Goal: Task Accomplishment & Management: Manage account settings

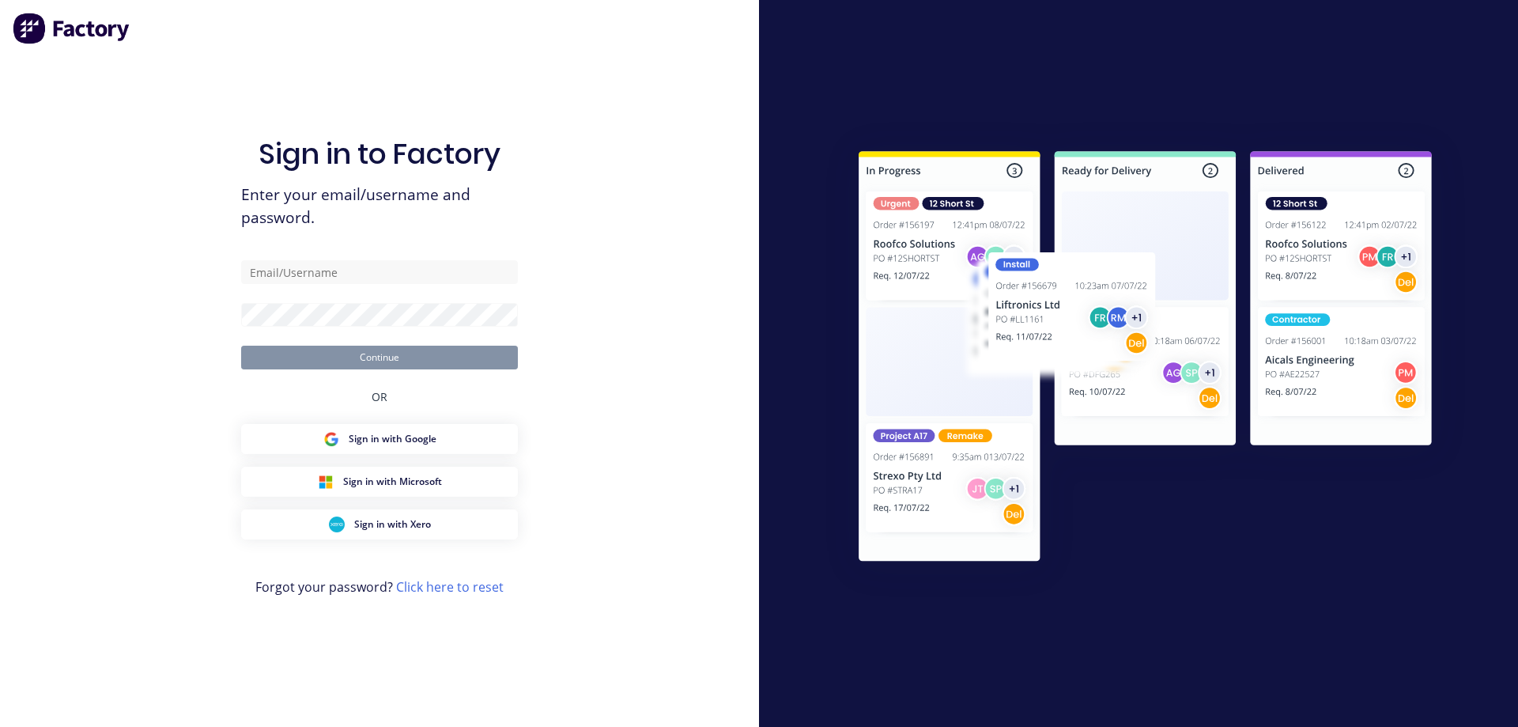
type input "[EMAIL_ADDRESS][DOMAIN_NAME]"
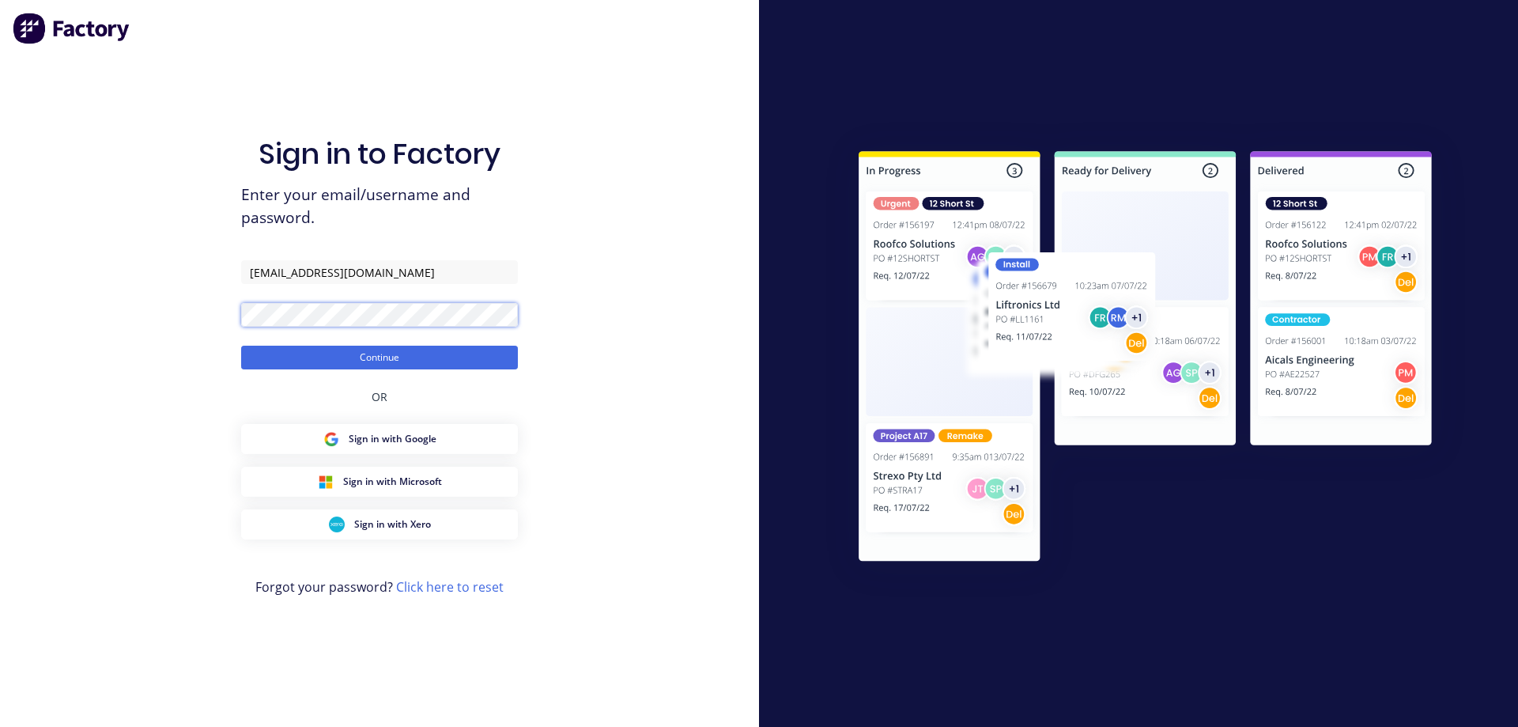
click at [241, 345] on button "Continue" at bounding box center [379, 357] width 277 height 24
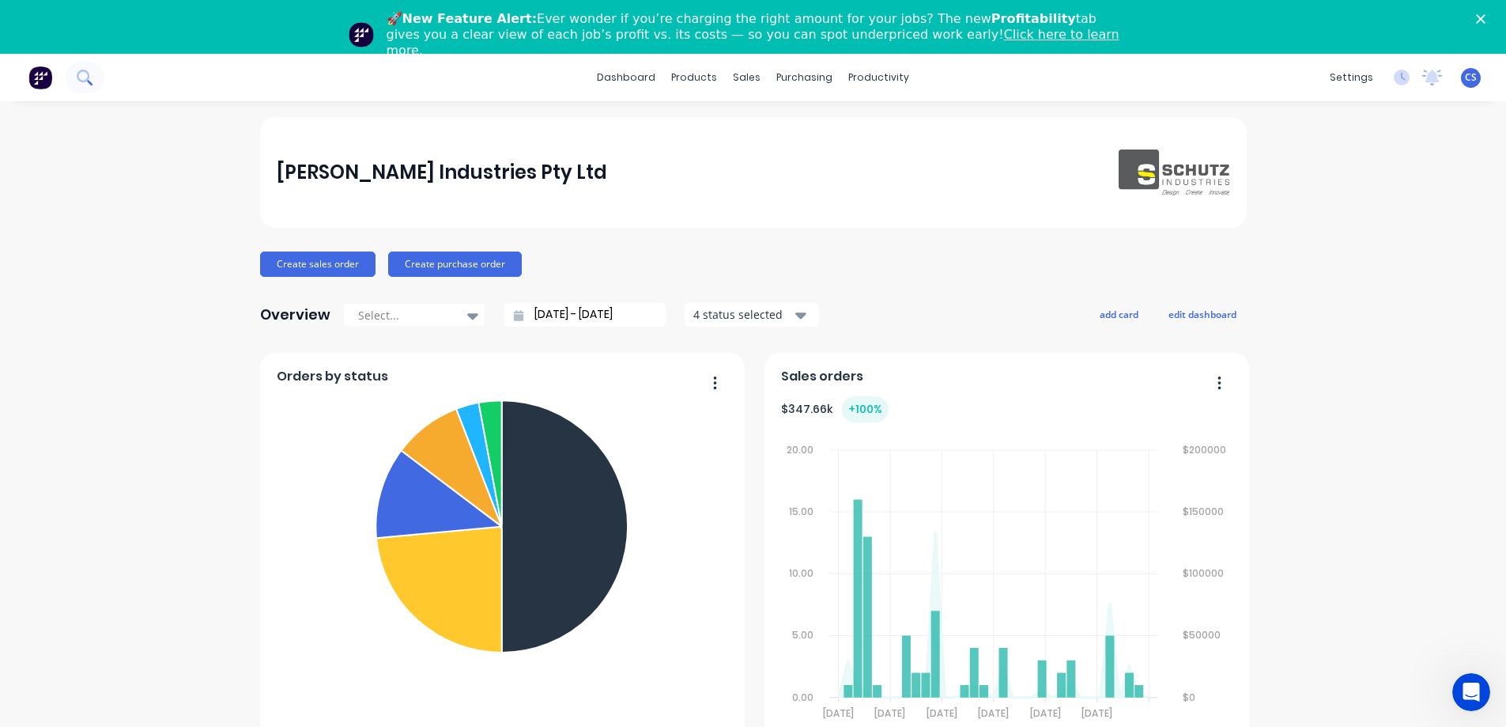
click at [80, 83] on icon at bounding box center [84, 77] width 15 height 15
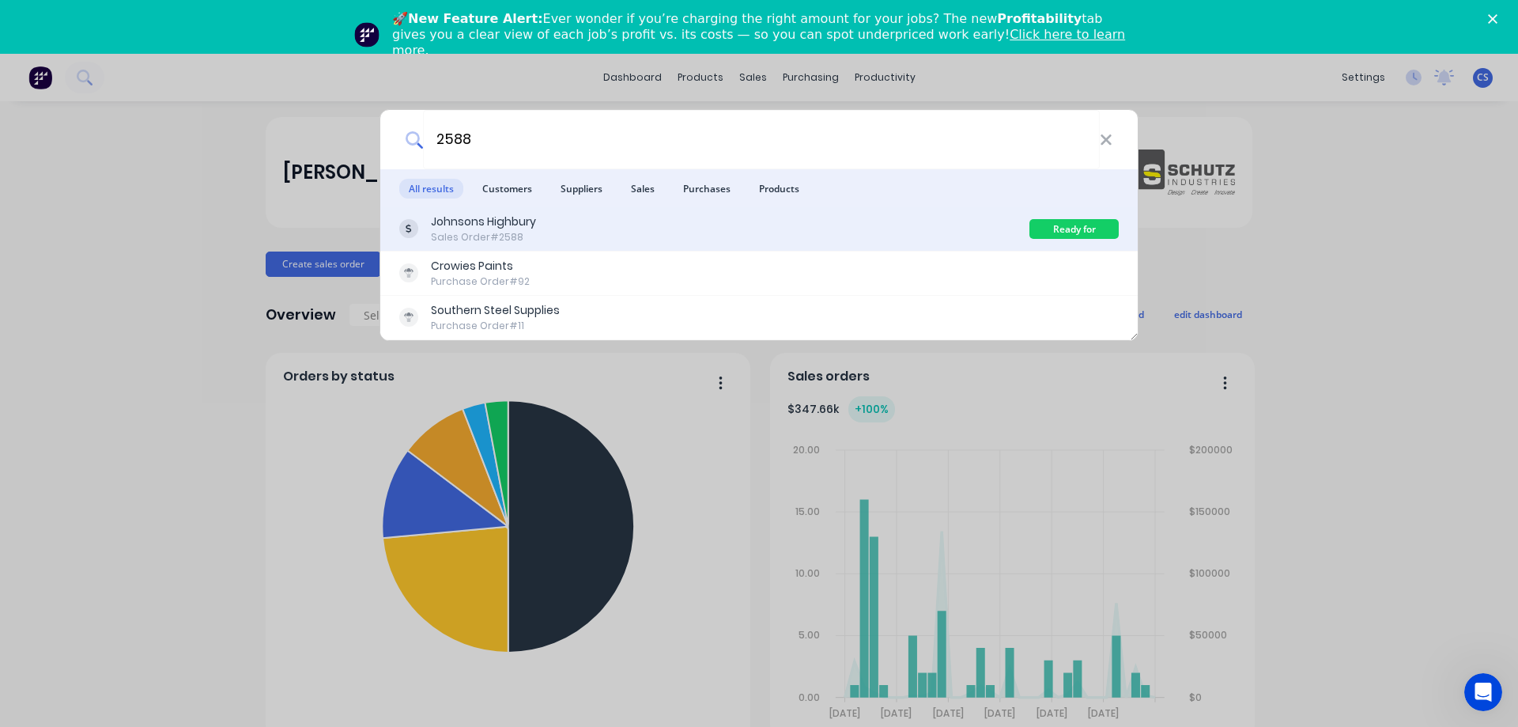
type input "2588"
click at [672, 237] on div "Johnsons Highbury Sales Order #2588" at bounding box center [714, 228] width 630 height 31
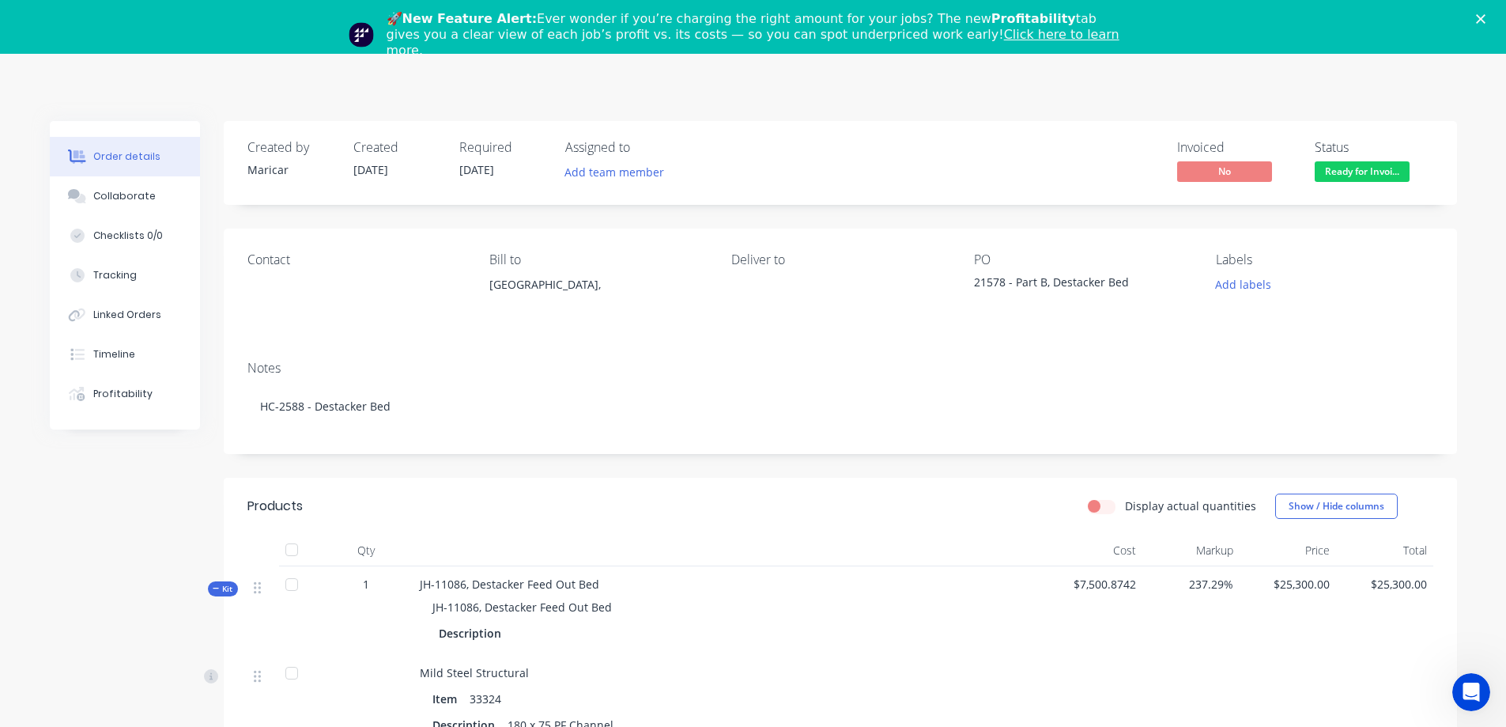
click at [1485, 16] on icon "Close" at bounding box center [1480, 18] width 9 height 9
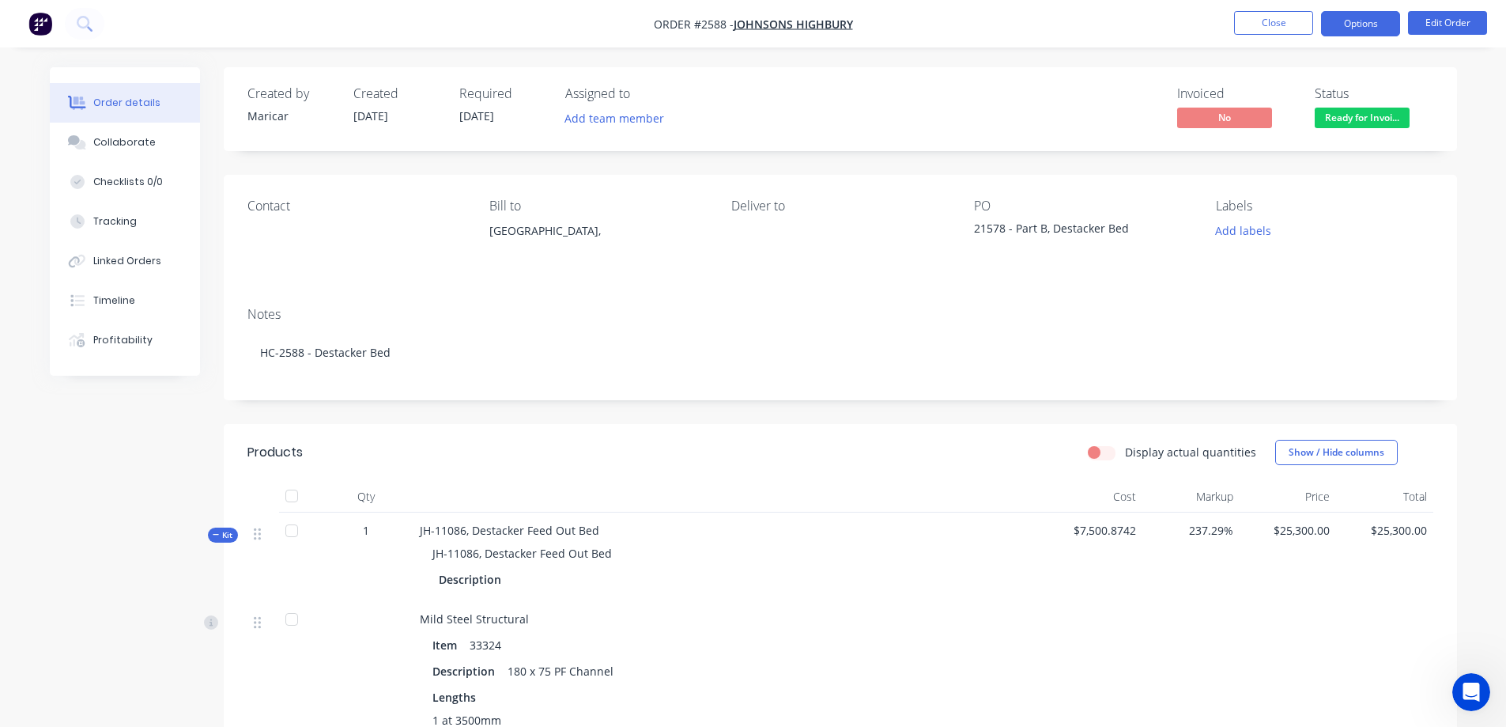
click at [1361, 28] on button "Options" at bounding box center [1360, 23] width 79 height 25
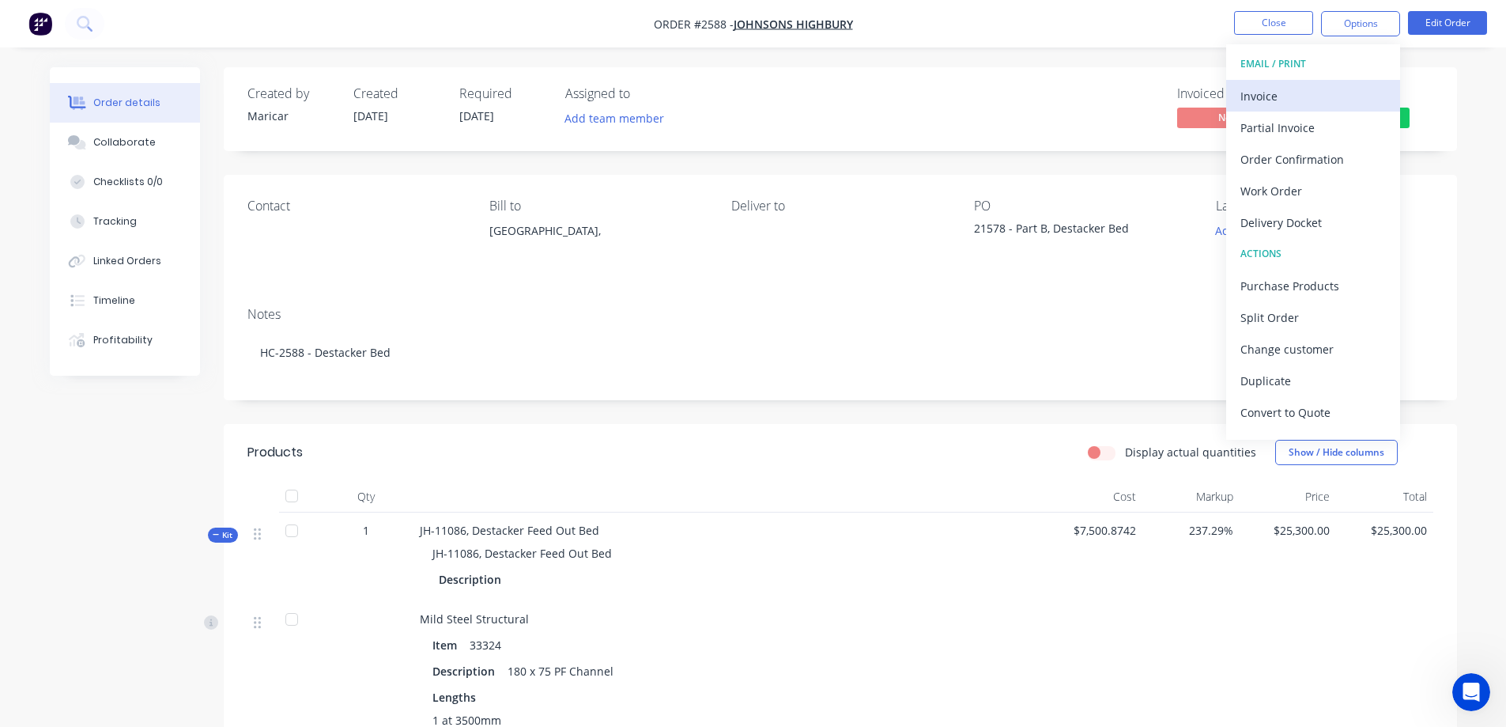
click at [1311, 92] on div "Invoice" at bounding box center [1312, 96] width 145 height 23
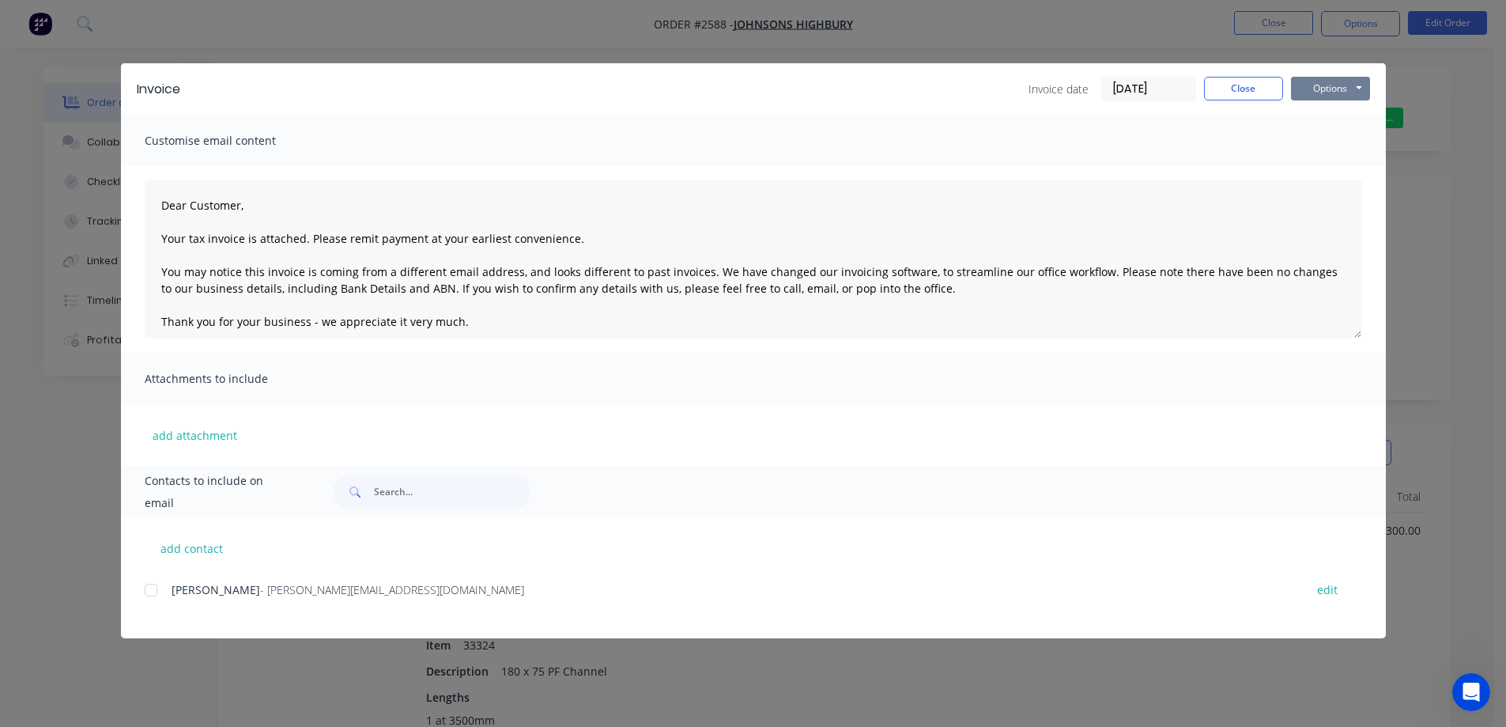
click at [1312, 91] on button "Options" at bounding box center [1330, 89] width 79 height 24
click at [1335, 122] on button "Preview" at bounding box center [1341, 117] width 101 height 26
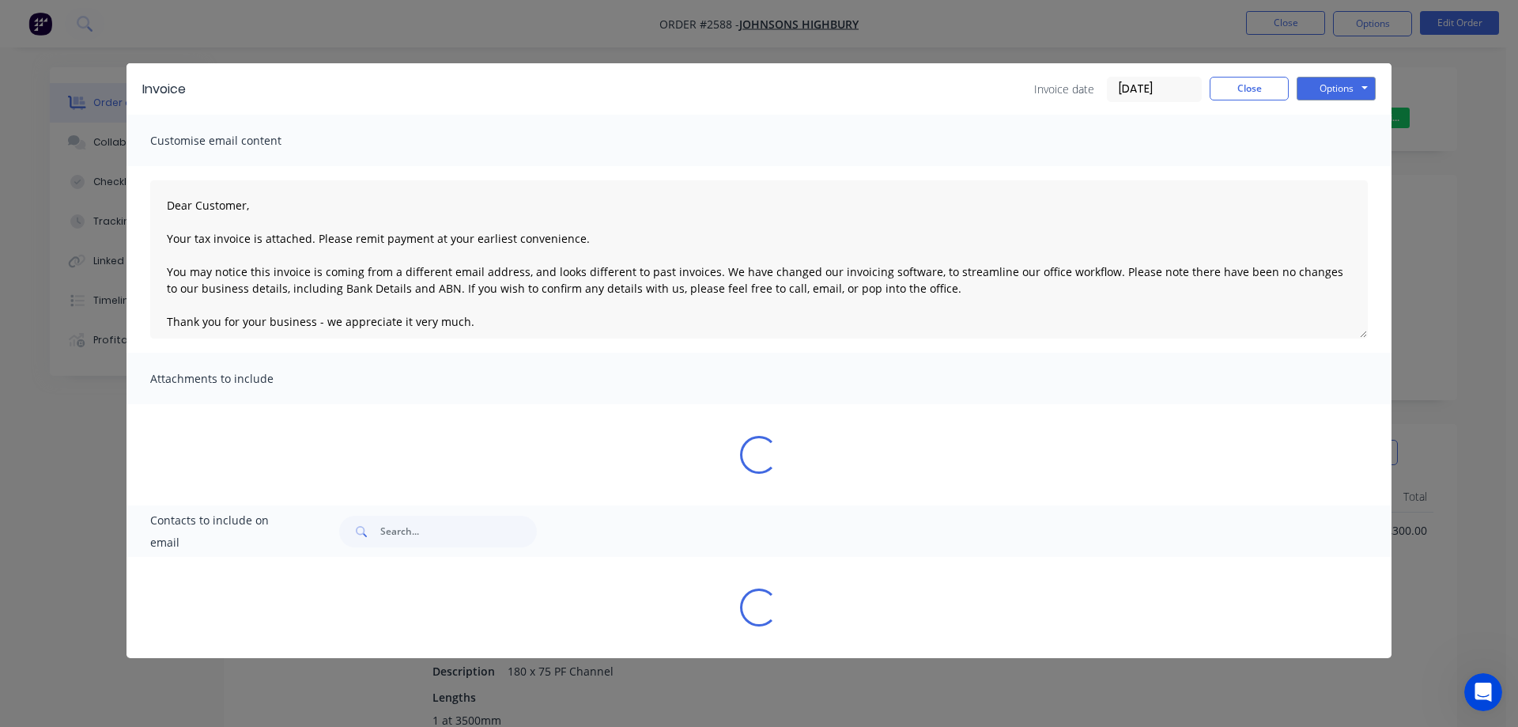
type textarea "Dear Customer, Your tax invoice is attached. Please remit payment at your earli…"
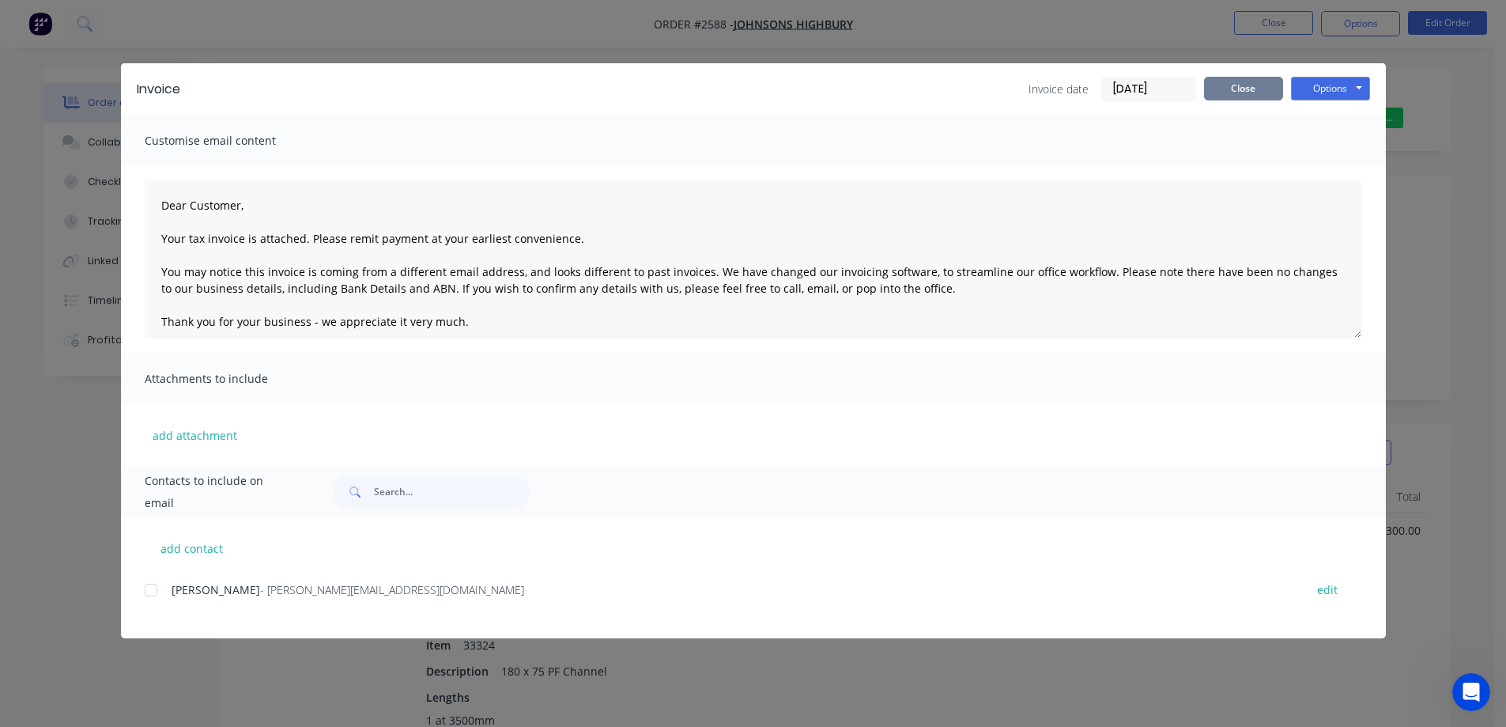
click at [1236, 86] on button "Close" at bounding box center [1243, 89] width 79 height 24
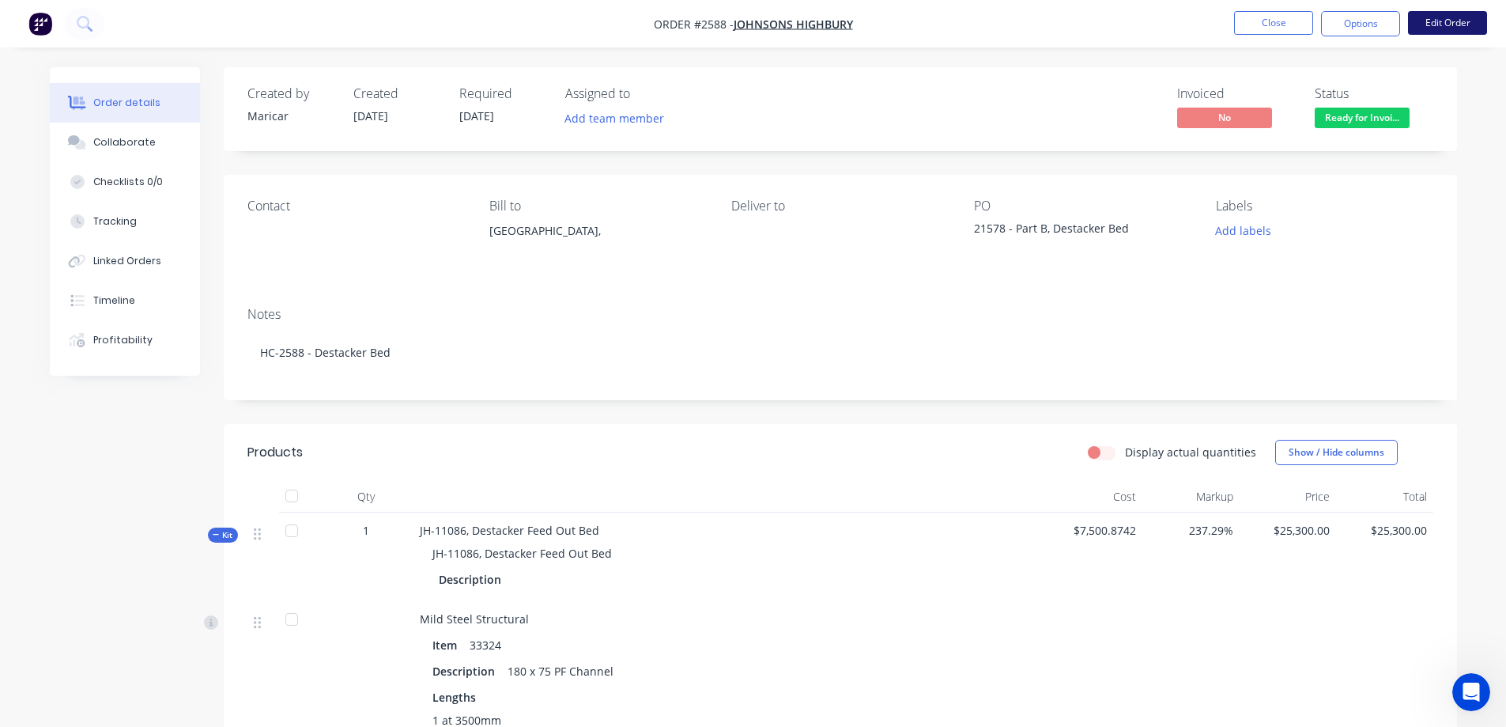
click at [1450, 26] on button "Edit Order" at bounding box center [1447, 23] width 79 height 24
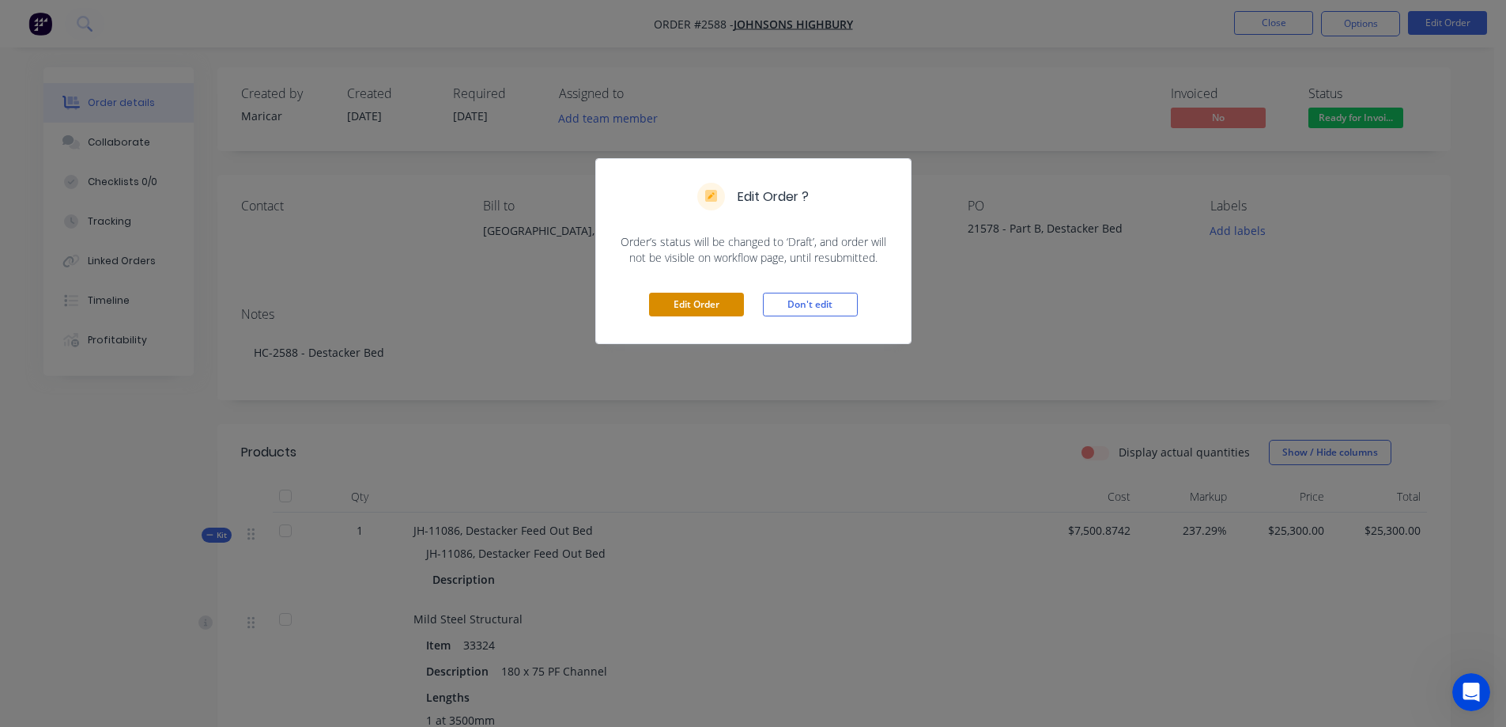
click at [696, 302] on button "Edit Order" at bounding box center [696, 305] width 95 height 24
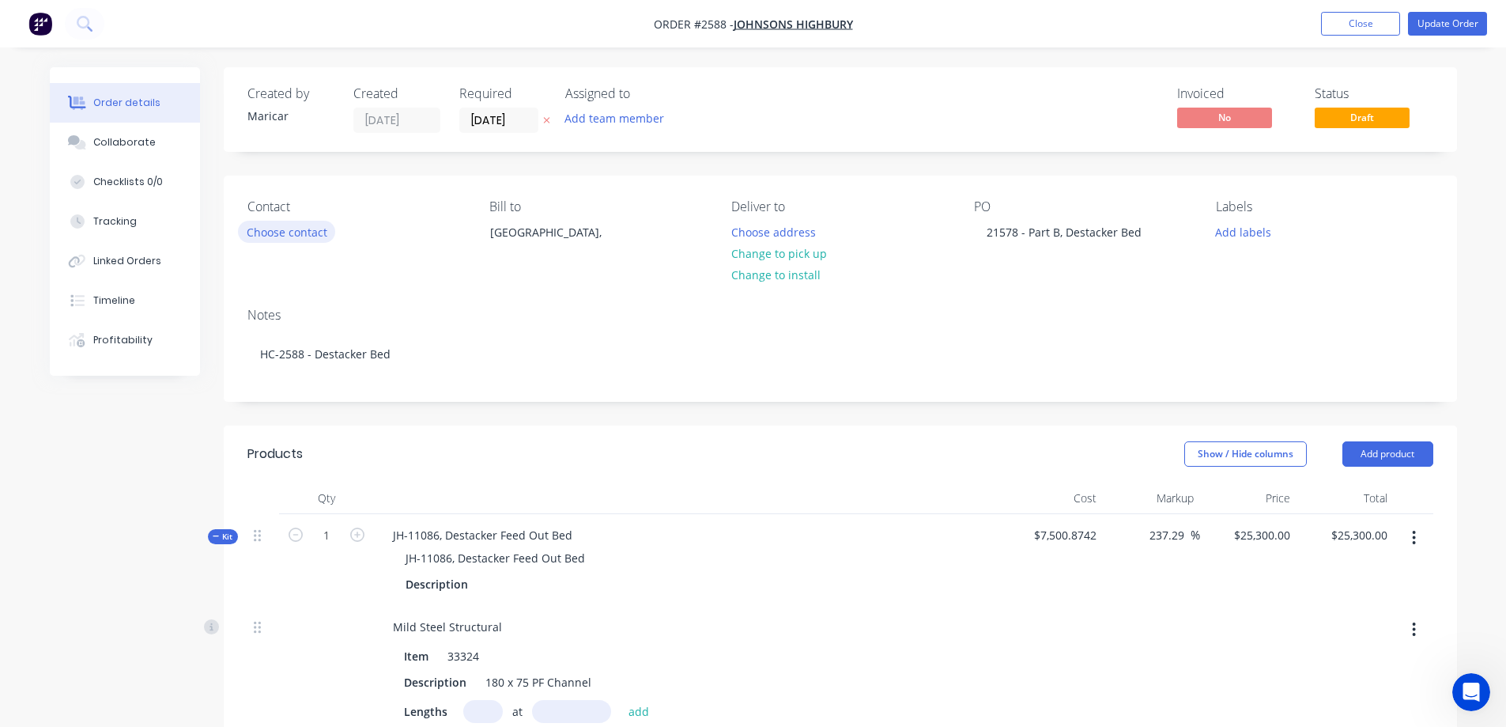
click at [296, 236] on button "Choose contact" at bounding box center [286, 231] width 97 height 21
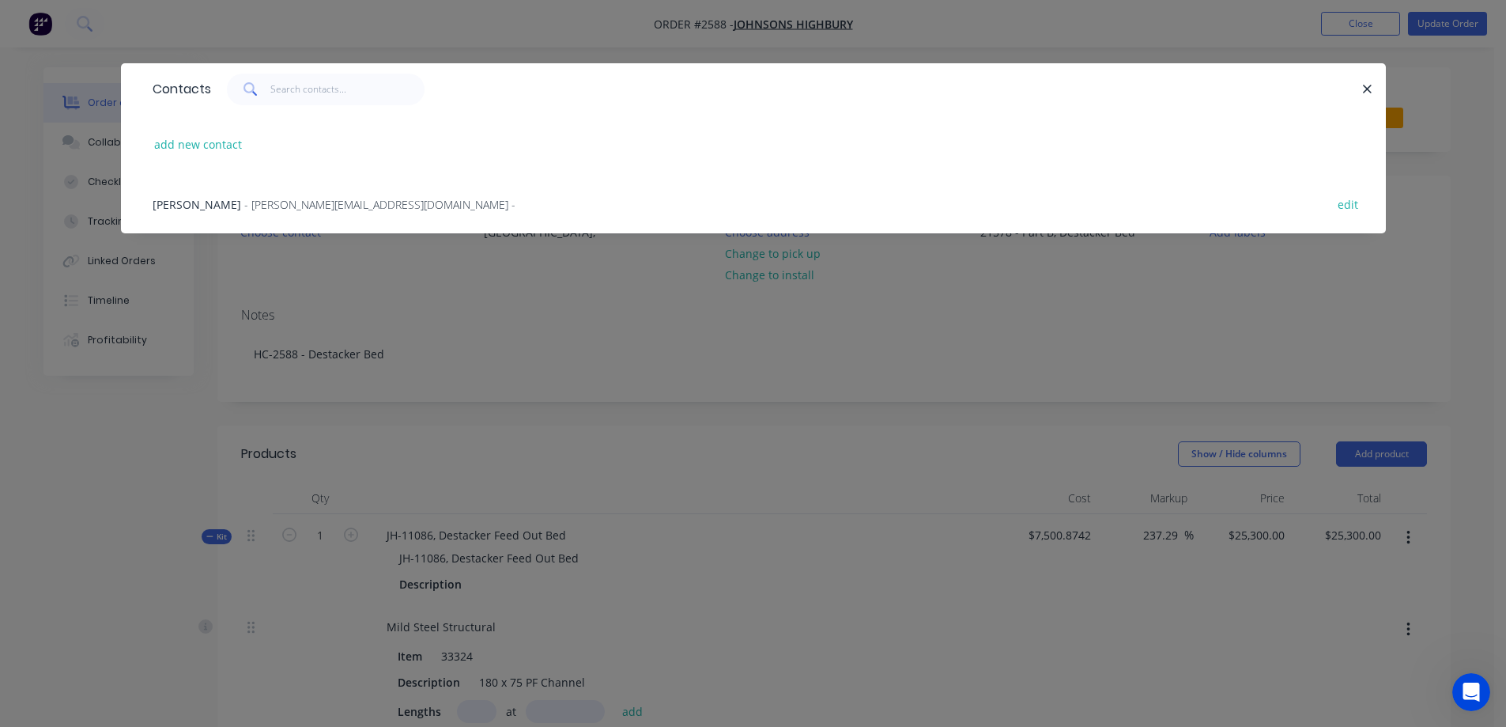
click at [257, 209] on span "- [PERSON_NAME][EMAIL_ADDRESS][DOMAIN_NAME] -" at bounding box center [379, 204] width 271 height 15
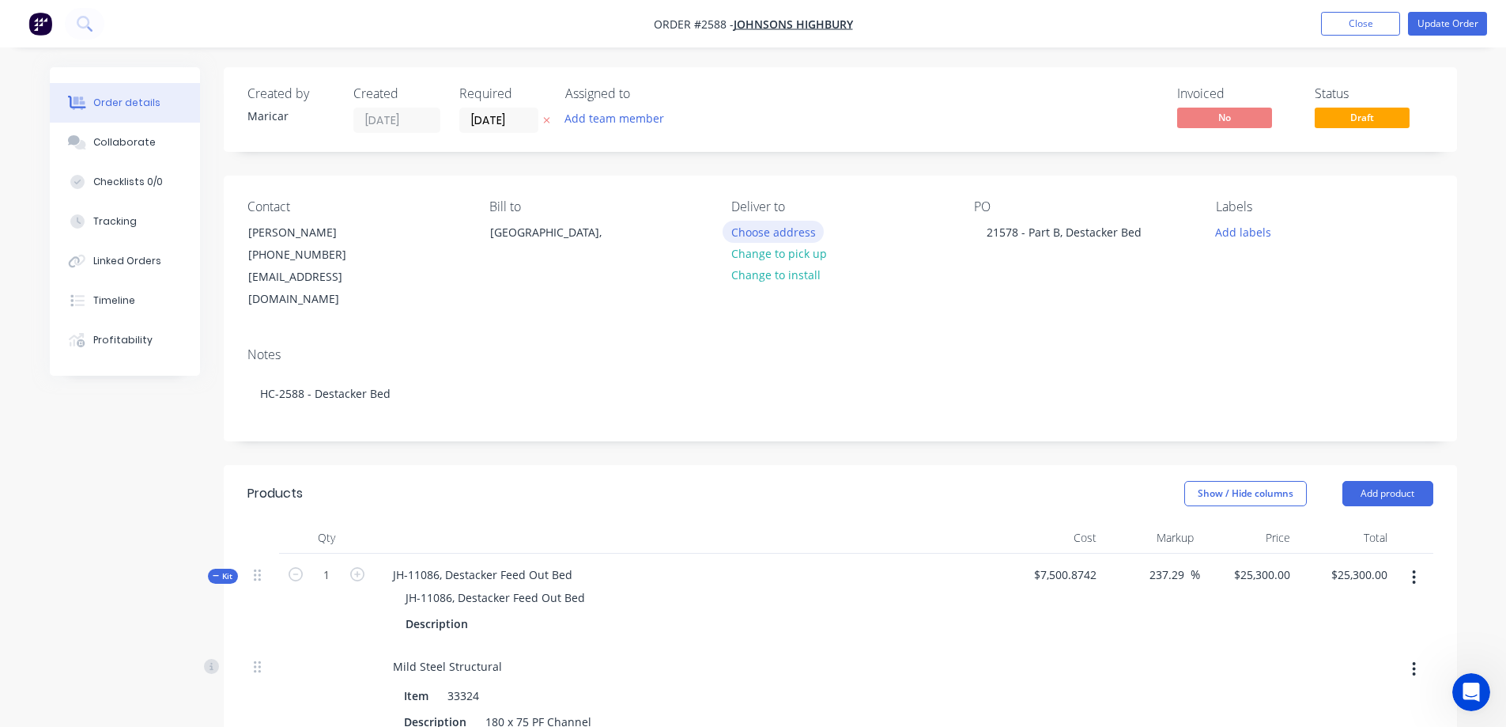
click at [796, 236] on button "Choose address" at bounding box center [773, 231] width 101 height 21
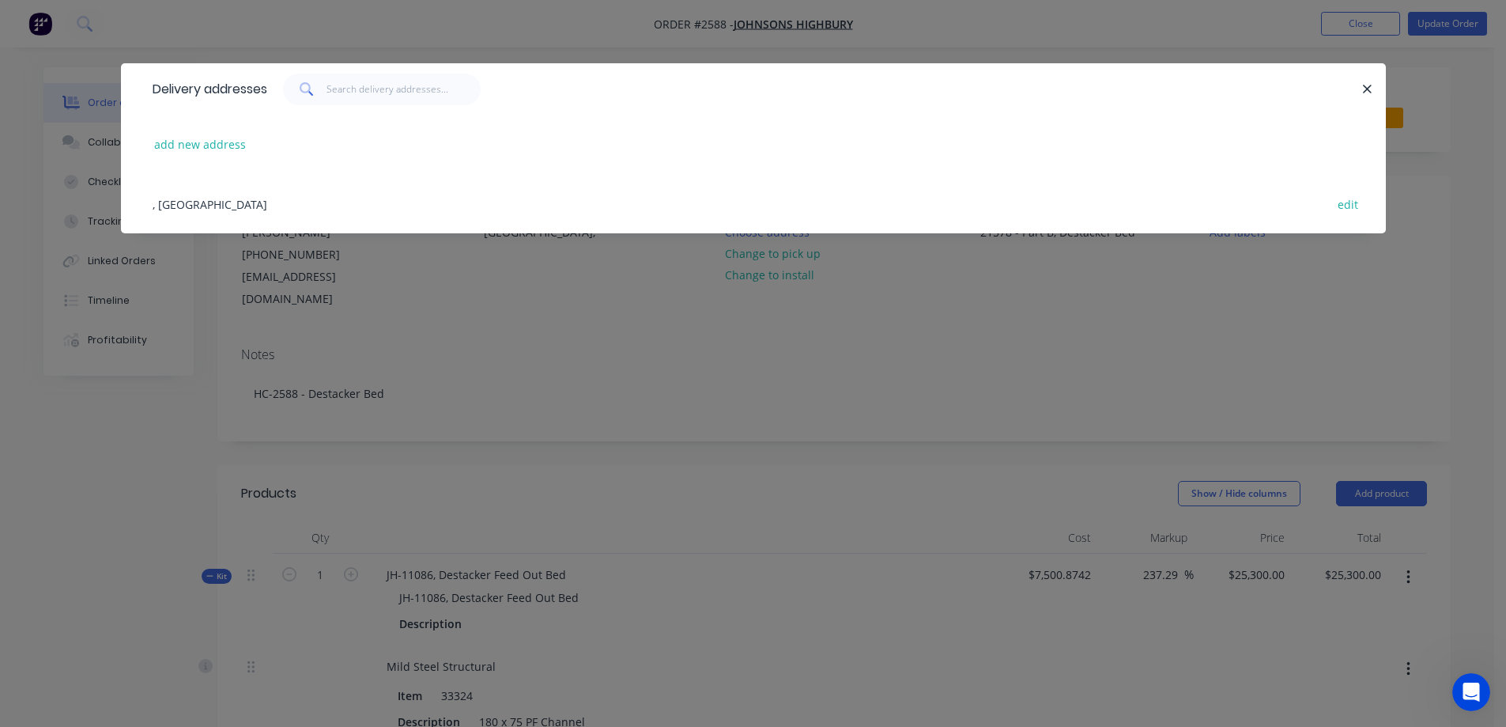
click at [182, 202] on div ", [GEOGRAPHIC_DATA] edit" at bounding box center [753, 203] width 1217 height 59
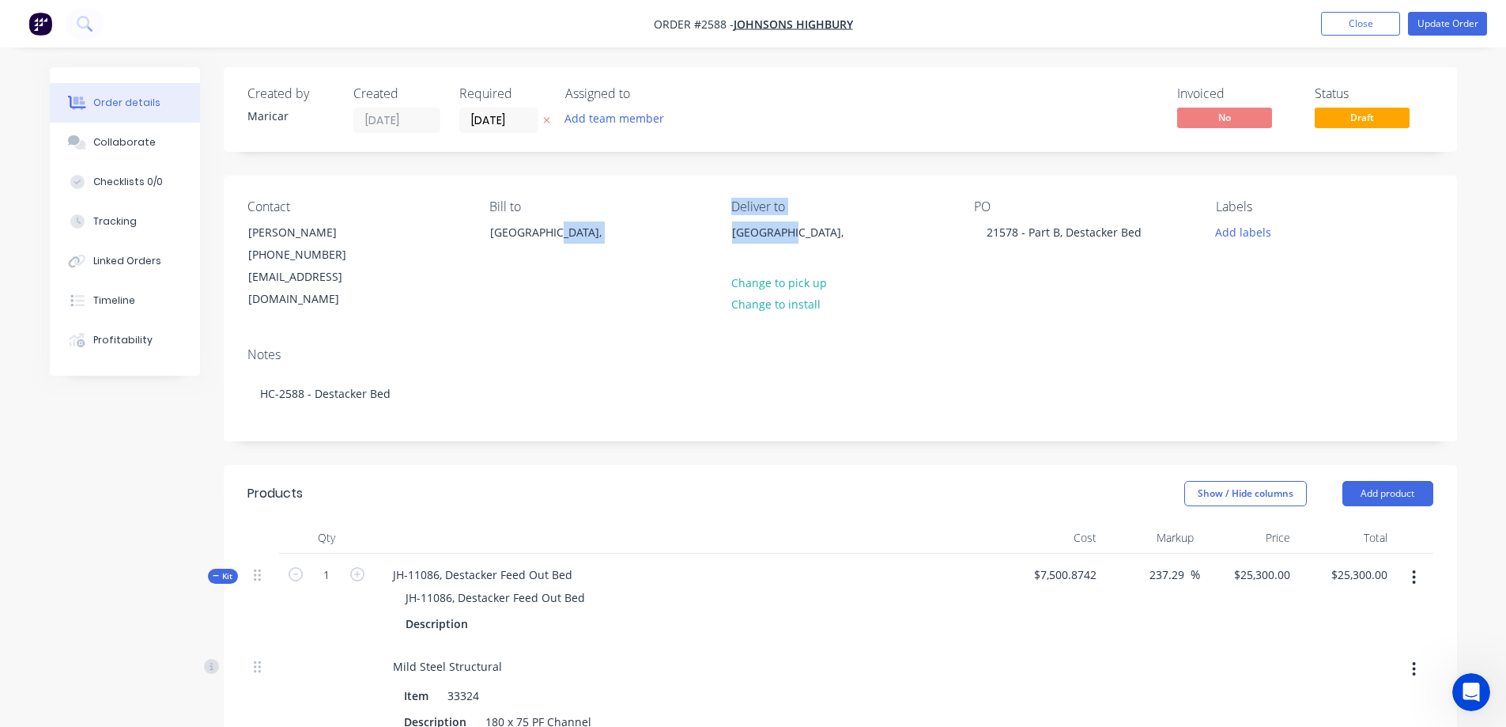
drag, startPoint x: 805, startPoint y: 236, endPoint x: 693, endPoint y: 224, distance: 112.1
click at [693, 224] on div "Contact [PERSON_NAME] [PHONE_NUMBER] [EMAIL_ADDRESS][DOMAIN_NAME] Bill to [GEOG…" at bounding box center [840, 255] width 1233 height 159
click at [787, 237] on div "[GEOGRAPHIC_DATA]," at bounding box center [797, 232] width 131 height 22
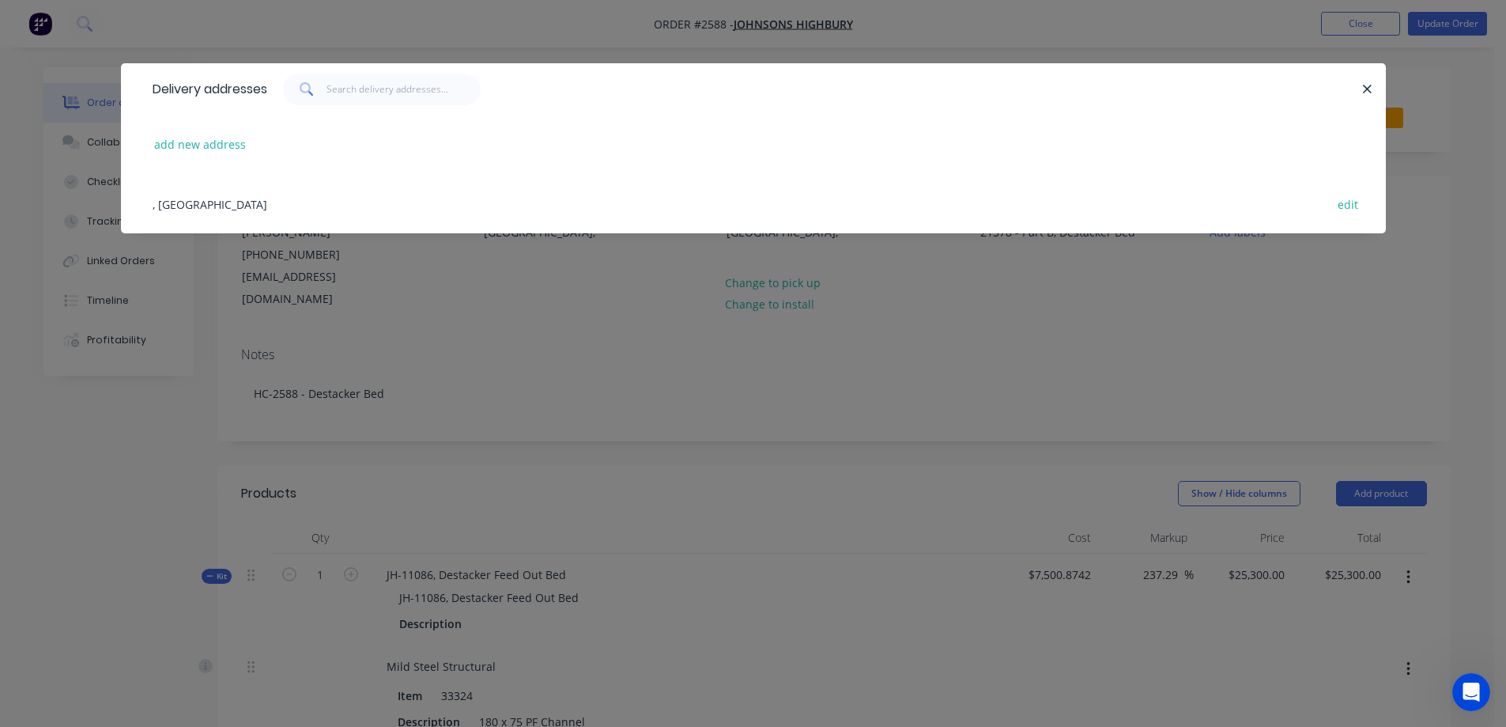
click at [790, 236] on div "Delivery addresses add new address , [GEOGRAPHIC_DATA] edit" at bounding box center [753, 363] width 1506 height 727
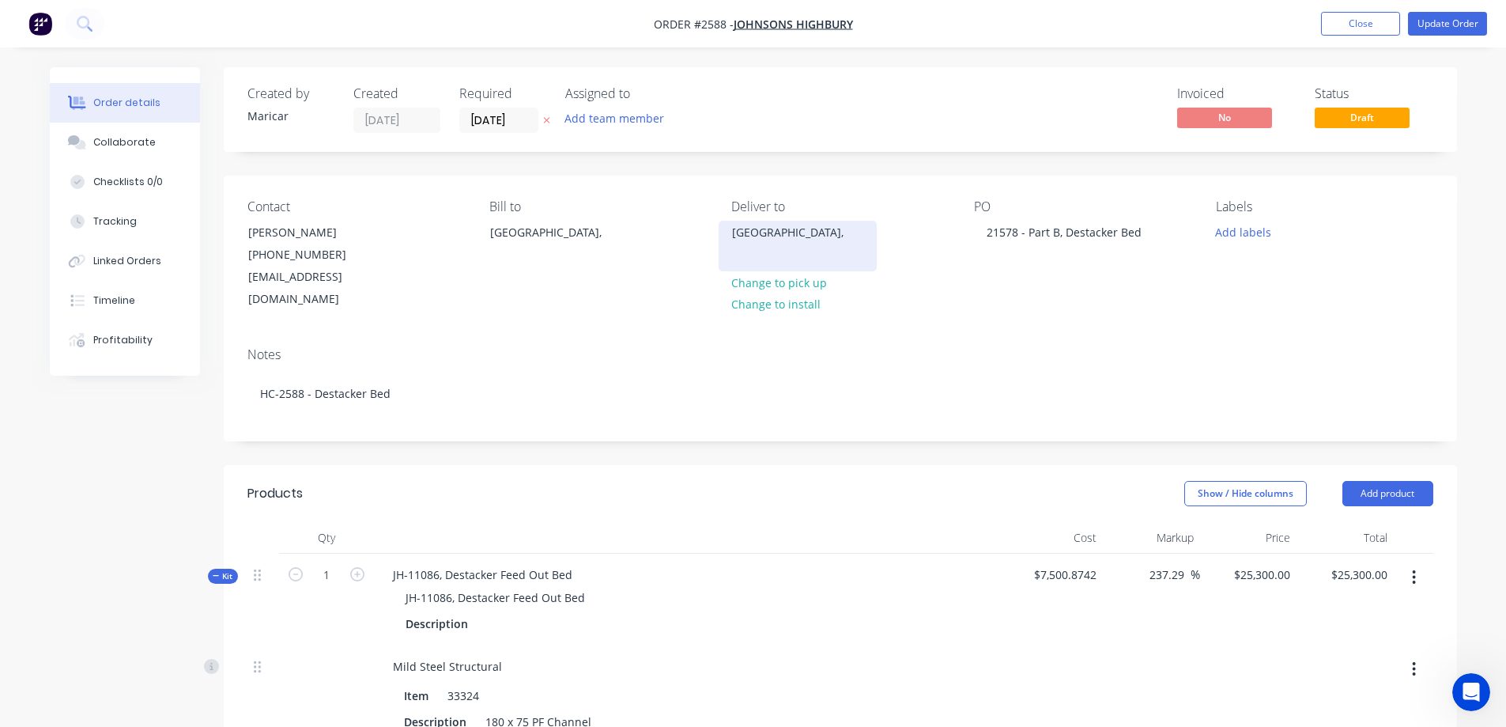
click at [790, 236] on div "[GEOGRAPHIC_DATA]," at bounding box center [797, 232] width 131 height 22
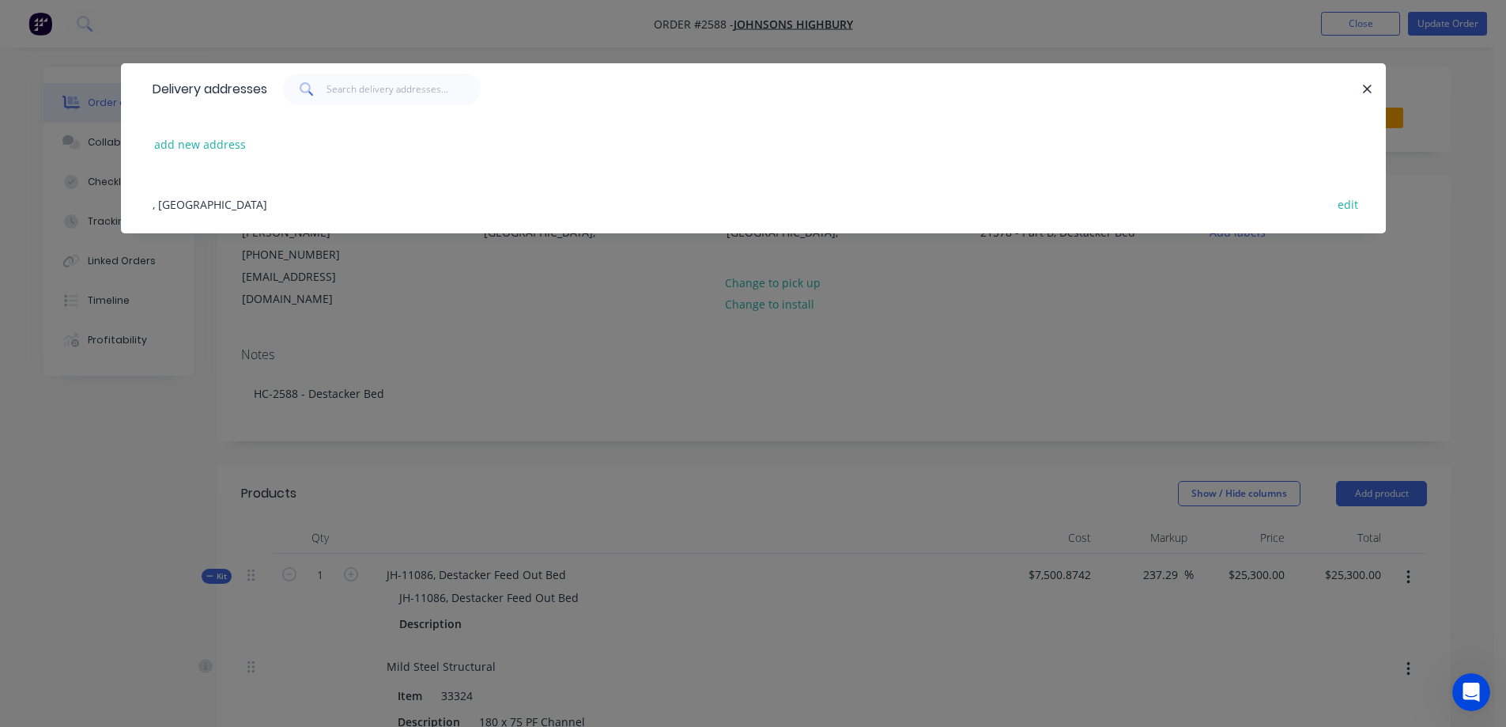
click at [979, 339] on div "Delivery addresses add new address , [GEOGRAPHIC_DATA] edit" at bounding box center [753, 363] width 1506 height 727
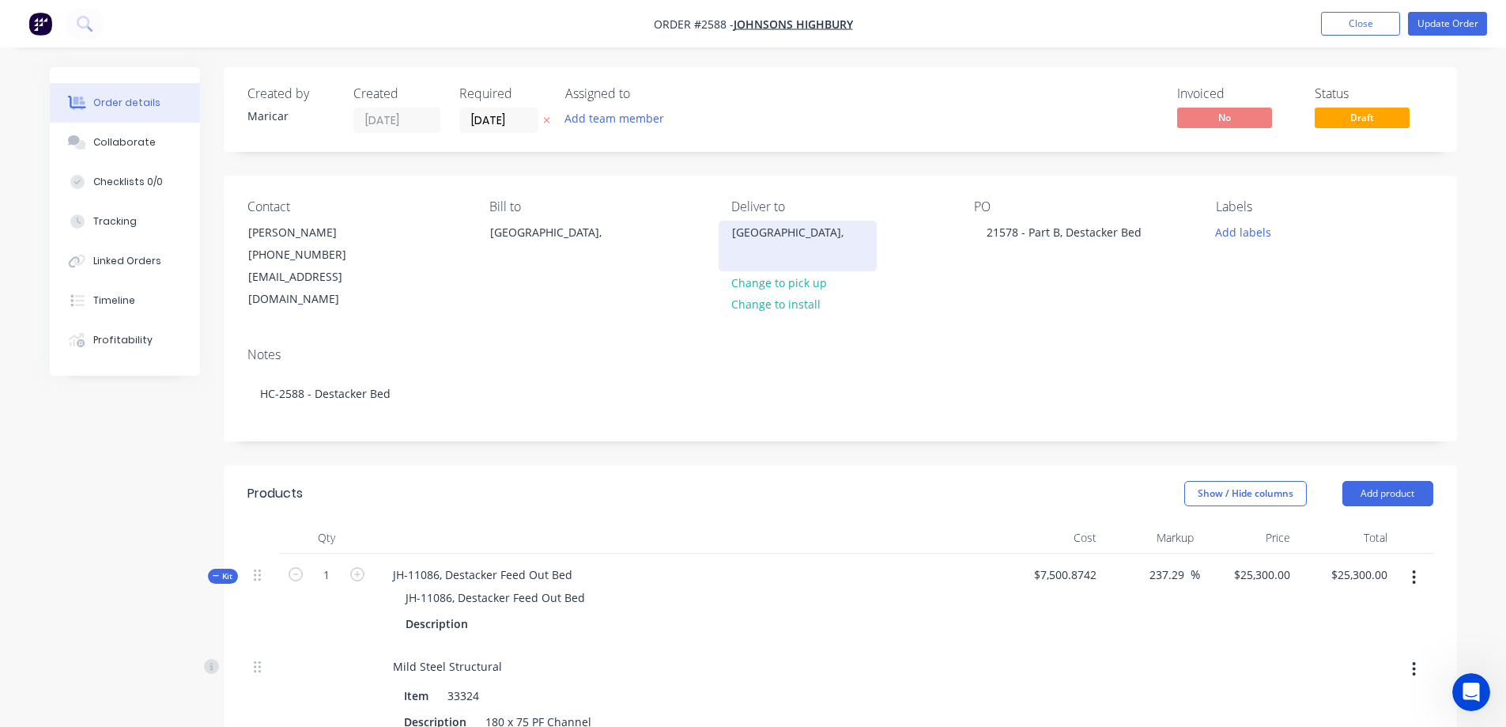
click at [791, 240] on div "[GEOGRAPHIC_DATA]," at bounding box center [797, 232] width 131 height 22
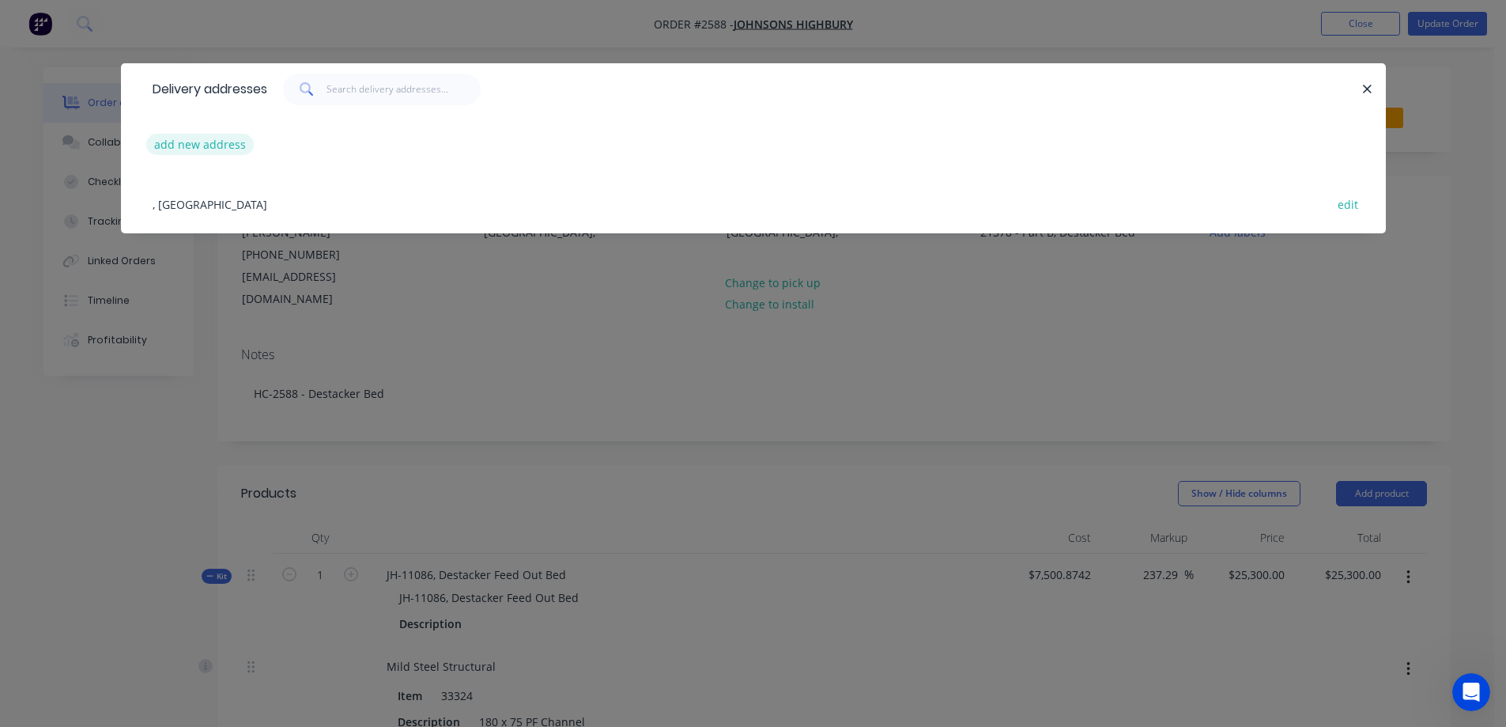
click at [214, 145] on button "add new address" at bounding box center [200, 144] width 108 height 21
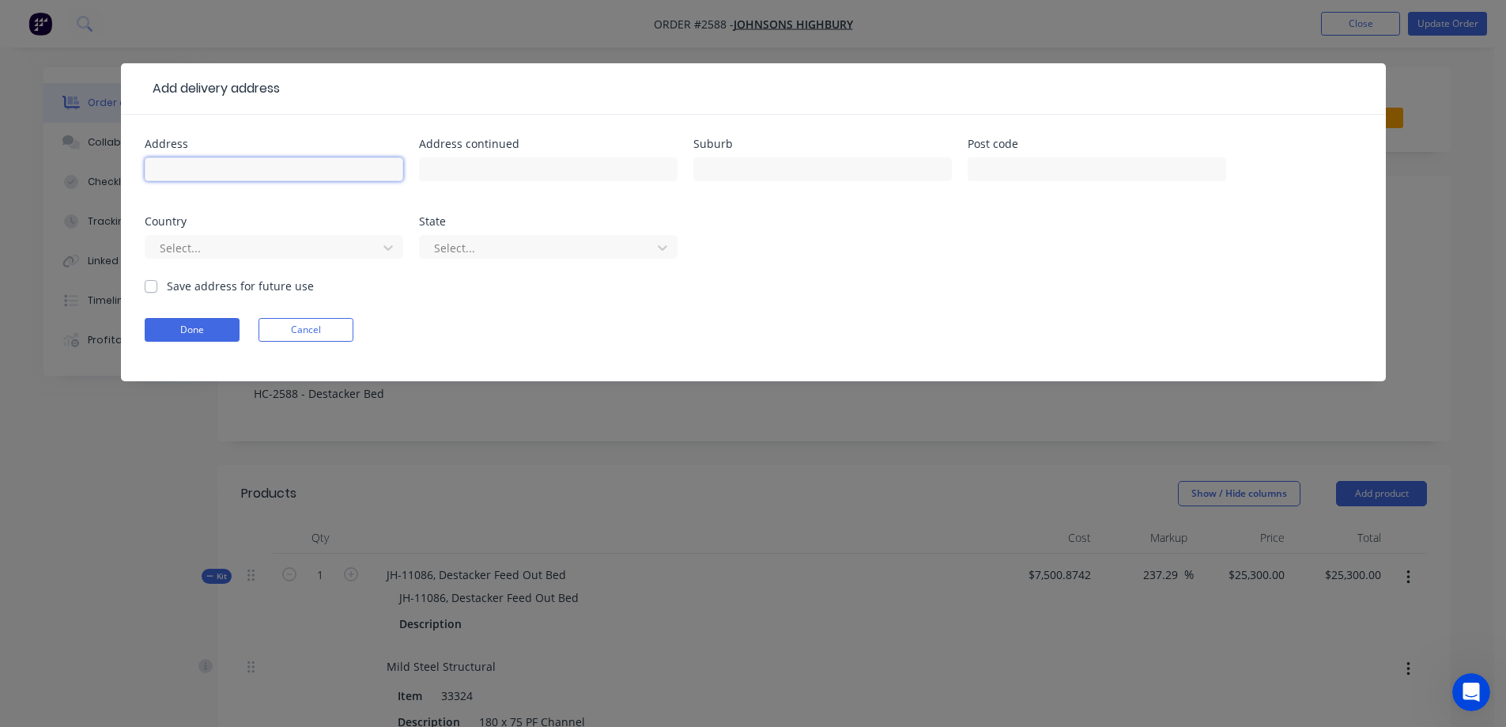
click at [224, 172] on input "text" at bounding box center [274, 169] width 259 height 24
type input "H"
click at [766, 170] on input "text" at bounding box center [822, 169] width 259 height 24
type input "[GEOGRAPHIC_DATA]"
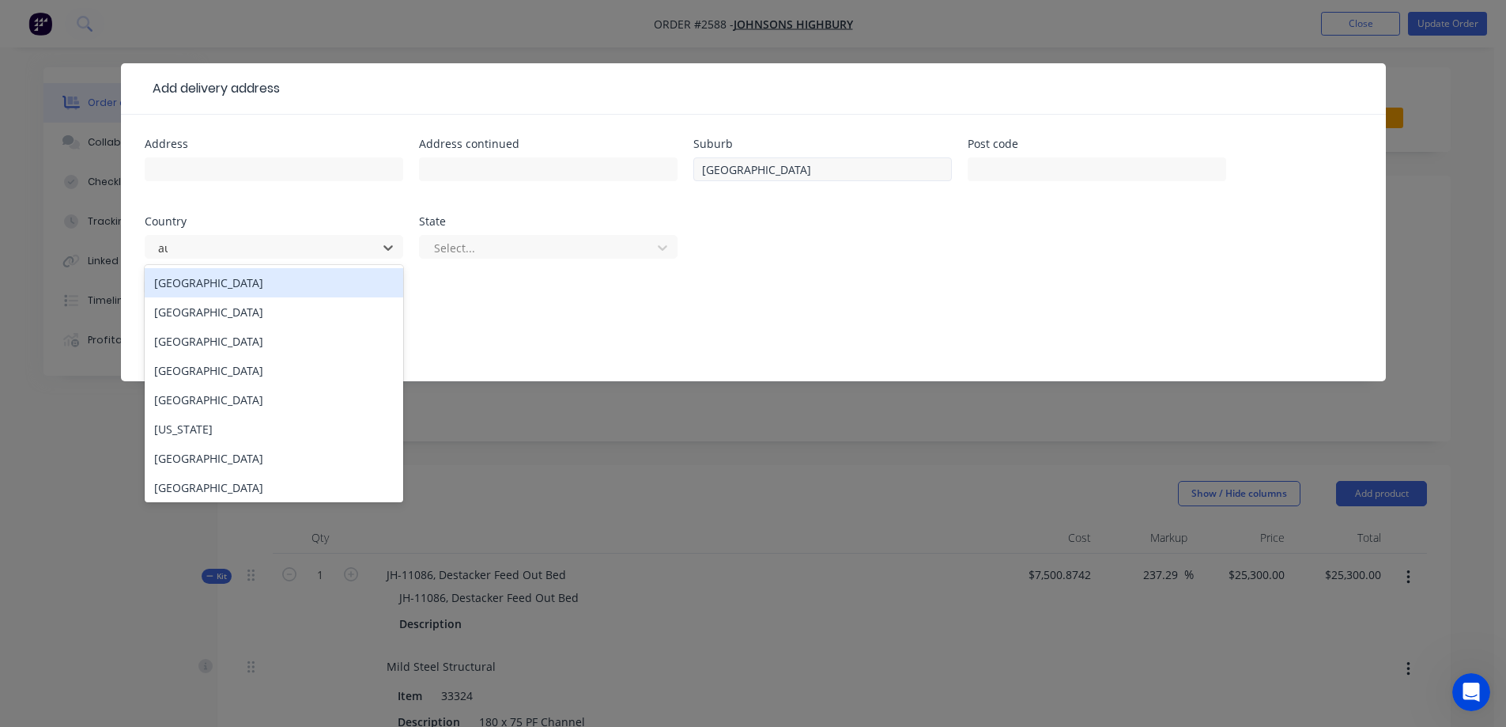
type input "aus"
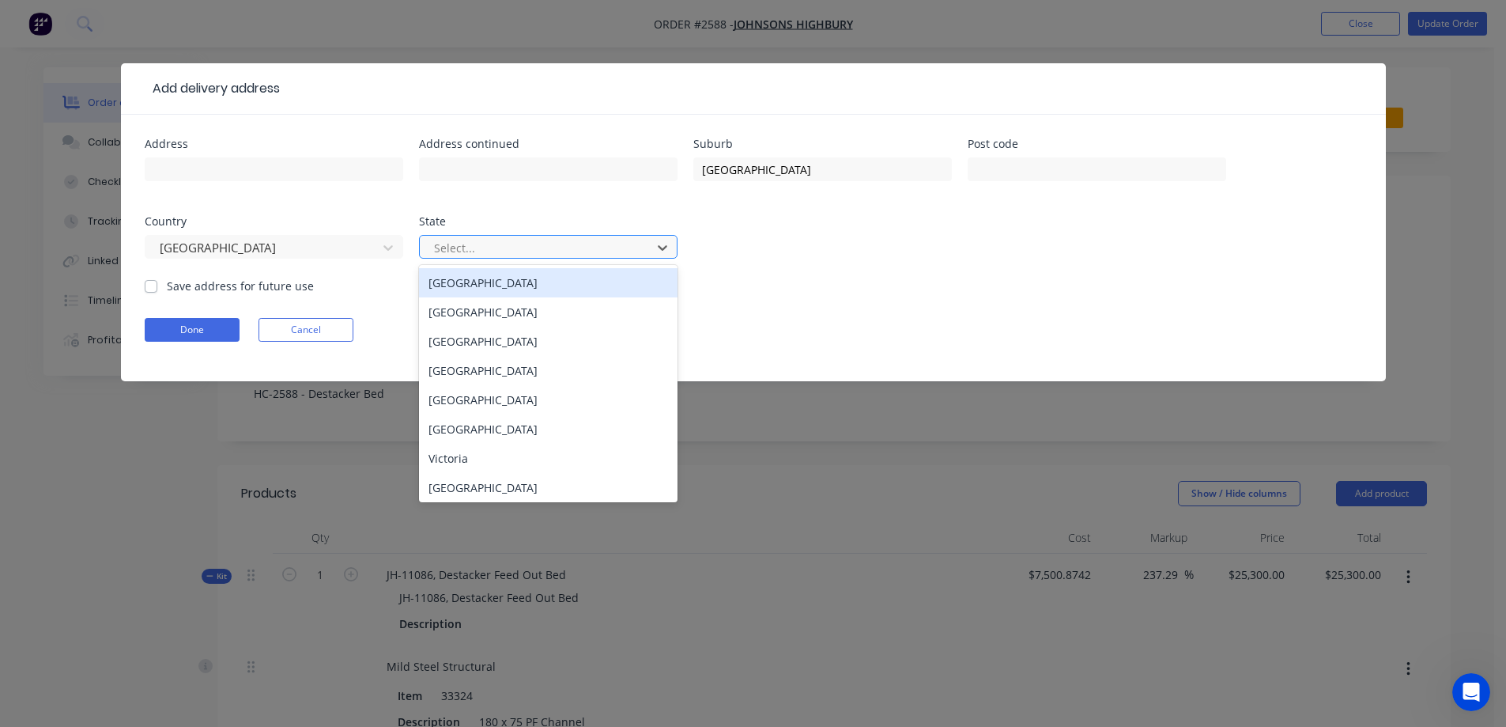
click at [557, 249] on div at bounding box center [537, 248] width 211 height 20
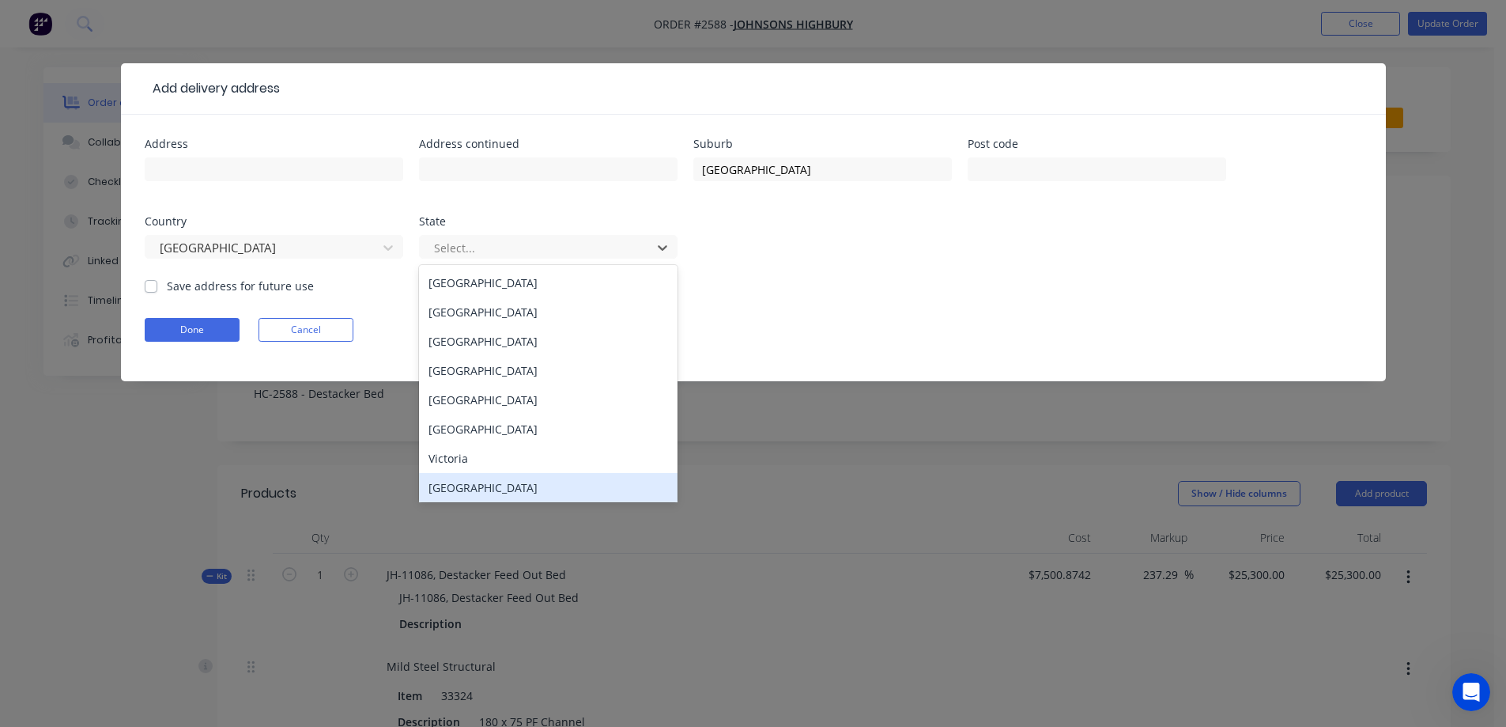
click at [544, 499] on div "[GEOGRAPHIC_DATA]" at bounding box center [548, 487] width 259 height 29
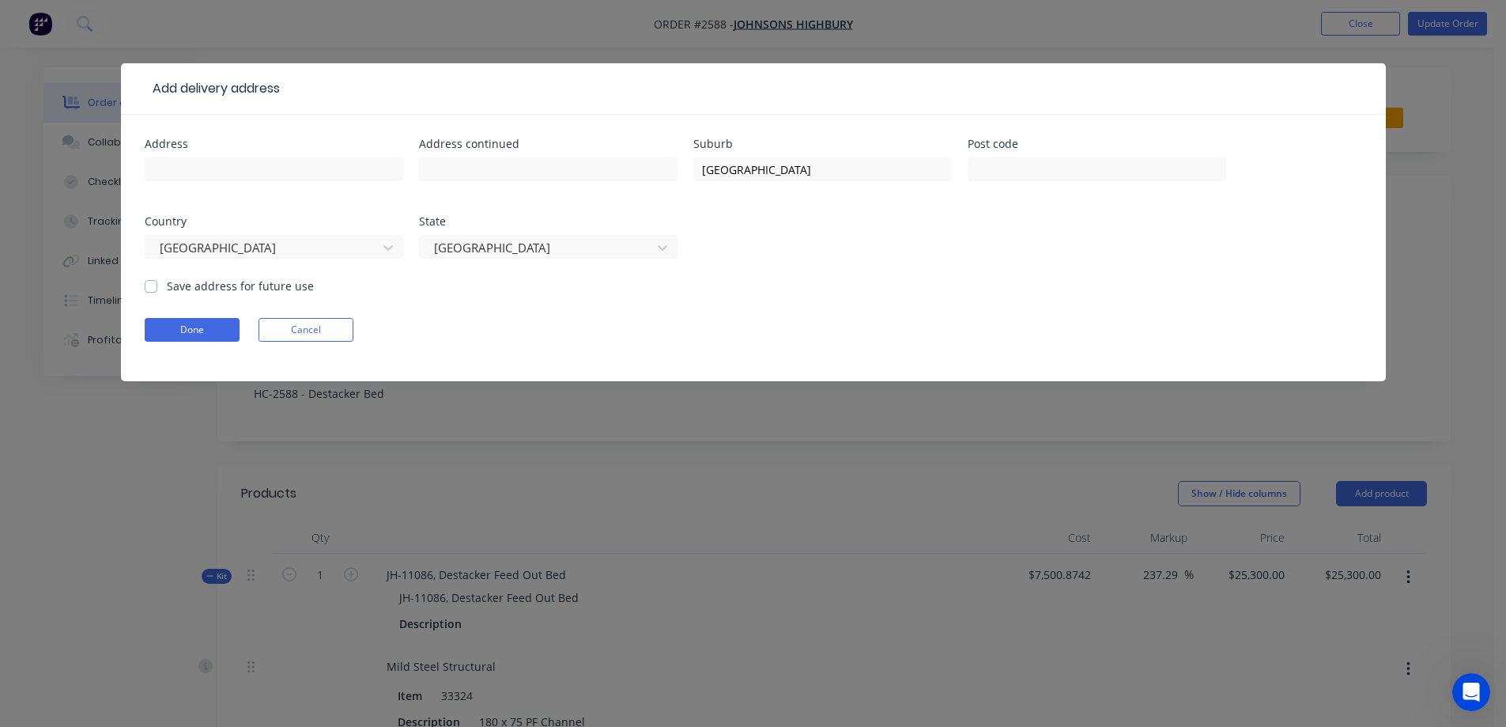
click at [167, 291] on label "Save address for future use" at bounding box center [240, 285] width 147 height 17
click at [148, 291] on input "Save address for future use" at bounding box center [151, 284] width 13 height 15
checkbox input "true"
click at [196, 351] on form "Address Address continued Suburb Highbury Post code Country [GEOGRAPHIC_DATA] S…" at bounding box center [753, 259] width 1217 height 243
click at [193, 338] on button "Done" at bounding box center [192, 330] width 95 height 24
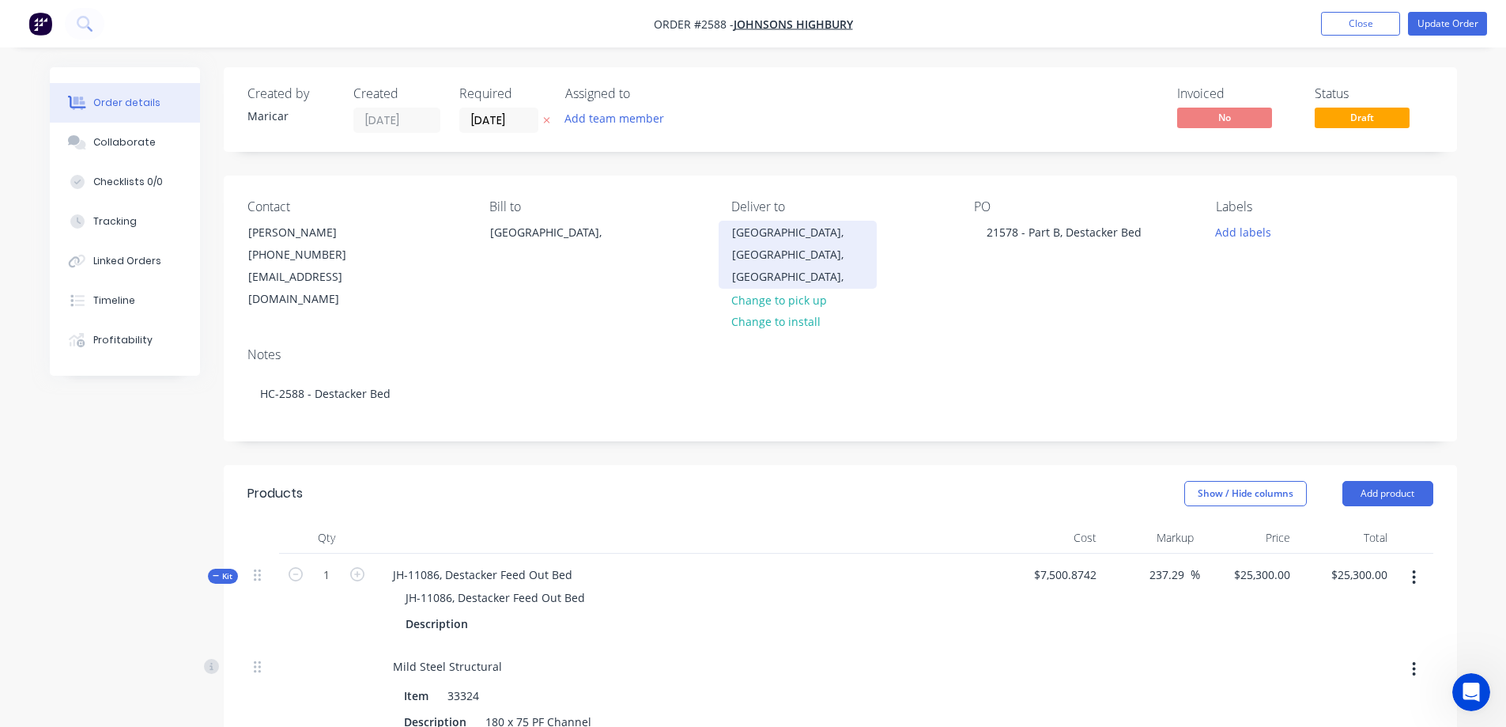
click at [842, 257] on div "[GEOGRAPHIC_DATA], [GEOGRAPHIC_DATA], [GEOGRAPHIC_DATA]," at bounding box center [797, 254] width 131 height 66
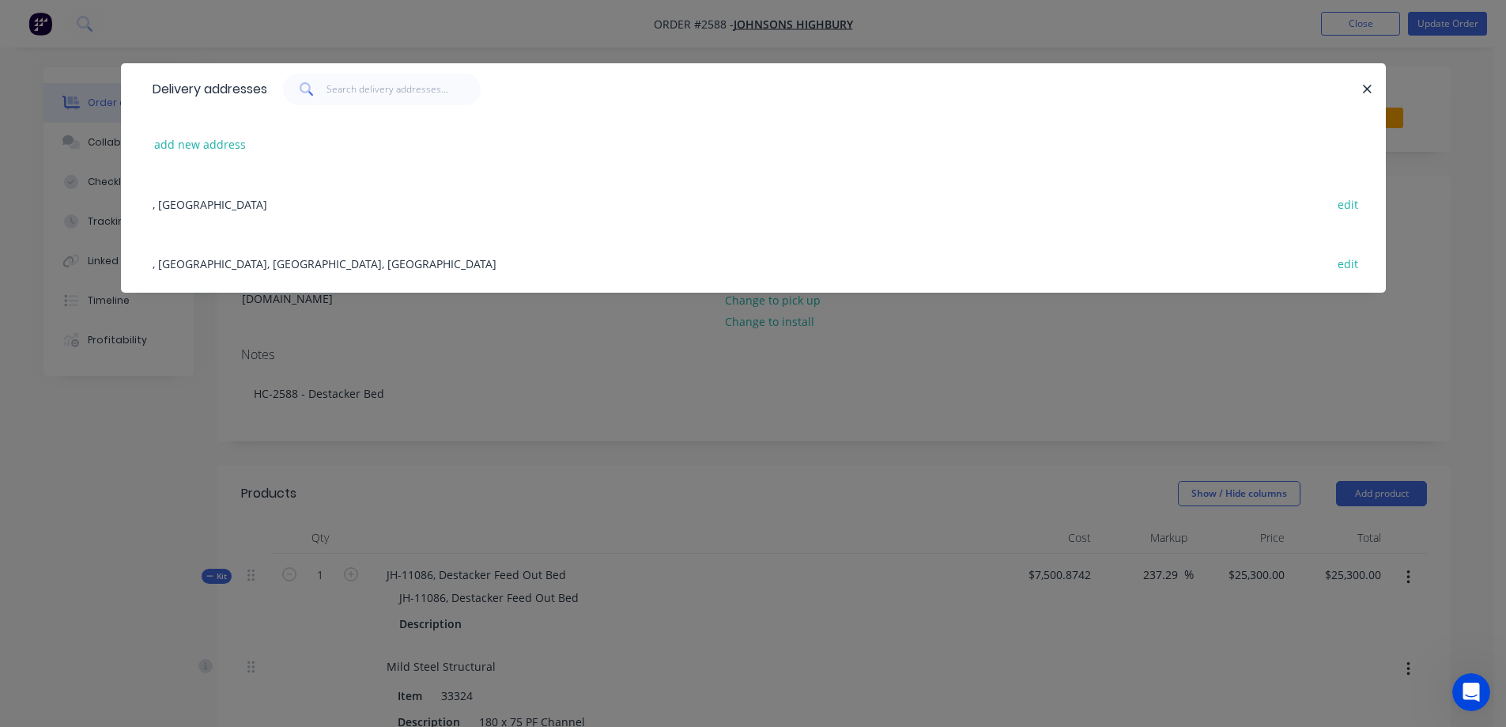
click at [250, 260] on div ", [GEOGRAPHIC_DATA], [GEOGRAPHIC_DATA], [GEOGRAPHIC_DATA] edit" at bounding box center [753, 262] width 1217 height 59
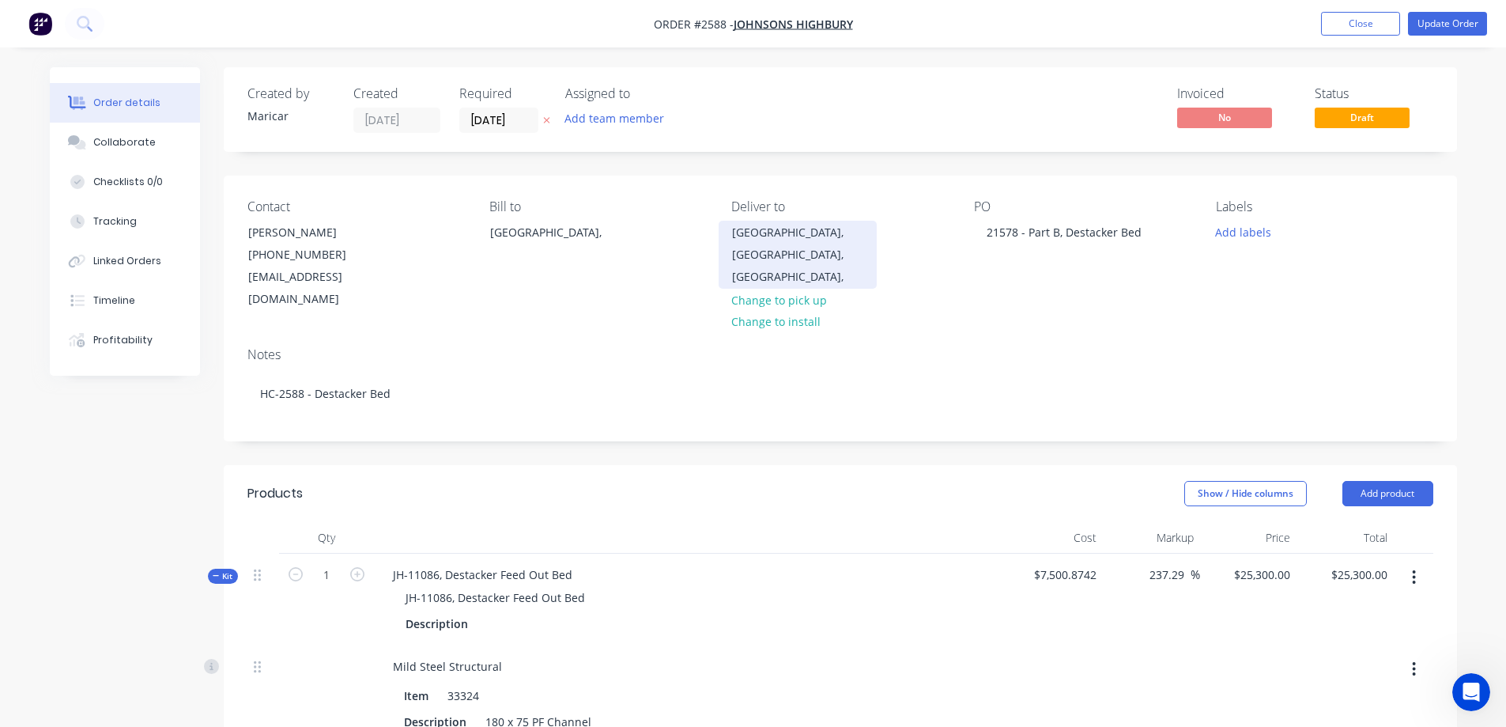
click at [830, 253] on div "[GEOGRAPHIC_DATA], [GEOGRAPHIC_DATA], [GEOGRAPHIC_DATA]," at bounding box center [797, 254] width 131 height 66
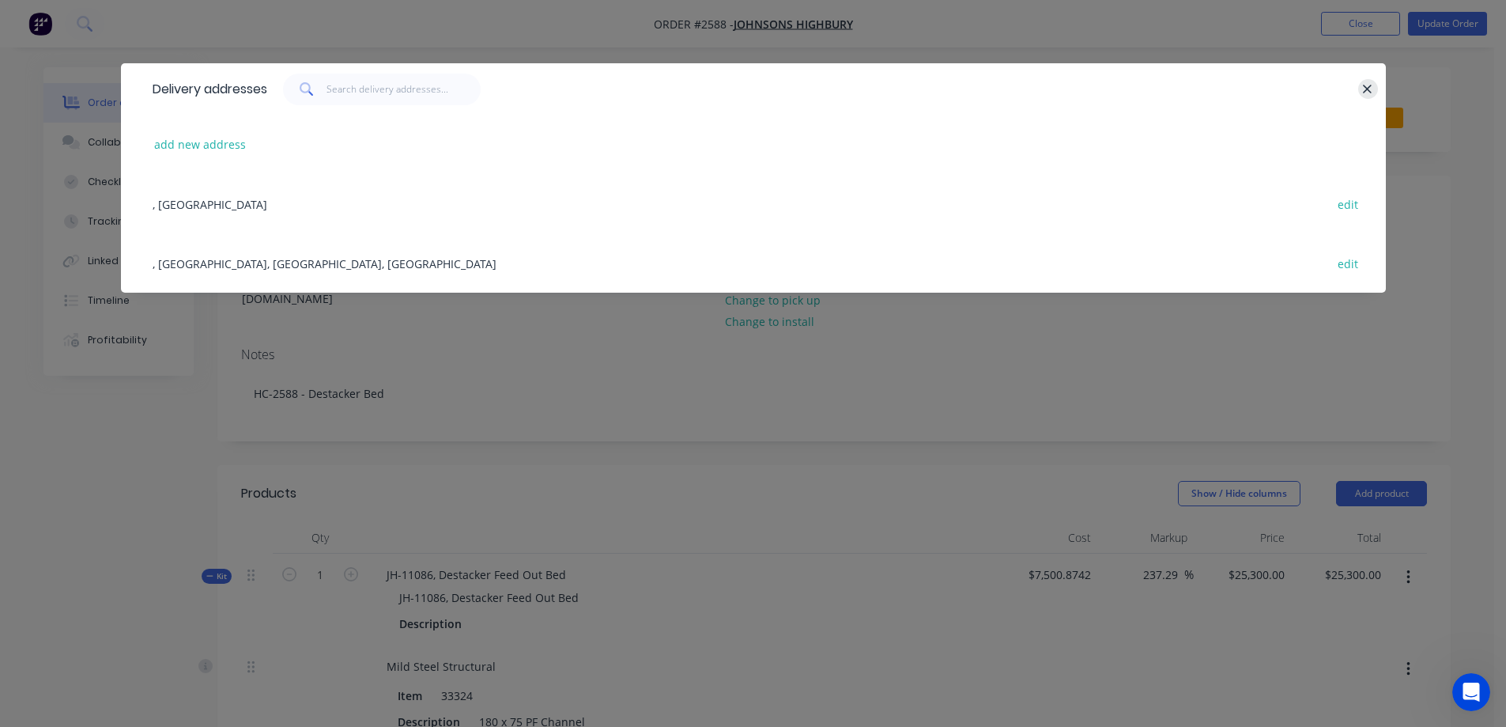
click at [1368, 92] on icon "button" at bounding box center [1367, 89] width 10 height 14
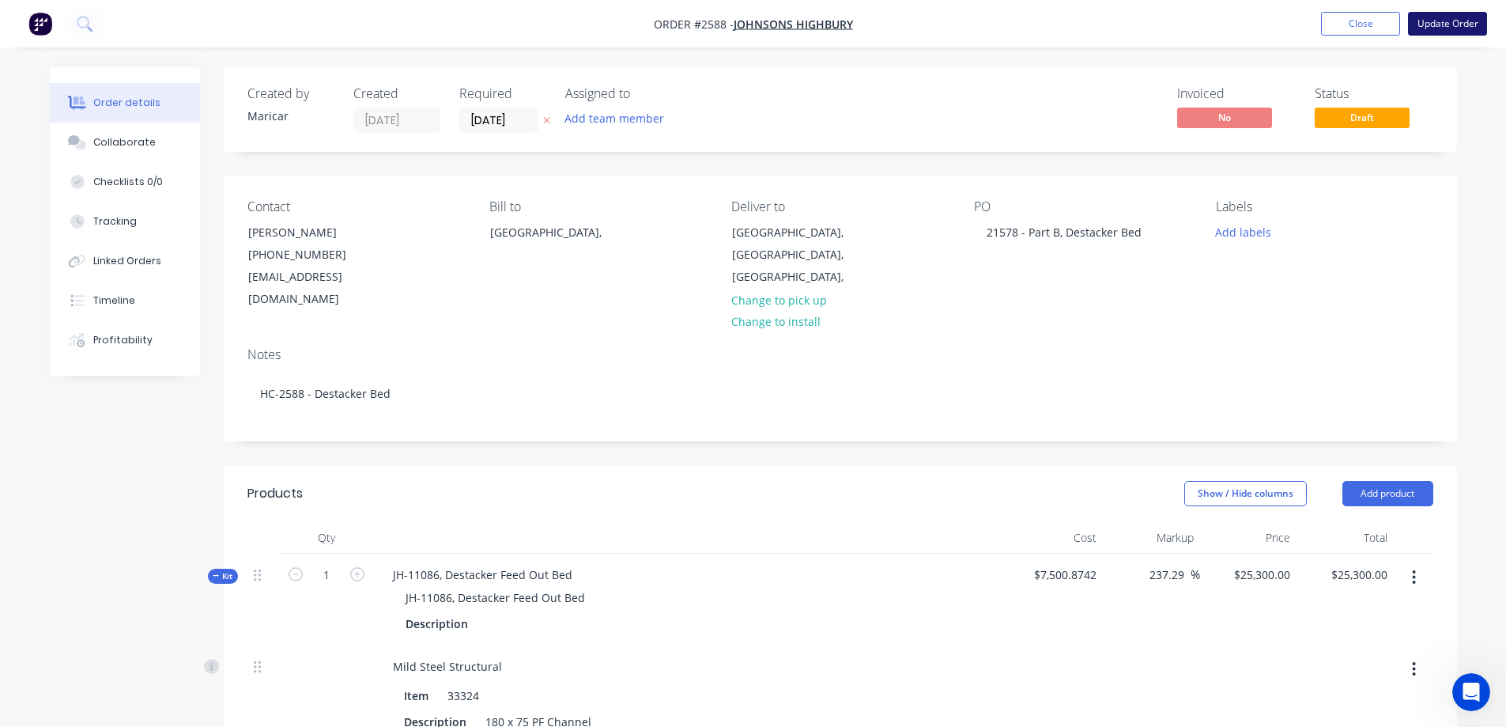
click at [1463, 19] on button "Update Order" at bounding box center [1447, 24] width 79 height 24
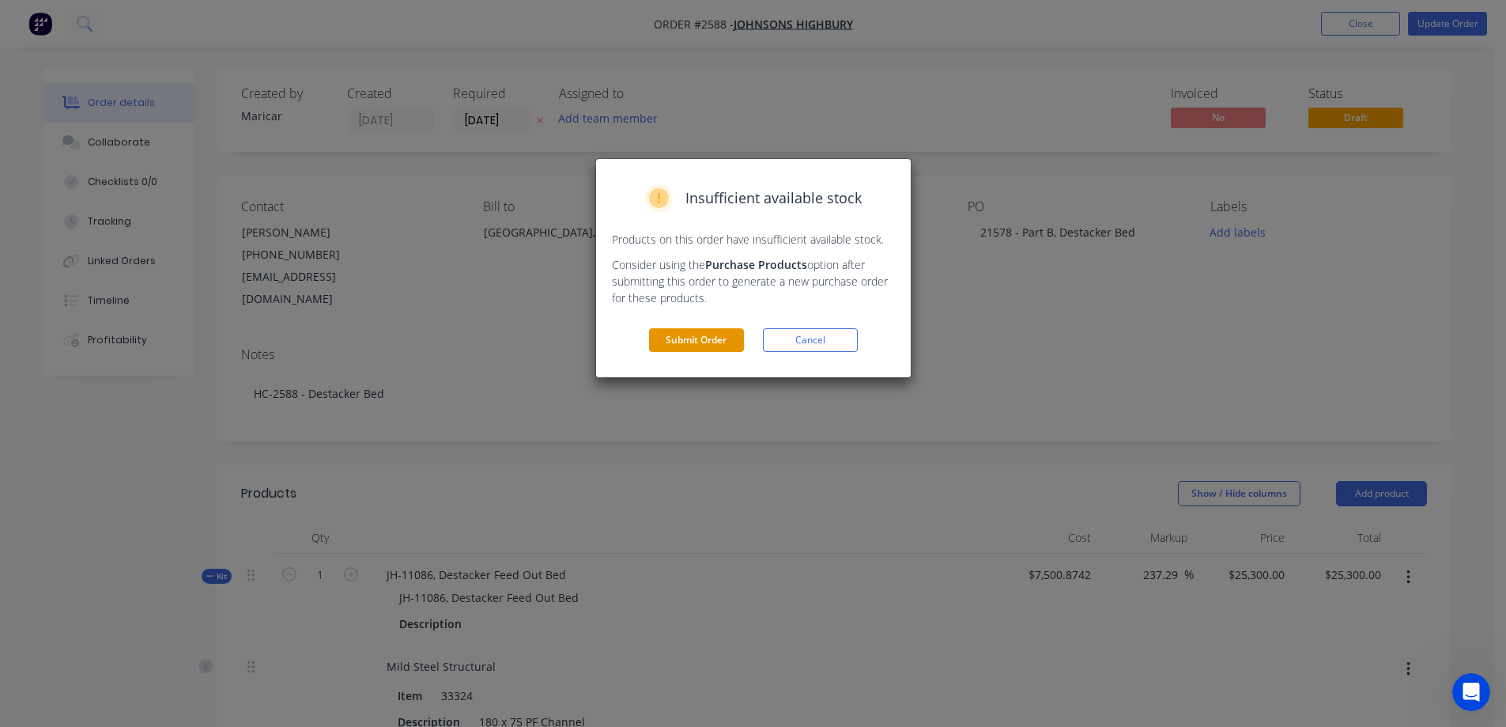
click at [678, 338] on button "Submit Order" at bounding box center [696, 340] width 95 height 24
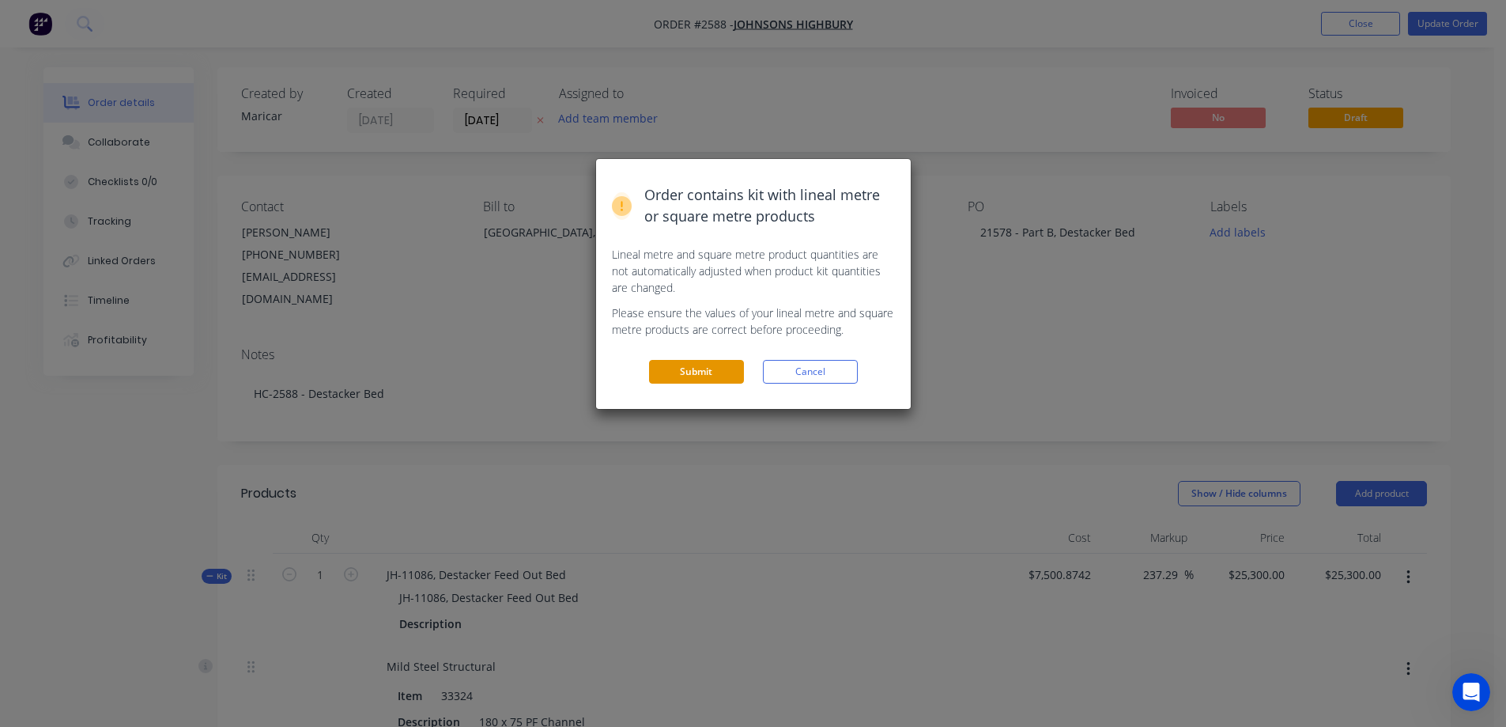
click at [691, 372] on button "Submit" at bounding box center [696, 372] width 95 height 24
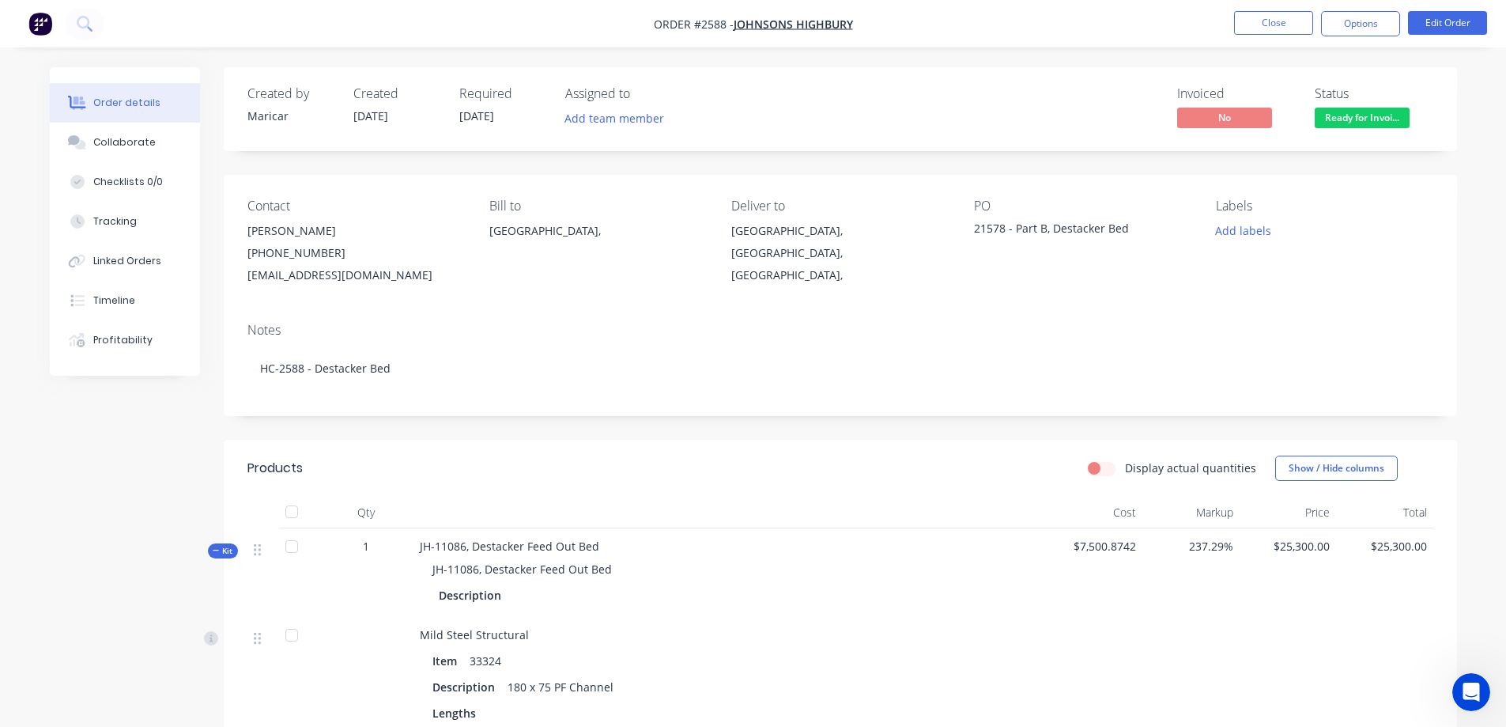
click at [1123, 224] on div "21578 - Part B, Destacker Bed" at bounding box center [1073, 231] width 198 height 22
drag, startPoint x: 1131, startPoint y: 230, endPoint x: 1115, endPoint y: 226, distance: 16.3
click at [1132, 230] on div "21578 - Part B, Destacker Bed" at bounding box center [1073, 231] width 198 height 22
click at [1104, 225] on div "21578 - Part B, Destacker Bed" at bounding box center [1073, 231] width 198 height 22
click at [1339, 28] on button "Options" at bounding box center [1360, 23] width 79 height 25
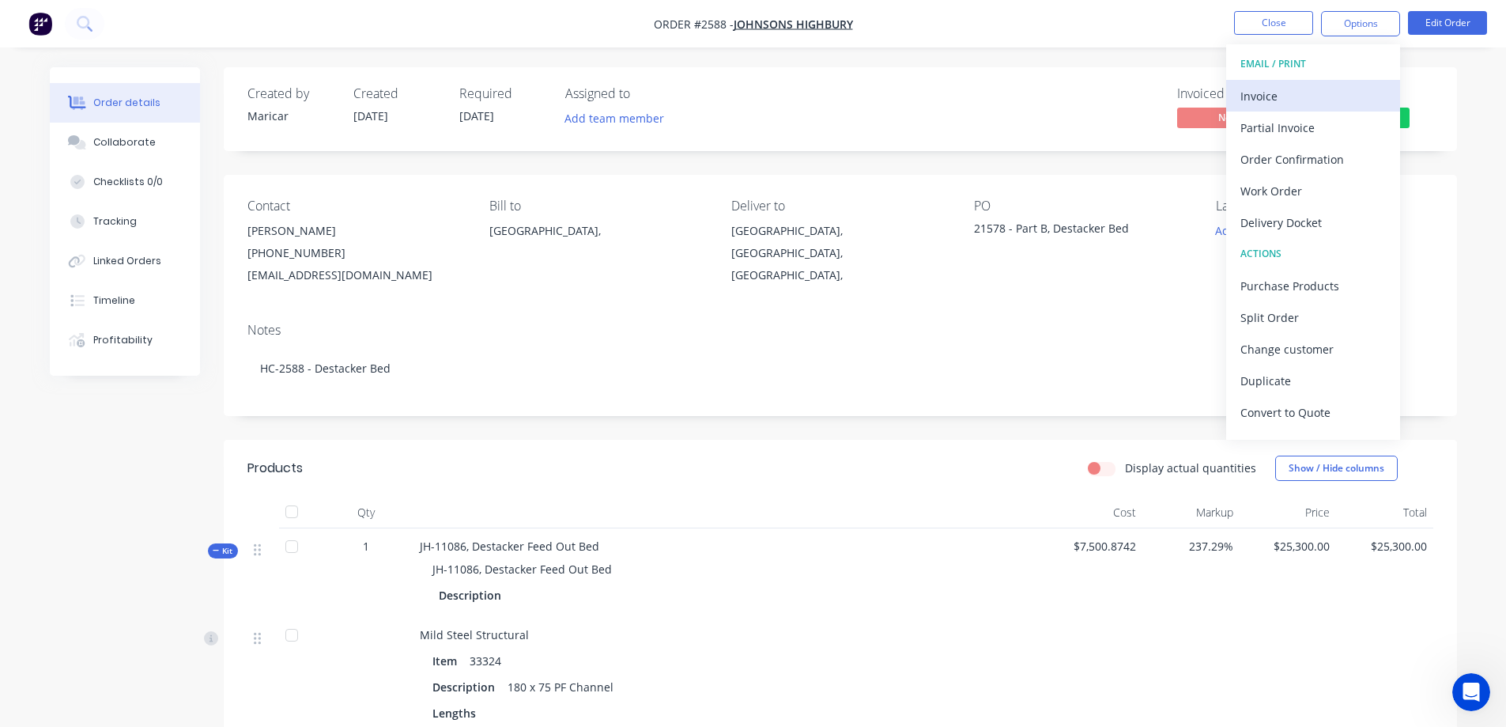
click at [1300, 94] on div "Invoice" at bounding box center [1312, 96] width 145 height 23
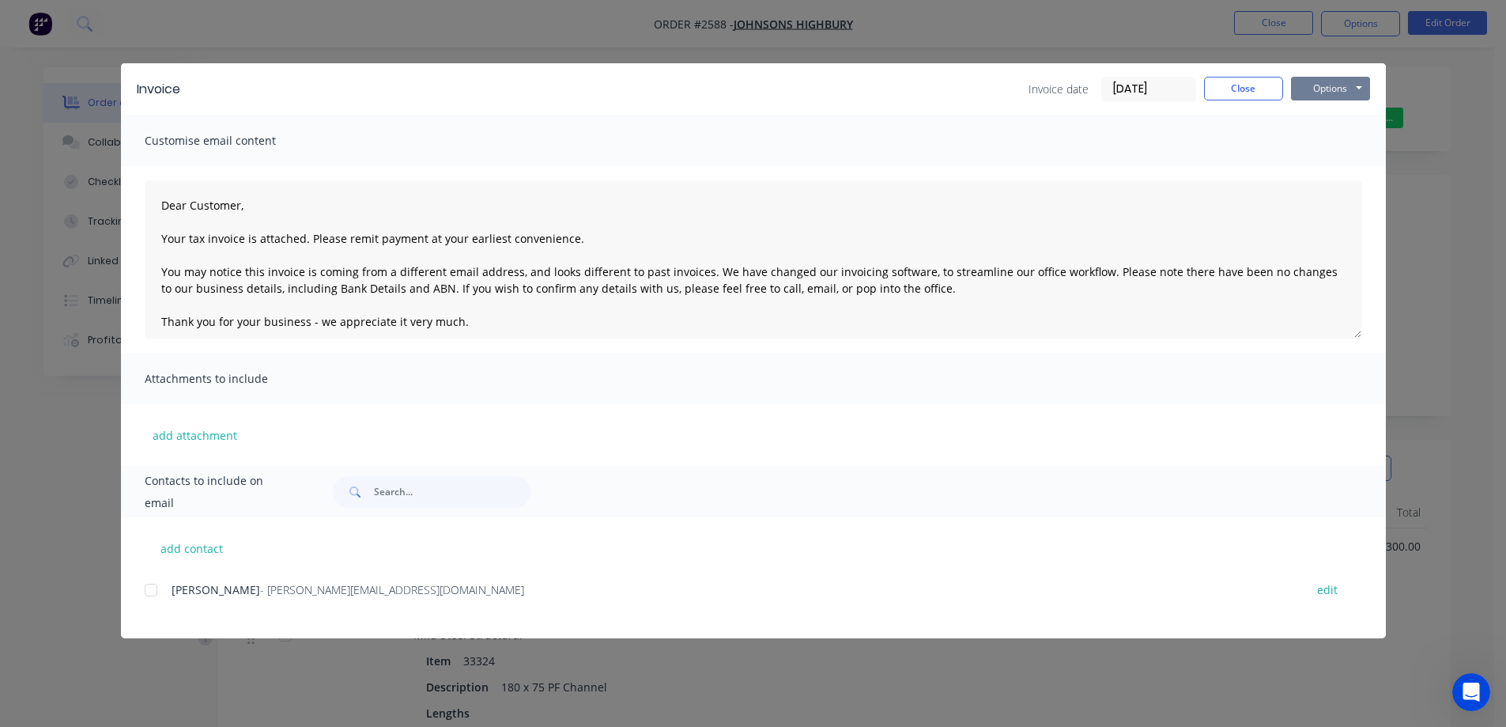
click at [1339, 87] on button "Options" at bounding box center [1330, 89] width 79 height 24
click at [1349, 118] on button "Preview" at bounding box center [1341, 117] width 101 height 26
click at [151, 587] on div at bounding box center [151, 590] width 32 height 32
click at [1320, 88] on button "Options" at bounding box center [1330, 89] width 79 height 24
click at [1335, 165] on button "Email" at bounding box center [1341, 169] width 101 height 26
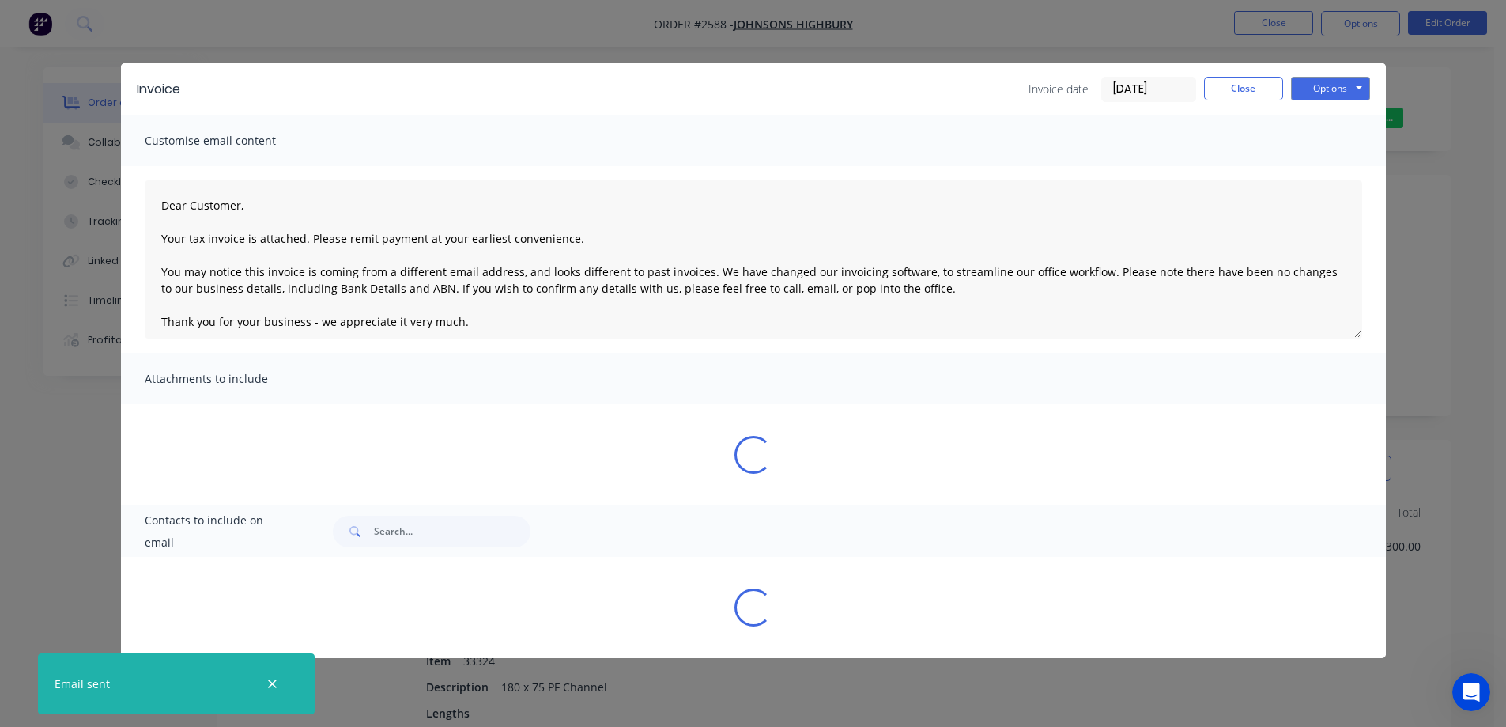
type textarea "Dear Customer, Your tax invoice is attached. Please remit payment at your earli…"
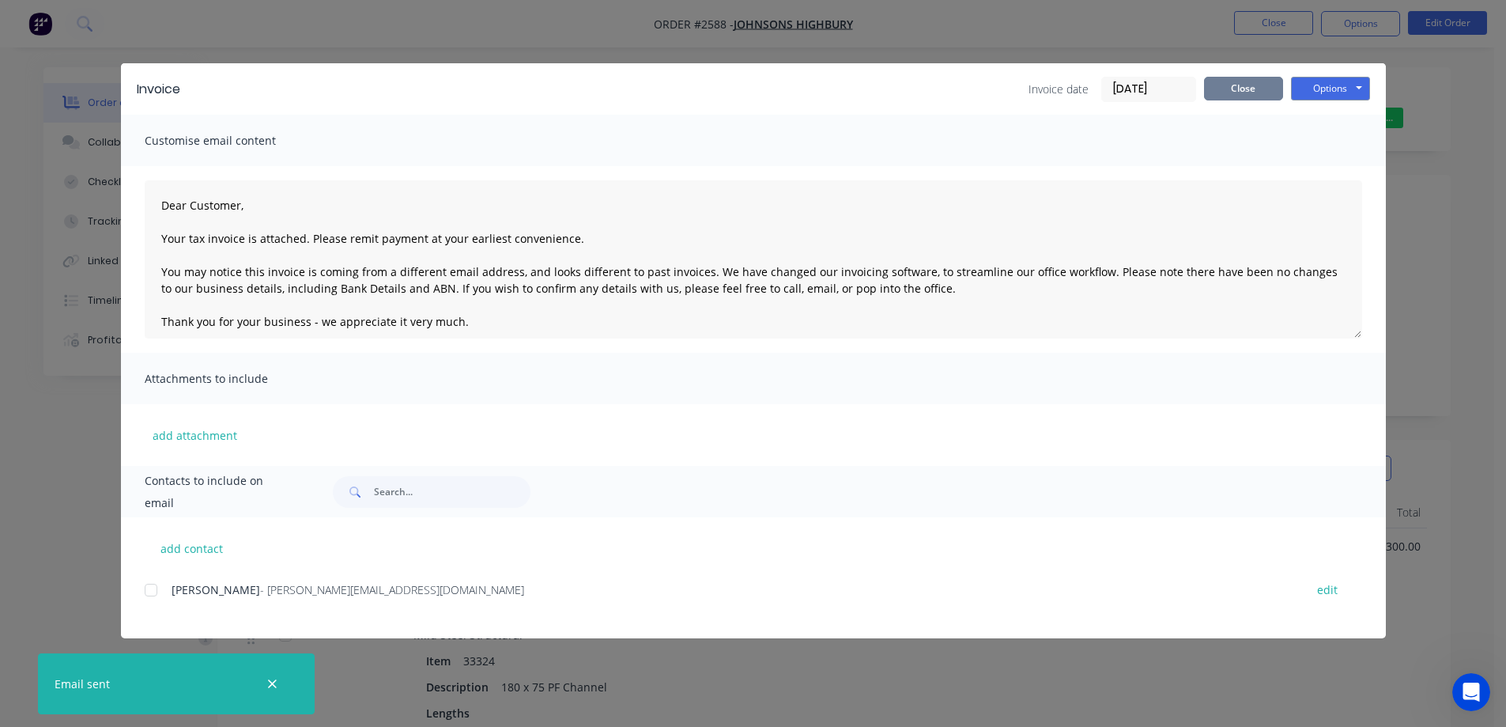
click at [1239, 96] on button "Close" at bounding box center [1243, 89] width 79 height 24
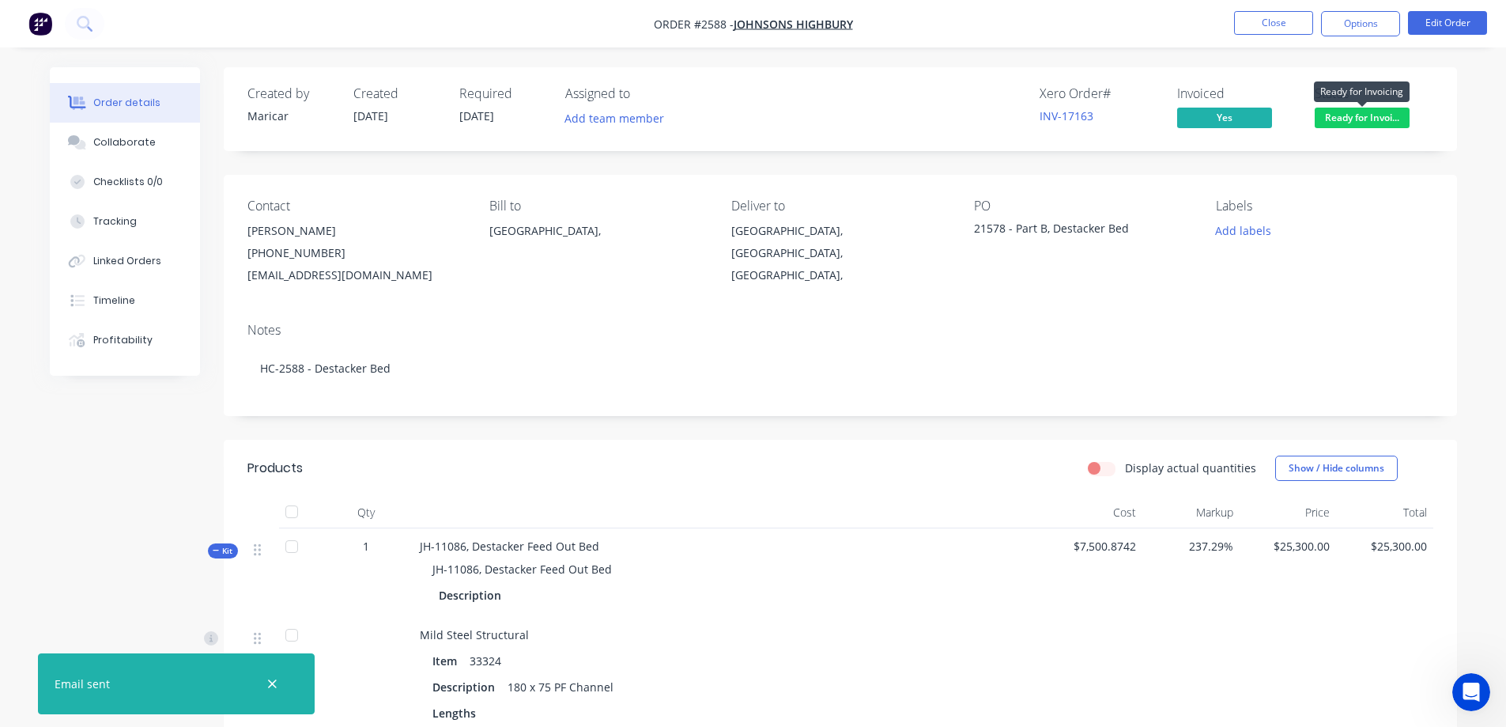
click at [1370, 120] on span "Ready for Invoi..." at bounding box center [1362, 118] width 95 height 20
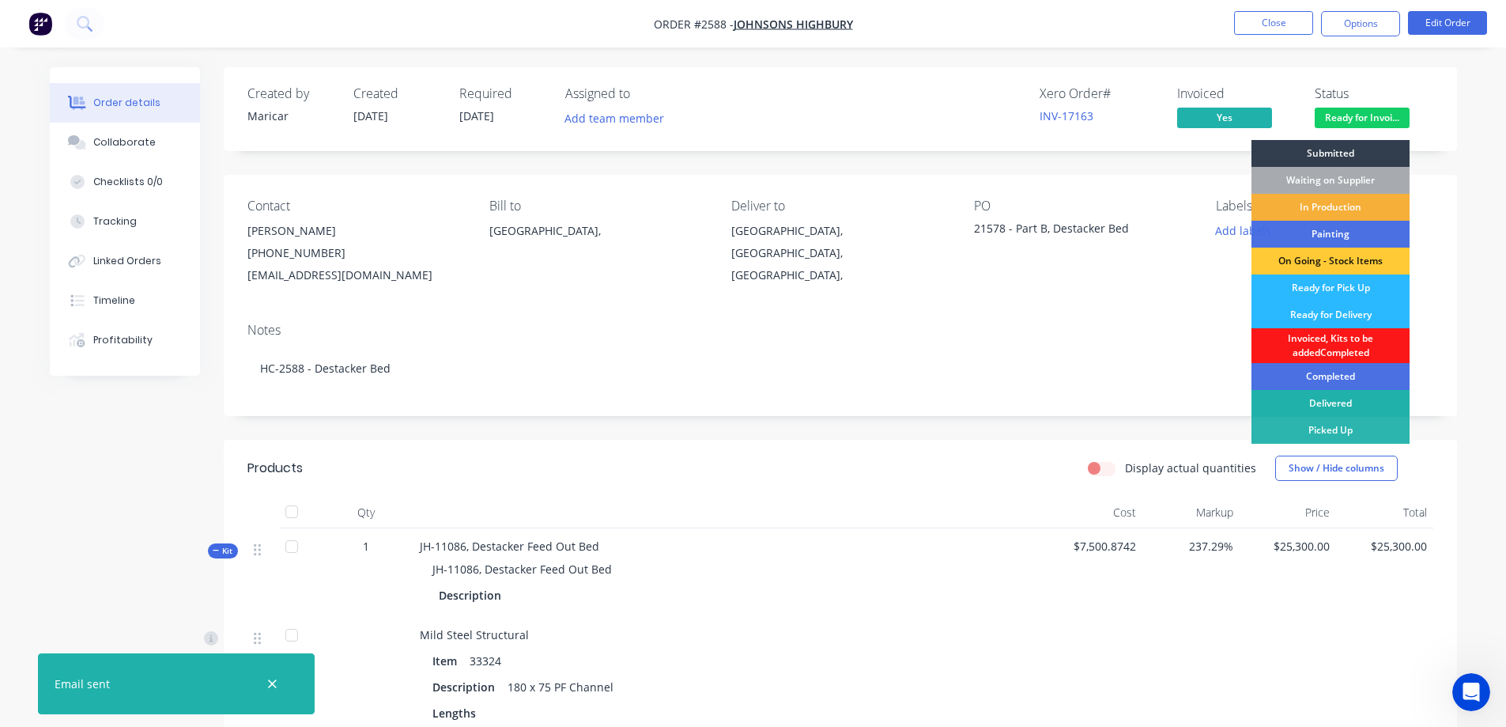
click at [1348, 406] on div "Delivered" at bounding box center [1330, 403] width 158 height 27
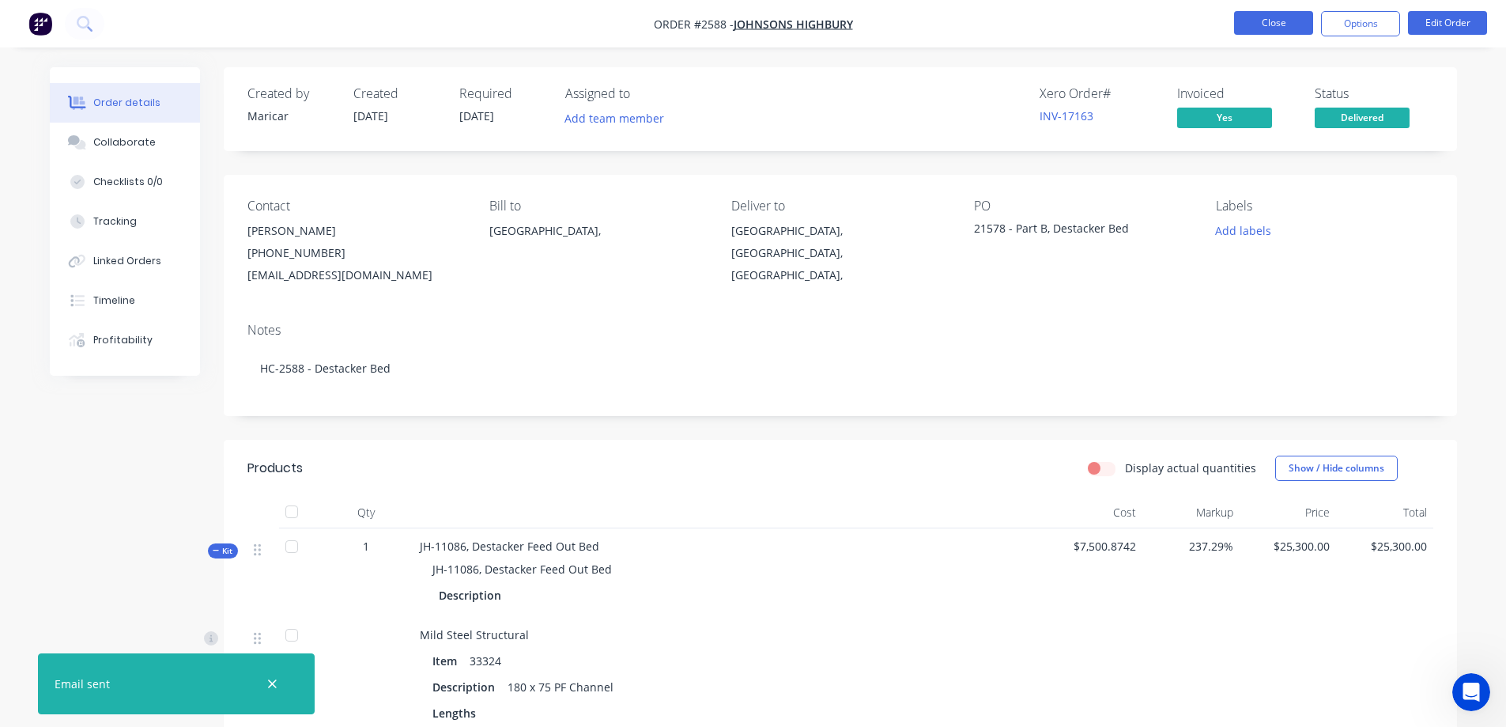
click at [1274, 26] on button "Close" at bounding box center [1273, 23] width 79 height 24
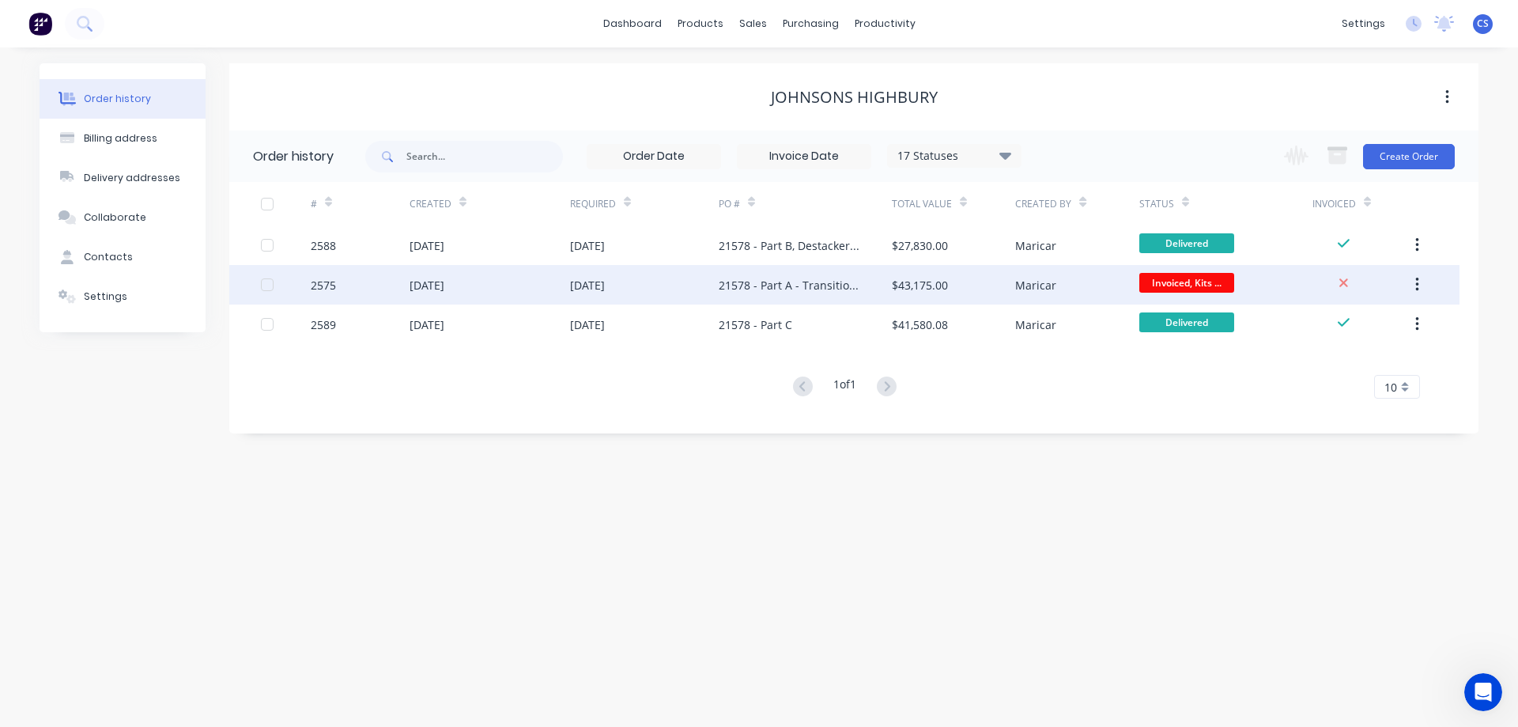
click at [1100, 286] on div "Maricar" at bounding box center [1076, 285] width 123 height 40
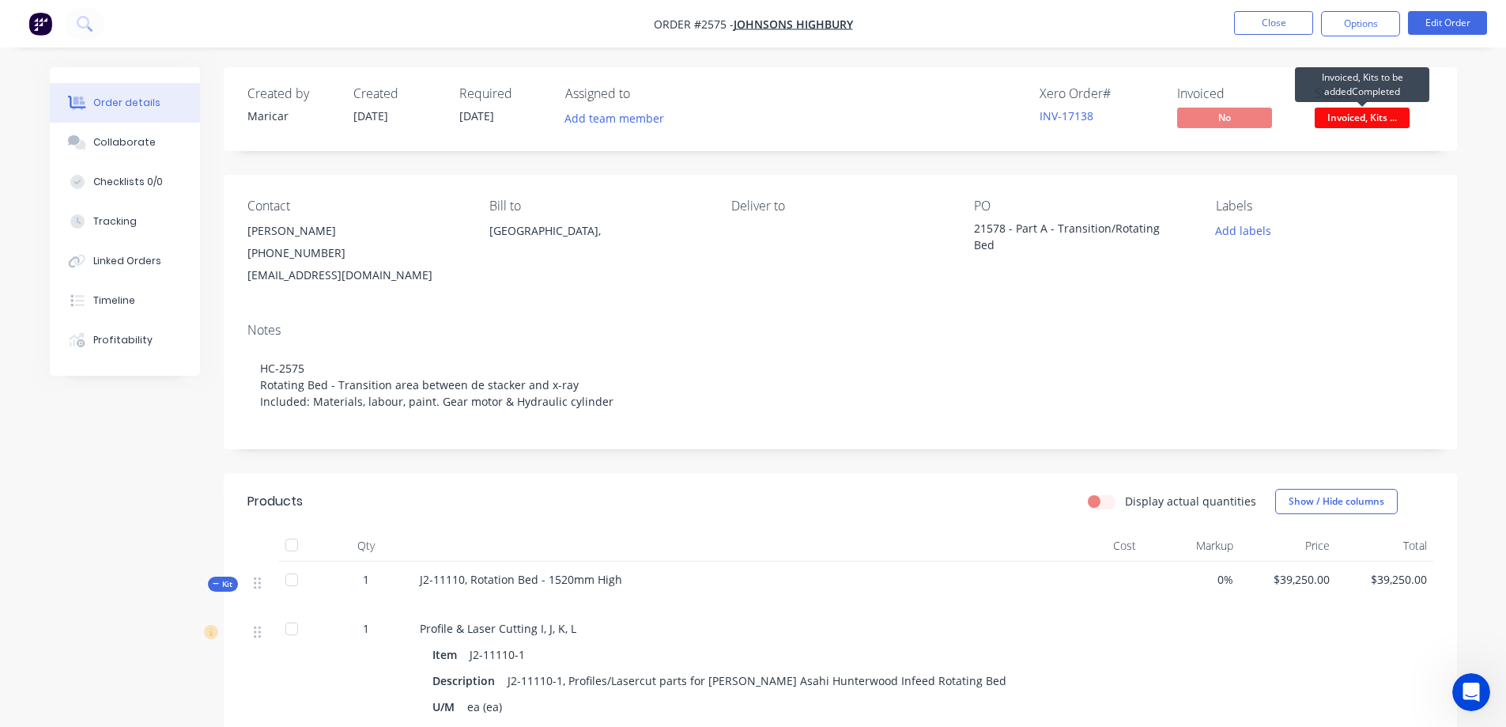
click at [1391, 115] on span "Invoiced, Kits ..." at bounding box center [1362, 118] width 95 height 20
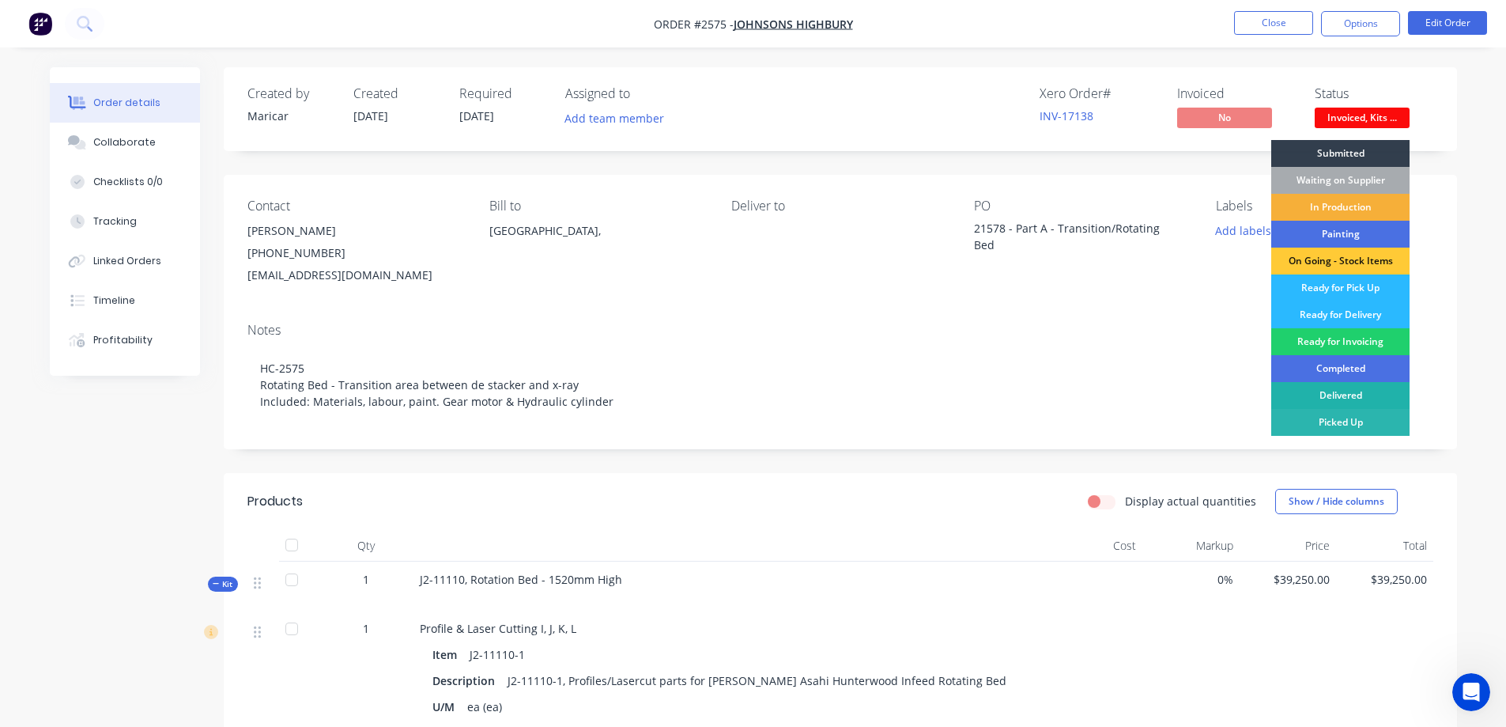
click at [1338, 392] on div "Delivered" at bounding box center [1340, 395] width 138 height 27
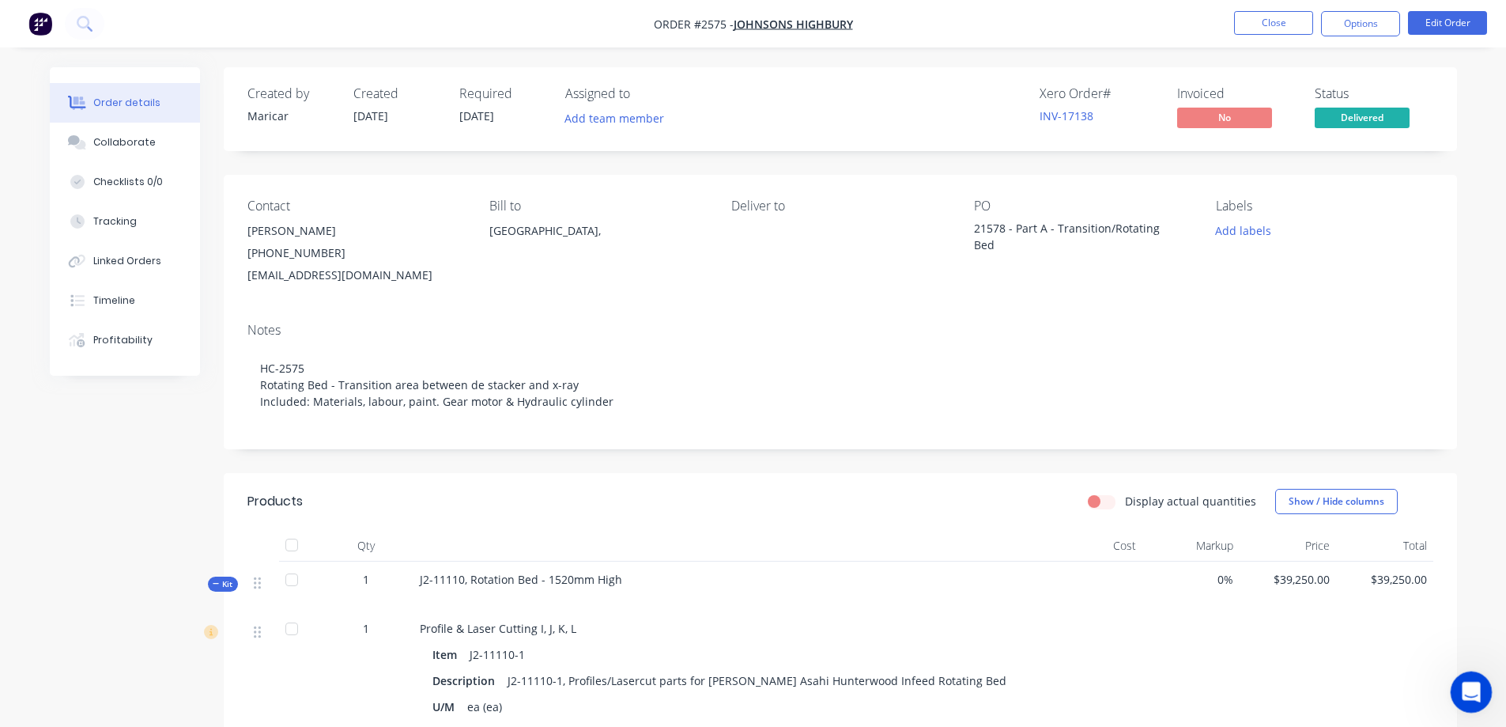
click at [1459, 686] on icon "Open Intercom Messenger" at bounding box center [1469, 690] width 26 height 26
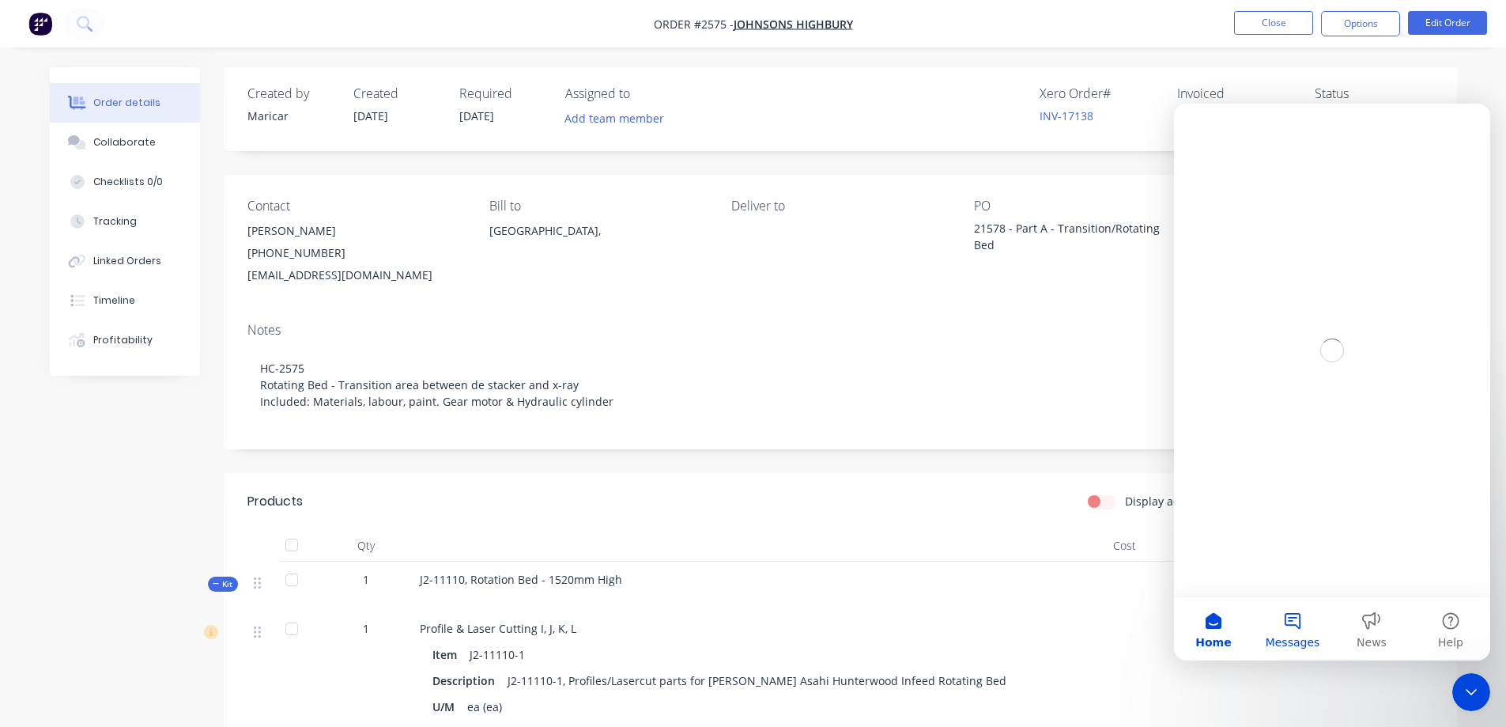
click at [1285, 620] on button "Messages" at bounding box center [1292, 628] width 79 height 63
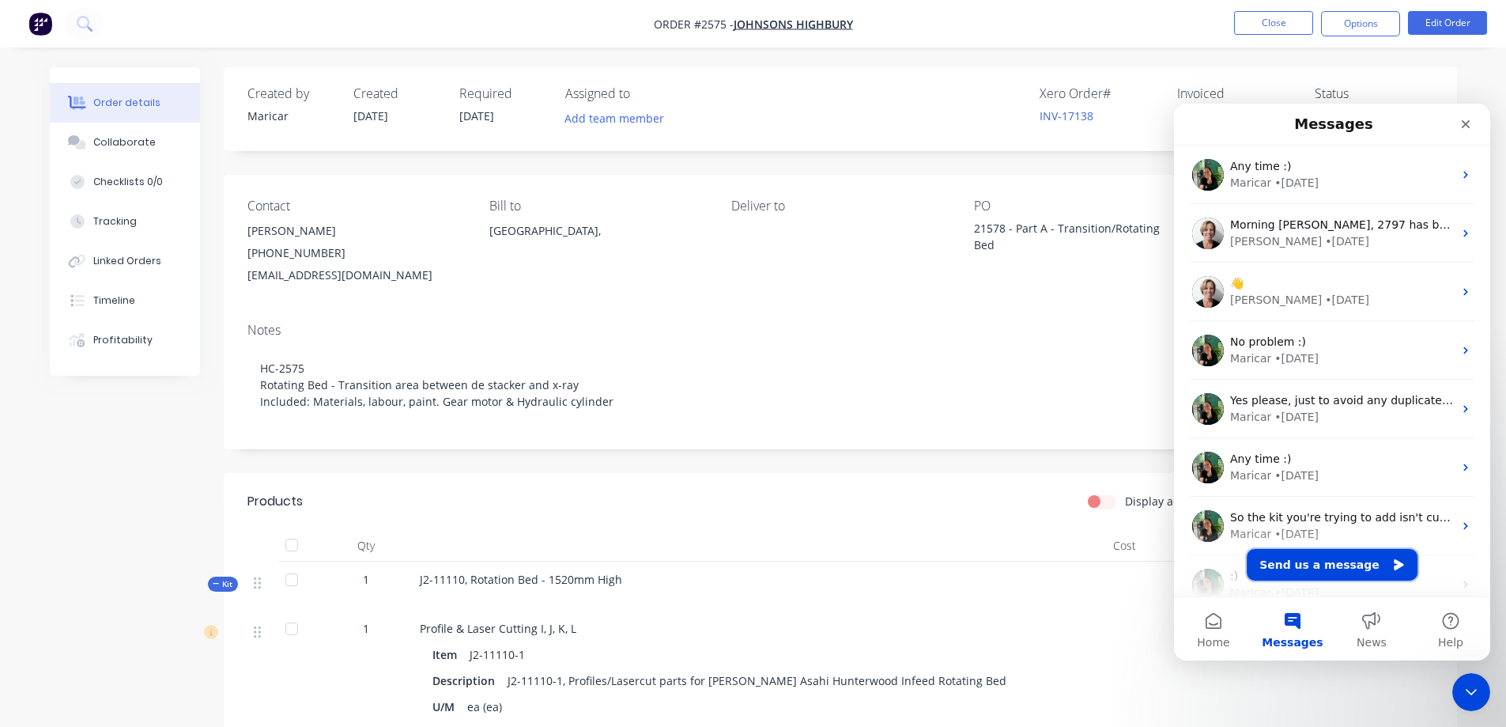
click at [1316, 568] on button "Send us a message" at bounding box center [1332, 565] width 171 height 32
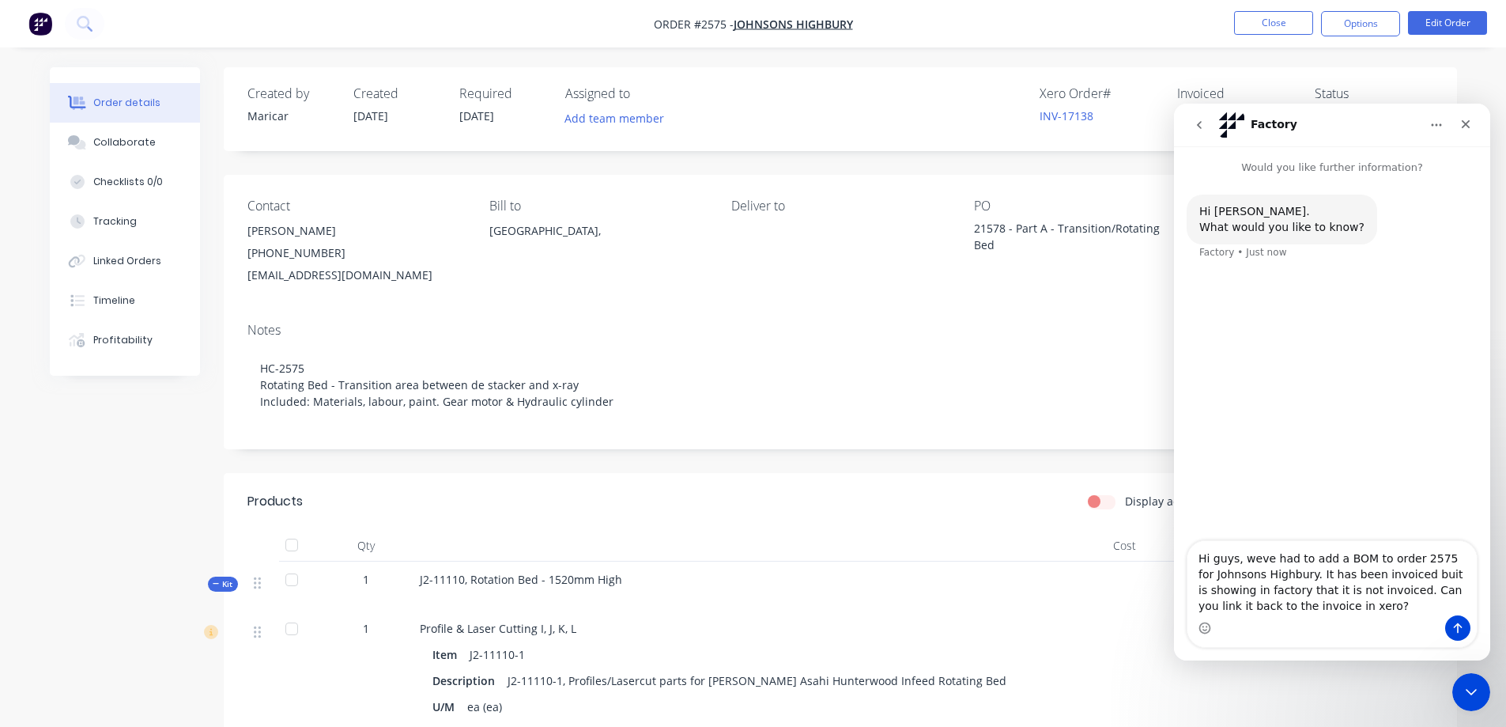
click at [1413, 573] on textarea "Hi guys, weve had to add a BOM to order 2575 for Johnsons Highbury. It has been…" at bounding box center [1331, 578] width 289 height 74
type textarea "Hi guys, weve had to add a BOM to order 2575 for Johnsons Highbury. It has been…"
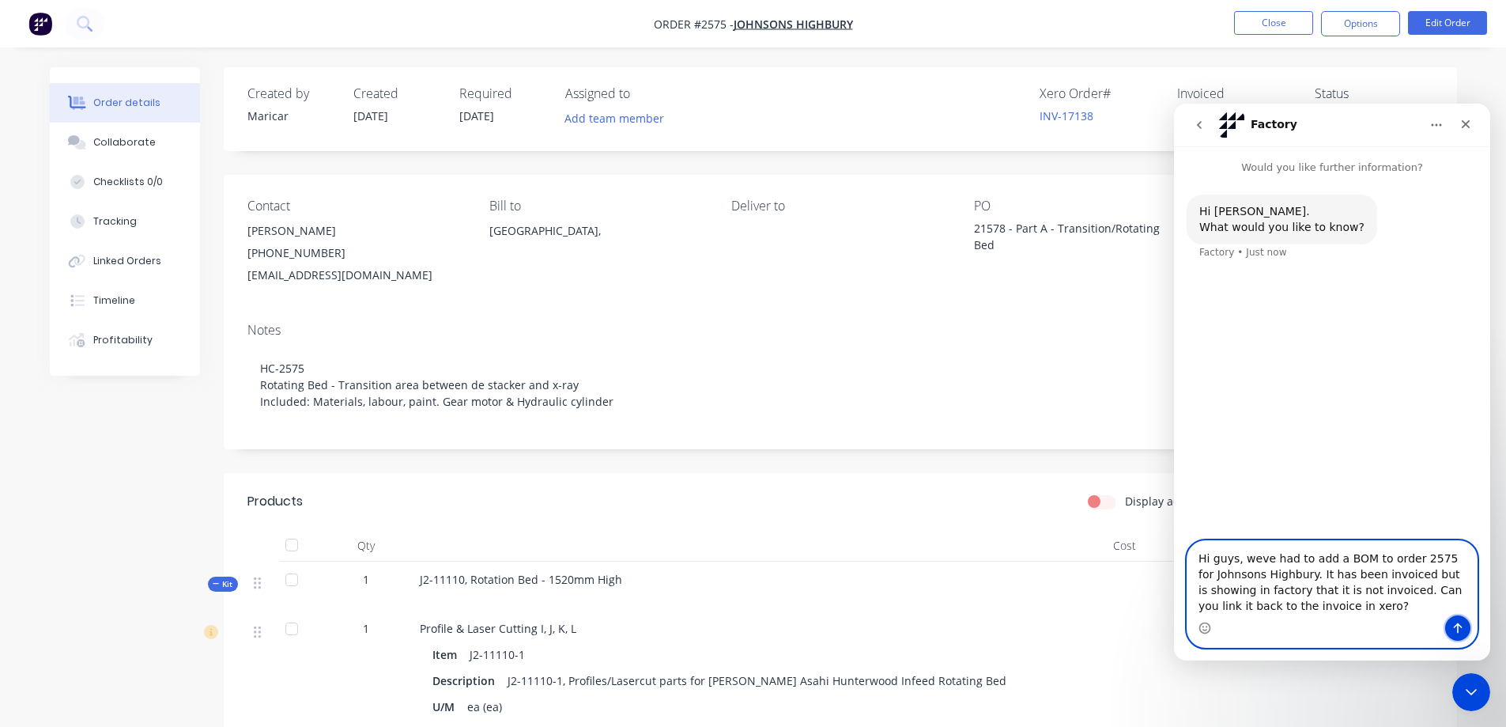
click at [1454, 629] on icon "Send a message…" at bounding box center [1457, 627] width 13 height 13
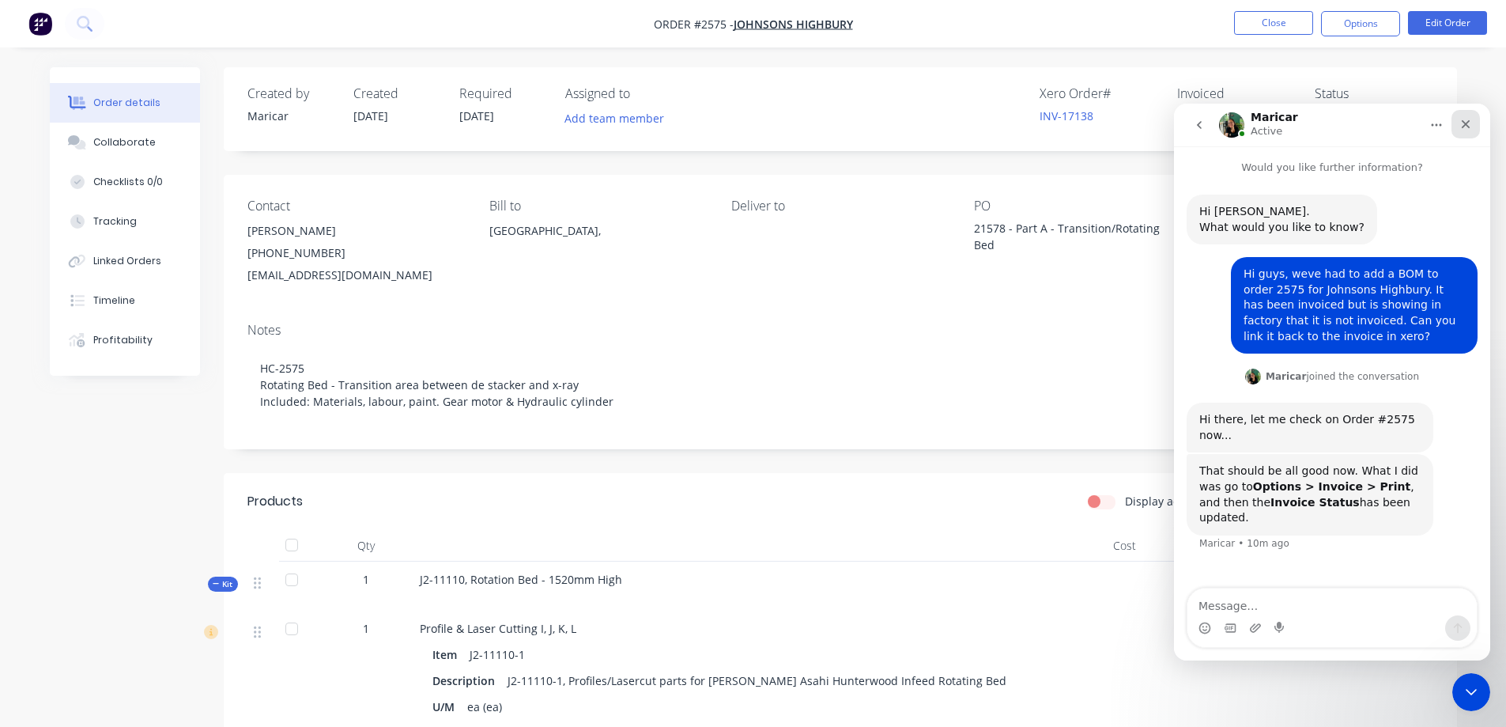
click at [1466, 130] on icon "Close" at bounding box center [1465, 124] width 13 height 13
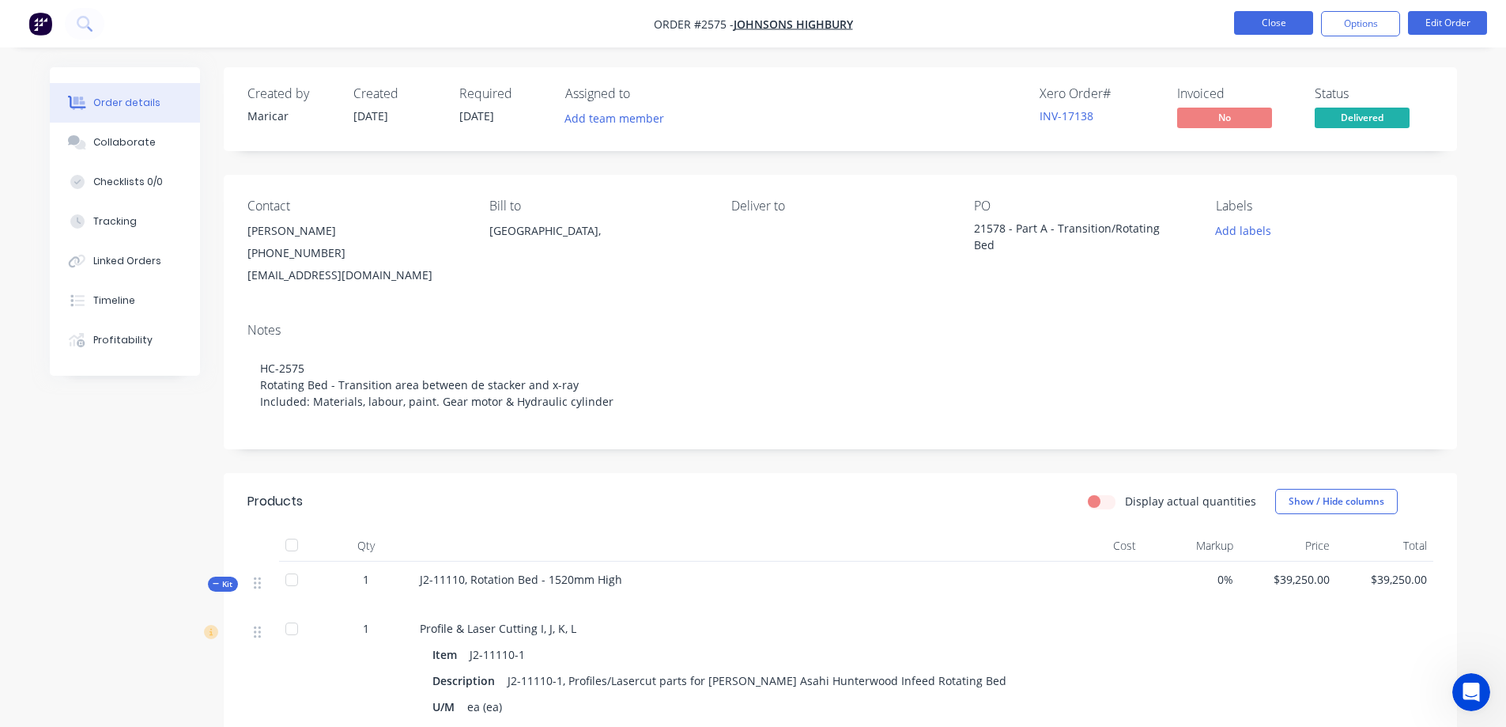
click at [1268, 17] on button "Close" at bounding box center [1273, 23] width 79 height 24
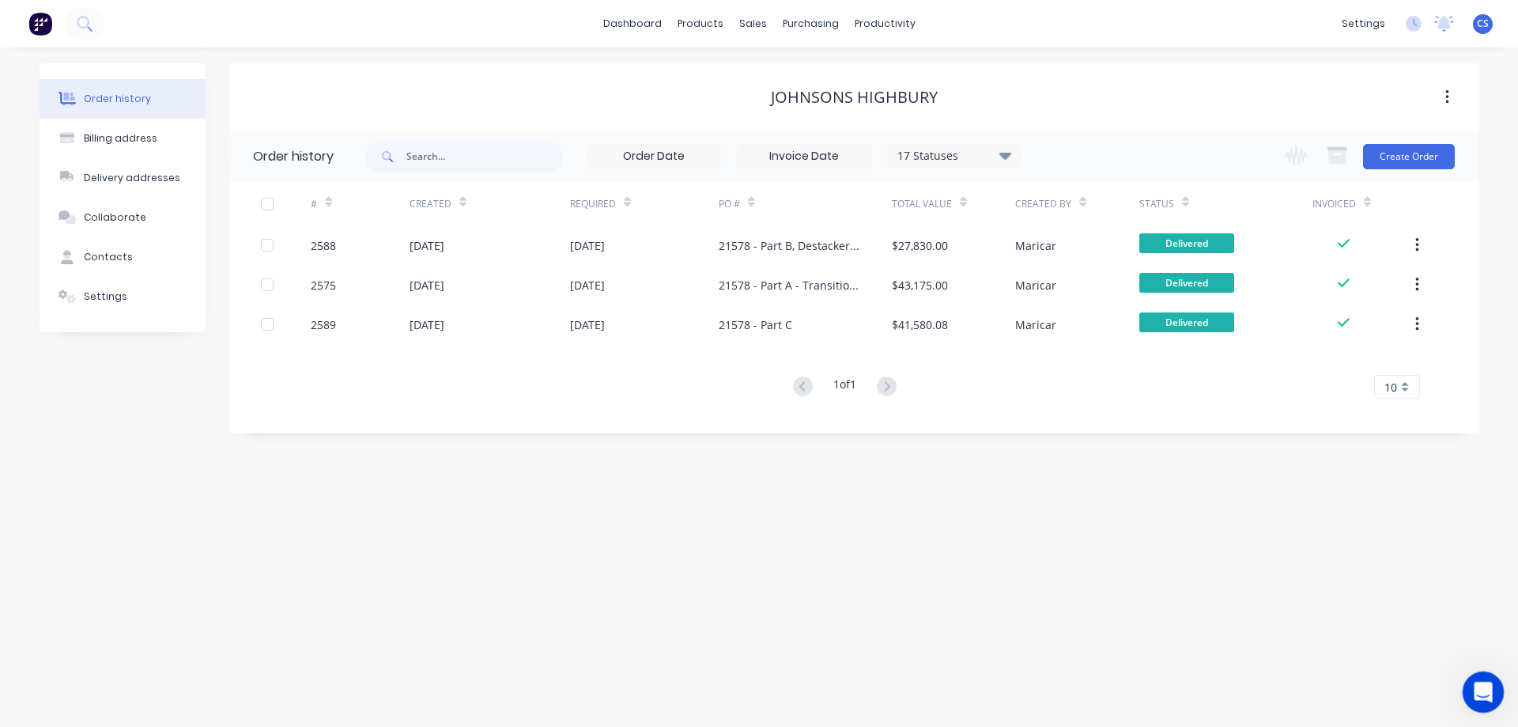
click at [1493, 684] on div "Open Intercom Messenger" at bounding box center [1481, 689] width 52 height 52
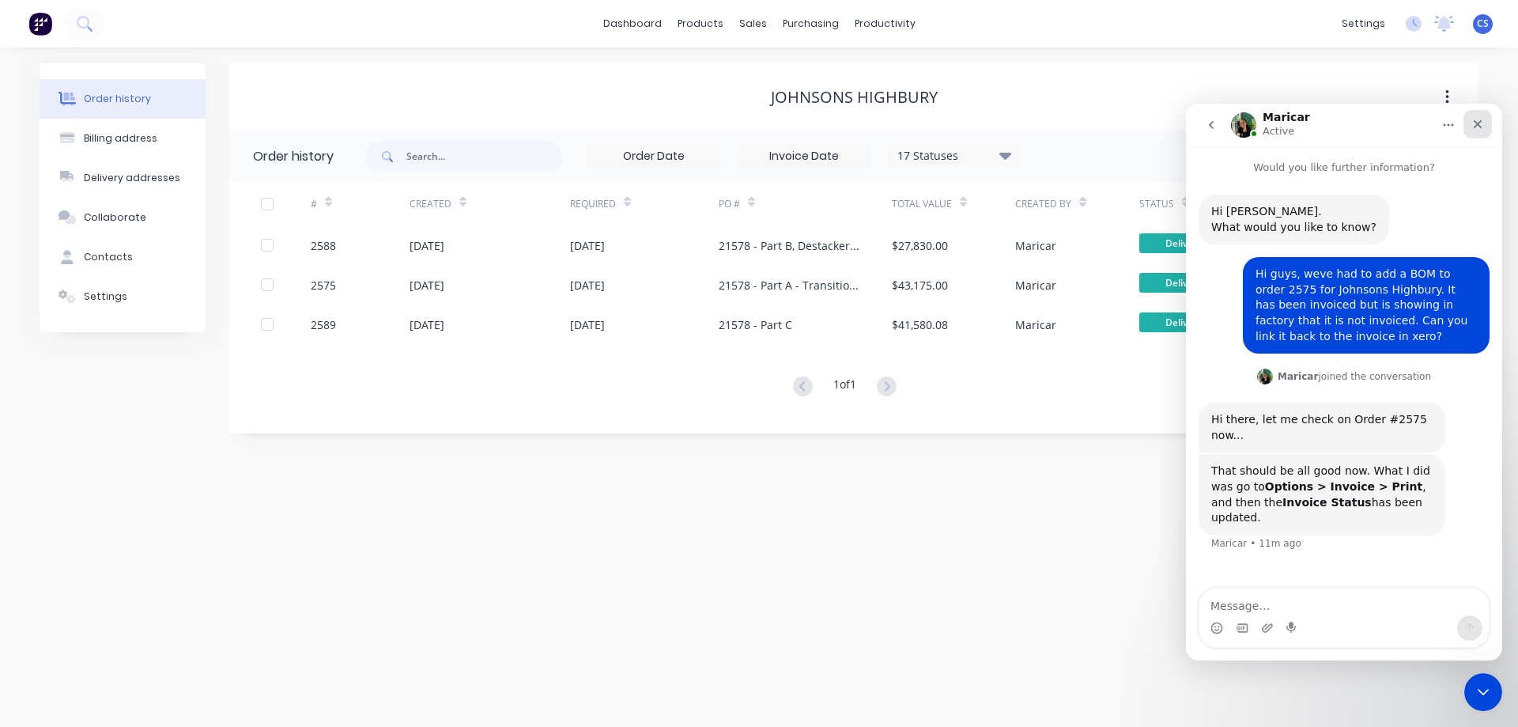
click at [1478, 127] on icon "Close" at bounding box center [1477, 124] width 13 height 13
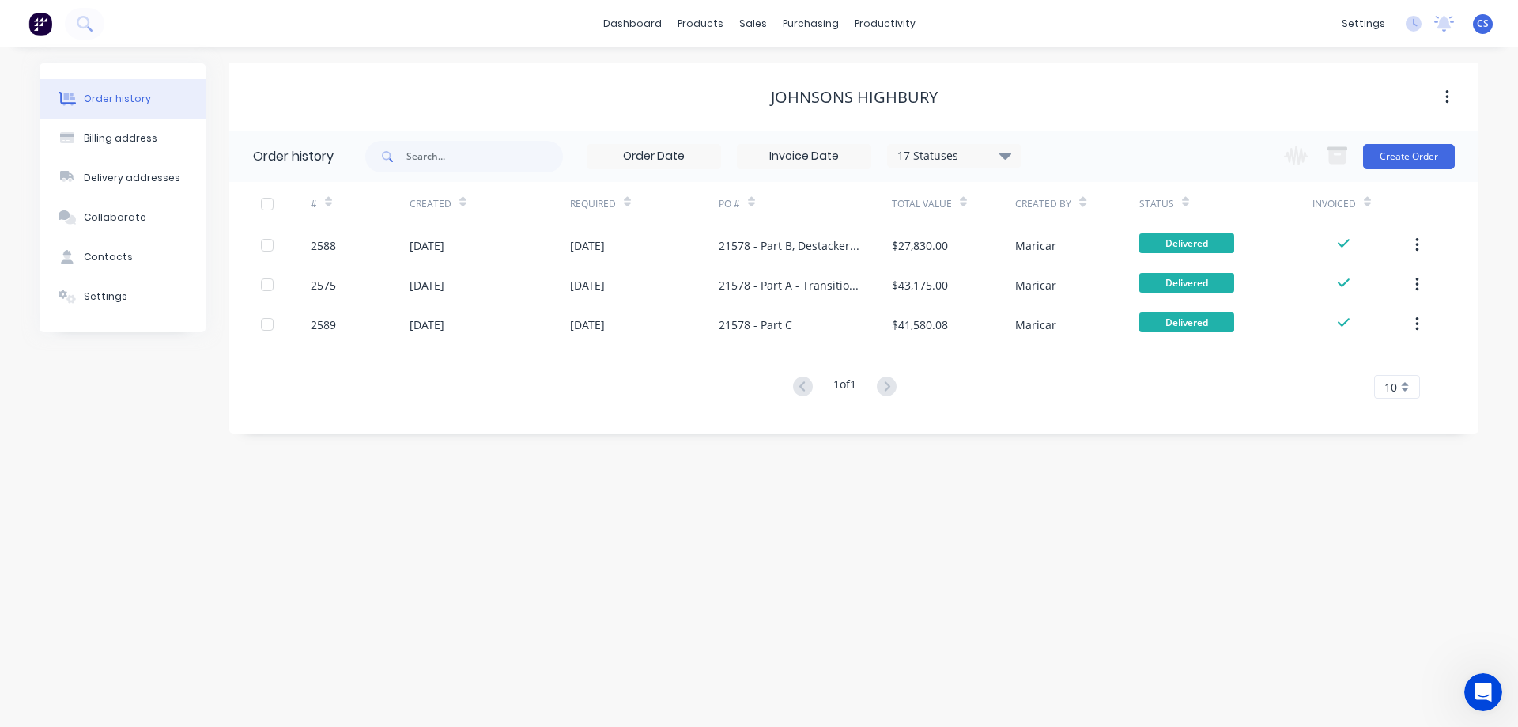
scroll to position [119, 0]
click at [792, 73] on div "Sales Orders" at bounding box center [811, 76] width 65 height 14
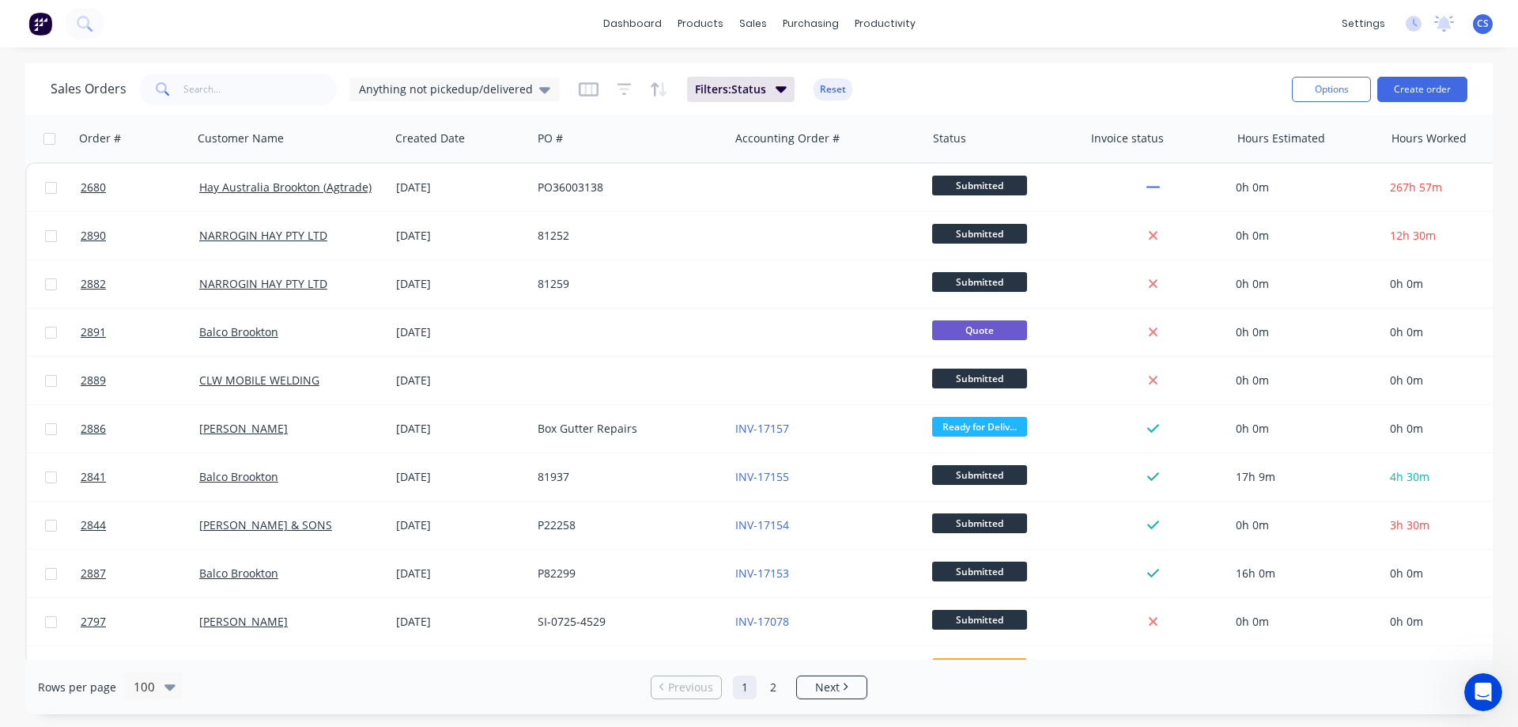
scroll to position [119, 0]
click at [1429, 90] on button "Create order" at bounding box center [1422, 89] width 90 height 25
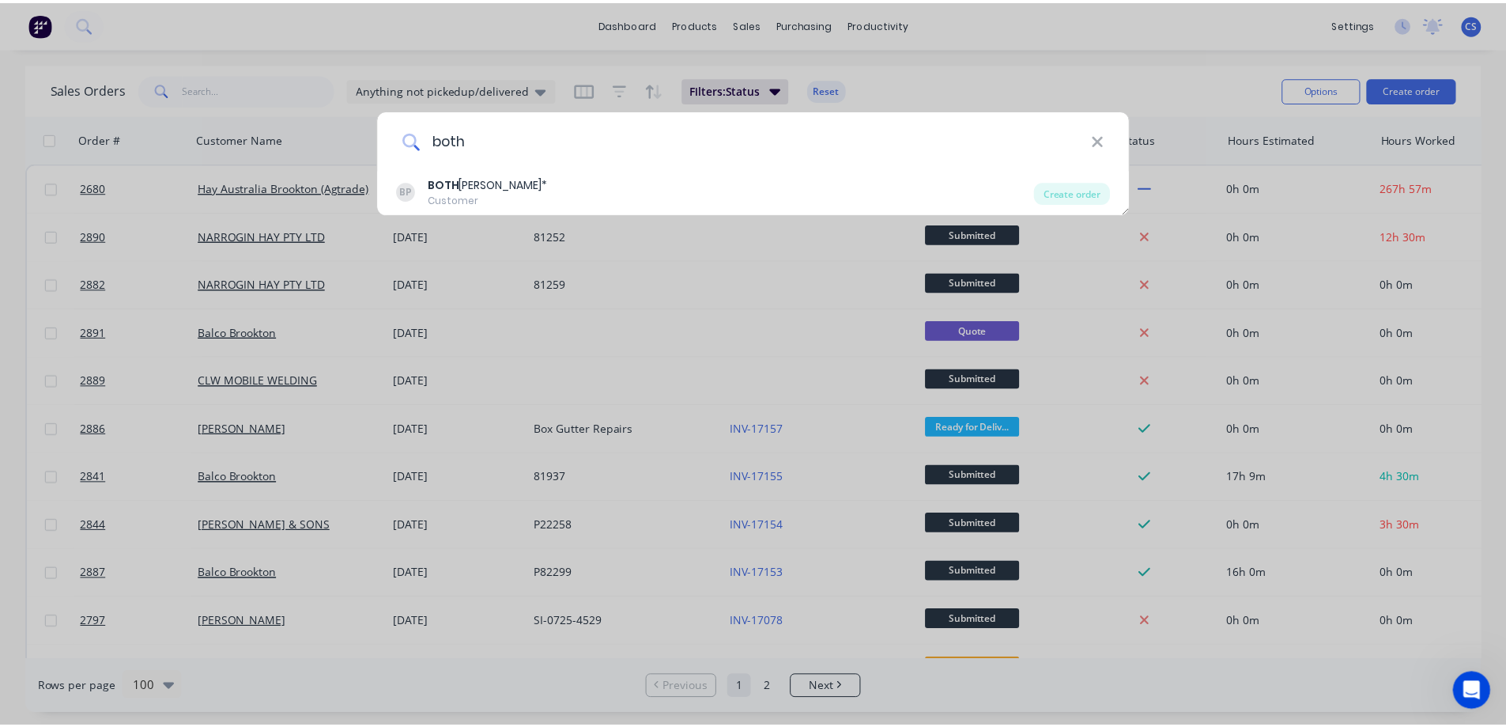
scroll to position [59, 0]
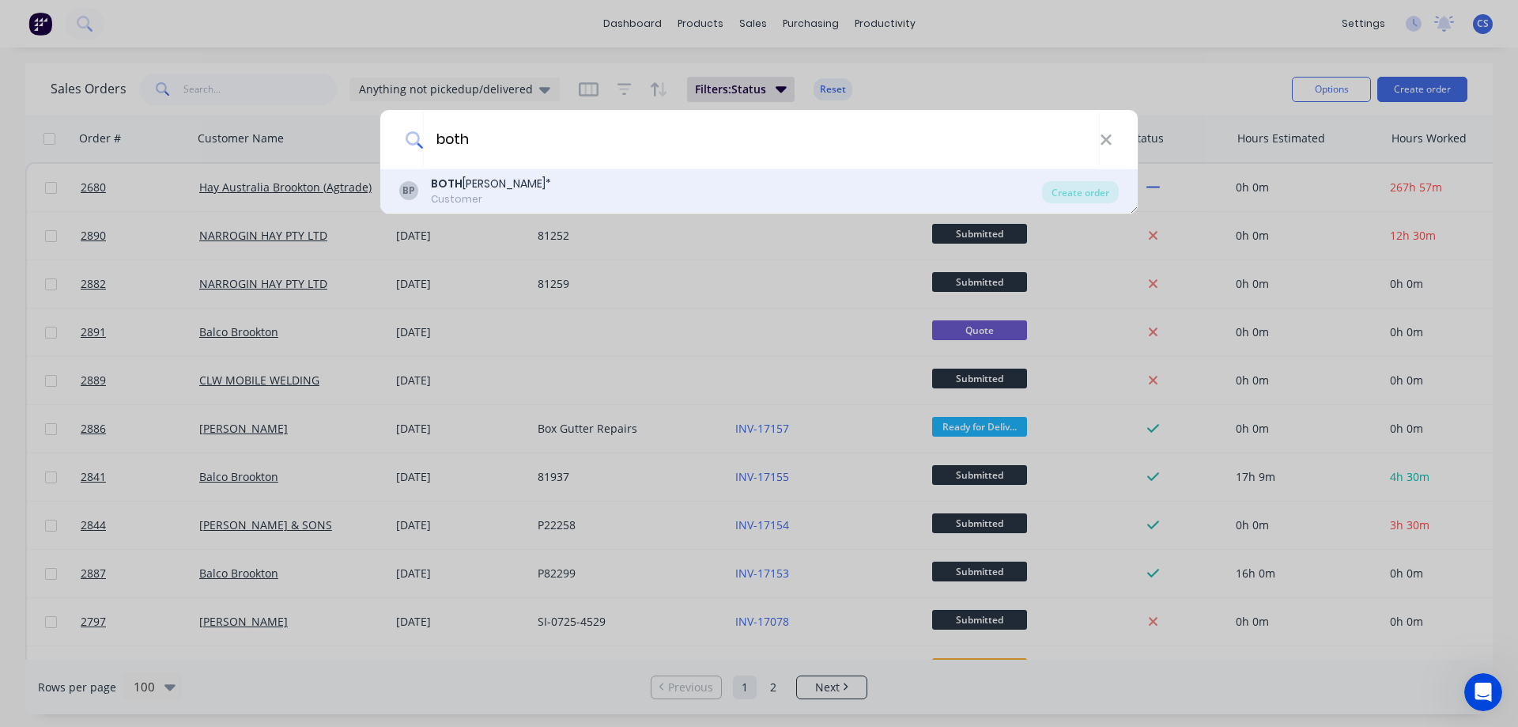
type input "both"
click at [591, 183] on div "BP BOTH [PERSON_NAME]* Customer" at bounding box center [720, 191] width 643 height 31
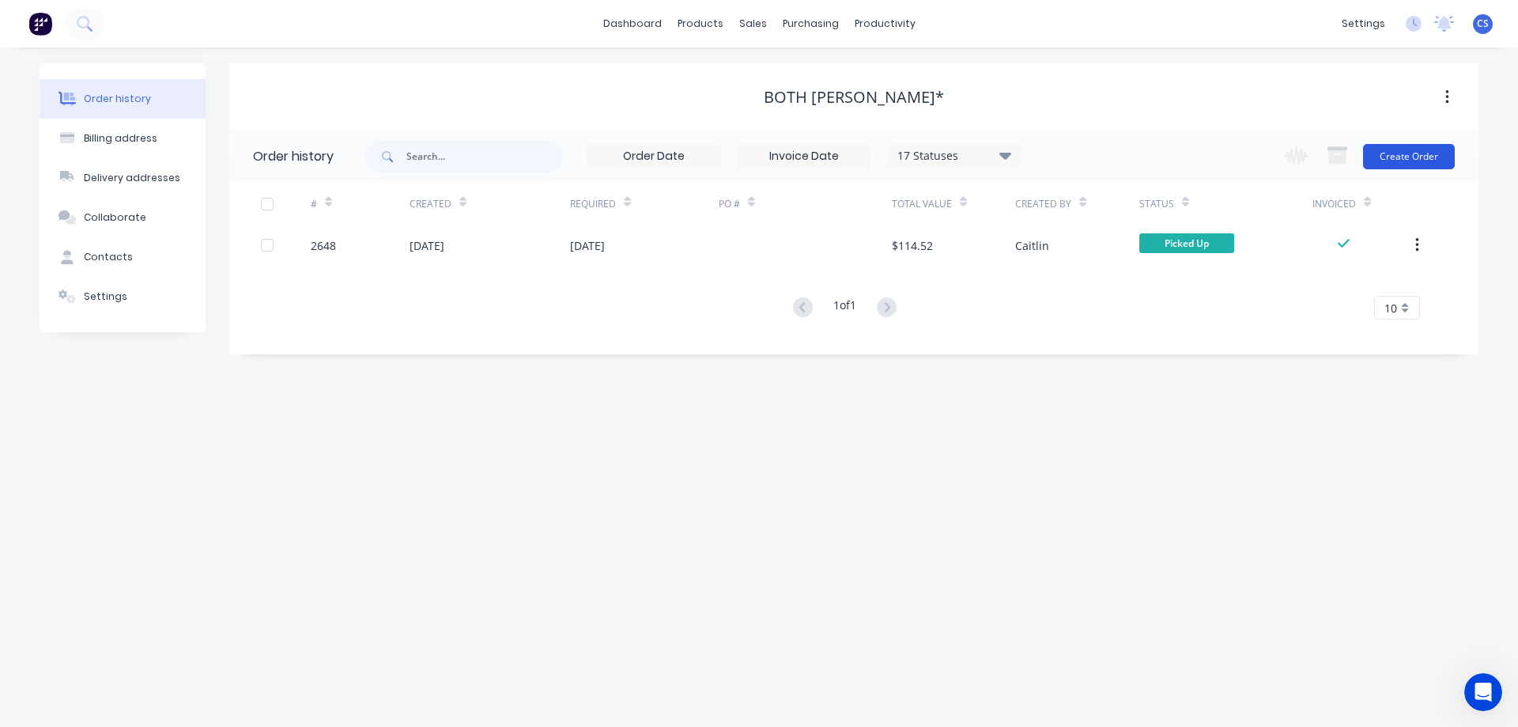
click at [1395, 158] on button "Create Order" at bounding box center [1409, 156] width 92 height 25
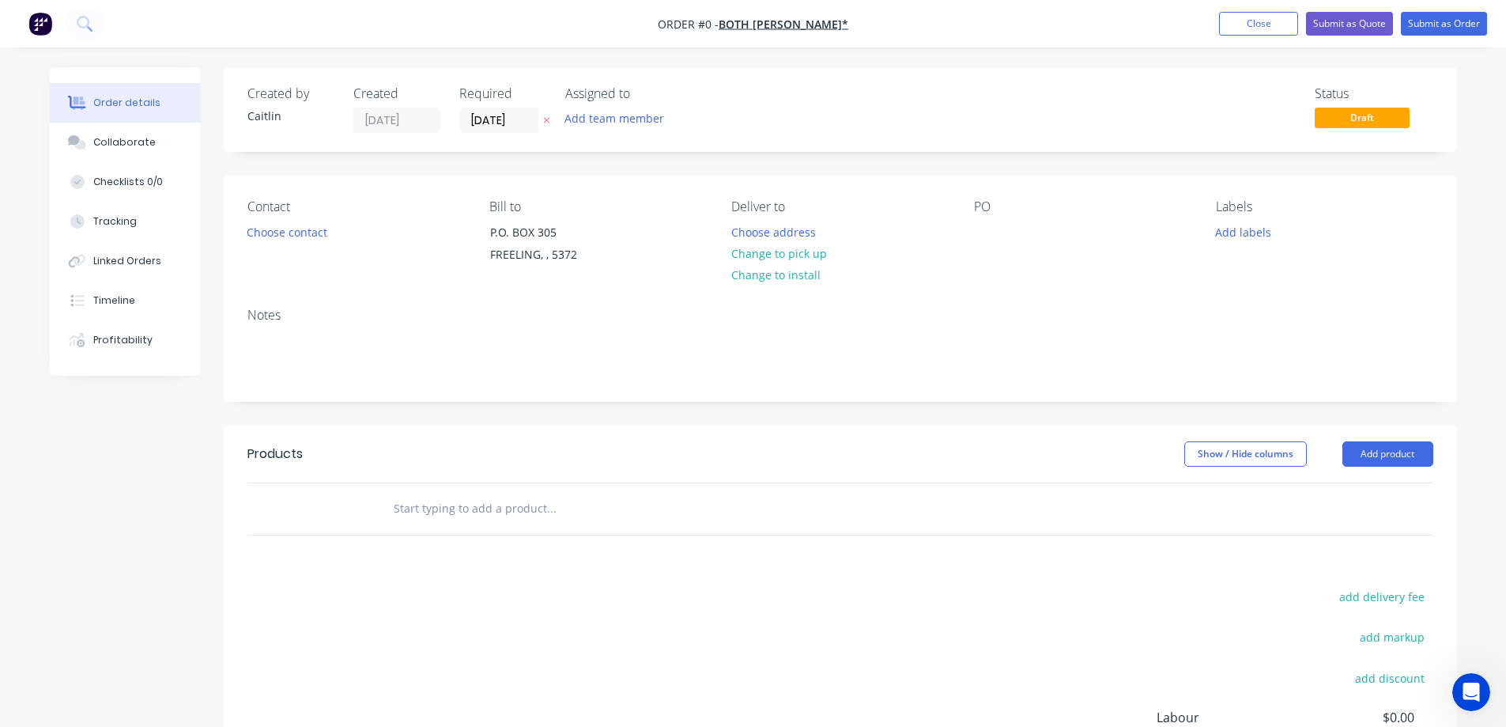
scroll to position [79, 0]
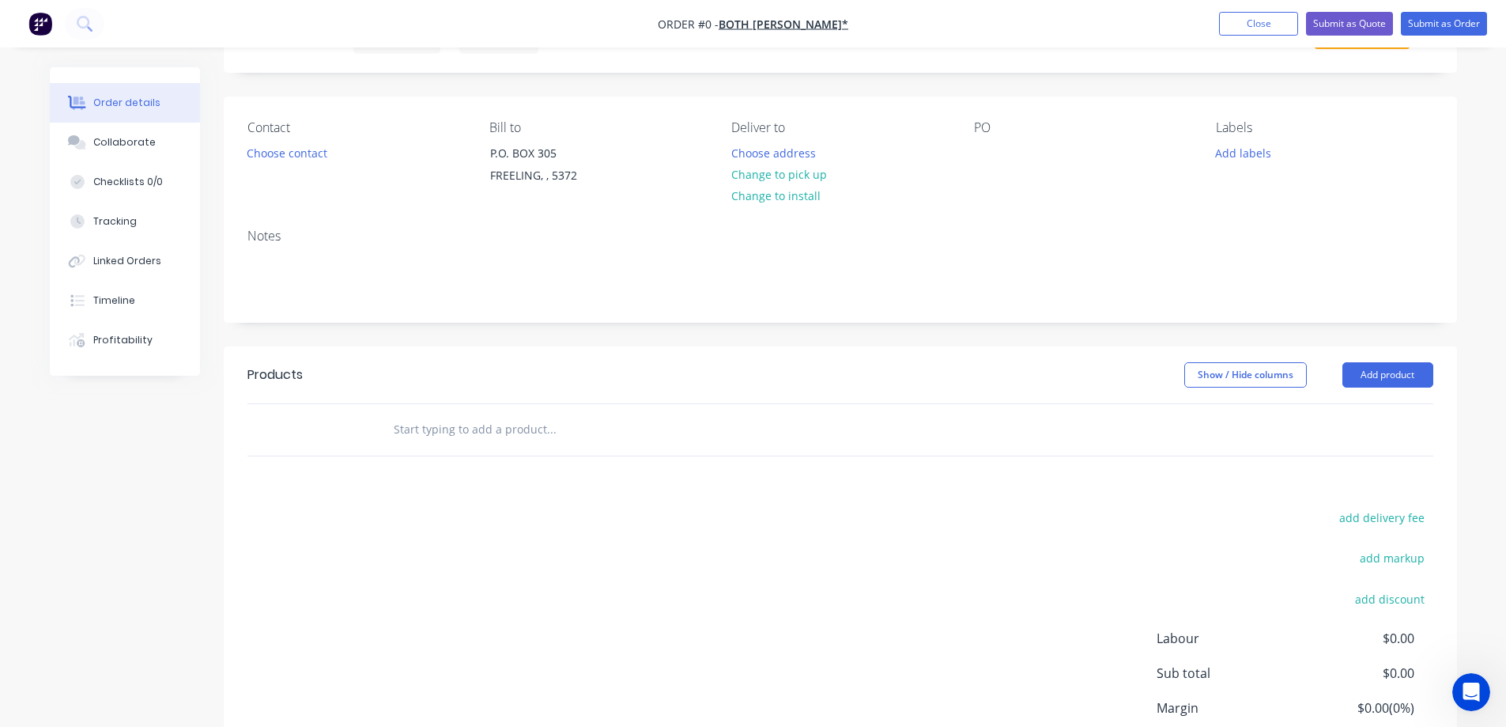
click at [451, 428] on input "text" at bounding box center [551, 429] width 316 height 32
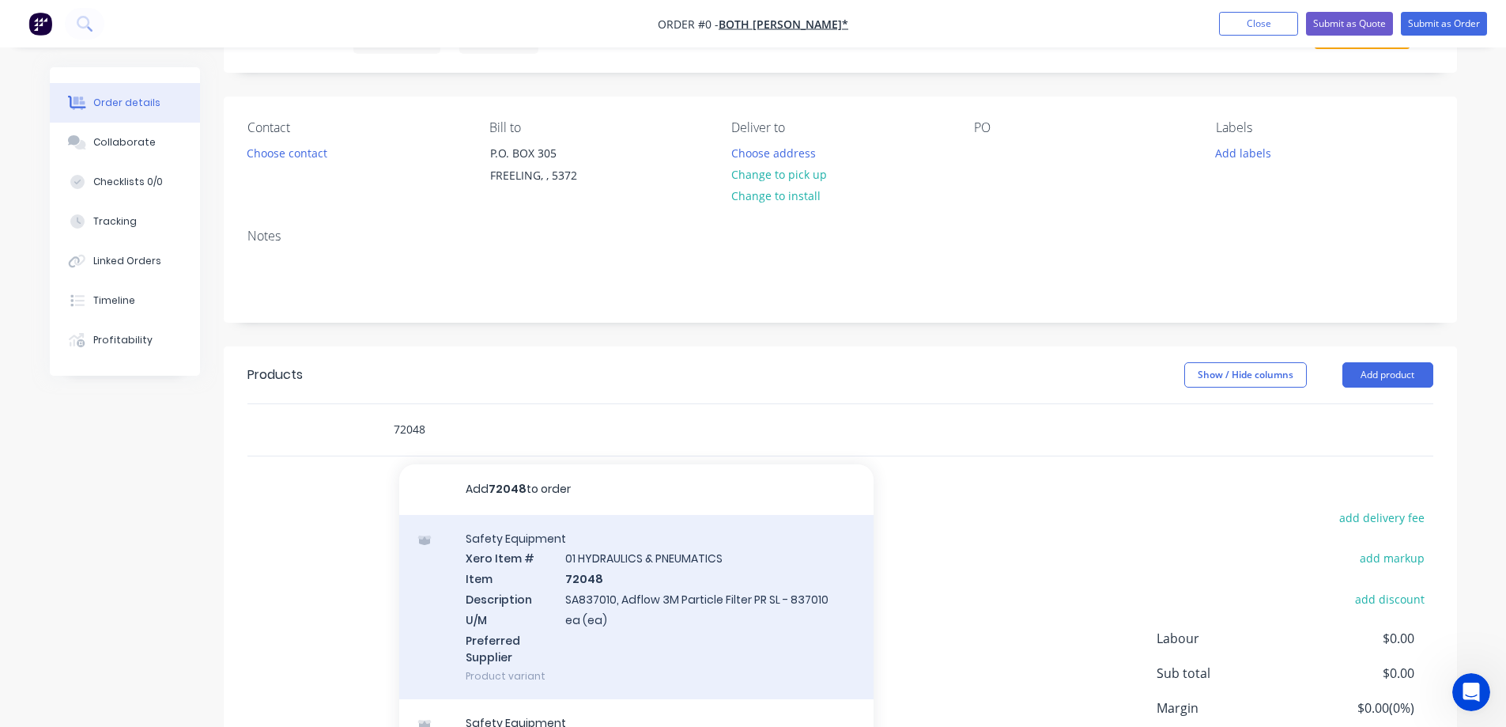
type input "72048"
click at [749, 600] on div "Safety Equipment Xero Item # 01 HYDRAULICS & PNEUMATICS Item 72048 Description …" at bounding box center [636, 607] width 474 height 185
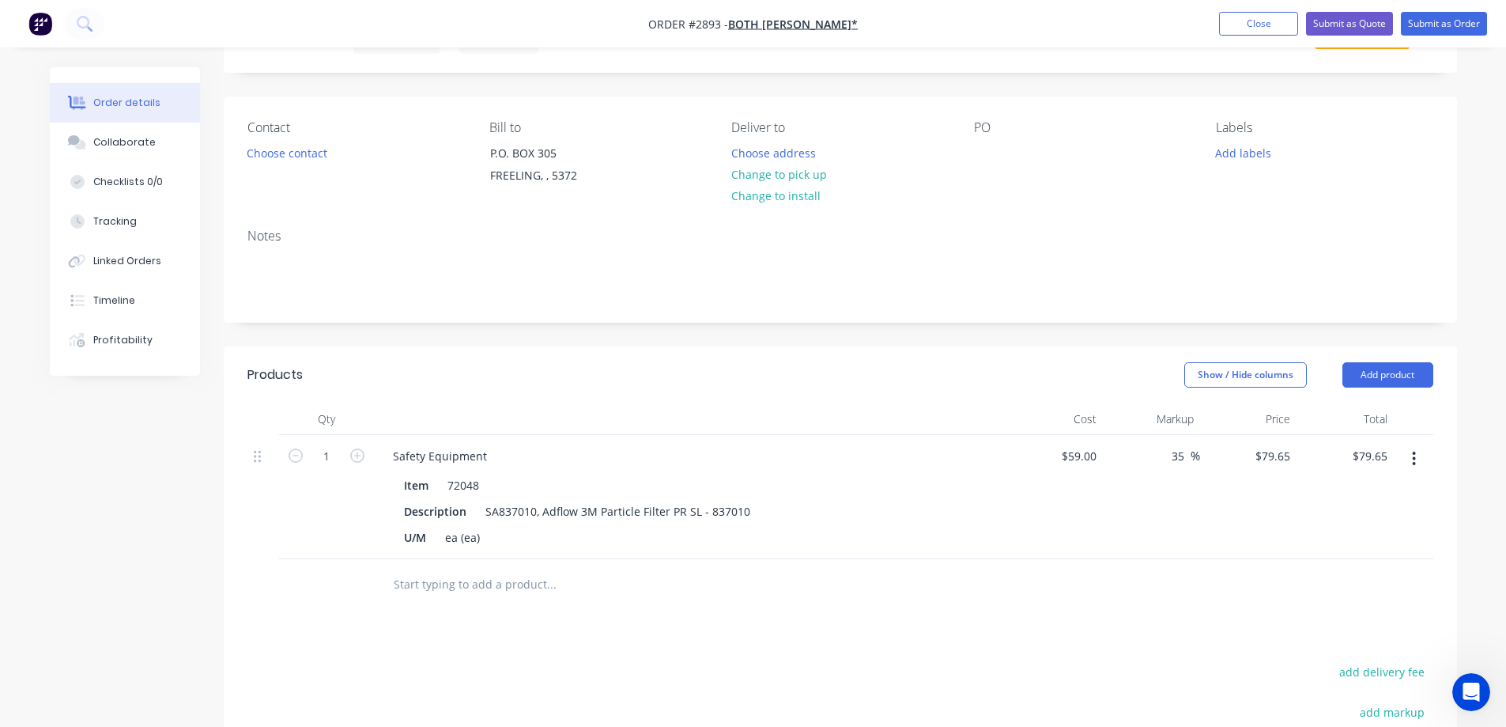
click at [1416, 455] on icon "button" at bounding box center [1414, 458] width 4 height 17
click at [1458, 510] on div "Order details Collaborate Checklists 0/0 Tracking Linked Orders Timeline Profit…" at bounding box center [753, 500] width 1439 height 1025
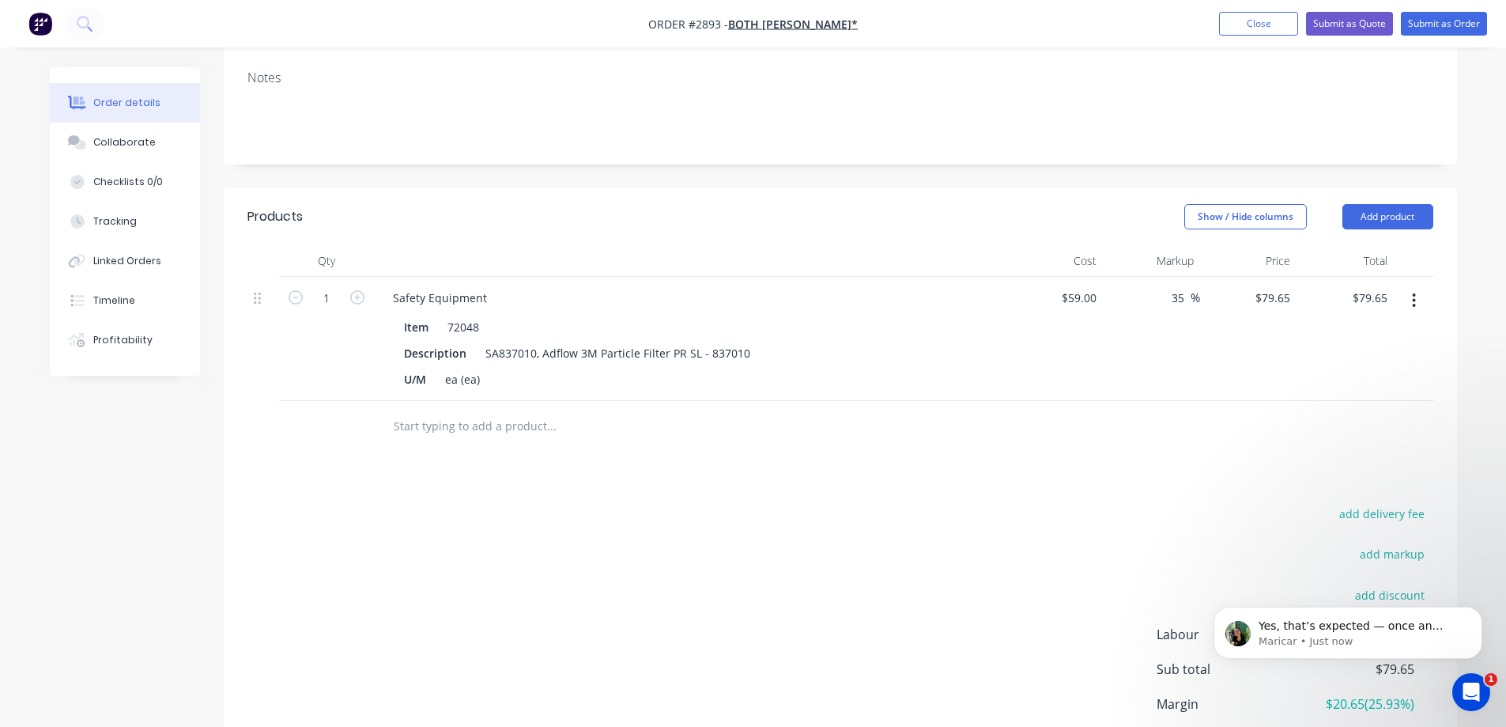
scroll to position [366, 0]
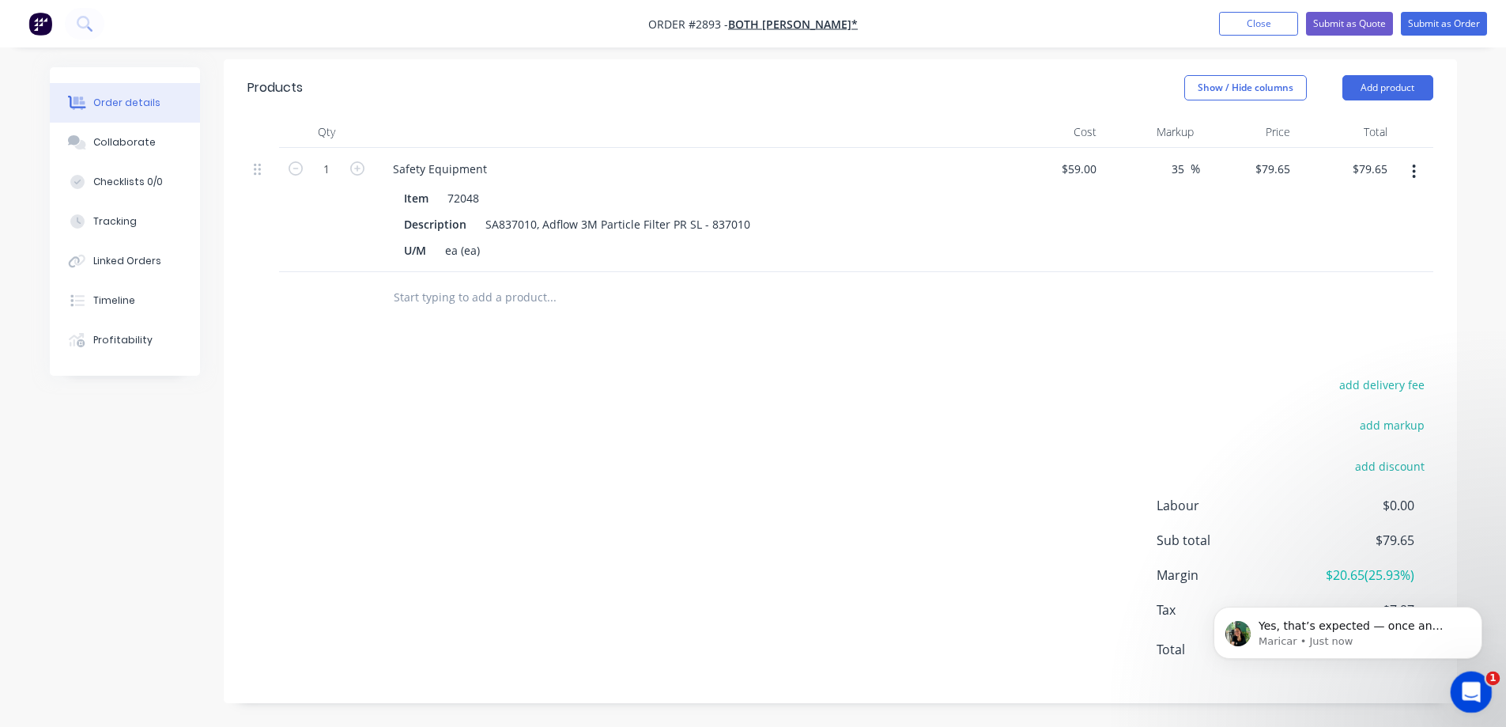
click at [1475, 695] on icon "Open Intercom Messenger" at bounding box center [1469, 690] width 26 height 26
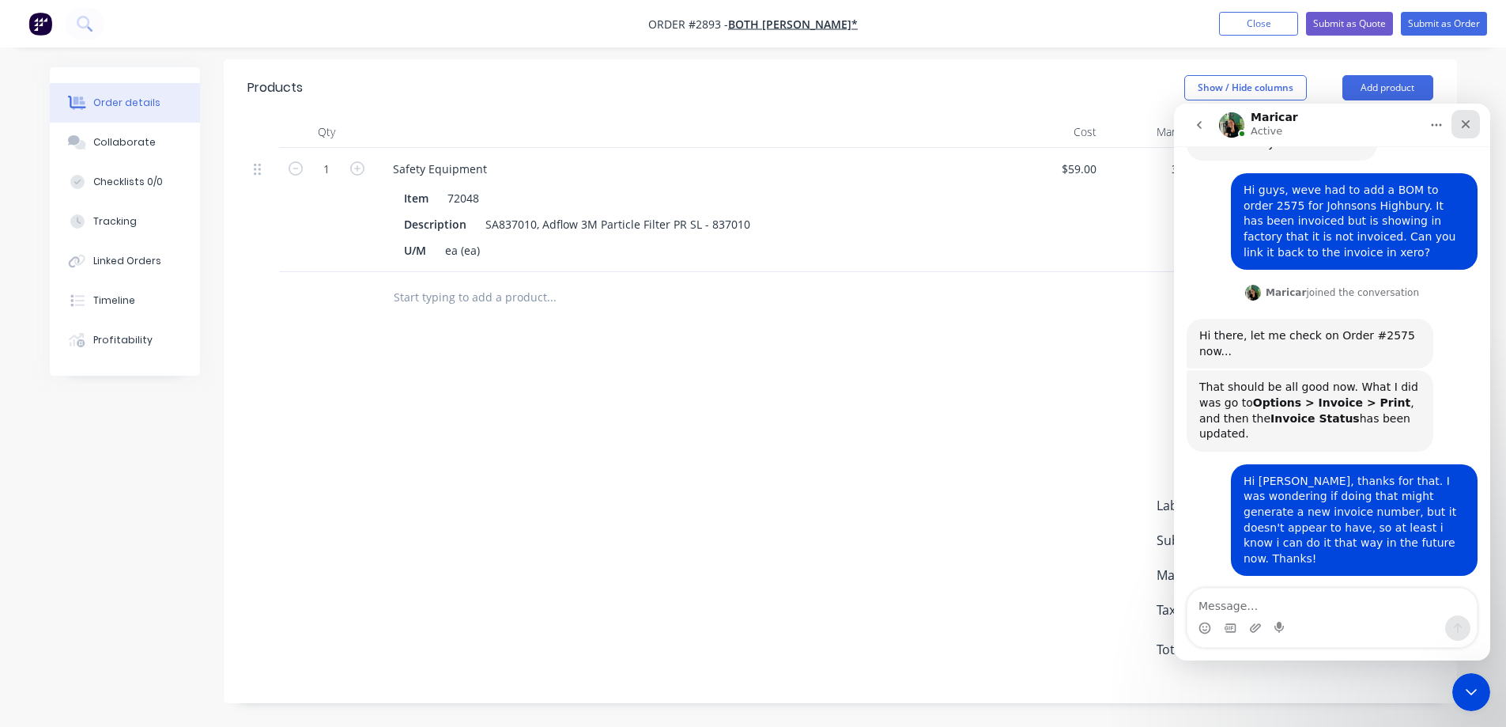
scroll to position [2, 0]
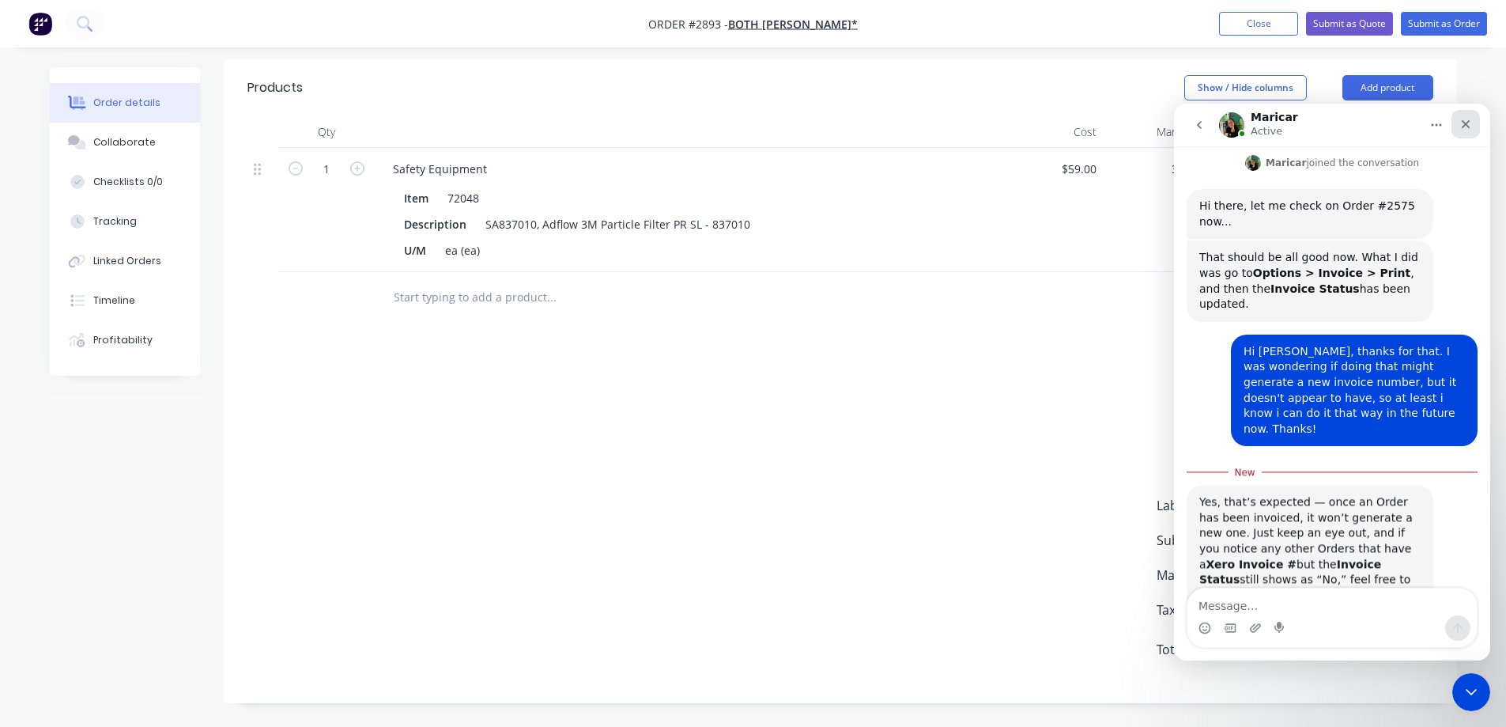
click at [1463, 123] on icon "Close" at bounding box center [1466, 124] width 9 height 9
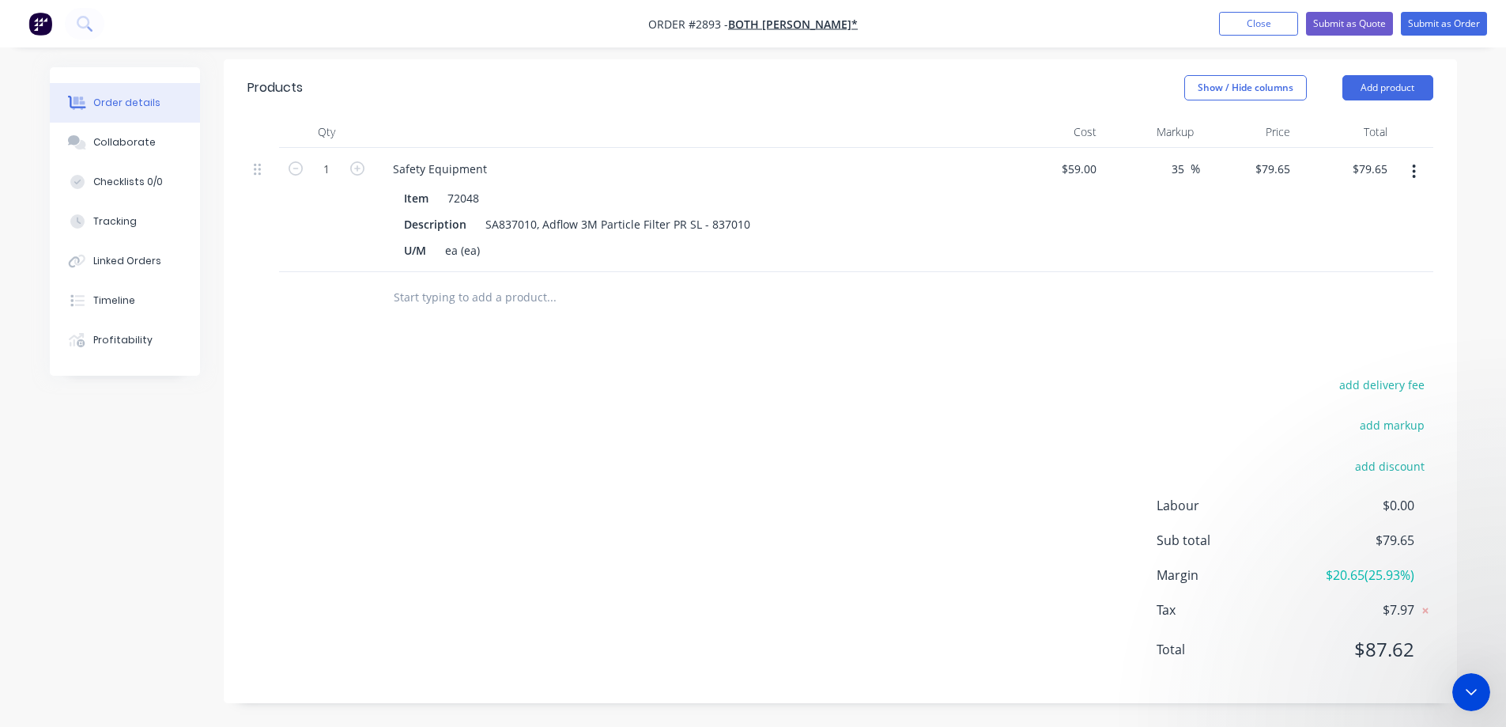
scroll to position [225, 0]
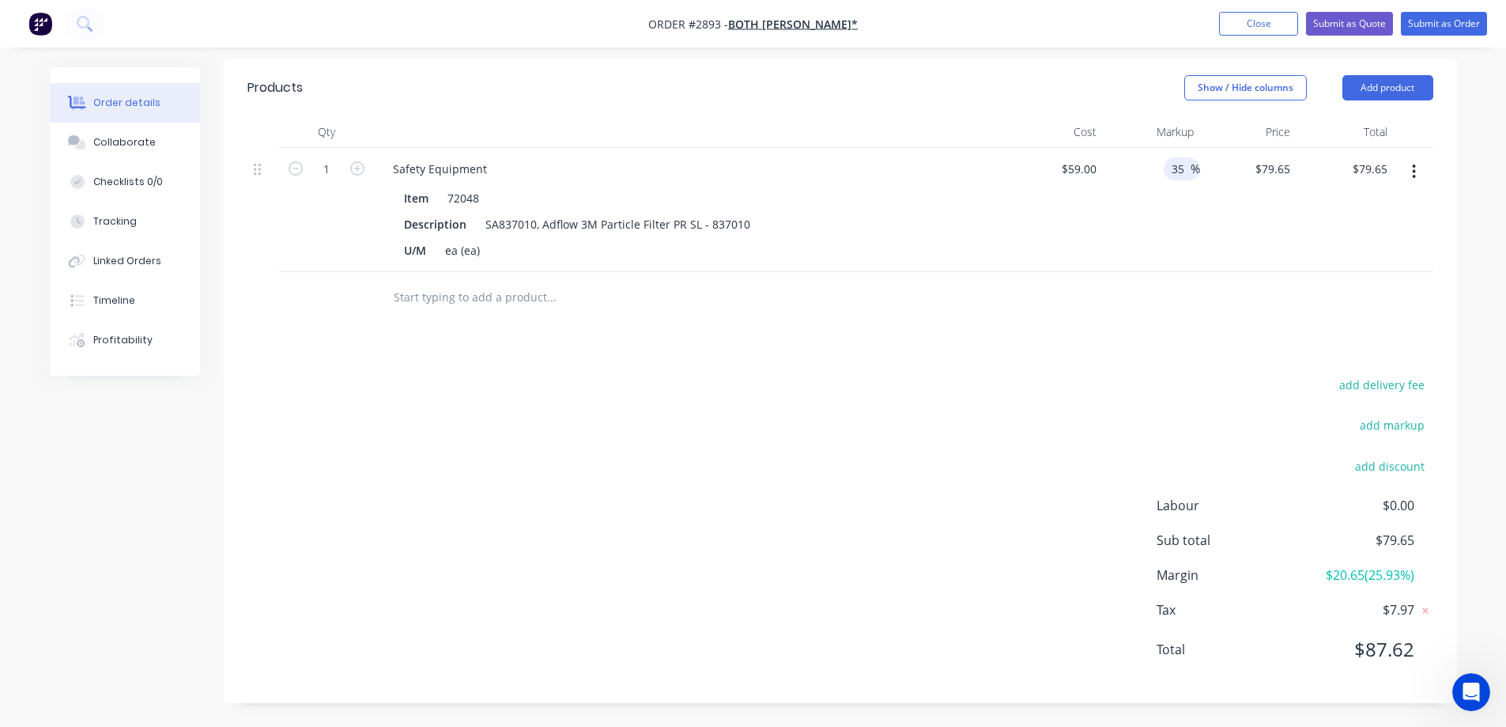
click at [1183, 167] on input "35" at bounding box center [1180, 168] width 21 height 23
drag, startPoint x: 1183, startPoint y: 167, endPoint x: 1161, endPoint y: 165, distance: 21.4
click at [1161, 165] on div "35 35 %" at bounding box center [1151, 210] width 97 height 124
type input "15"
type input "67.85"
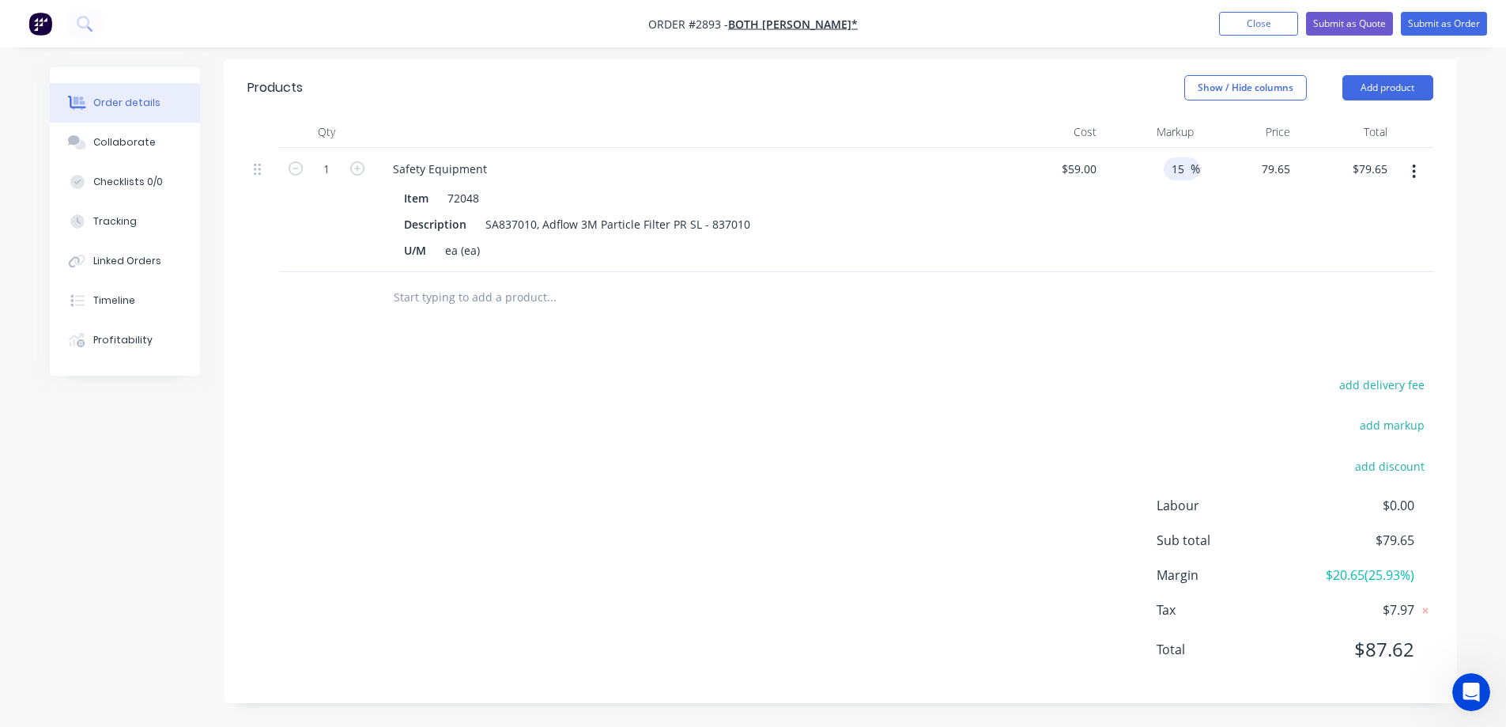
type input "$67.85"
click at [1468, 322] on div "Order details Collaborate Checklists 0/0 Tracking Linked Orders Timeline Profit…" at bounding box center [753, 213] width 1439 height 1025
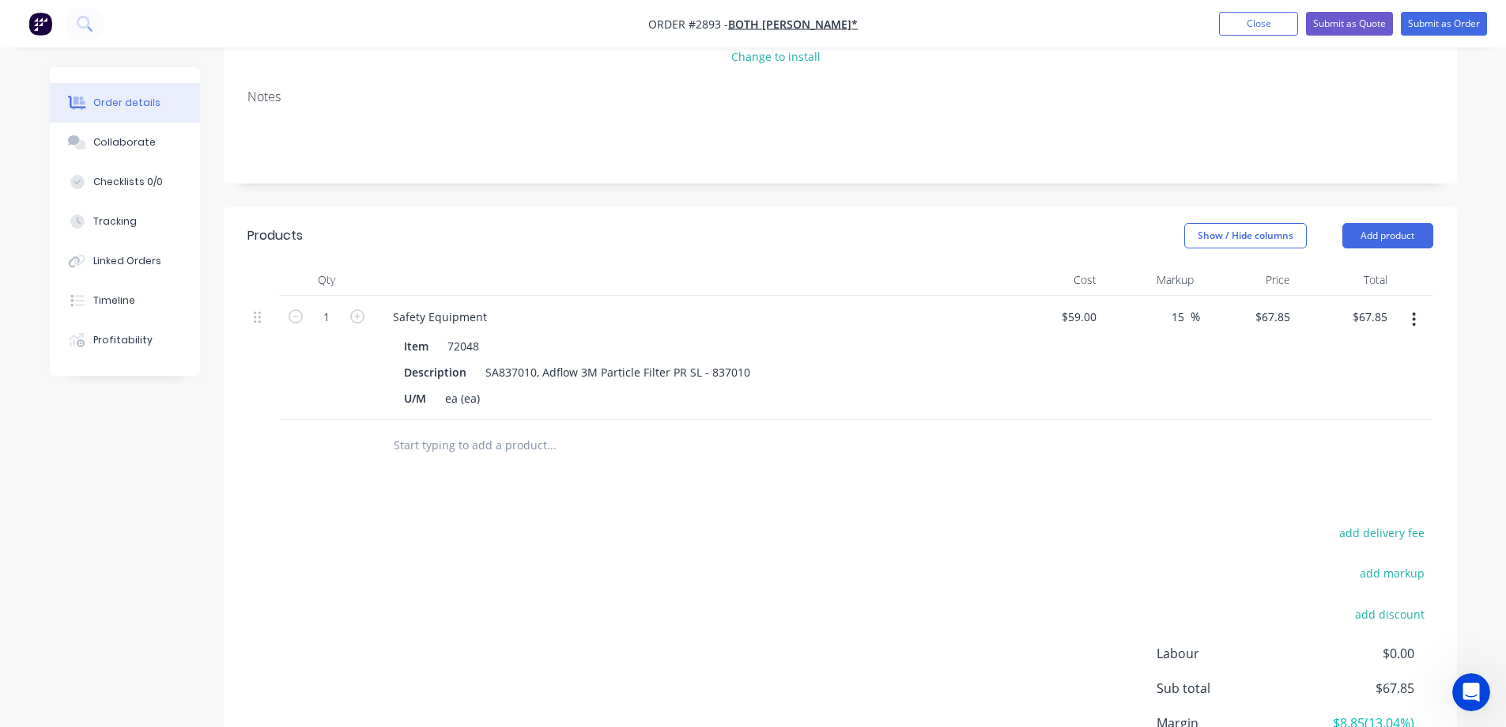
scroll to position [50, 0]
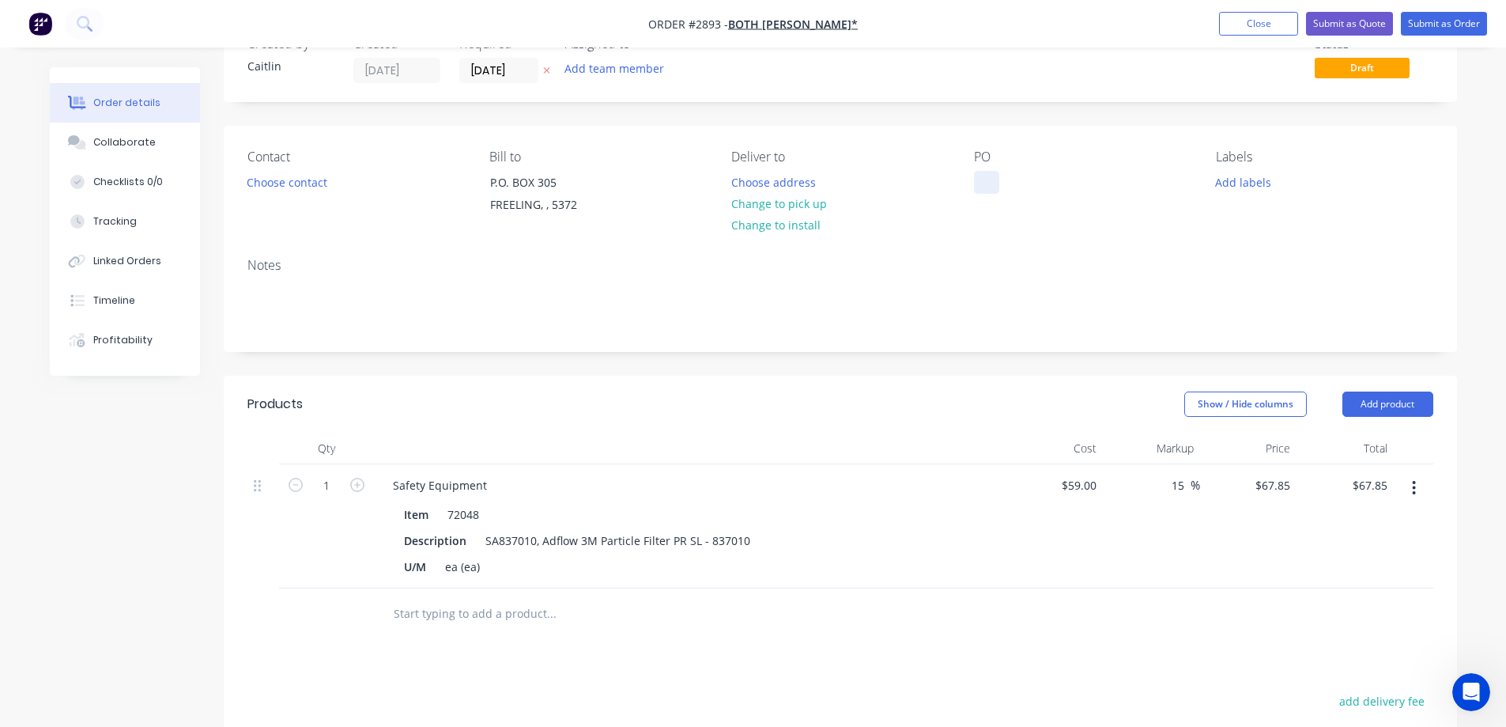
click at [992, 178] on div at bounding box center [986, 182] width 25 height 23
click at [304, 185] on button "Choose contact" at bounding box center [286, 181] width 97 height 21
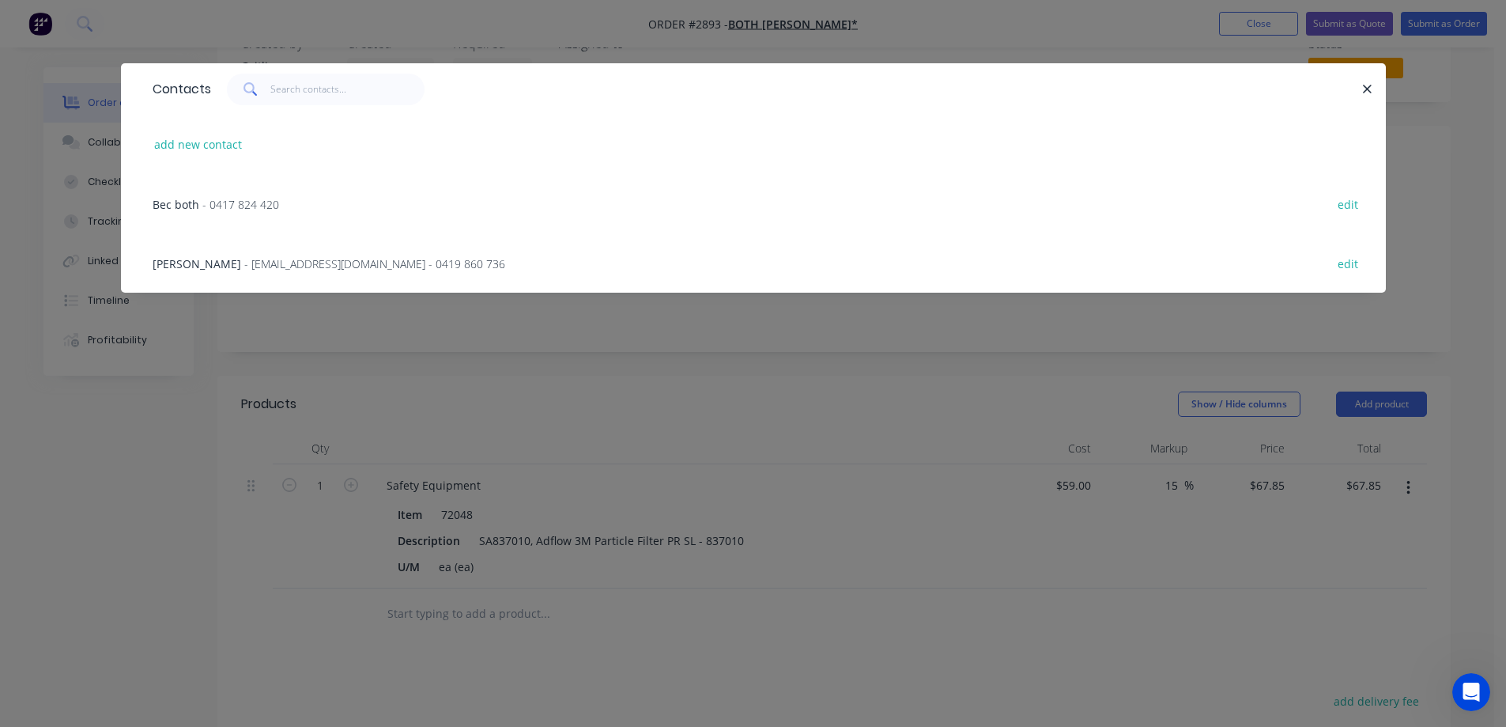
click at [251, 263] on span "- [EMAIL_ADDRESS][DOMAIN_NAME] - 0419 860 736" at bounding box center [374, 263] width 261 height 15
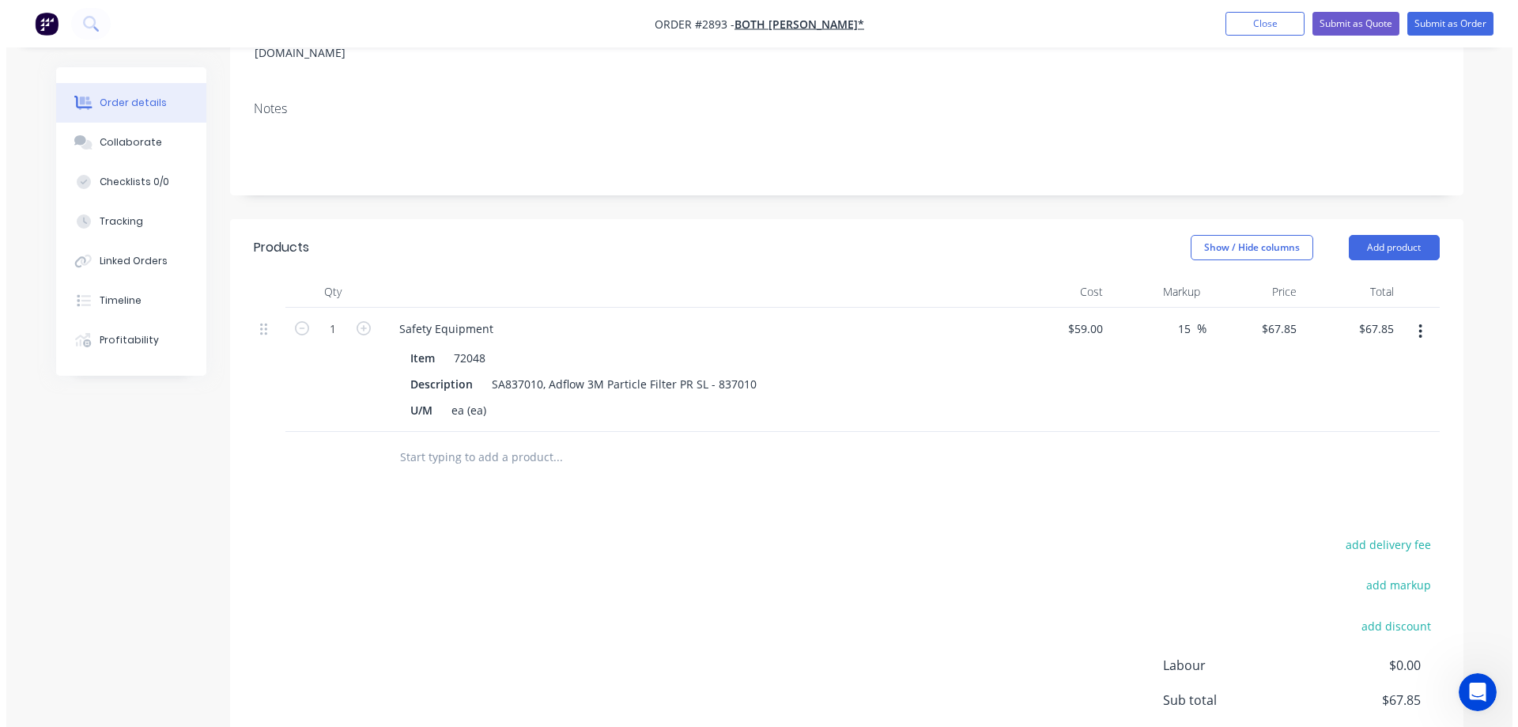
scroll to position [0, 0]
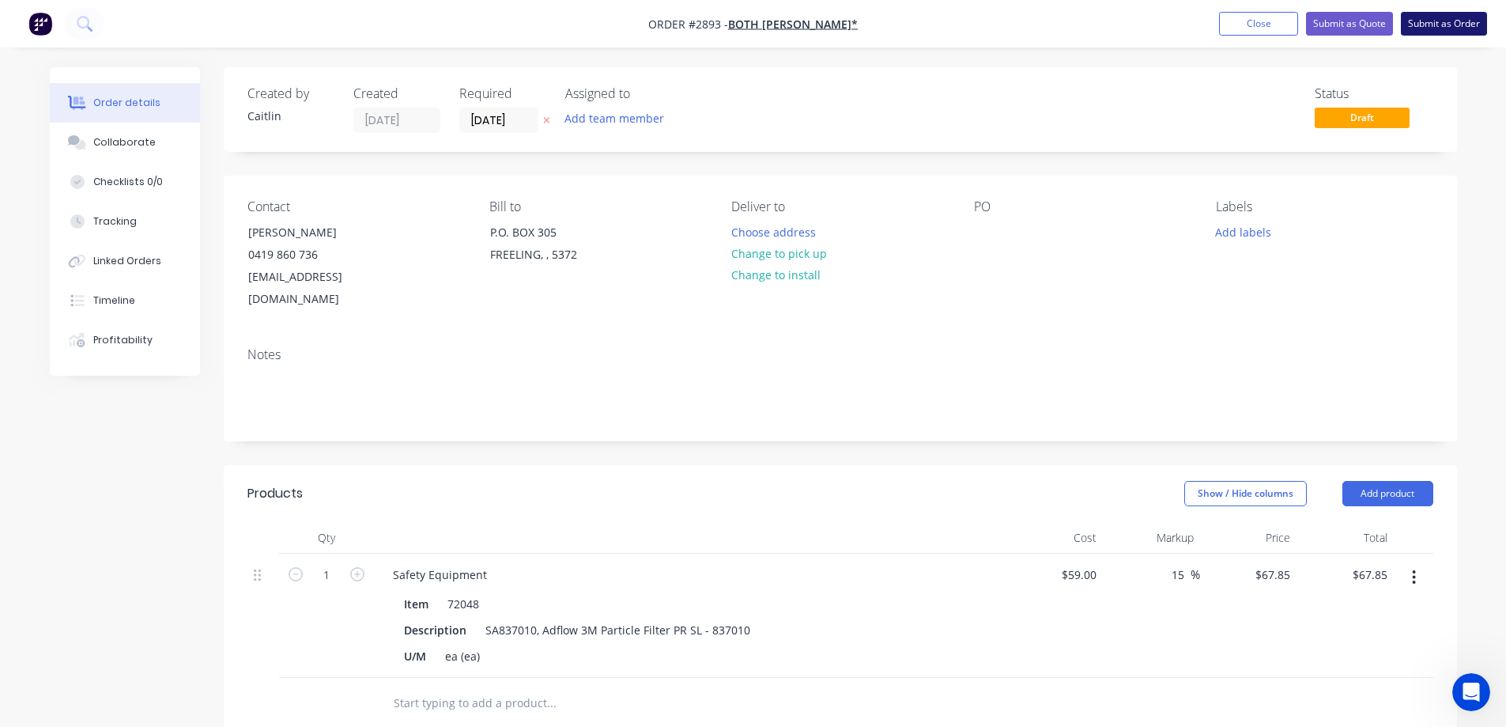
click at [1439, 25] on button "Submit as Order" at bounding box center [1444, 24] width 86 height 24
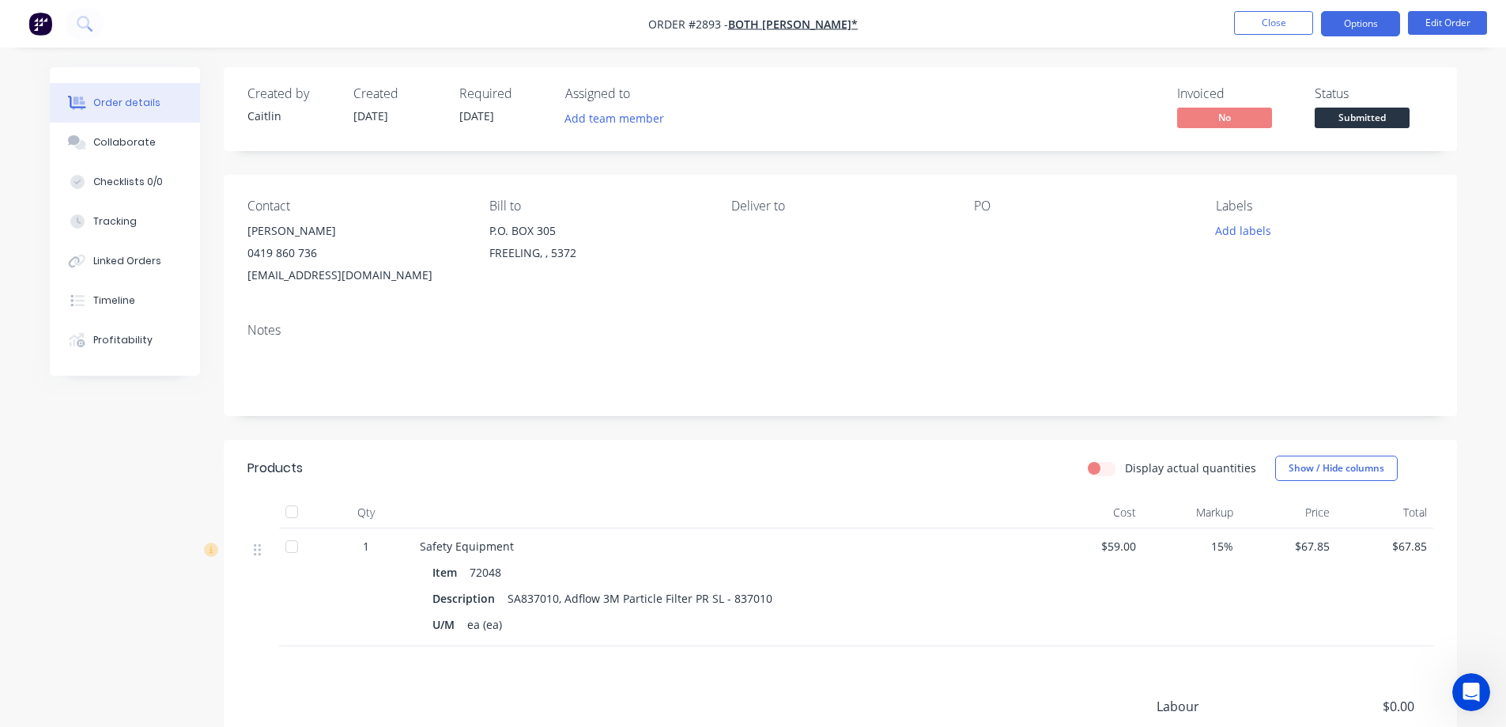
click at [1365, 25] on button "Options" at bounding box center [1360, 23] width 79 height 25
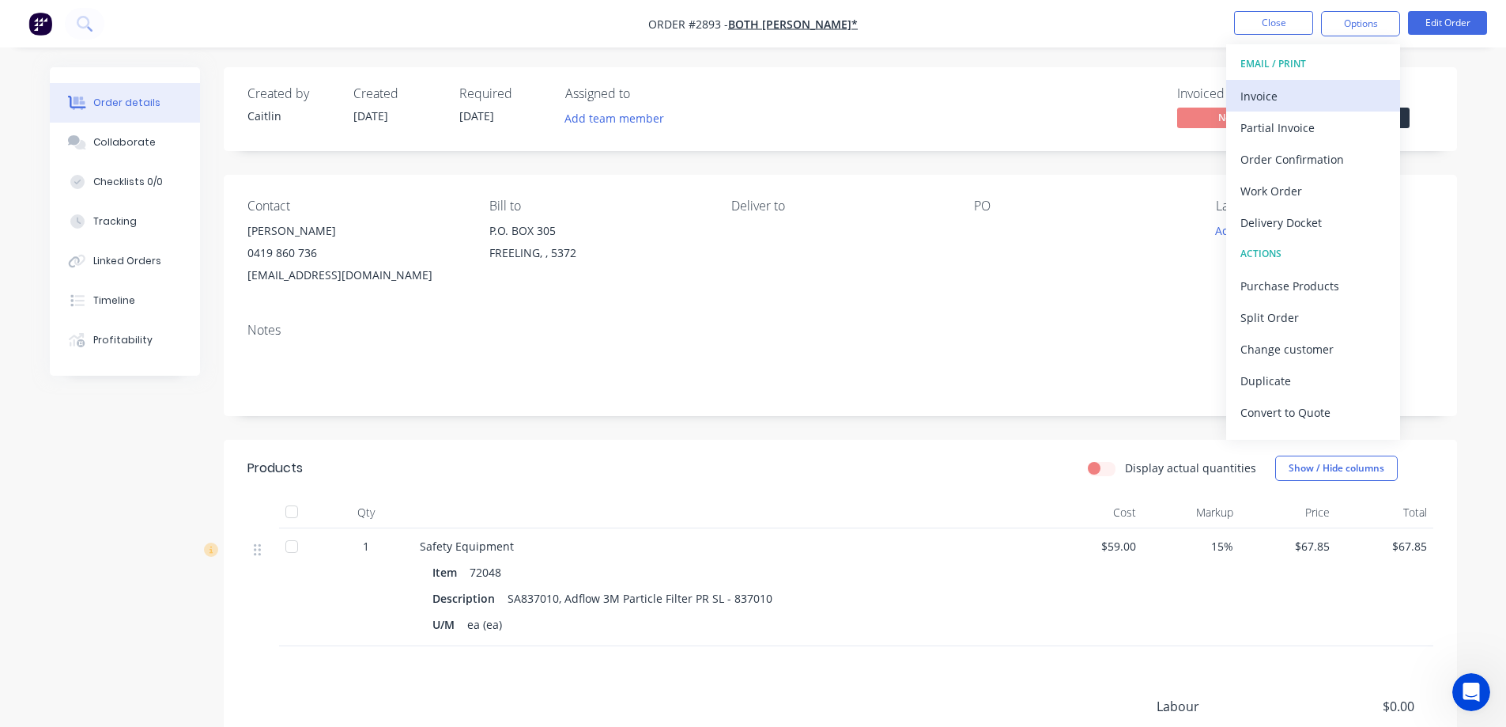
click at [1330, 97] on div "Invoice" at bounding box center [1312, 96] width 145 height 23
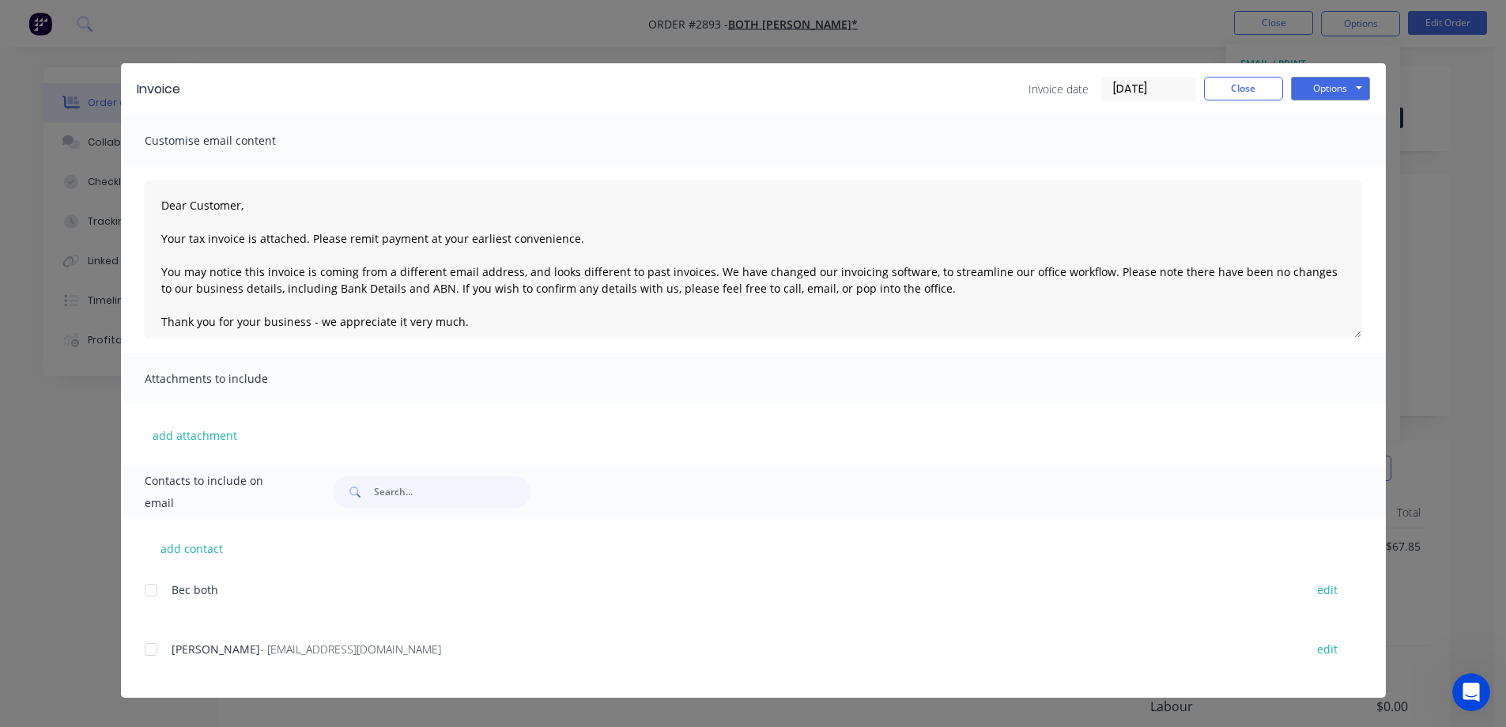
click at [155, 649] on div at bounding box center [151, 649] width 32 height 32
click at [1327, 88] on button "Options" at bounding box center [1330, 89] width 79 height 24
click at [1337, 116] on button "Preview" at bounding box center [1341, 117] width 101 height 26
click at [149, 647] on div at bounding box center [151, 649] width 32 height 32
click at [1331, 96] on button "Options" at bounding box center [1330, 89] width 79 height 24
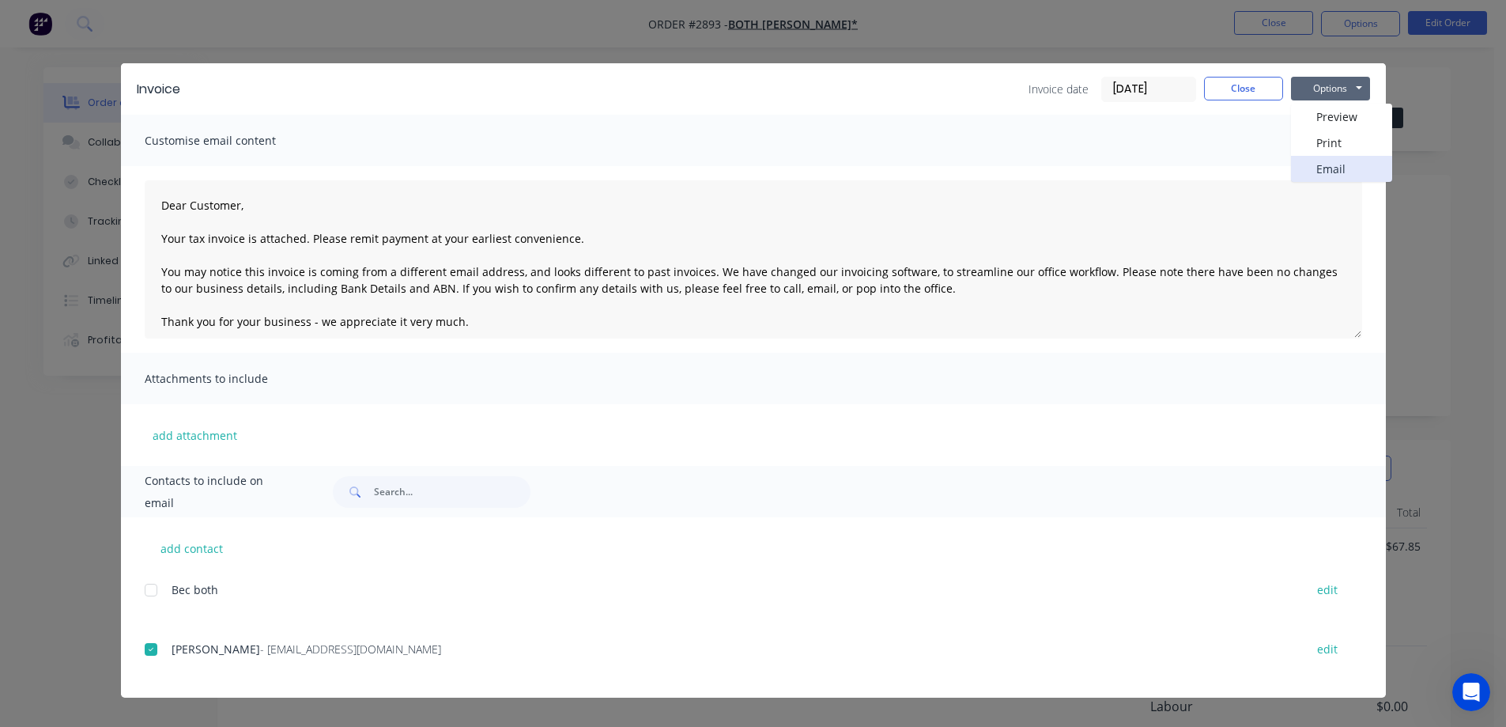
click at [1333, 165] on button "Email" at bounding box center [1341, 169] width 101 height 26
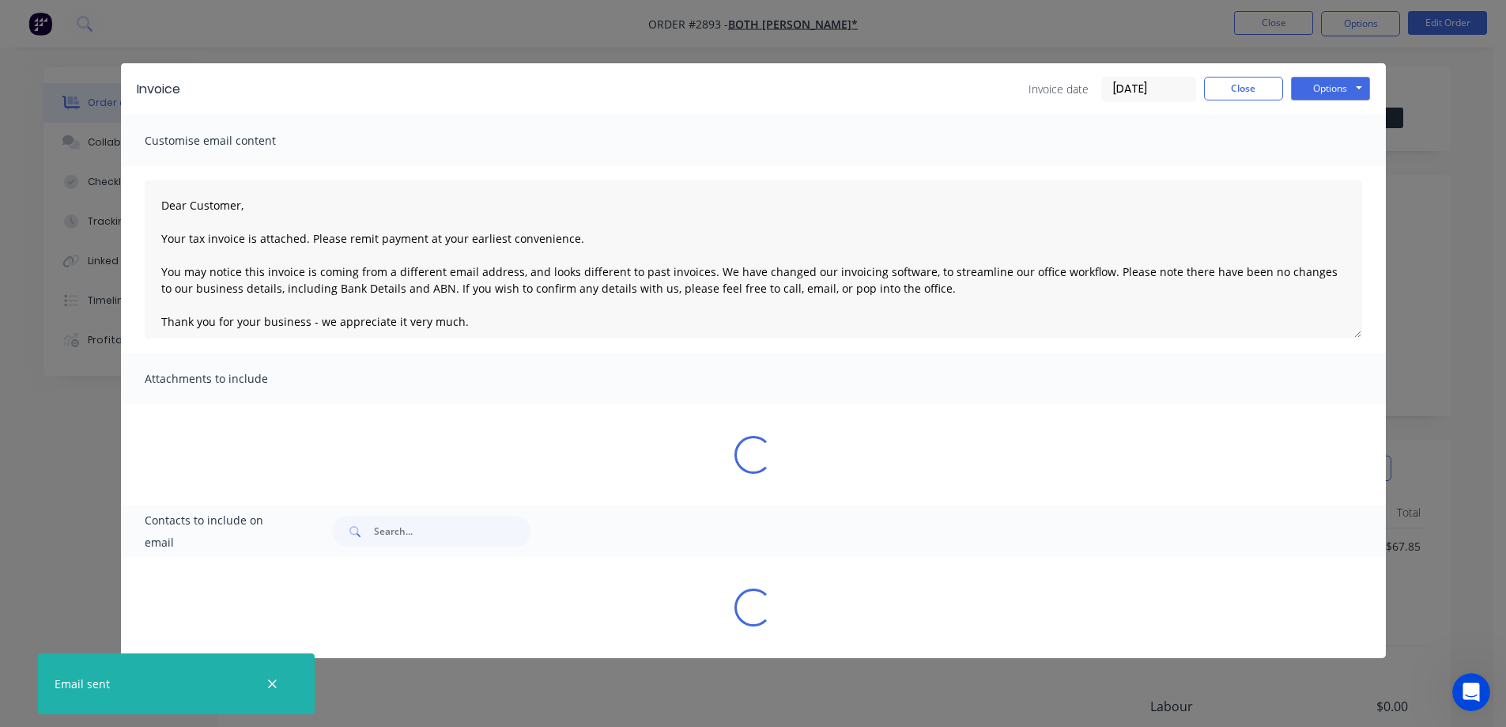
type textarea "Dear Customer, Your tax invoice is attached. Please remit payment at your earli…"
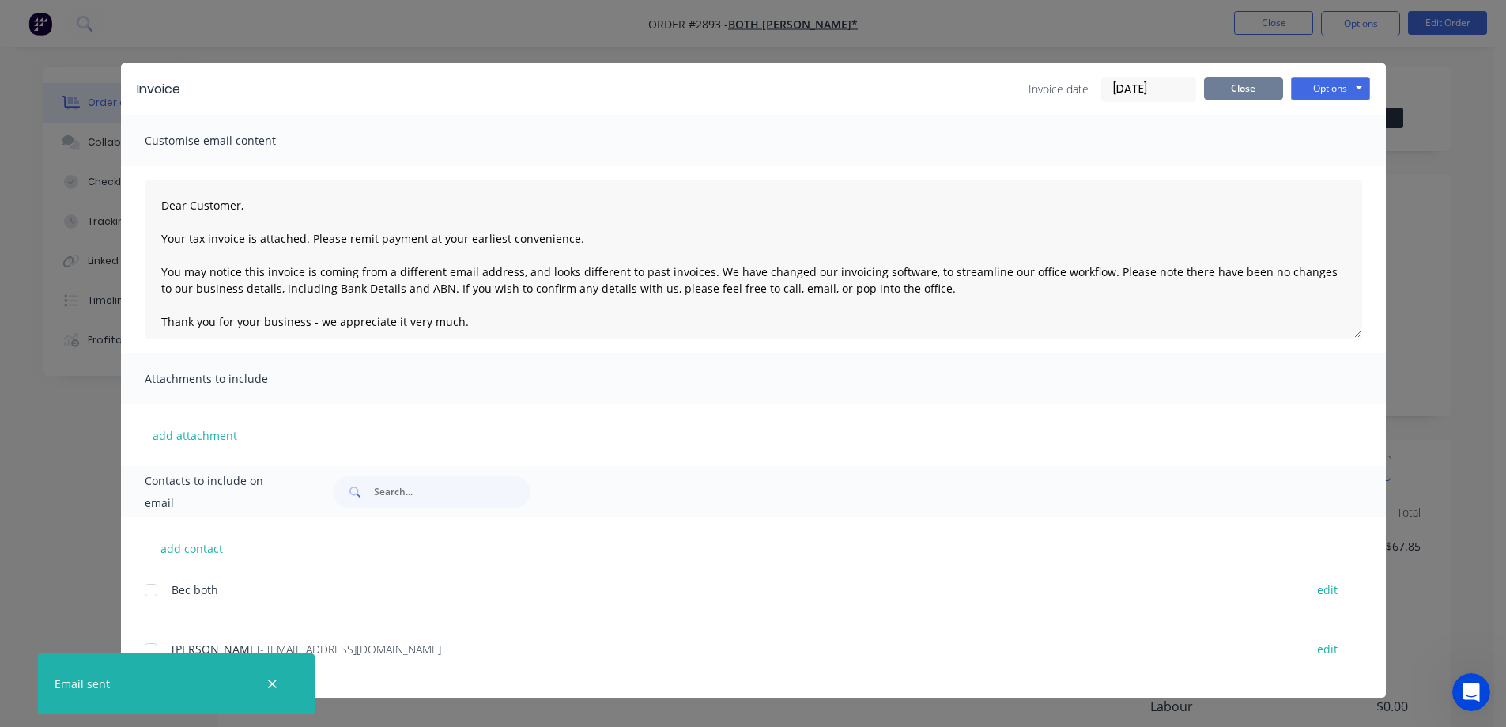
click at [1224, 92] on button "Close" at bounding box center [1243, 89] width 79 height 24
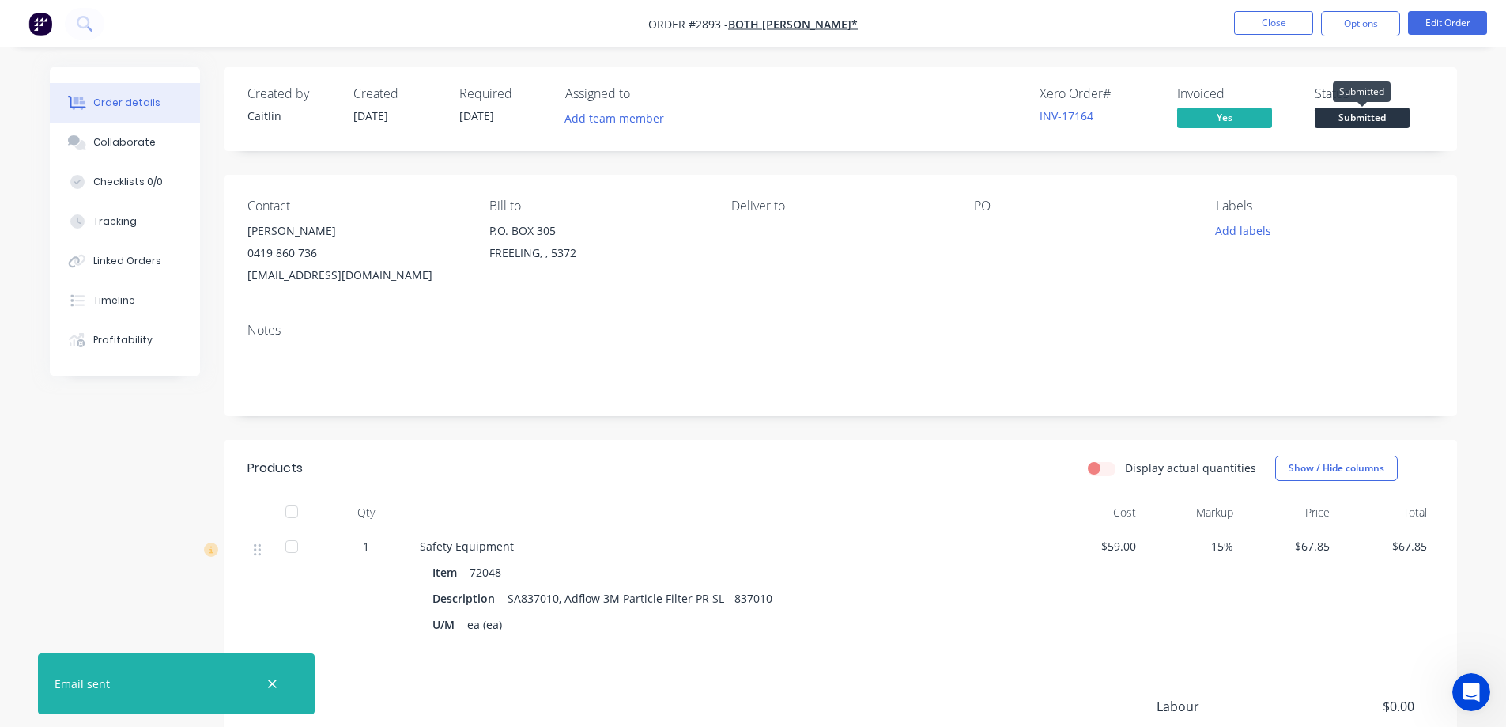
click at [1367, 115] on span "Submitted" at bounding box center [1362, 118] width 95 height 20
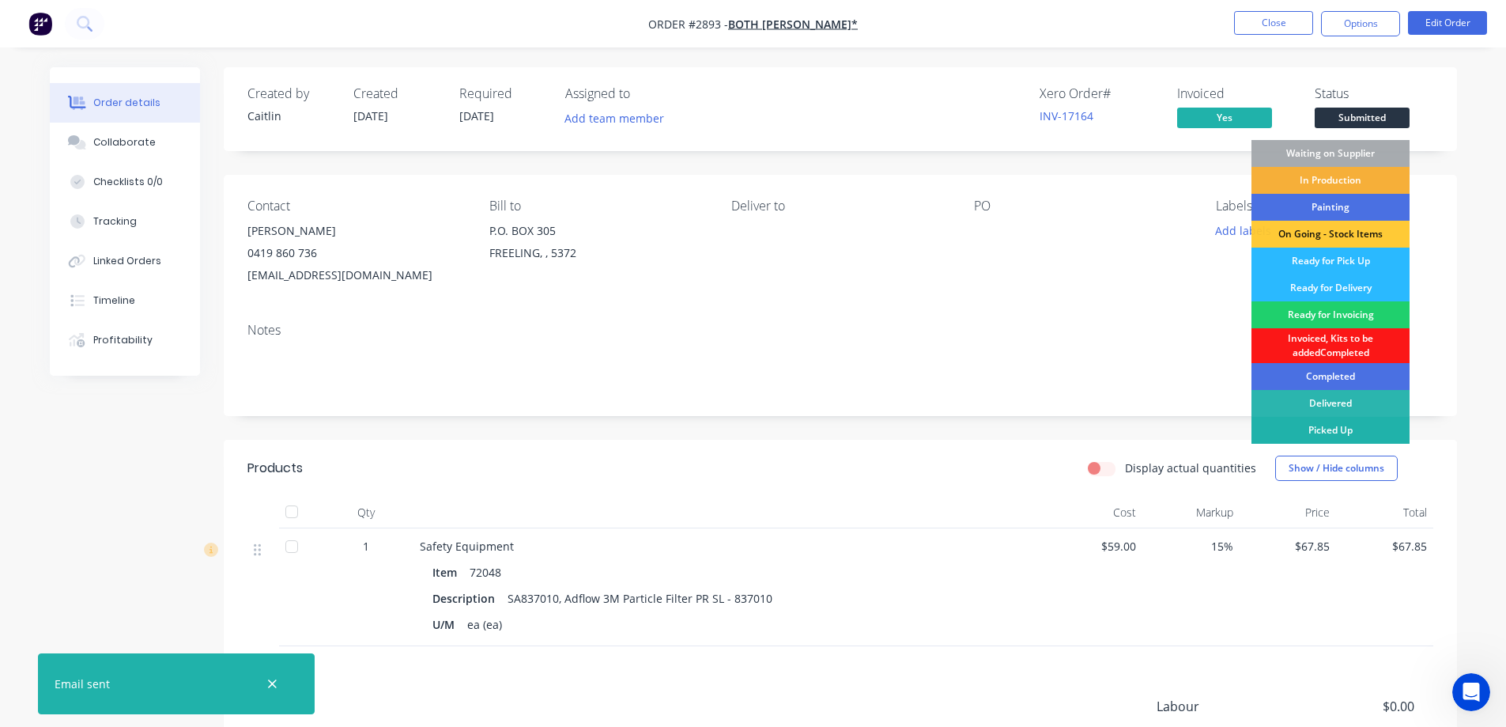
click at [1327, 432] on div "Picked Up" at bounding box center [1330, 430] width 158 height 27
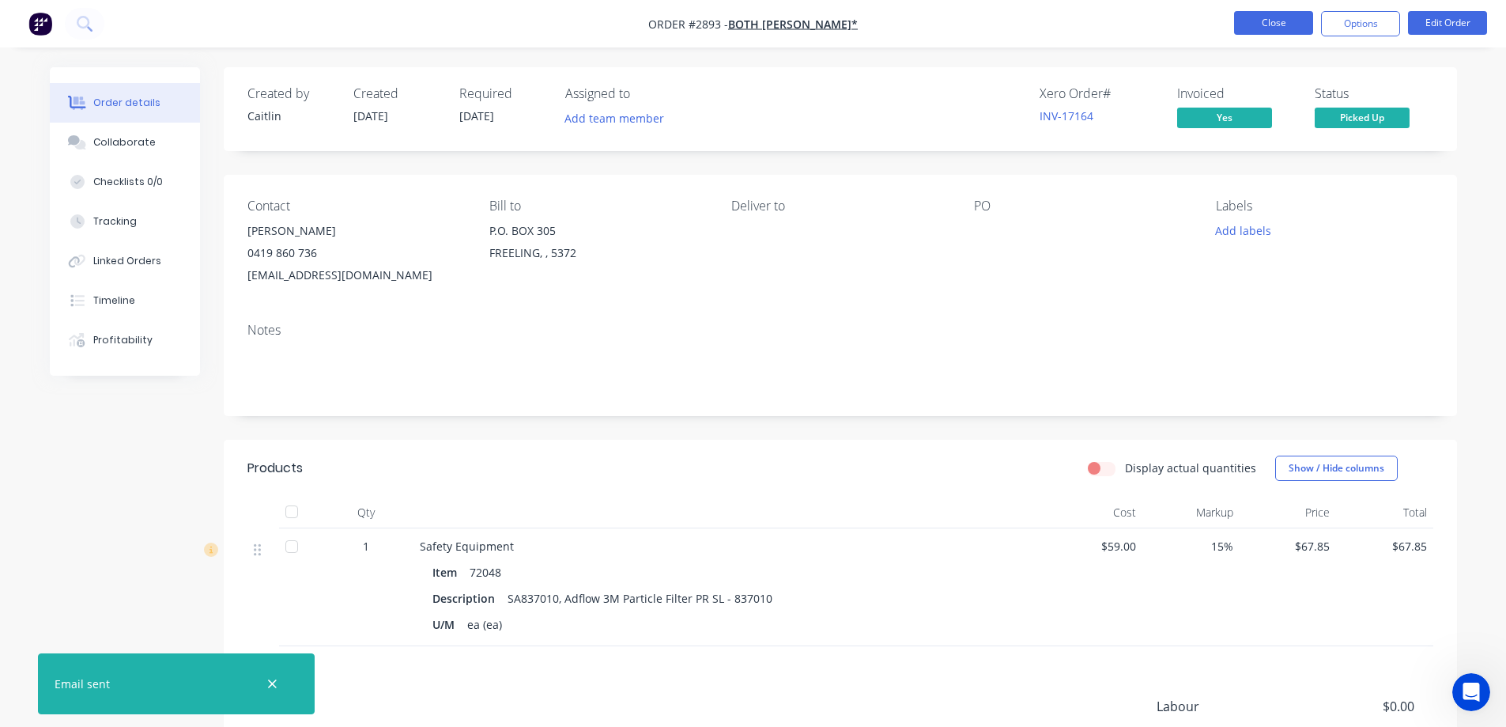
click at [1276, 30] on button "Close" at bounding box center [1273, 23] width 79 height 24
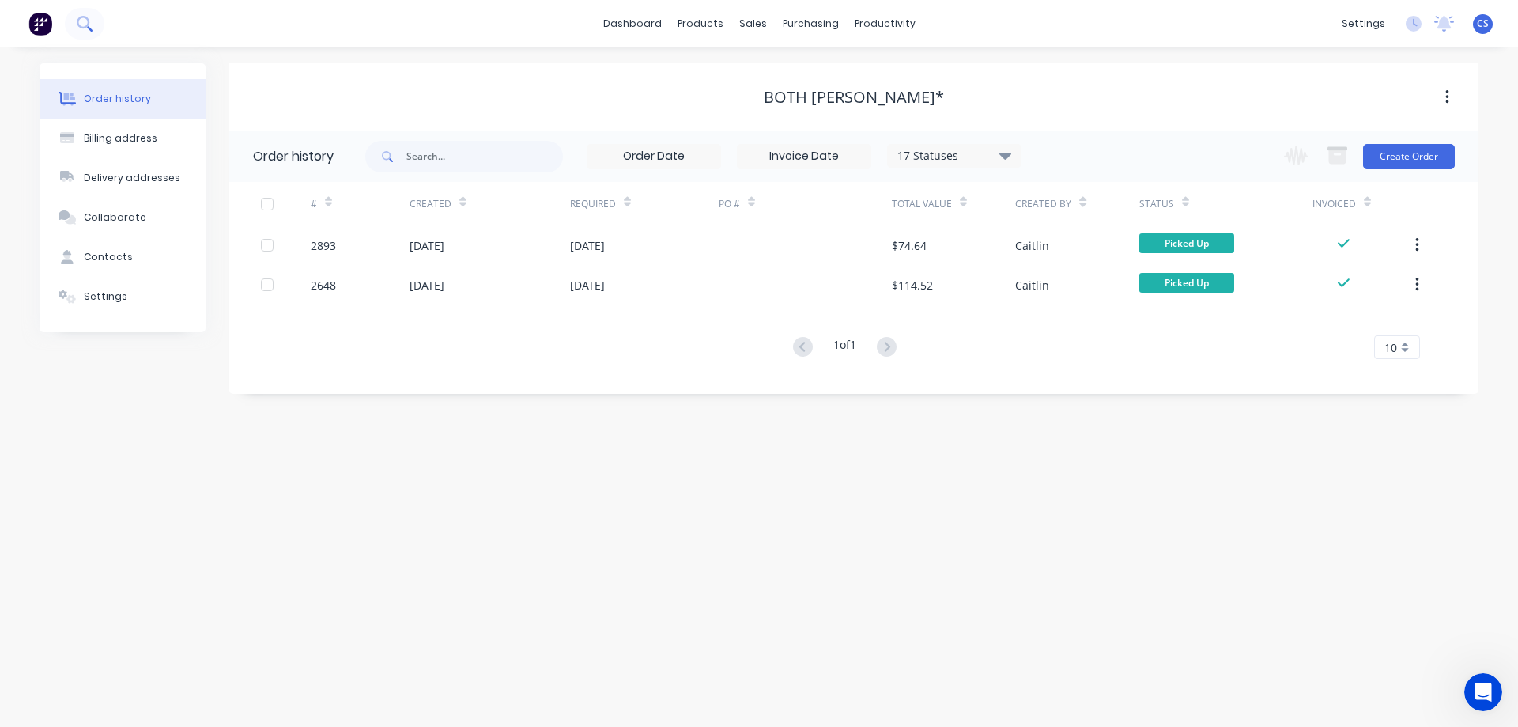
click at [80, 16] on icon at bounding box center [84, 23] width 15 height 15
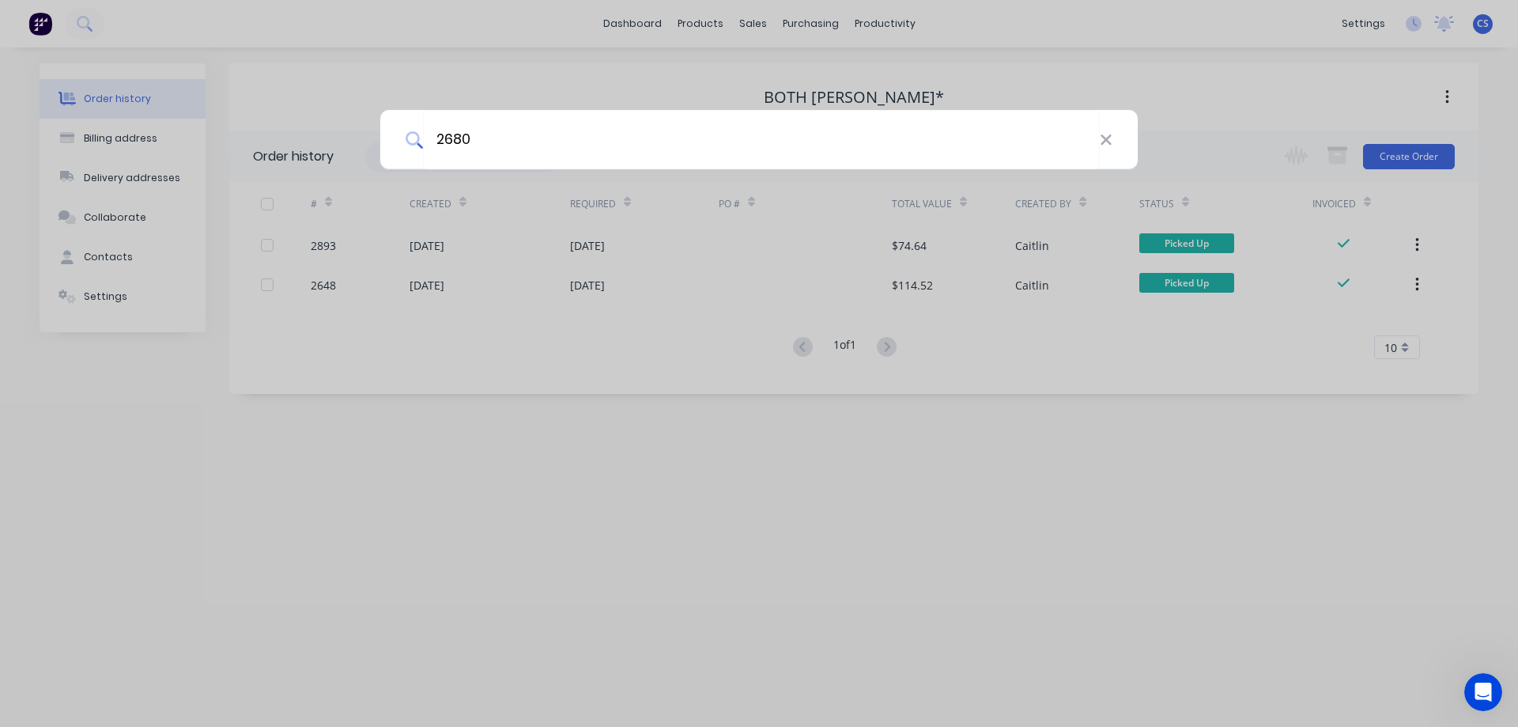
type input "2680"
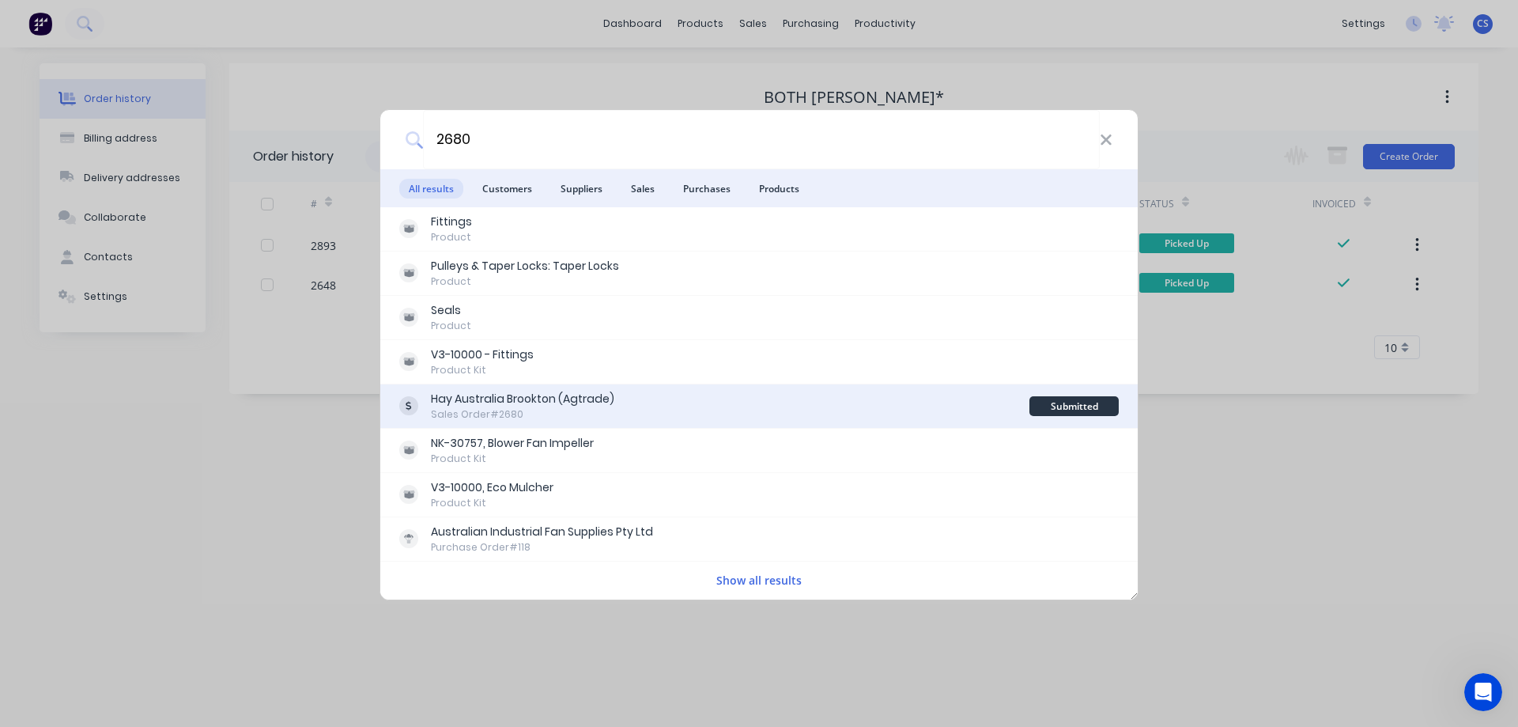
click at [712, 407] on div "Hay Australia Brookton (Agtrade) Sales Order #2680" at bounding box center [714, 406] width 630 height 31
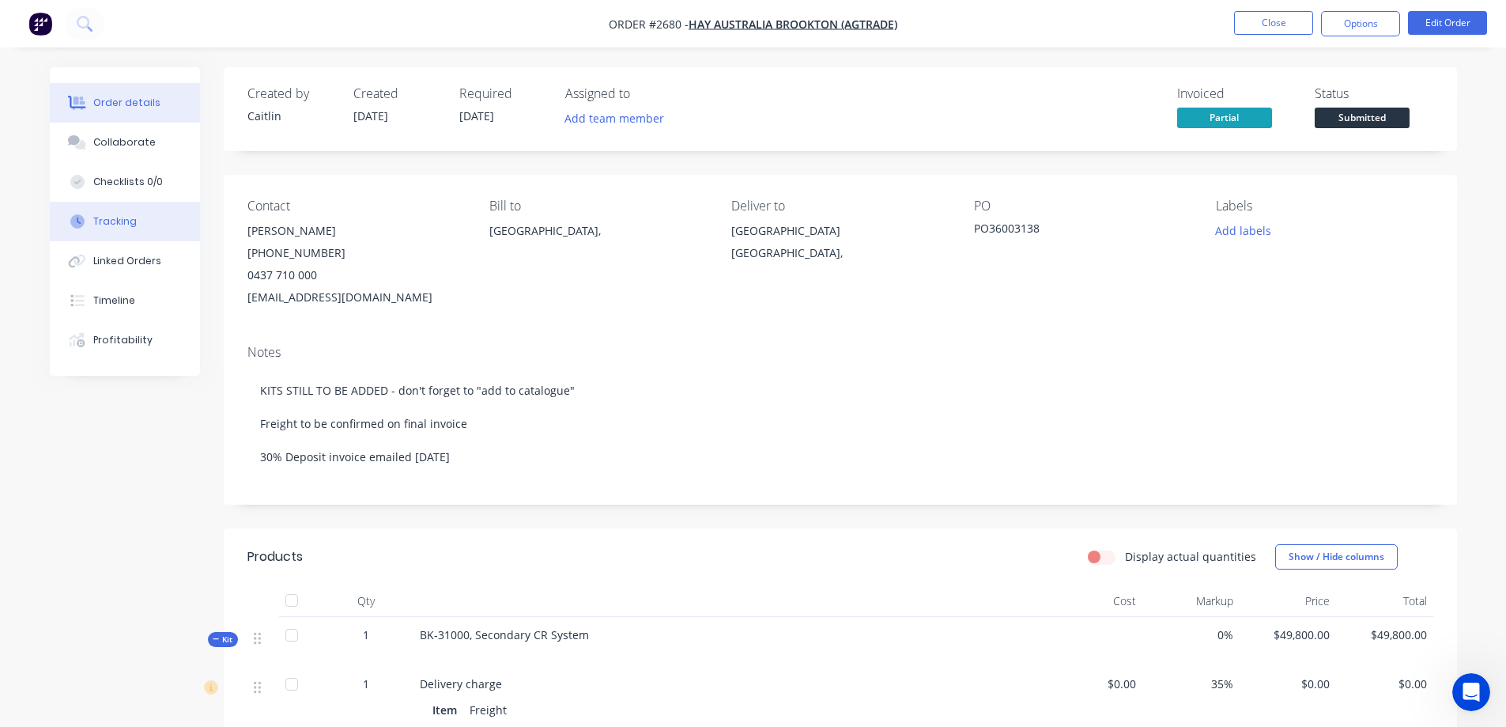
click at [115, 221] on div "Tracking" at bounding box center [114, 221] width 43 height 14
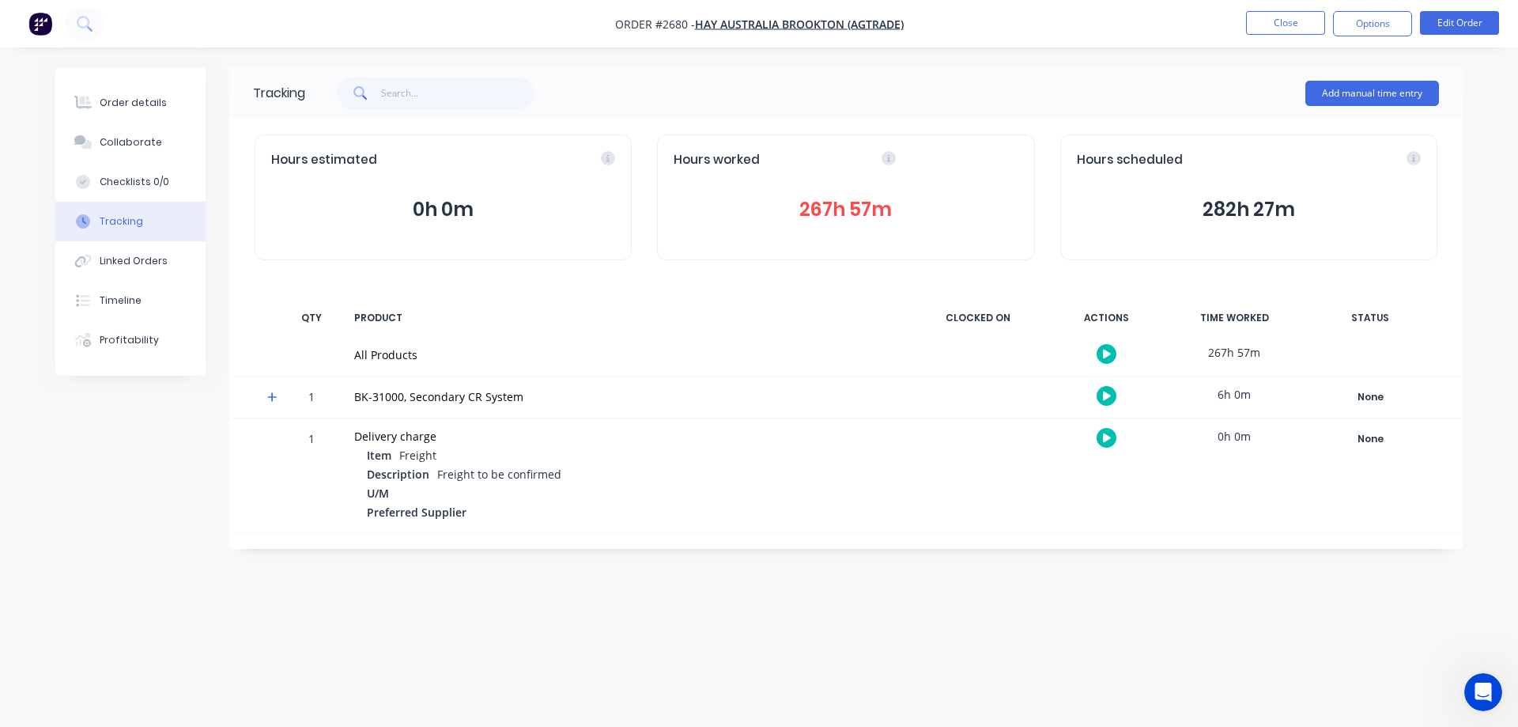
click at [1009, 157] on div "Hours worked" at bounding box center [846, 160] width 344 height 18
click at [1277, 28] on button "Close" at bounding box center [1285, 23] width 79 height 24
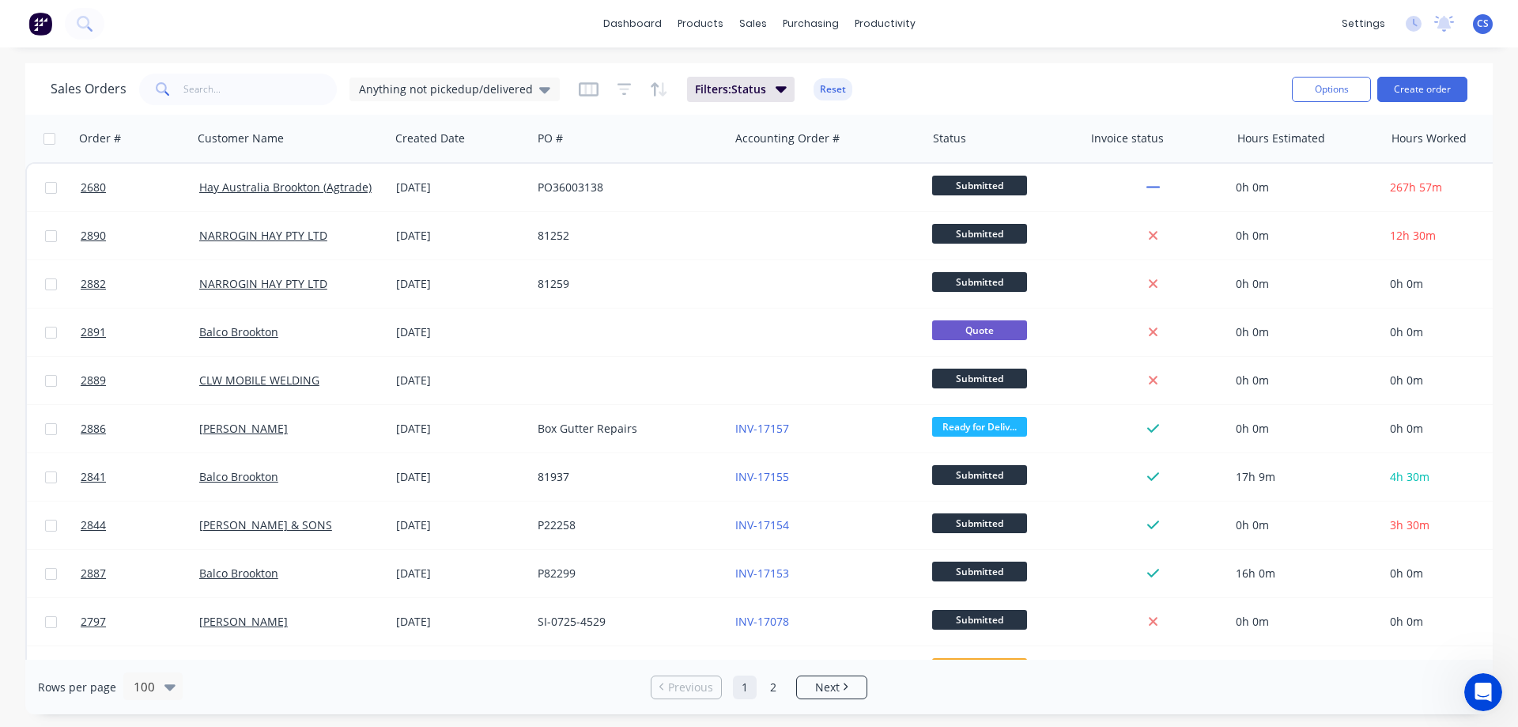
click at [1487, 20] on span "CS" at bounding box center [1483, 24] width 12 height 14
click at [47, 17] on img at bounding box center [40, 24] width 24 height 24
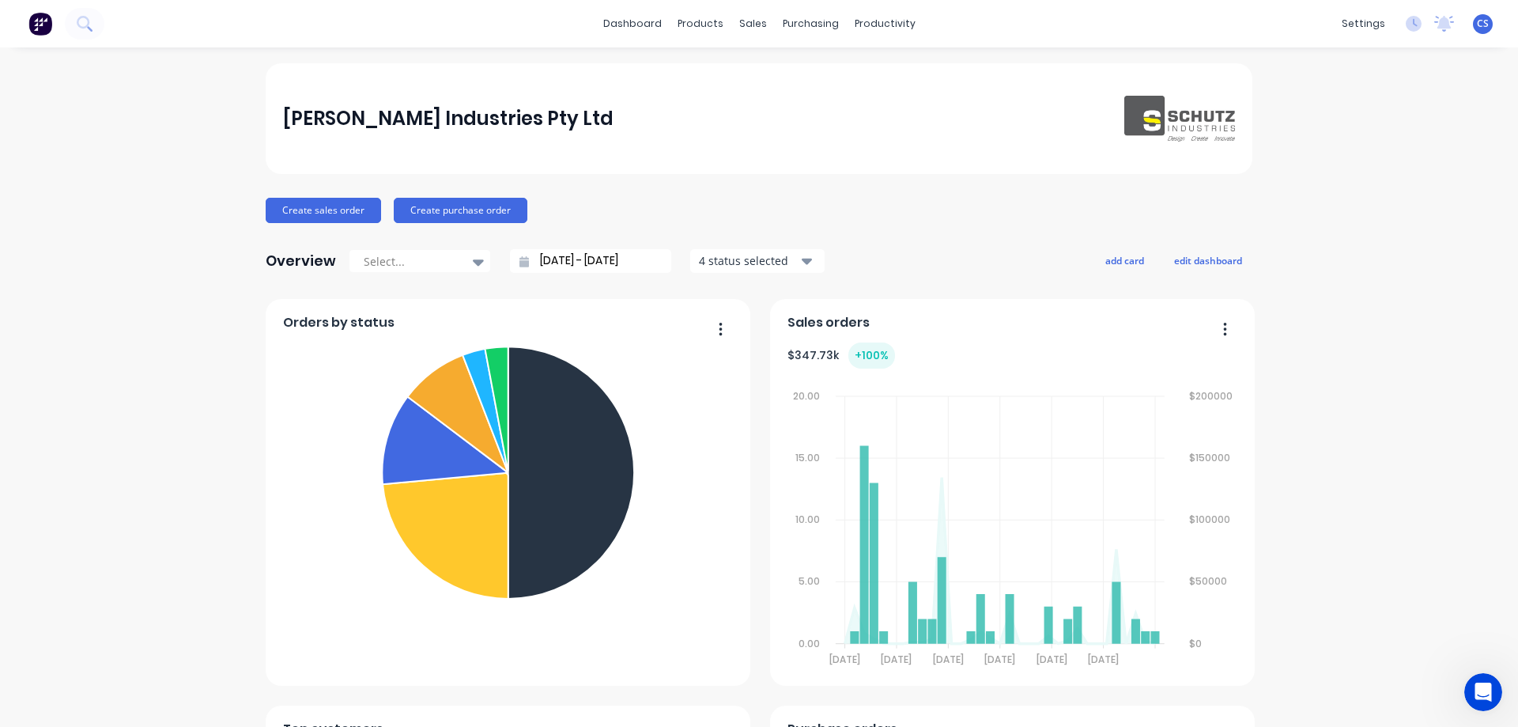
click at [1477, 25] on span "CS" at bounding box center [1483, 24] width 12 height 14
click at [1400, 318] on div "[PERSON_NAME] Industries Pty Ltd Create sales order Create purchase order Overv…" at bounding box center [759, 679] width 1518 height 1232
click at [926, 168] on div "Timesheets" at bounding box center [912, 171] width 59 height 14
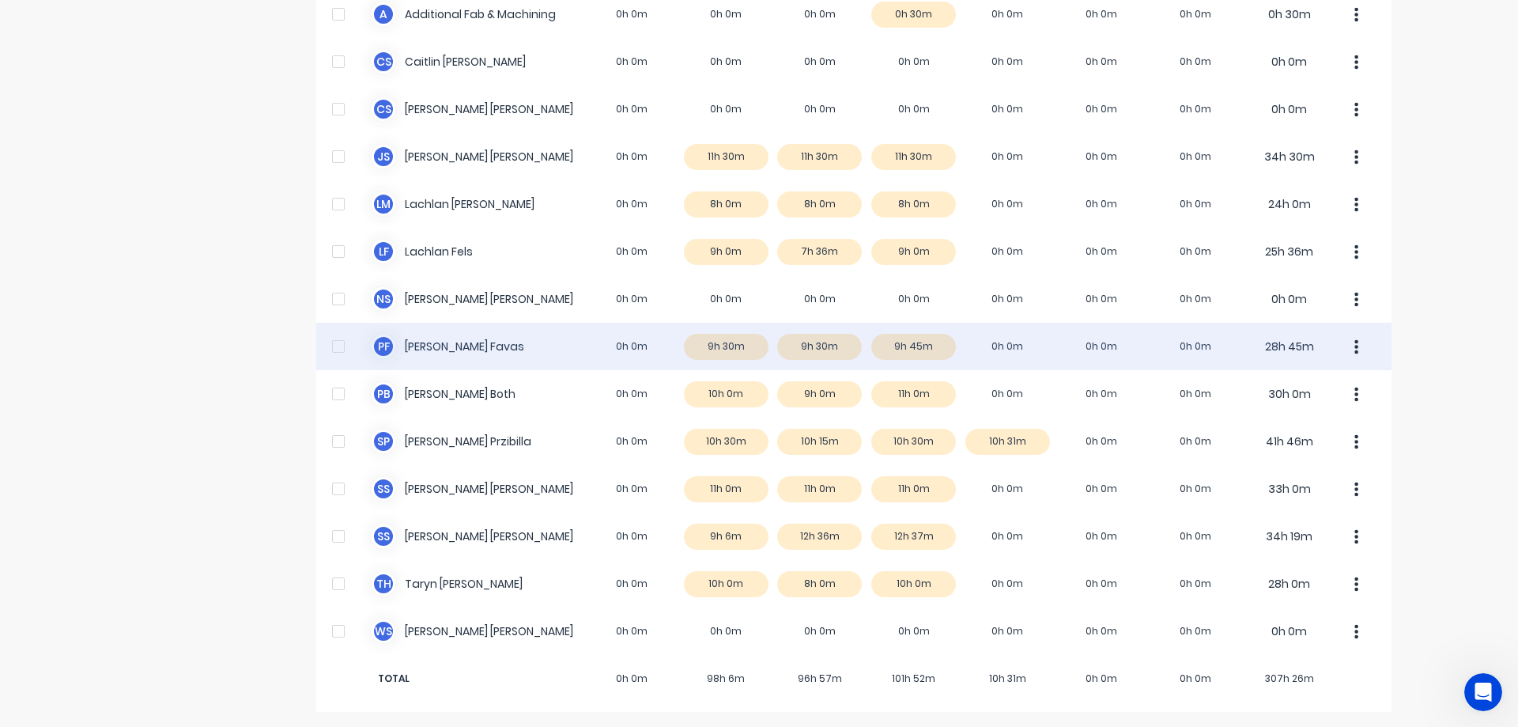
scroll to position [221, 0]
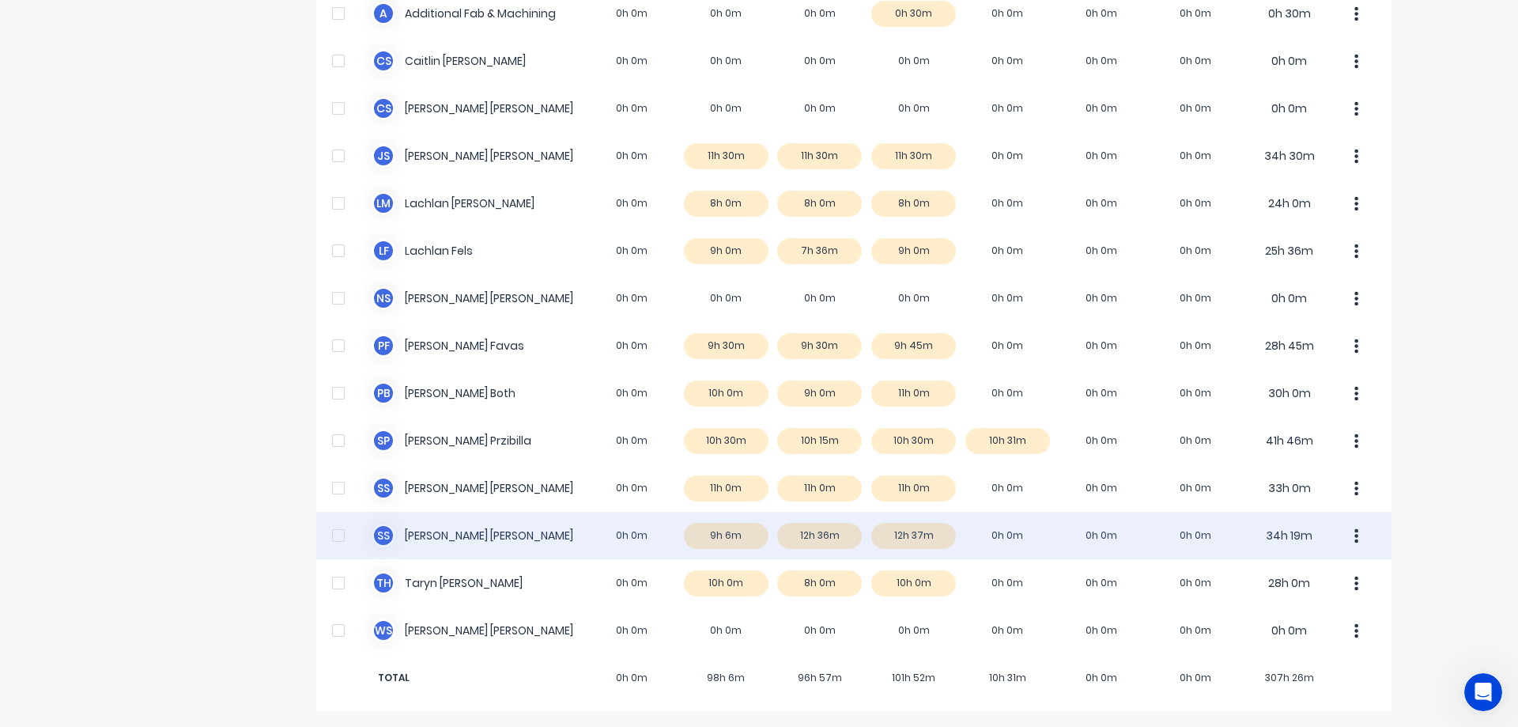
click at [1006, 536] on div "S S [PERSON_NAME] 0h 0m 9h 6m 12h 36m 12h 37m 0h 0m 0h 0m 0h 0m 34h 19m" at bounding box center [853, 534] width 1075 height 47
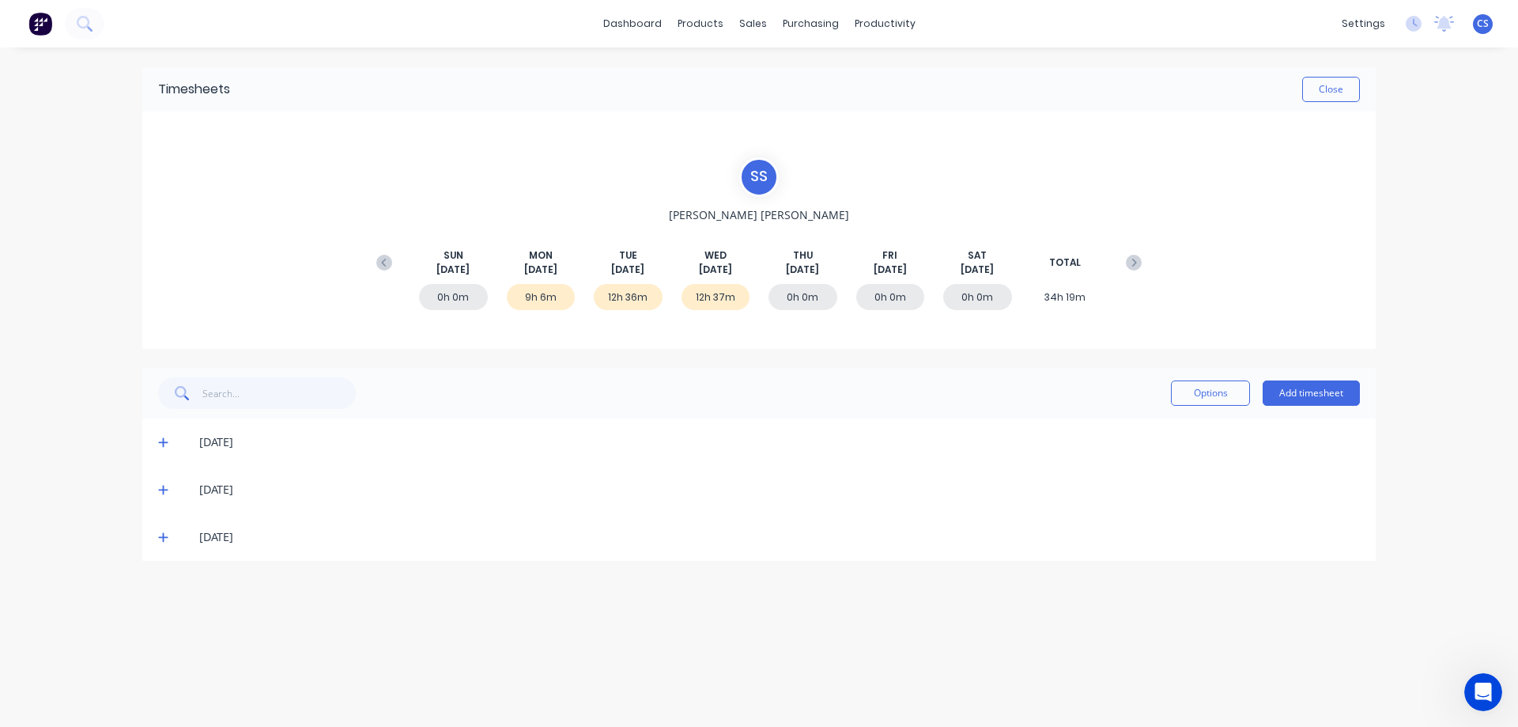
click at [165, 534] on icon at bounding box center [163, 536] width 10 height 11
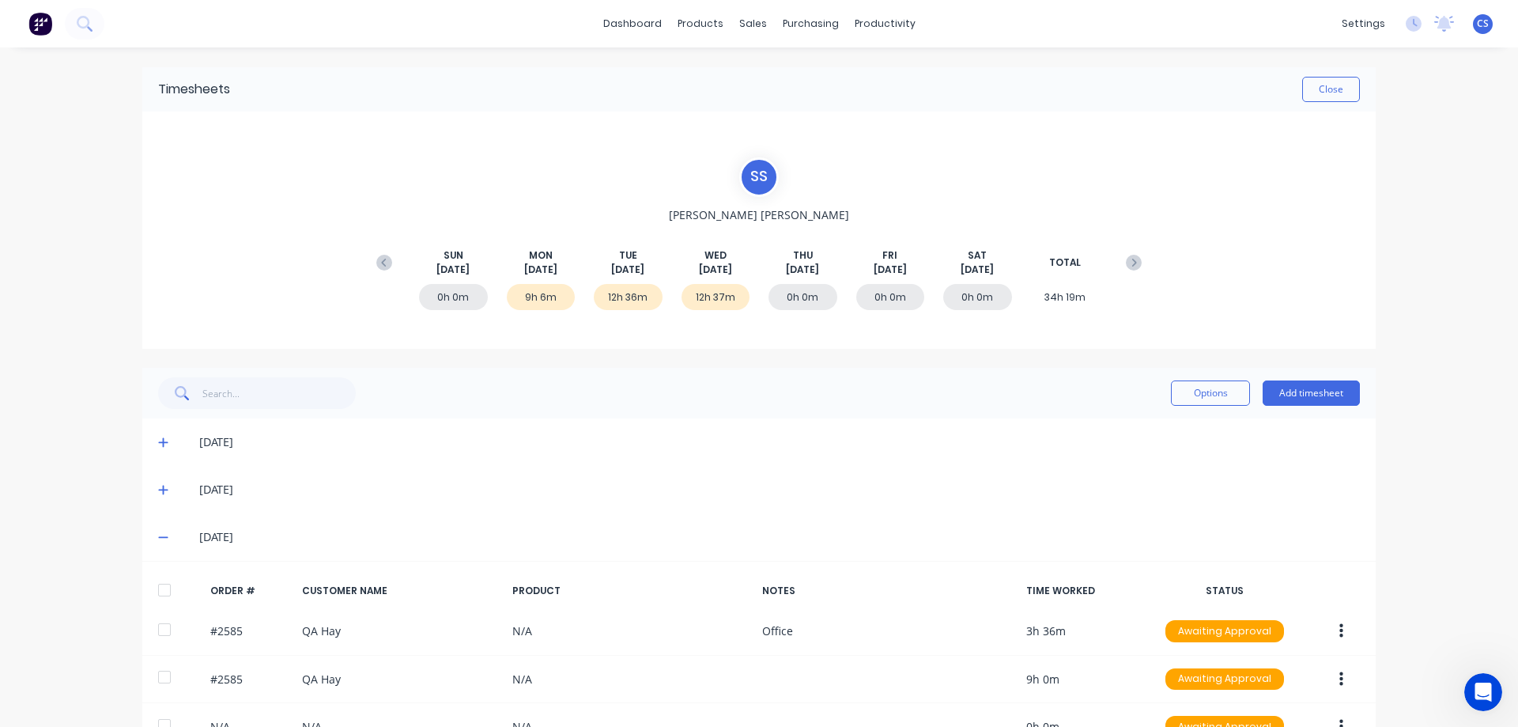
click at [158, 486] on icon at bounding box center [163, 489] width 10 height 11
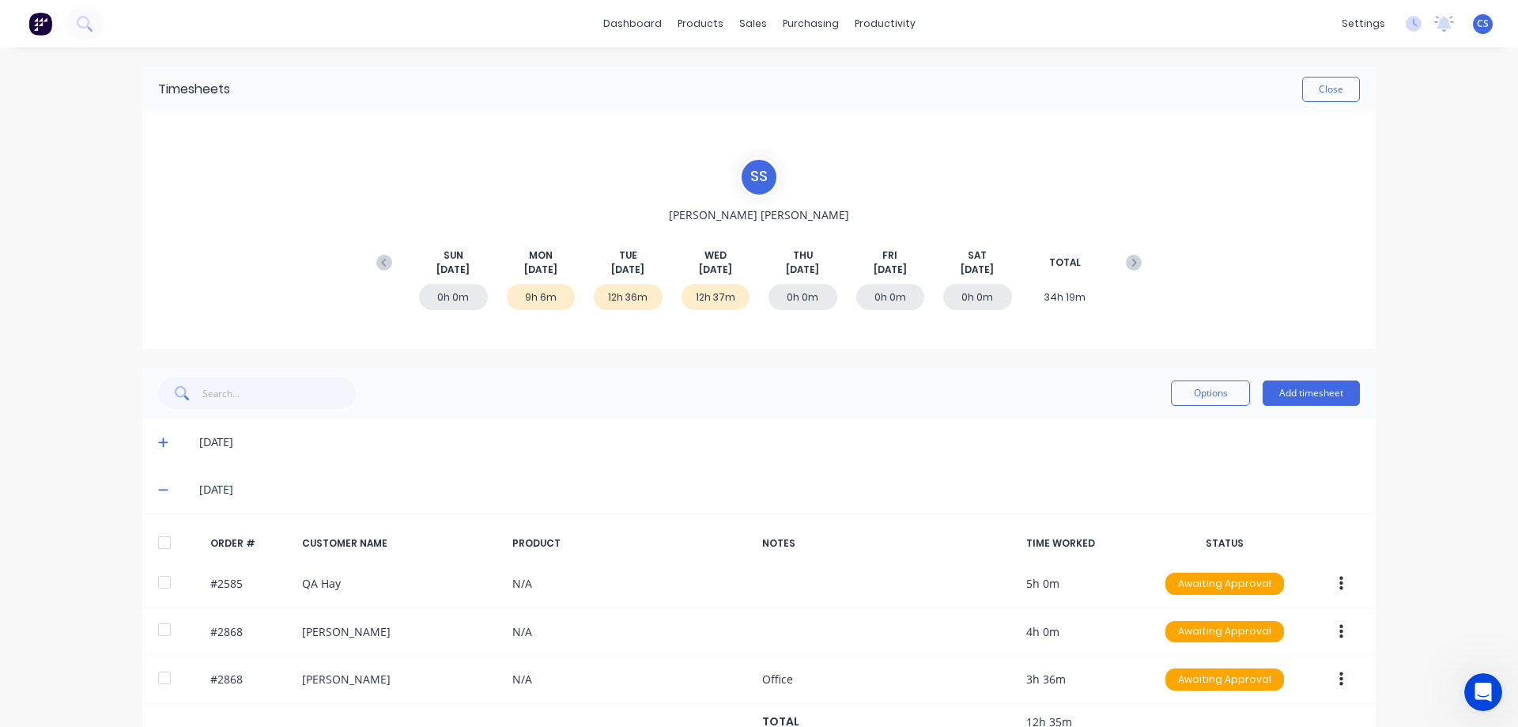
click at [158, 441] on icon at bounding box center [163, 441] width 10 height 11
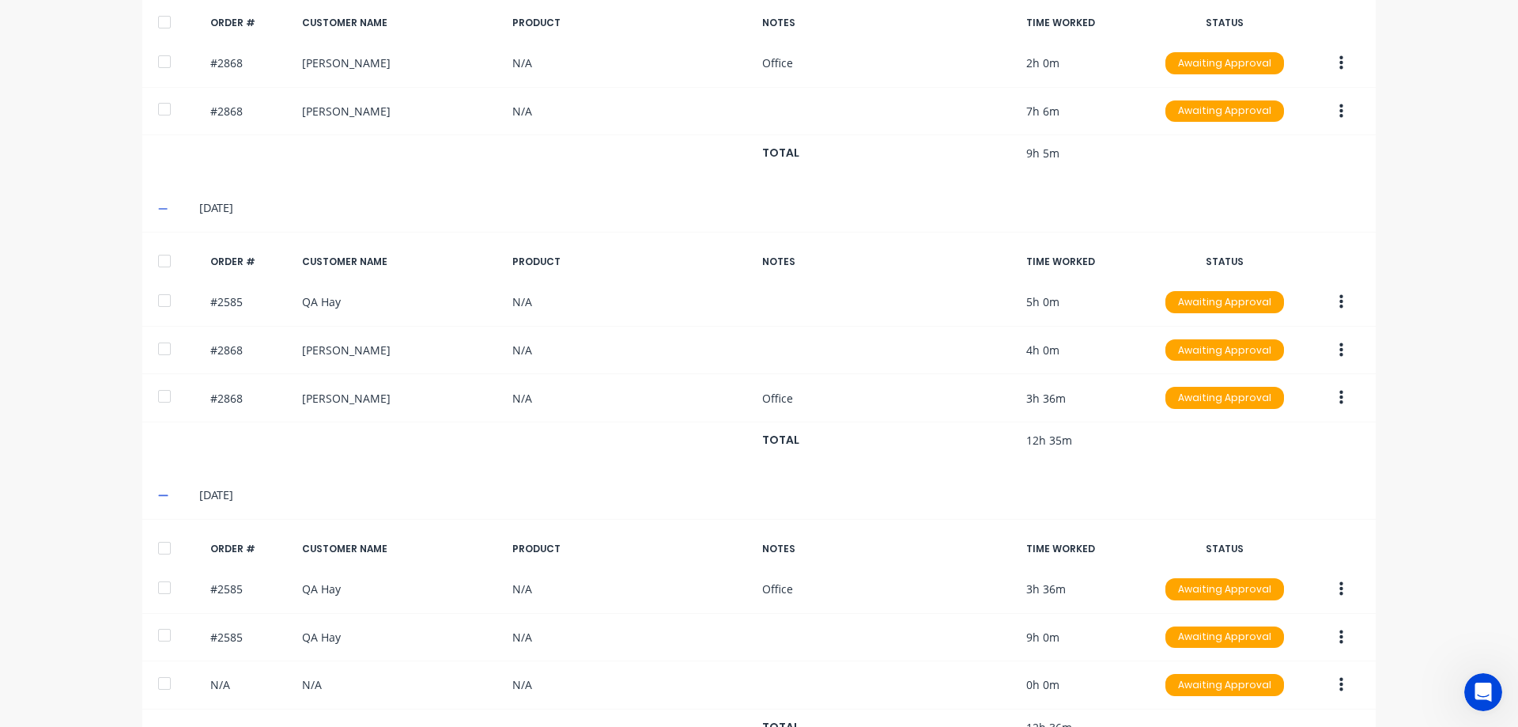
scroll to position [445, 0]
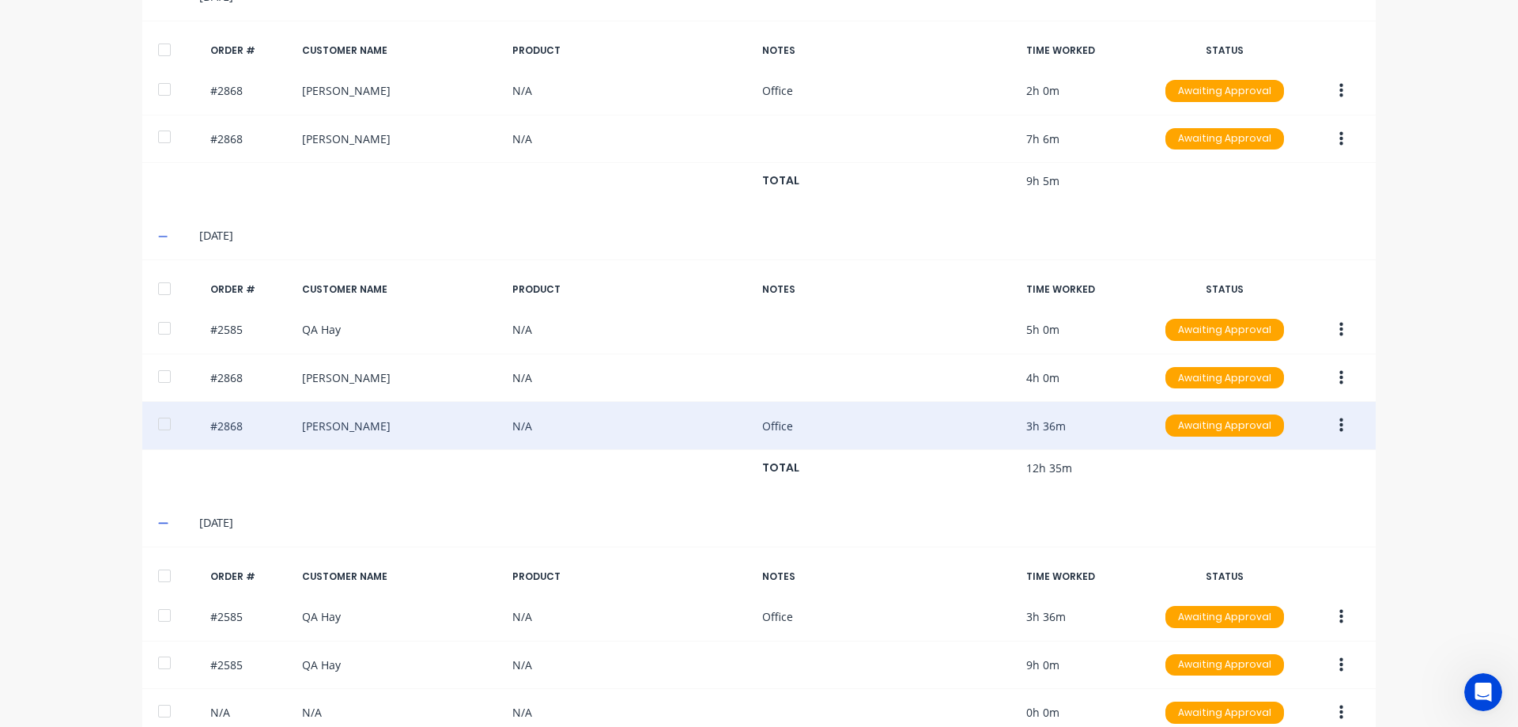
click at [1339, 424] on icon "button" at bounding box center [1341, 425] width 4 height 14
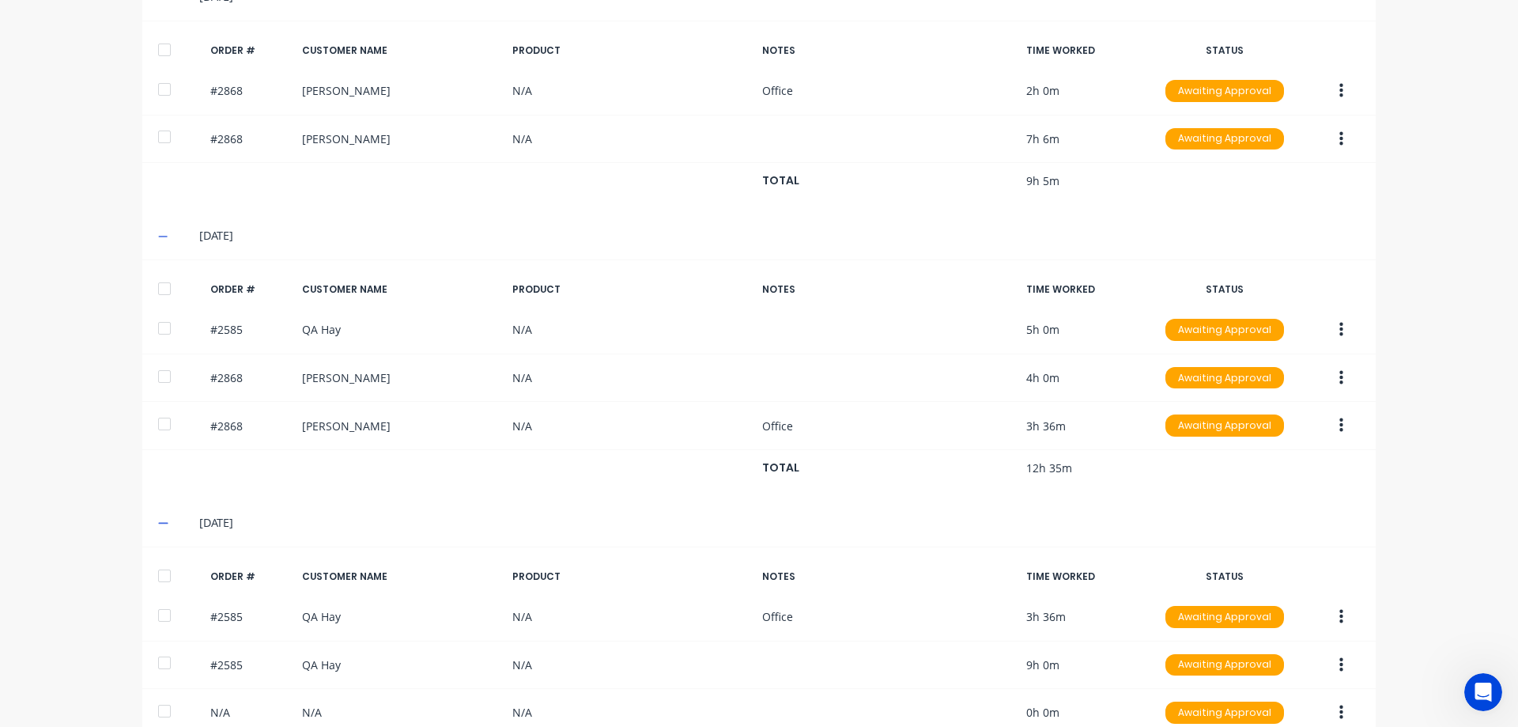
click at [1436, 354] on div "dashboard products sales purchasing productivity dashboard products Product Cat…" at bounding box center [759, 363] width 1518 height 727
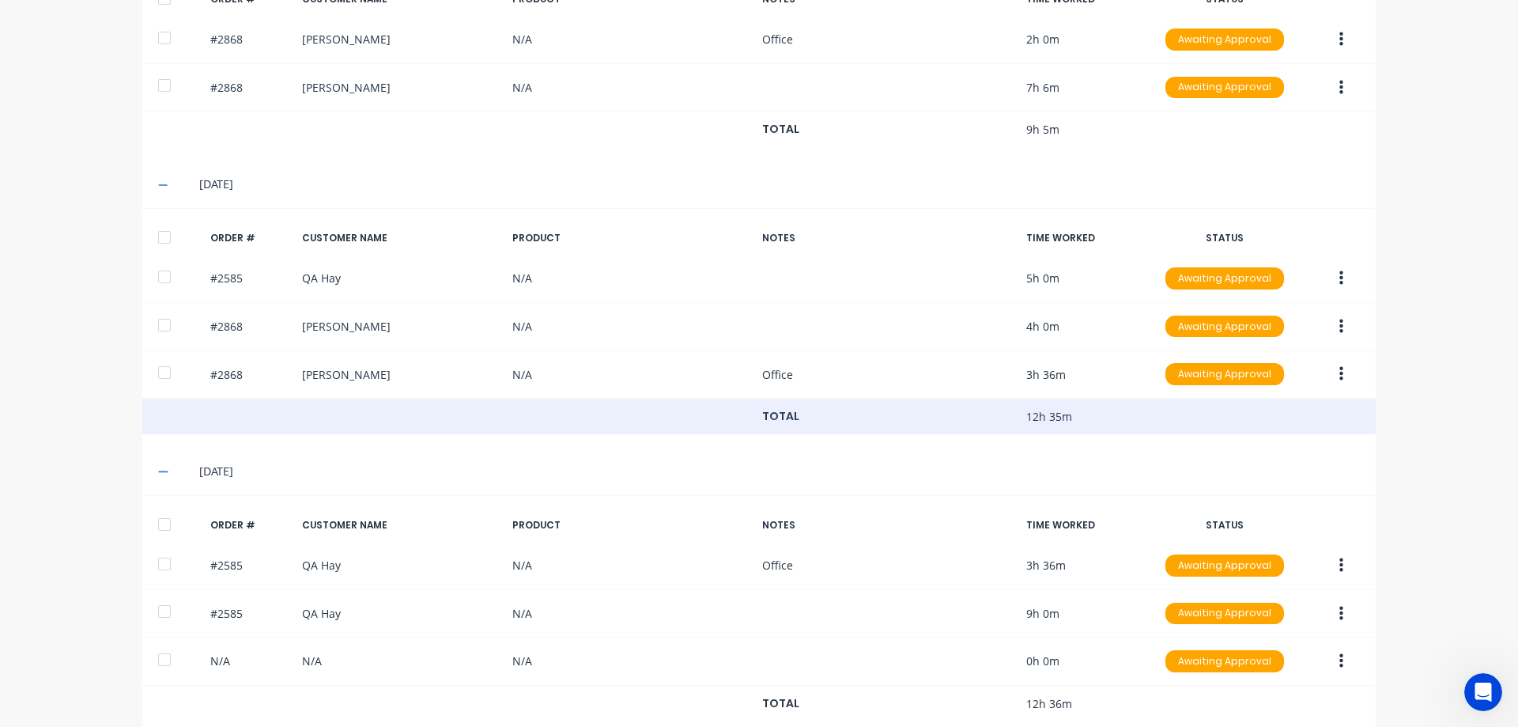
scroll to position [524, 0]
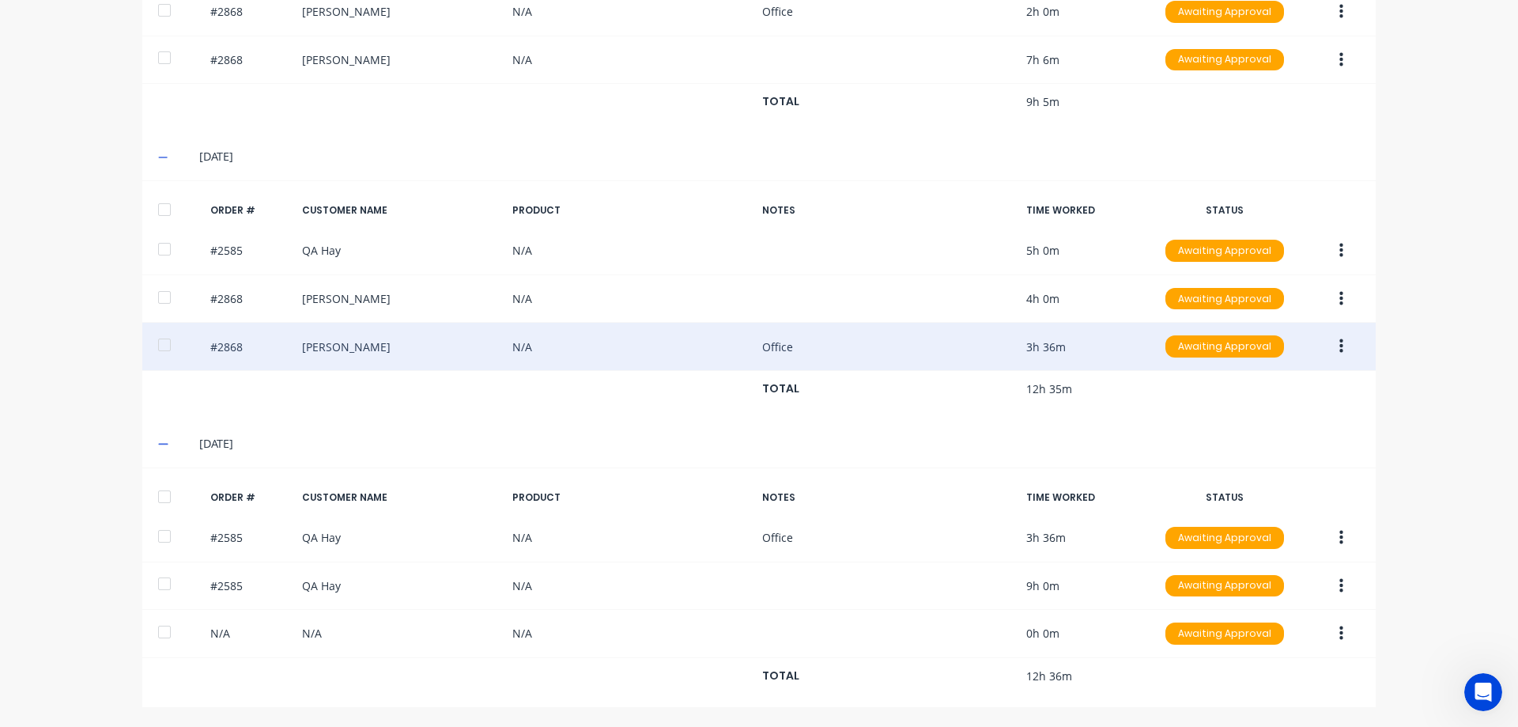
click at [849, 348] on div "#2868 [PERSON_NAME] N/A Office 3h 36m Awaiting Approval" at bounding box center [758, 347] width 1233 height 48
click at [1044, 352] on div "#2868 [PERSON_NAME] N/A Office 3h 36m Awaiting Approval" at bounding box center [758, 347] width 1233 height 48
click at [1330, 349] on button "button" at bounding box center [1341, 346] width 37 height 28
click at [1272, 448] on div "Edit" at bounding box center [1285, 451] width 122 height 23
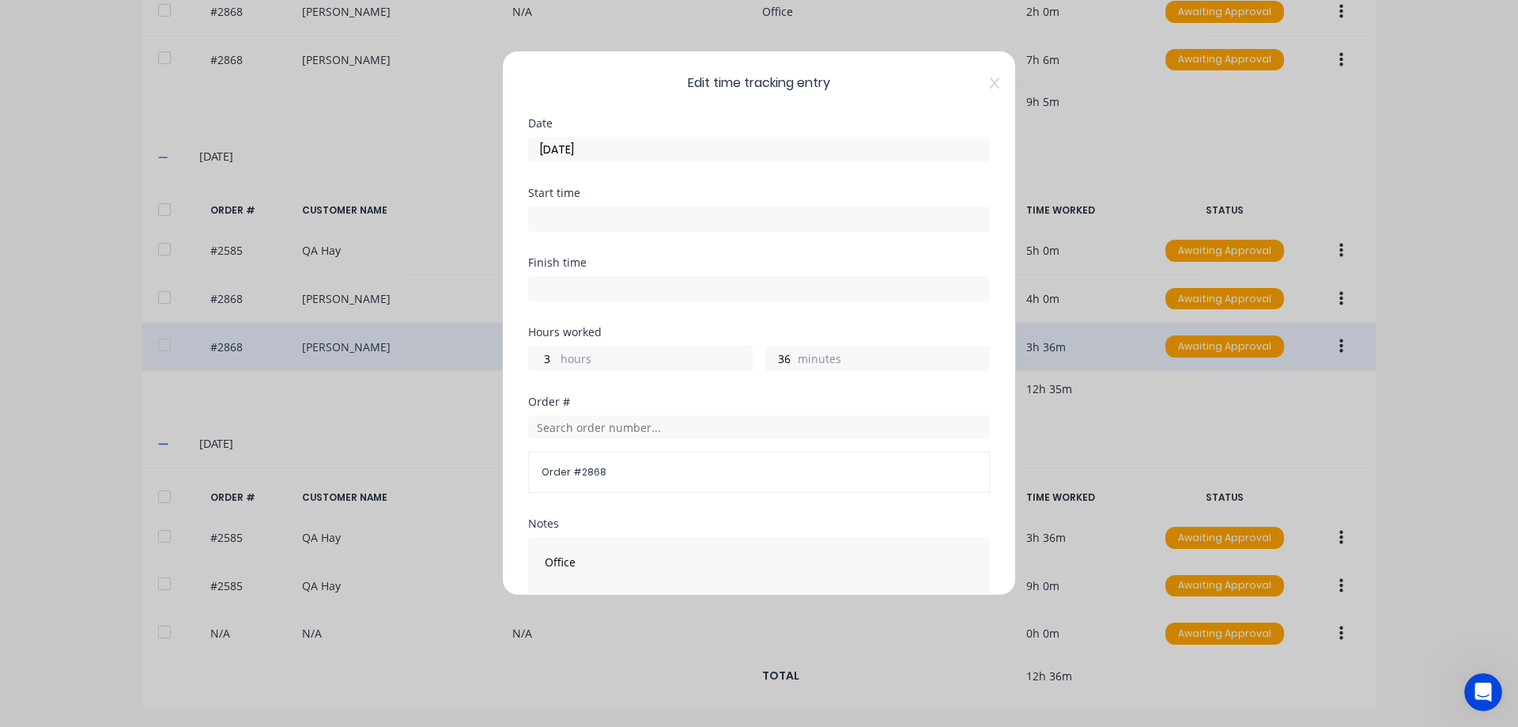
click at [598, 471] on span "Order # 2868" at bounding box center [759, 472] width 435 height 14
drag, startPoint x: 598, startPoint y: 471, endPoint x: 550, endPoint y: 467, distance: 47.6
click at [550, 467] on span "Order # 2868" at bounding box center [759, 472] width 435 height 14
click at [550, 466] on span "Order # 2868" at bounding box center [759, 472] width 435 height 14
click at [988, 92] on div "Edit time tracking entry Date [DATE] Start time Finish time Hours worked 3 hour…" at bounding box center [759, 323] width 514 height 545
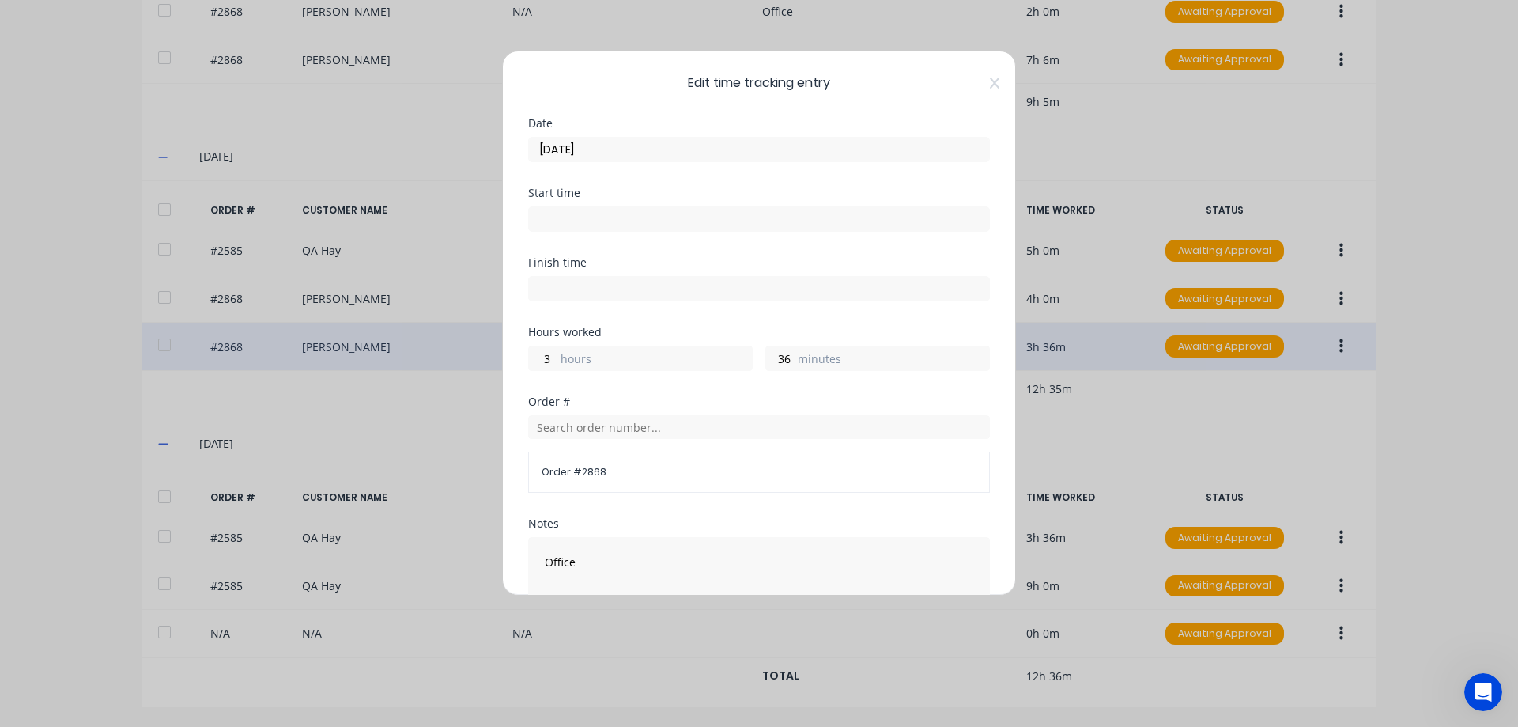
click at [979, 75] on div "Edit time tracking entry Date [DATE] Start time Finish time Hours worked 3 hour…" at bounding box center [759, 323] width 514 height 545
click at [990, 84] on icon at bounding box center [994, 82] width 9 height 11
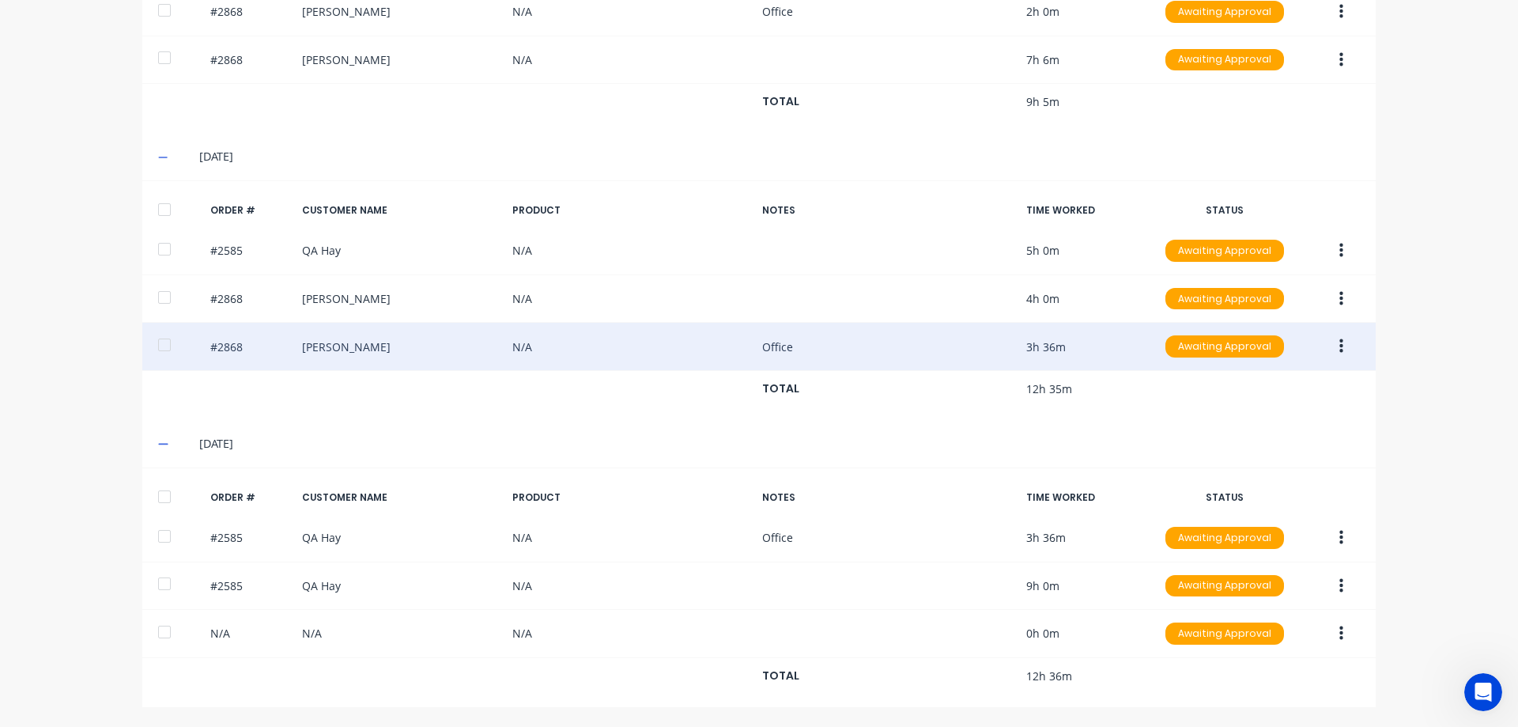
click at [1456, 182] on div "dashboard products sales purchasing productivity dashboard products Product Cat…" at bounding box center [759, 363] width 1518 height 727
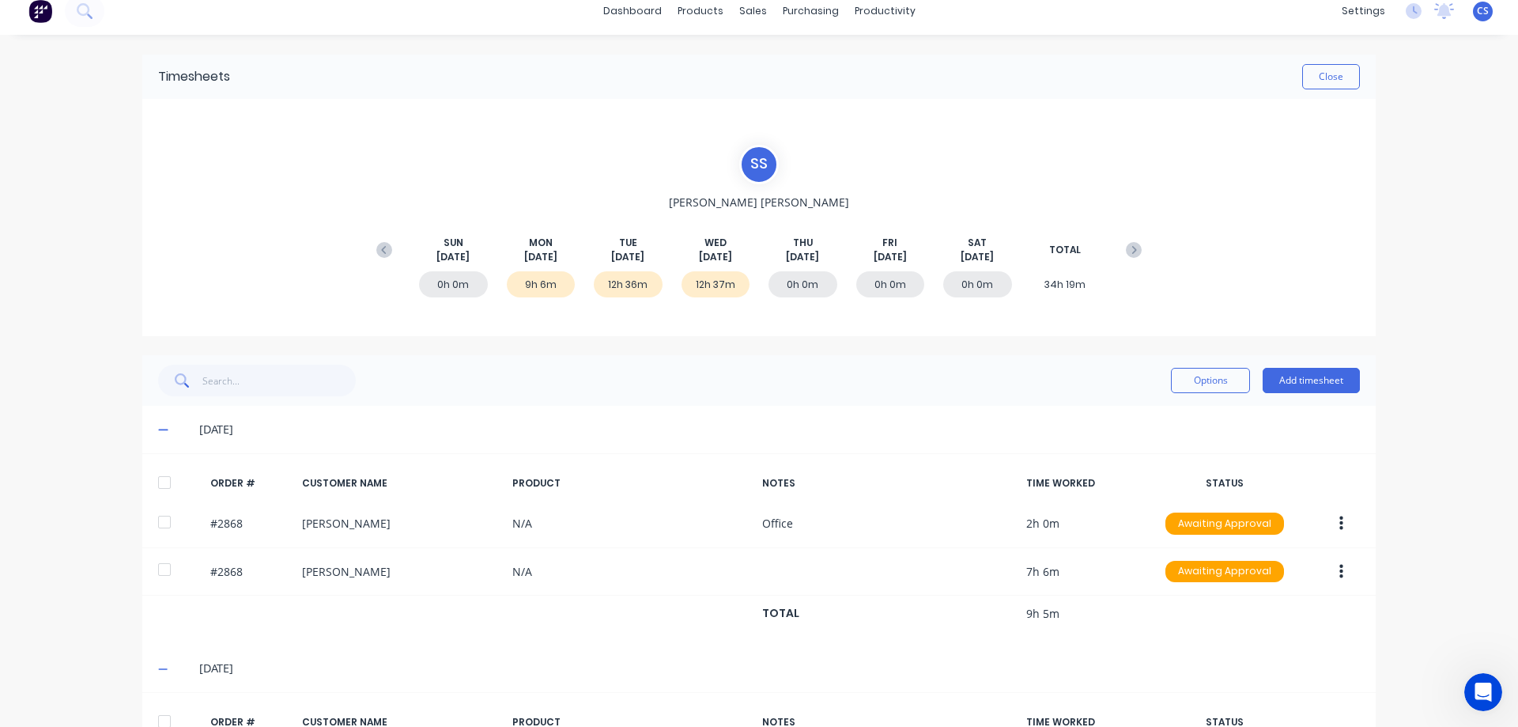
scroll to position [0, 0]
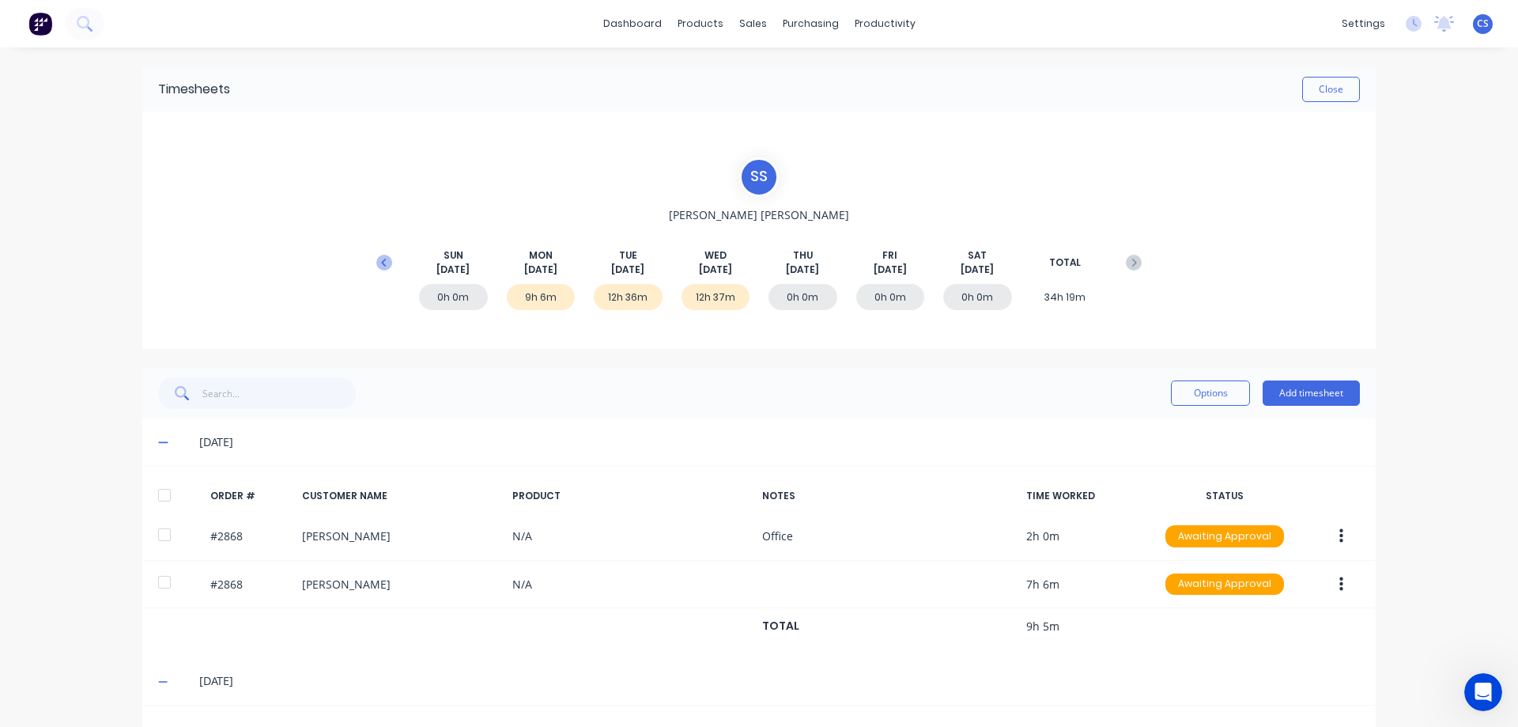
click at [383, 257] on icon at bounding box center [384, 263] width 16 height 16
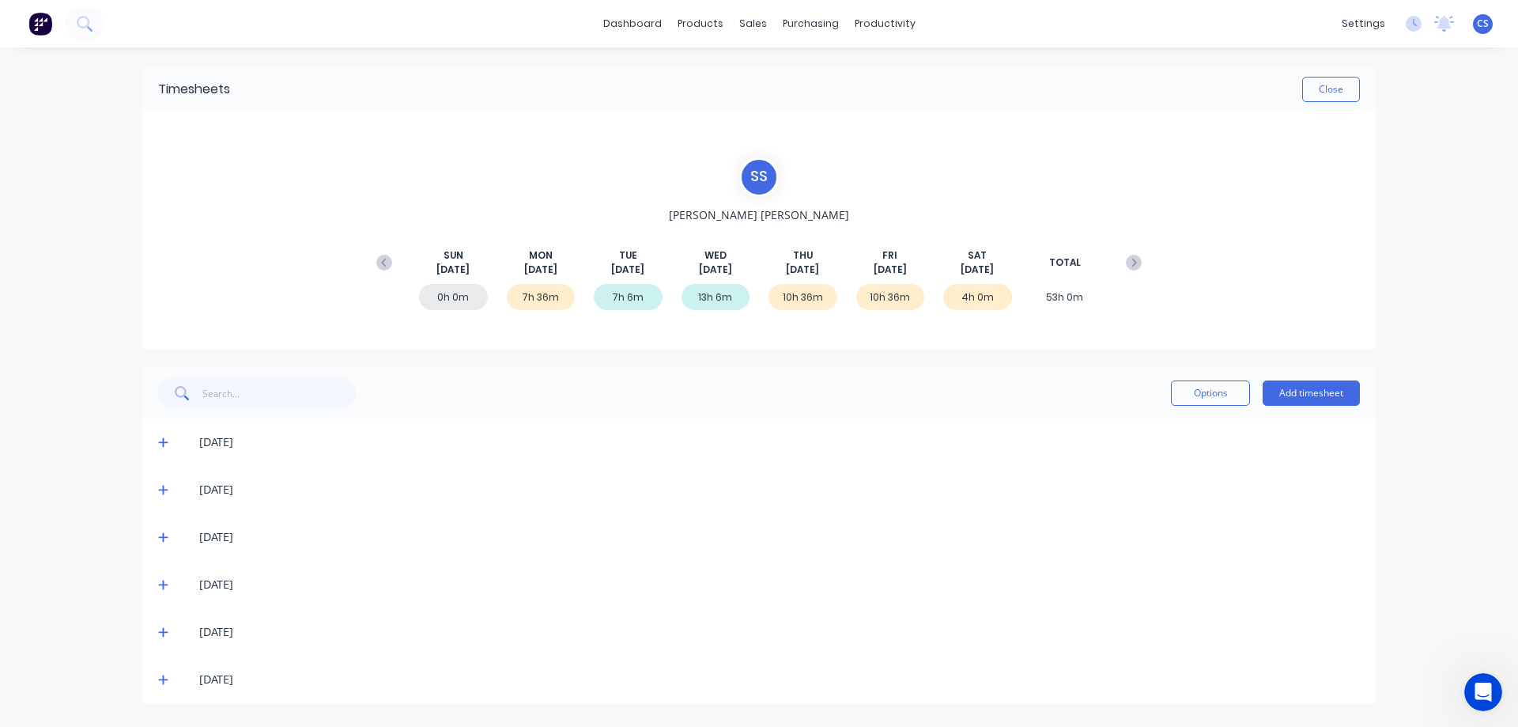
click at [159, 681] on icon at bounding box center [163, 679] width 10 height 11
drag, startPoint x: 160, startPoint y: 636, endPoint x: 157, endPoint y: 601, distance: 34.9
click at [159, 636] on icon at bounding box center [163, 631] width 10 height 11
click at [158, 585] on icon at bounding box center [162, 584] width 9 height 9
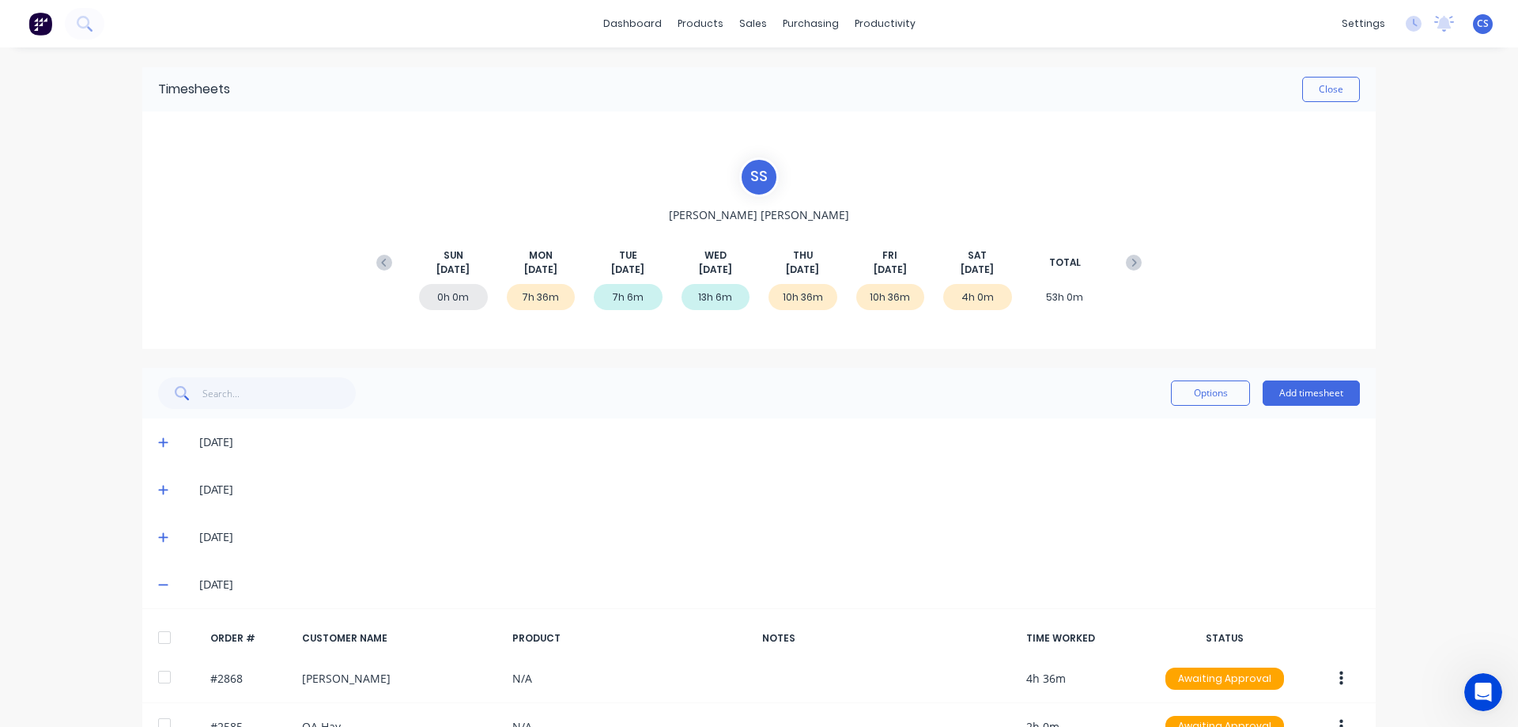
click at [158, 540] on icon at bounding box center [163, 536] width 10 height 11
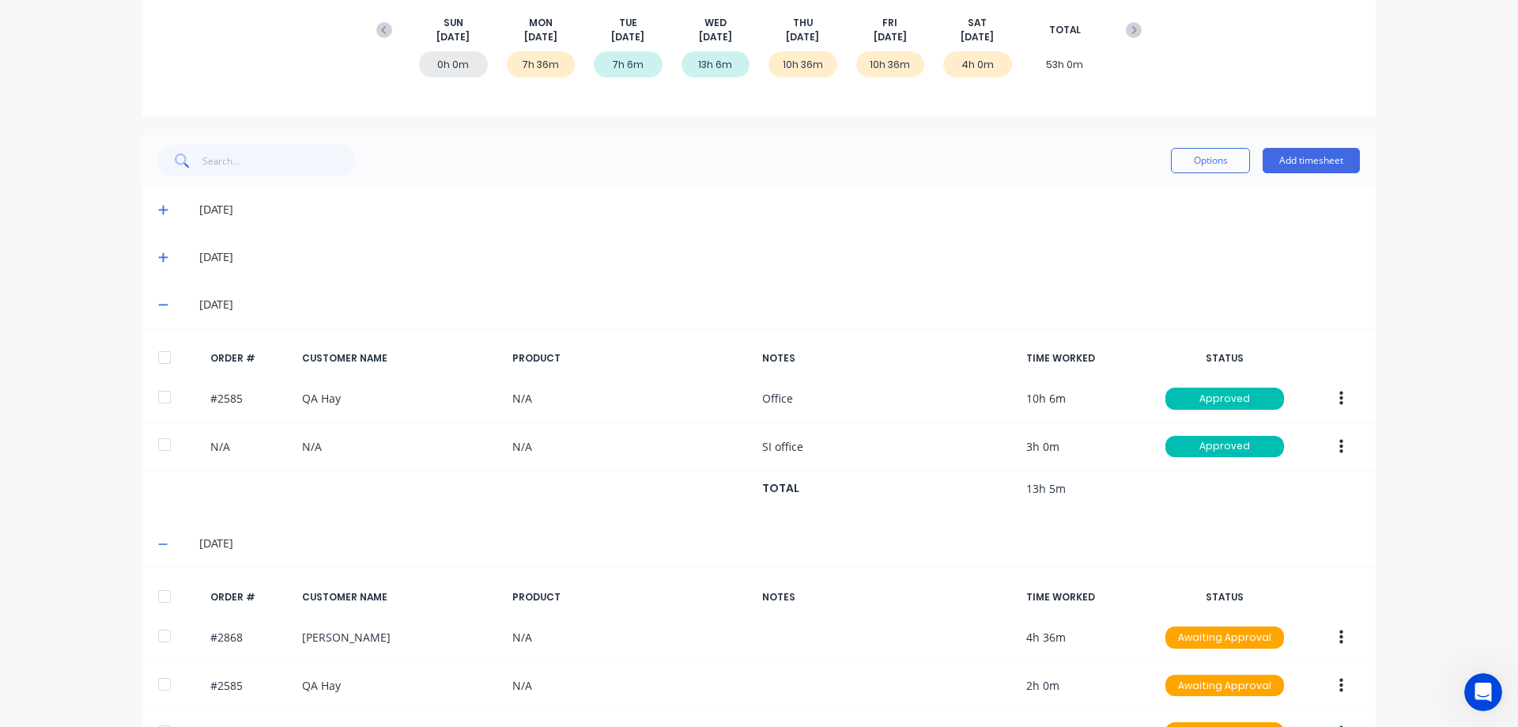
scroll to position [237, 0]
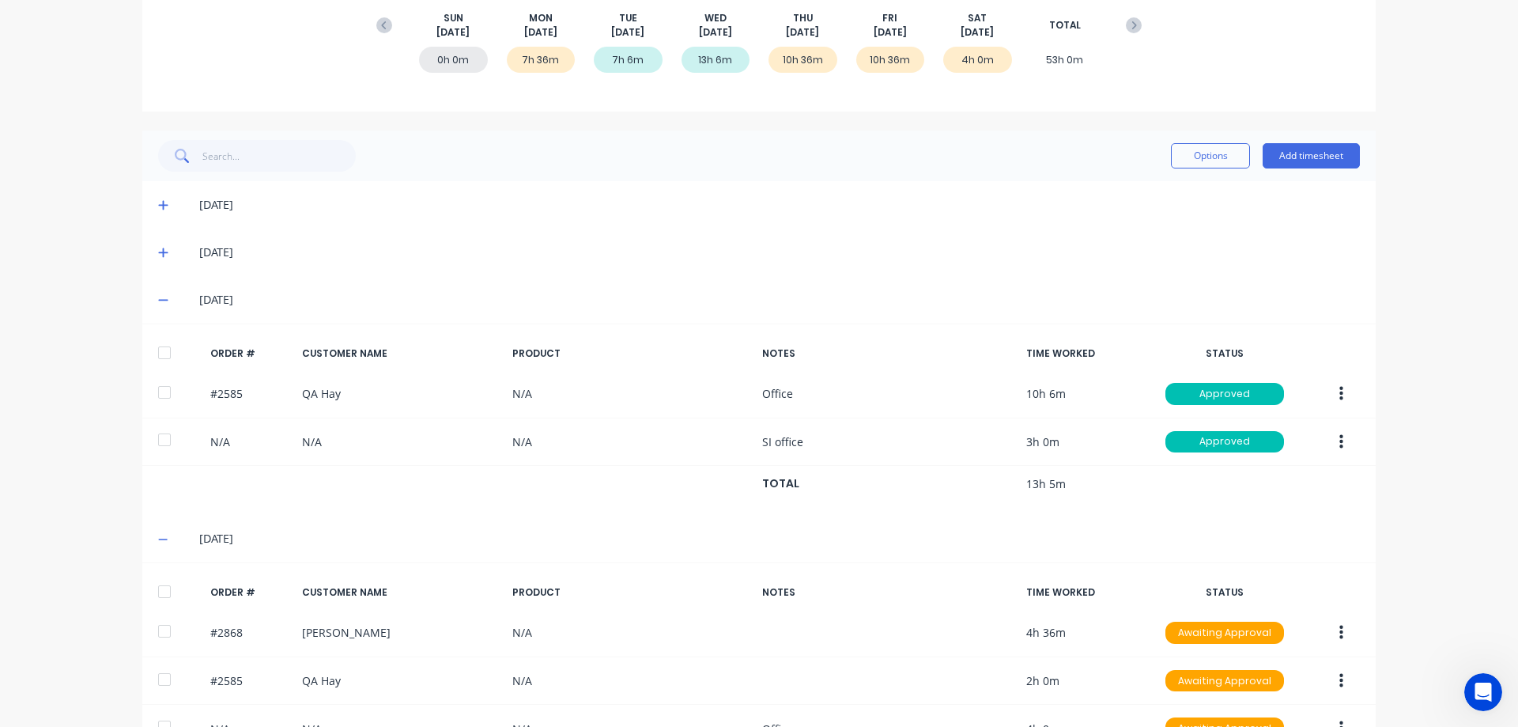
drag, startPoint x: 162, startPoint y: 299, endPoint x: 157, endPoint y: 277, distance: 22.6
click at [162, 300] on icon at bounding box center [163, 299] width 10 height 11
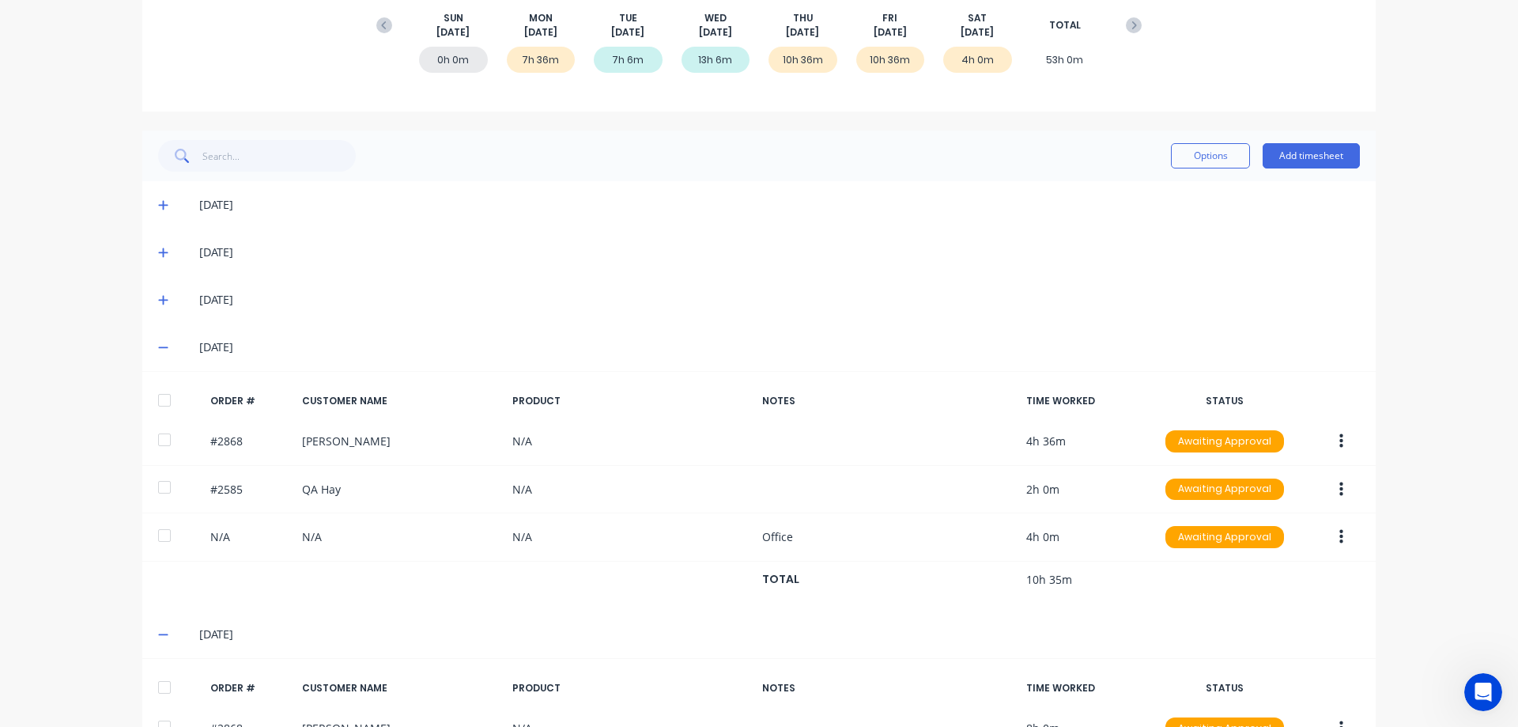
click at [158, 255] on icon at bounding box center [162, 252] width 9 height 9
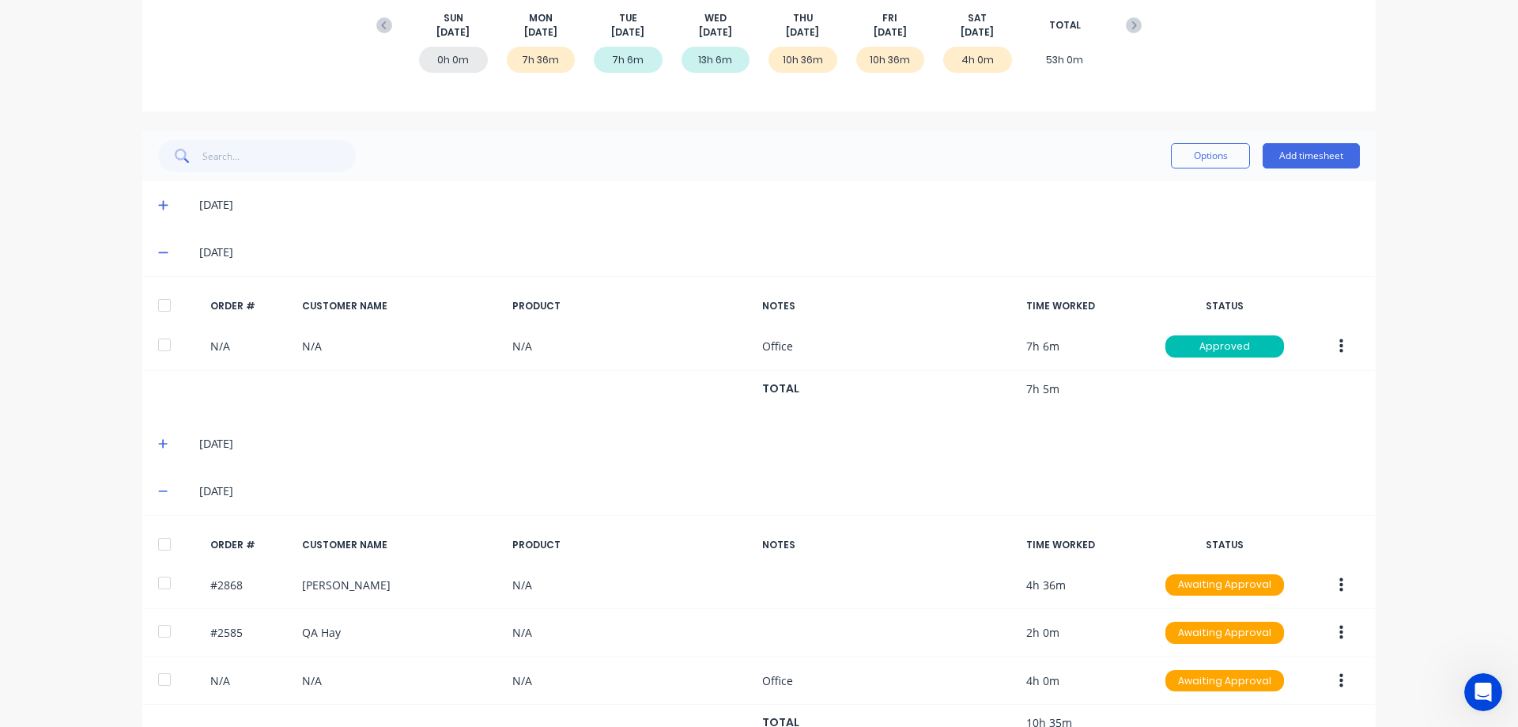
click at [158, 255] on icon at bounding box center [163, 252] width 10 height 11
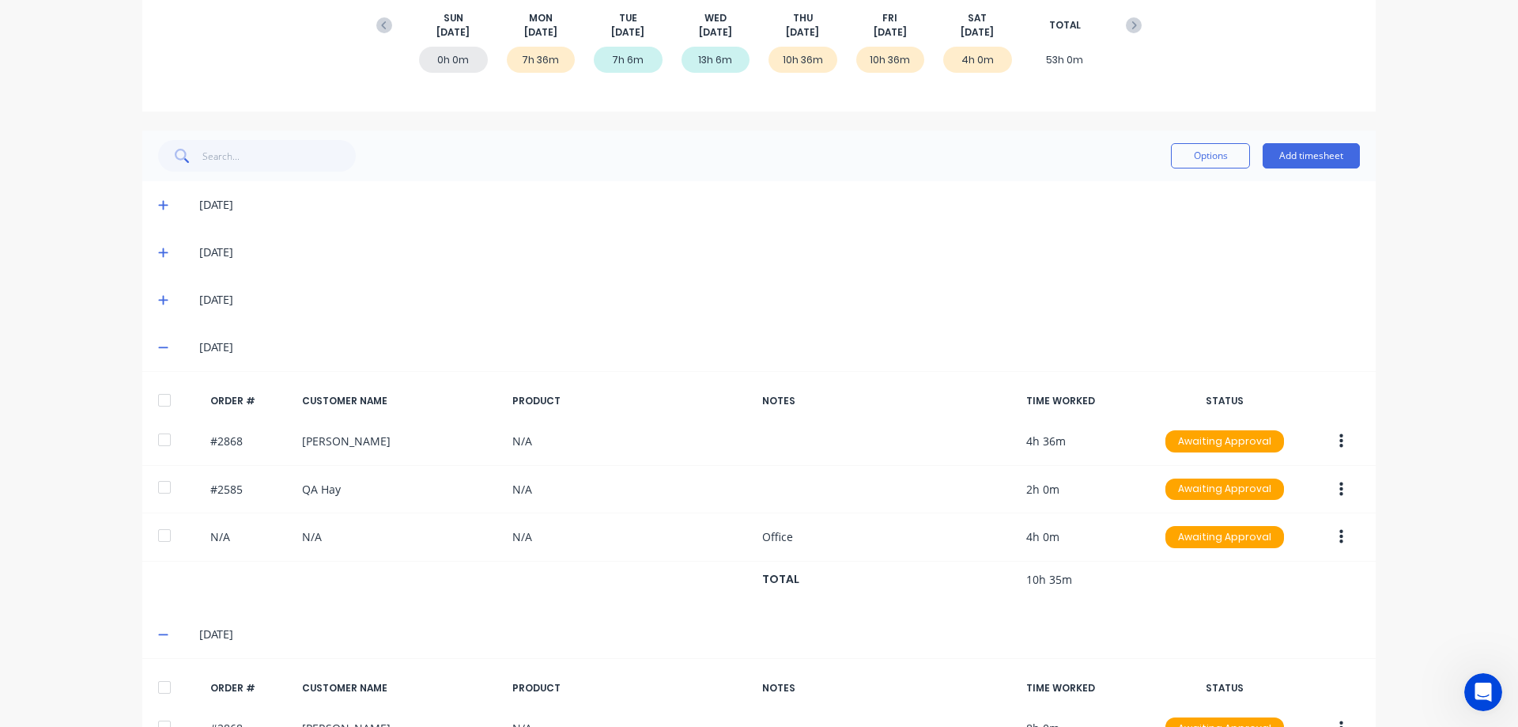
click at [158, 204] on icon at bounding box center [163, 204] width 10 height 11
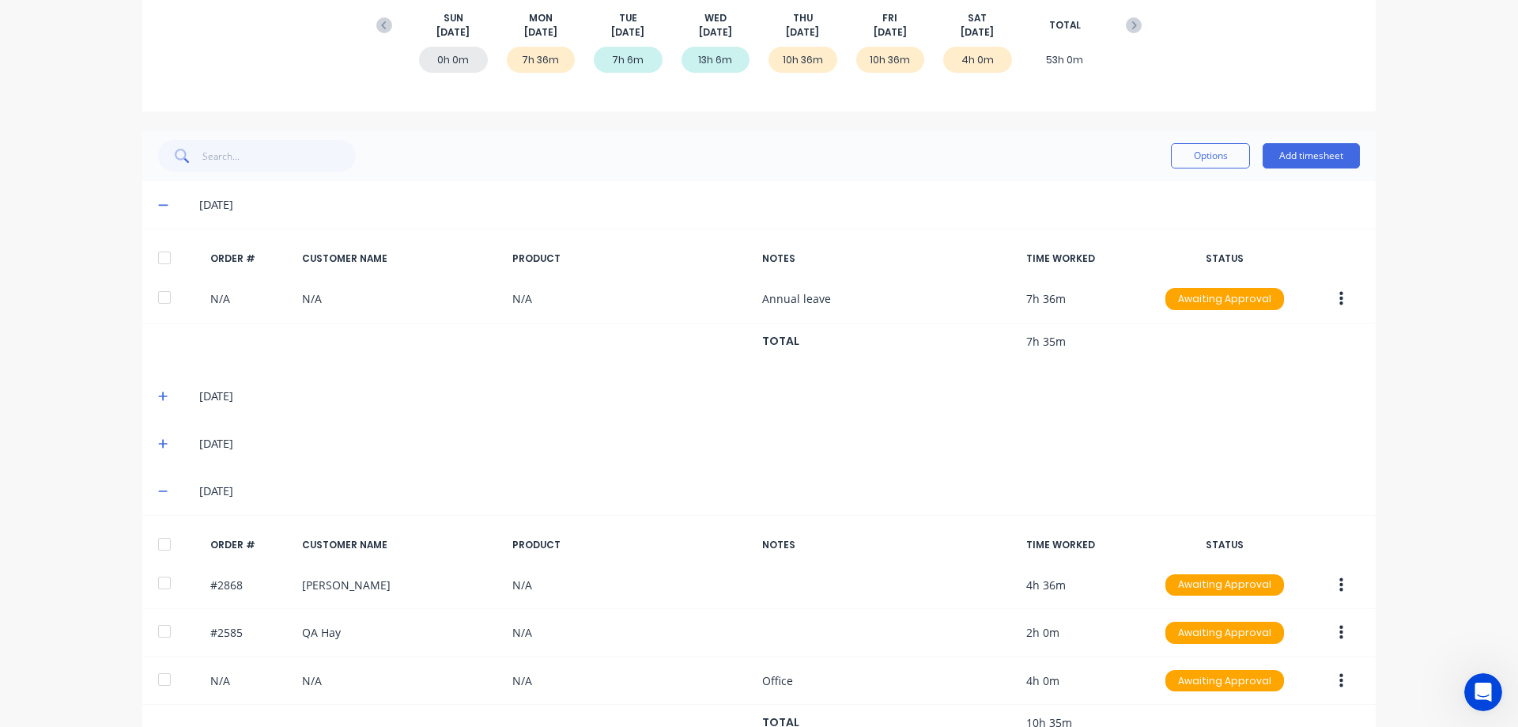
click at [158, 204] on icon at bounding box center [163, 204] width 10 height 11
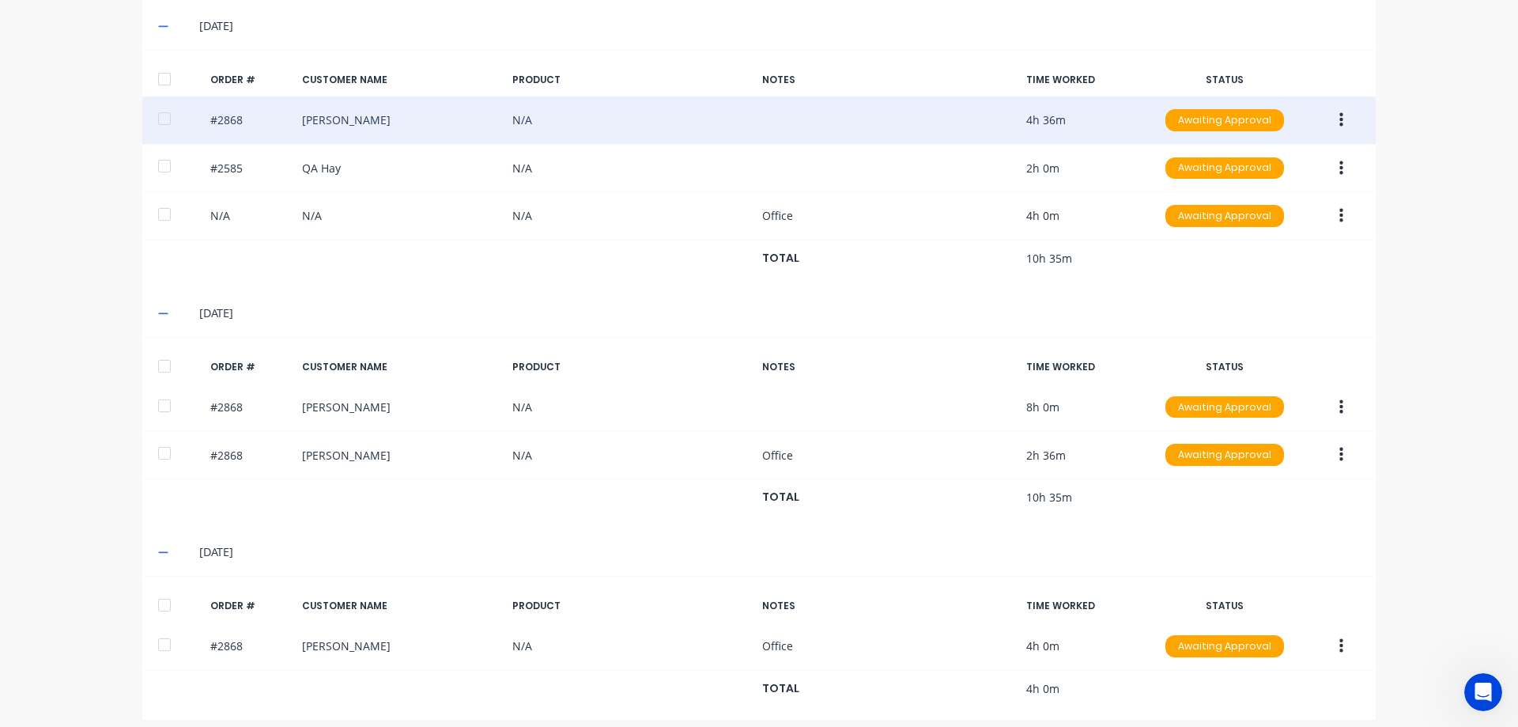
scroll to position [571, 0]
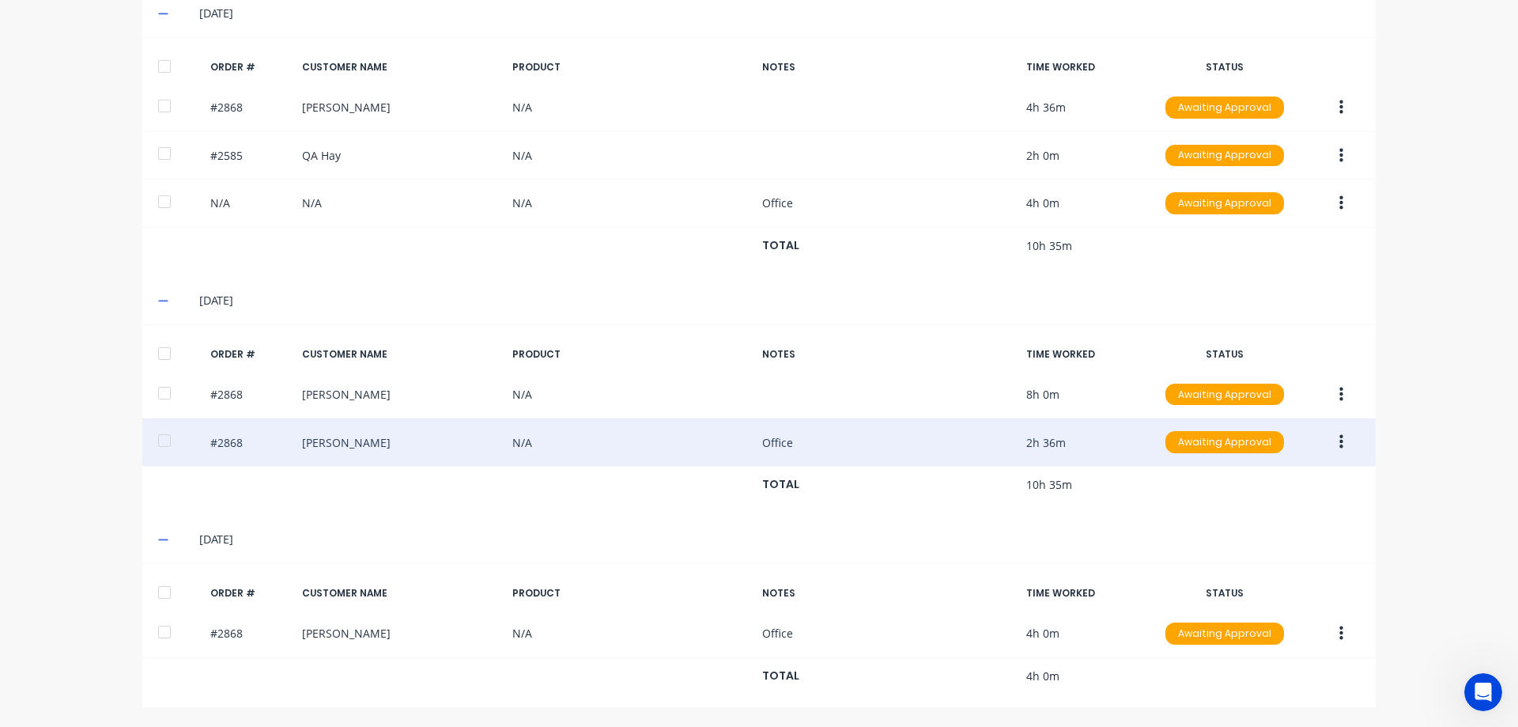
click at [1329, 445] on button "button" at bounding box center [1341, 442] width 37 height 28
click at [1300, 610] on div "Delete" at bounding box center [1285, 609] width 122 height 23
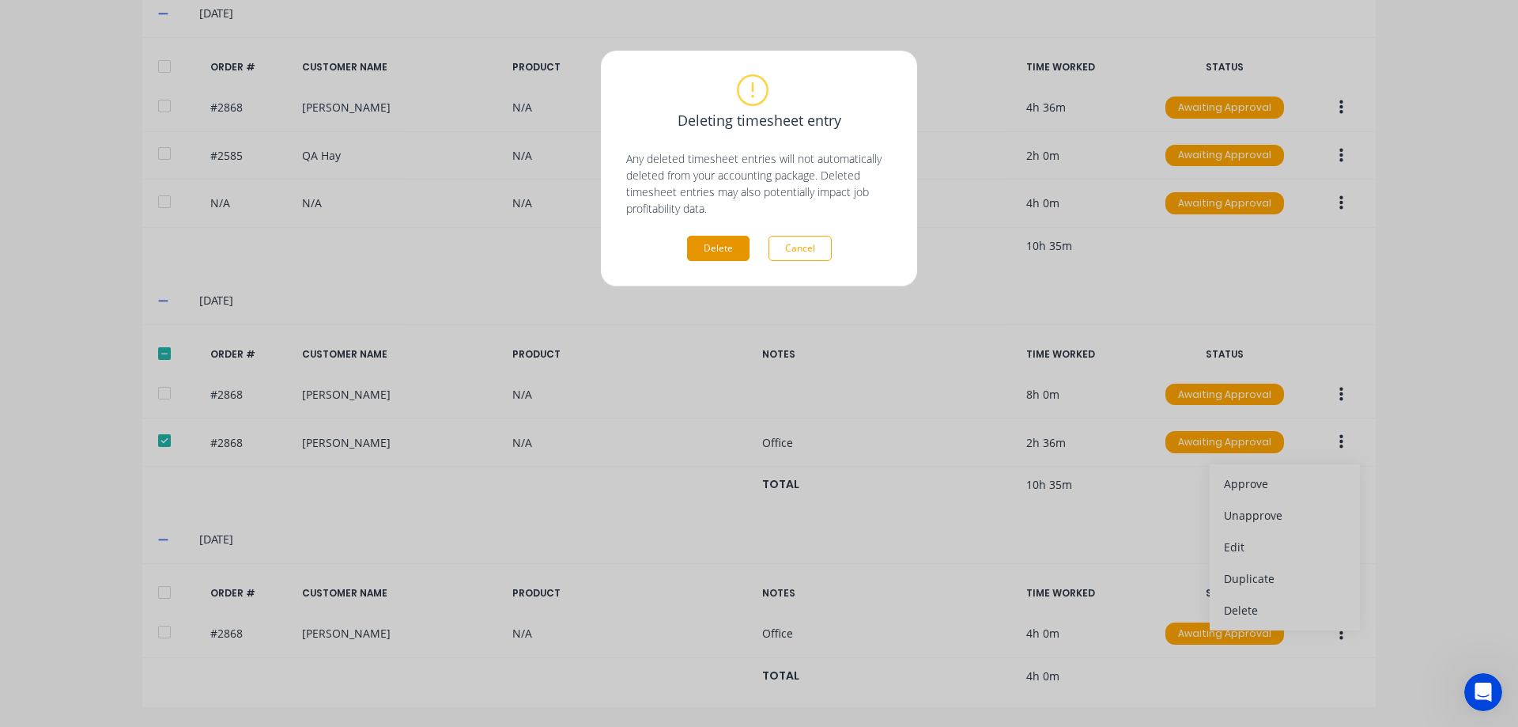
click at [709, 251] on button "Delete" at bounding box center [718, 248] width 62 height 25
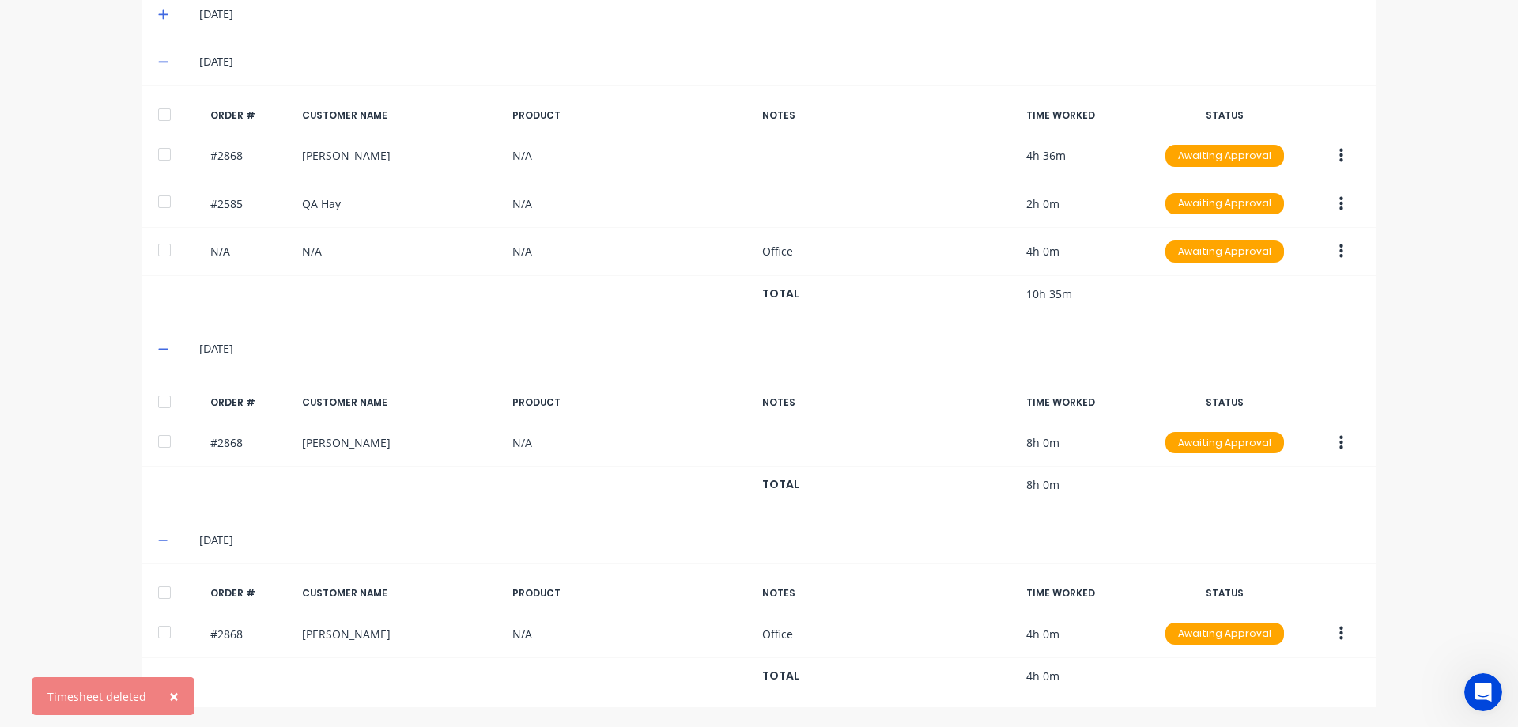
scroll to position [523, 0]
click at [171, 698] on span "×" at bounding box center [173, 696] width 9 height 22
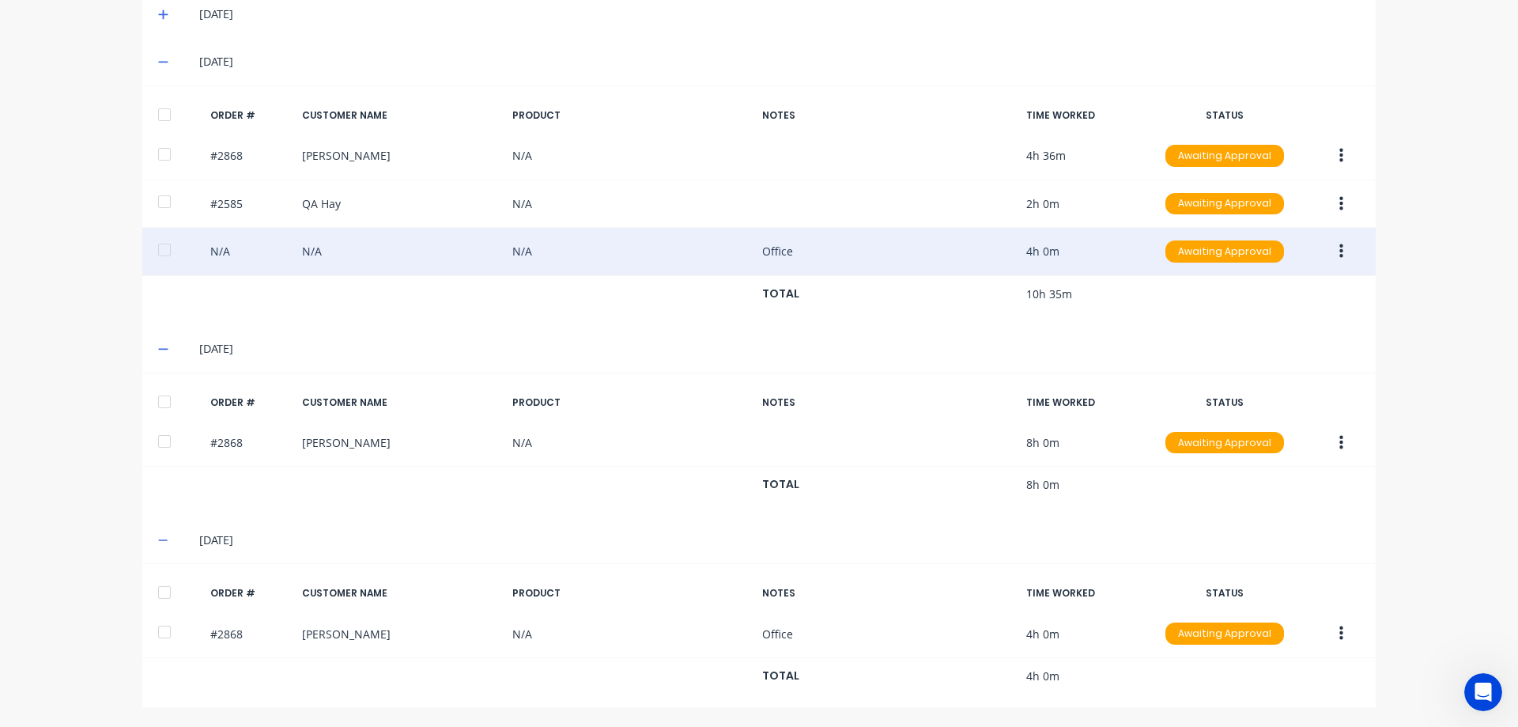
click at [1339, 249] on icon "button" at bounding box center [1341, 251] width 4 height 17
click at [1290, 395] on div "Duplicate" at bounding box center [1285, 387] width 122 height 23
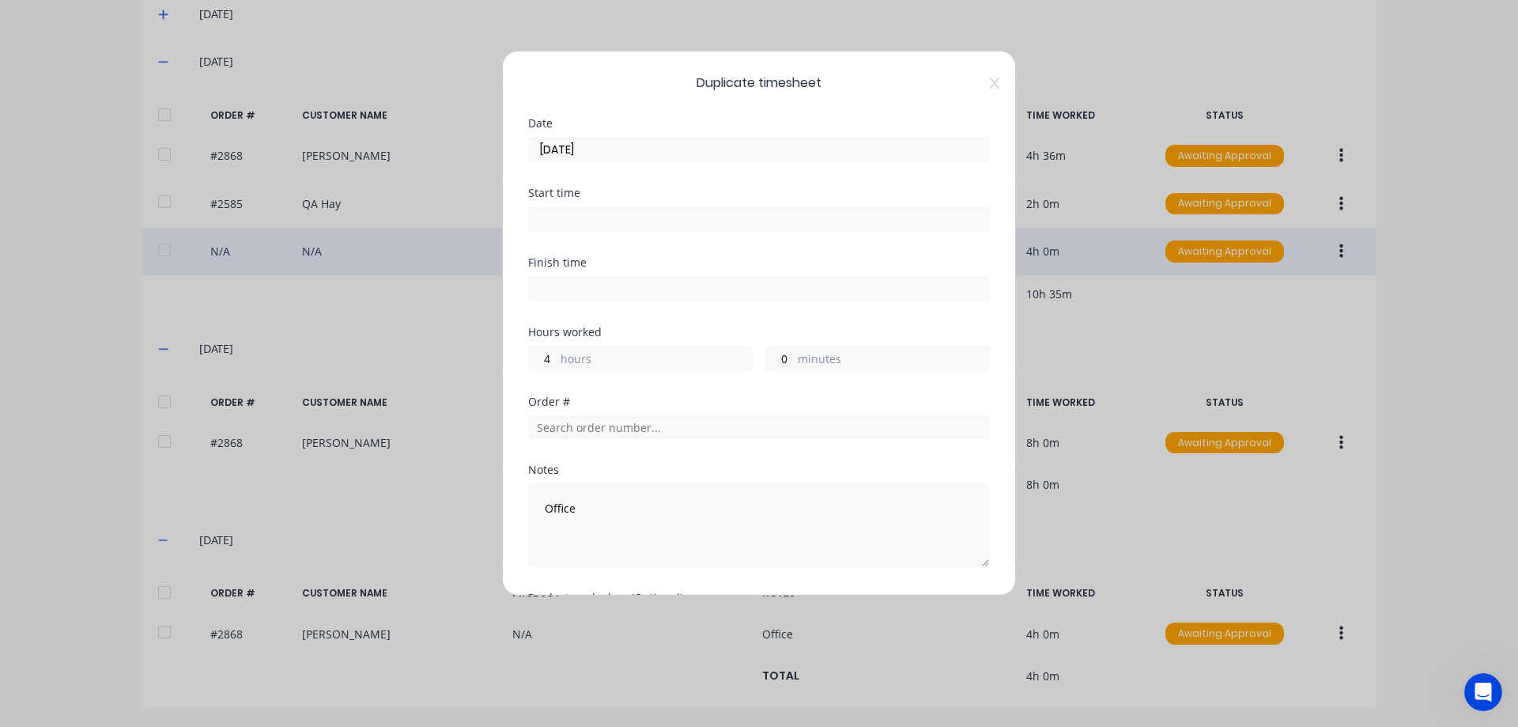
click at [660, 141] on input "[DATE]" at bounding box center [759, 150] width 460 height 24
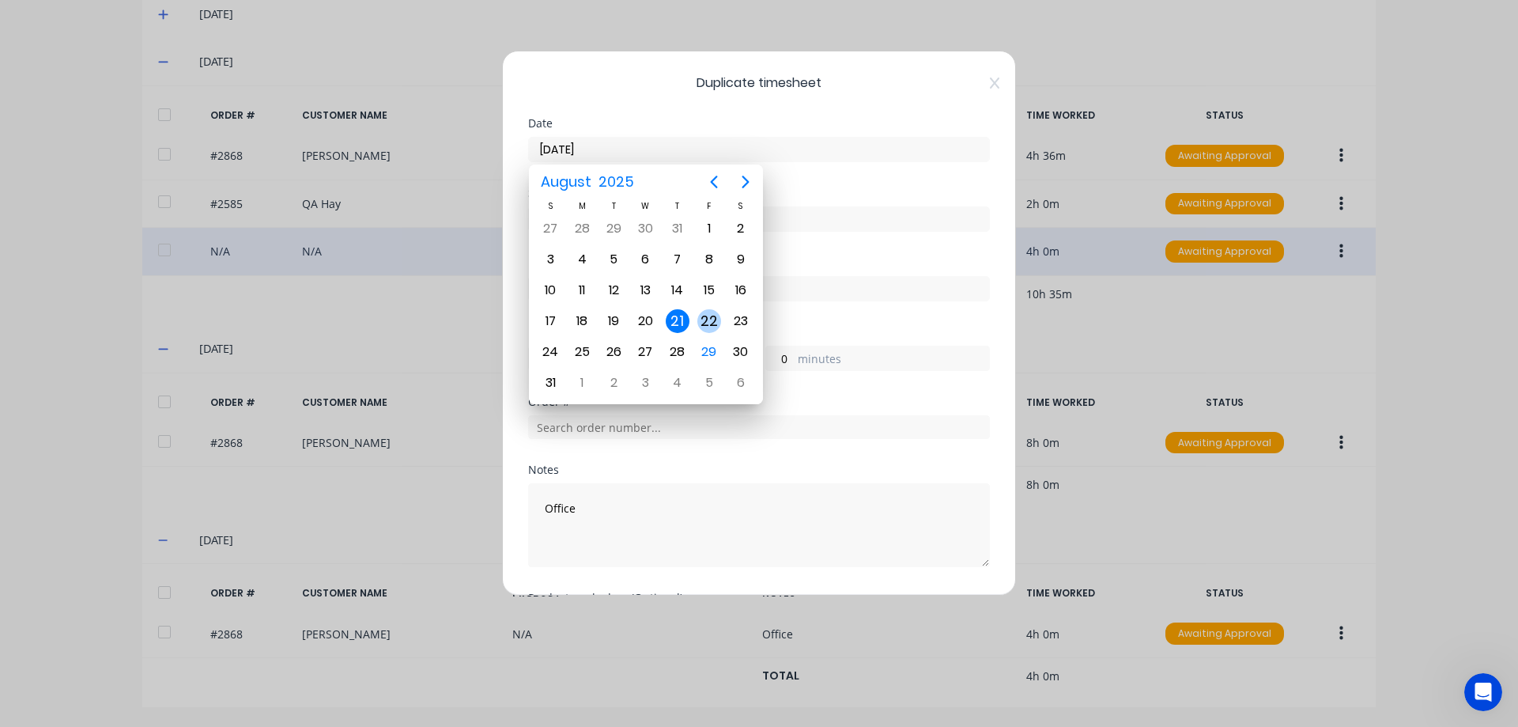
click at [707, 322] on div "22" at bounding box center [709, 321] width 24 height 24
type input "[DATE]"
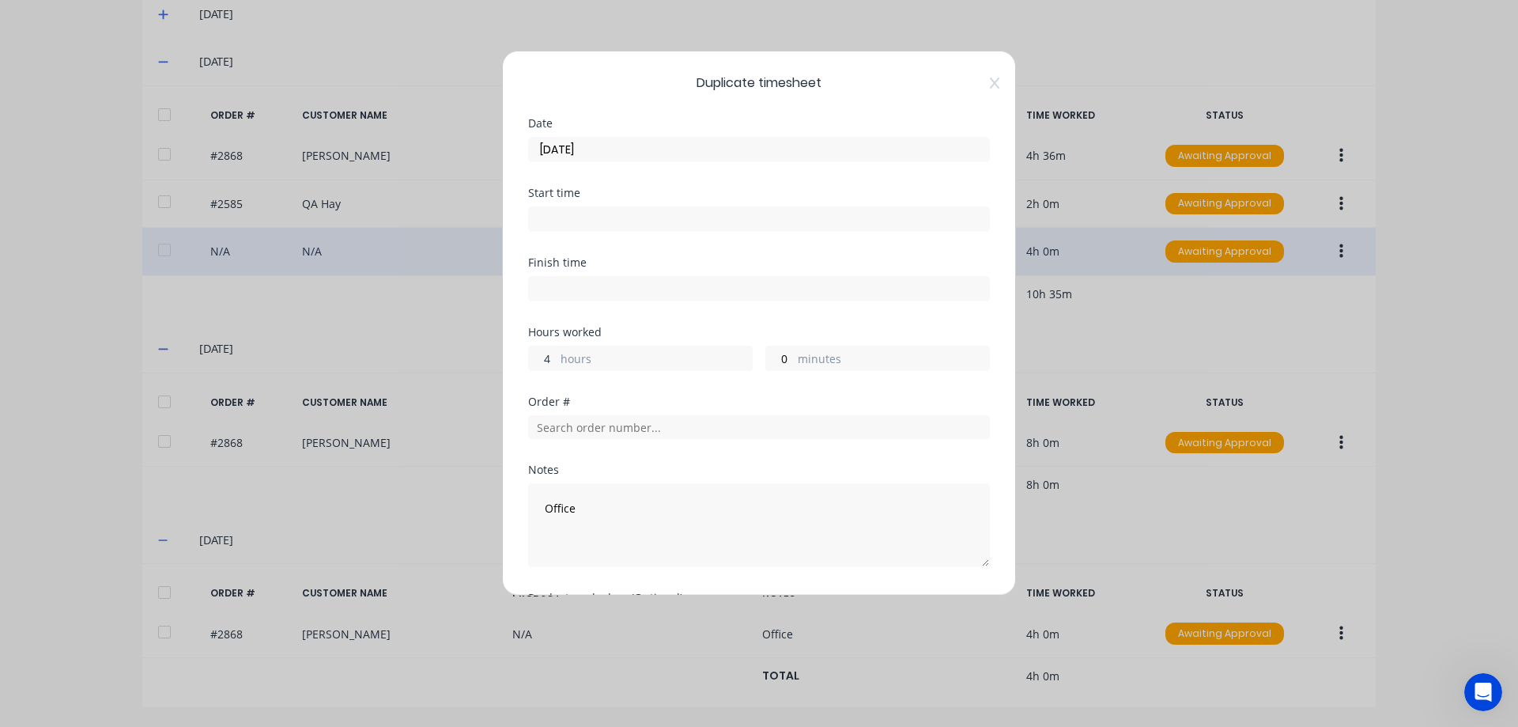
click at [546, 362] on input "4" at bounding box center [543, 358] width 28 height 24
type input "2"
type input "36"
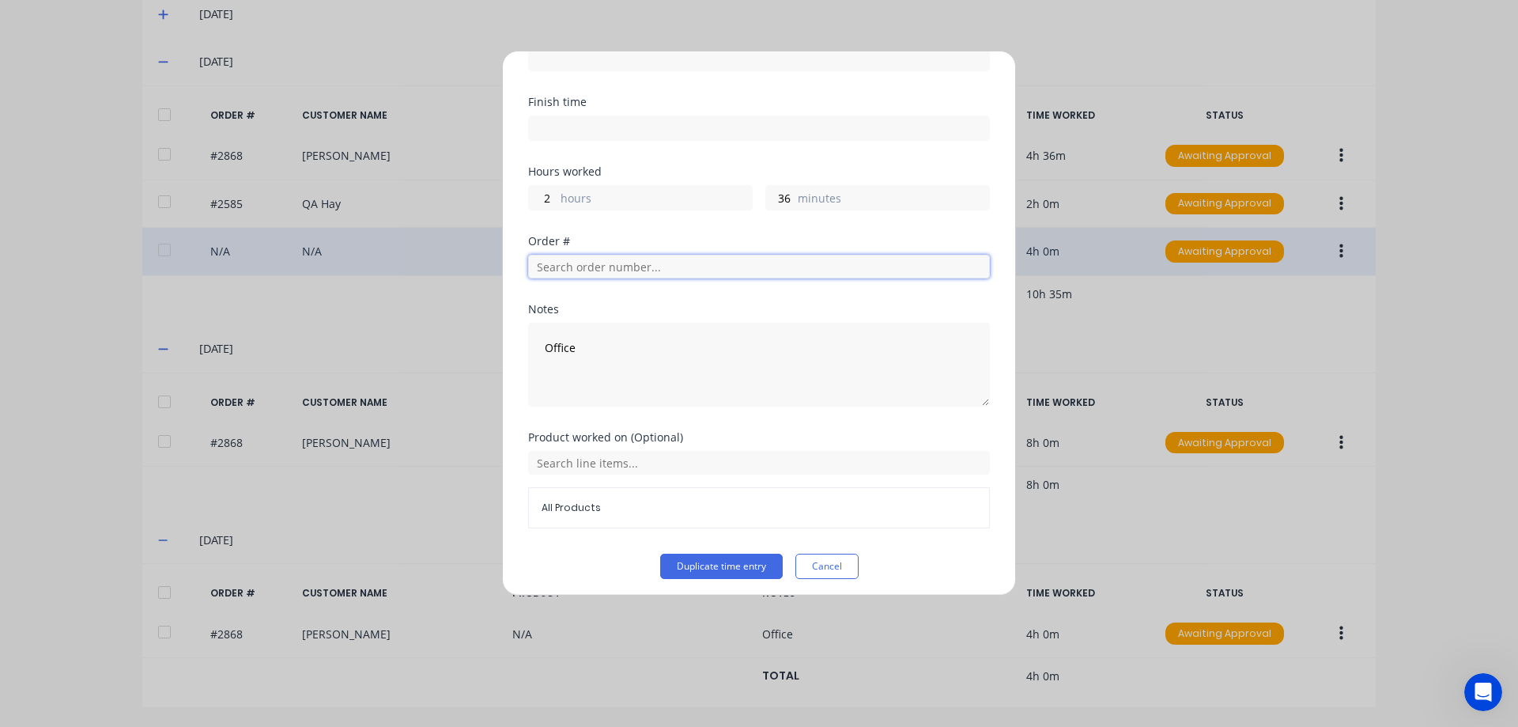
scroll to position [167, 0]
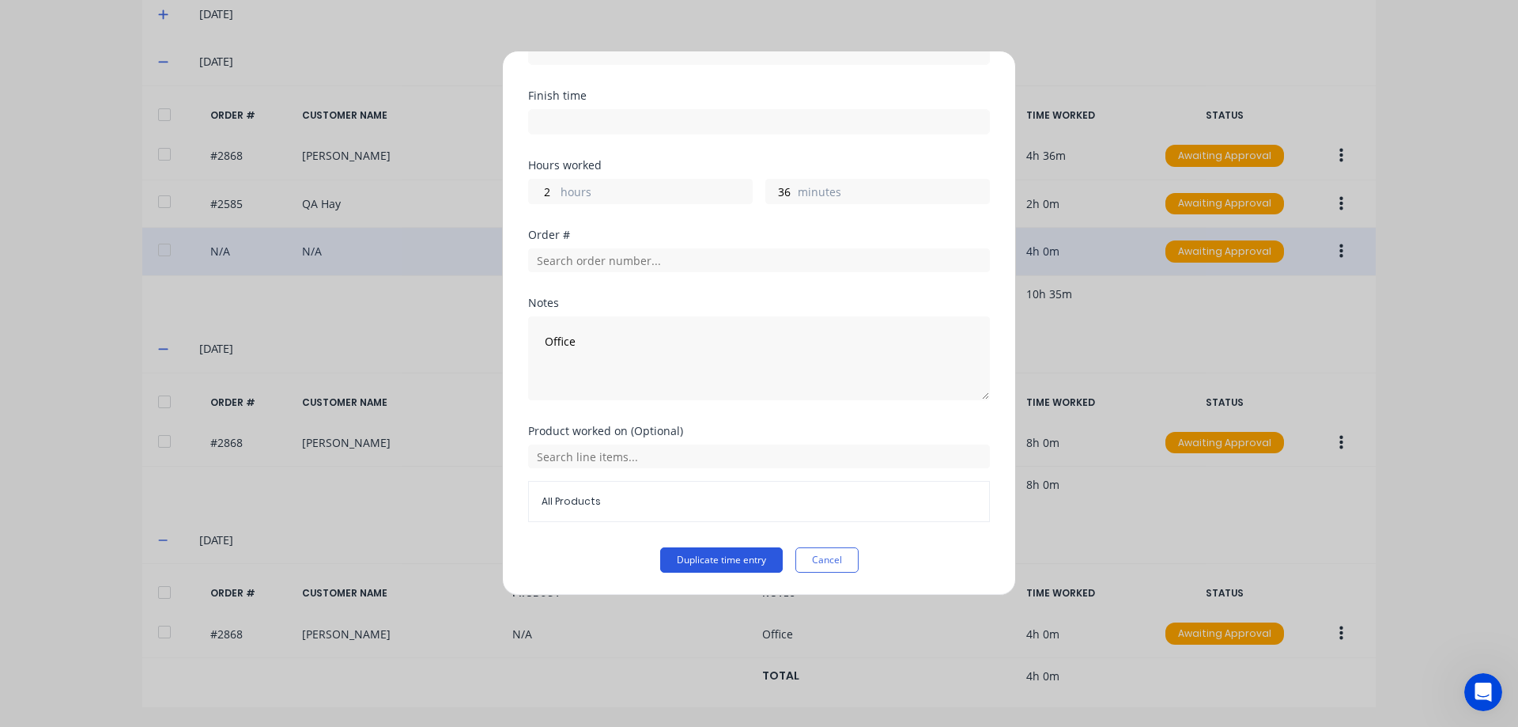
click at [744, 553] on button "Duplicate time entry" at bounding box center [721, 559] width 123 height 25
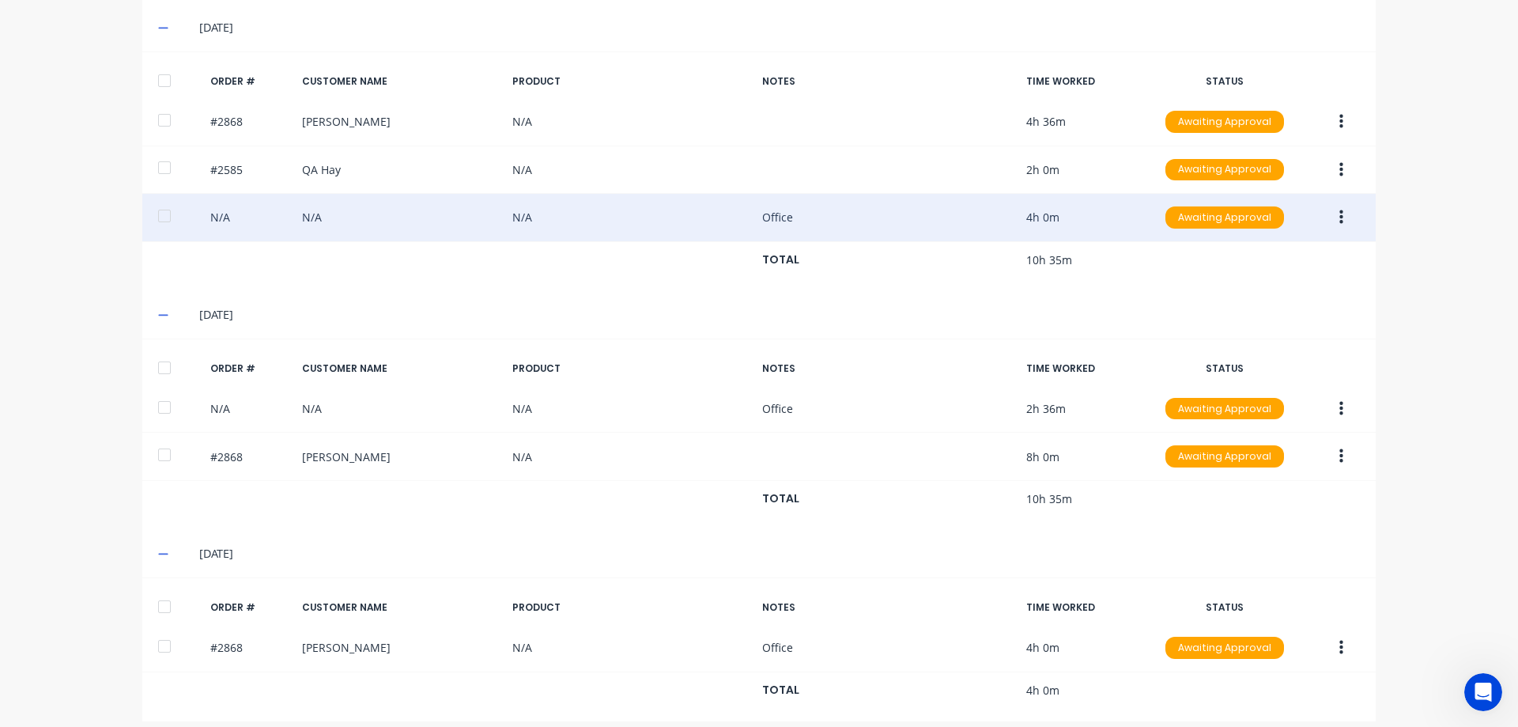
scroll to position [571, 0]
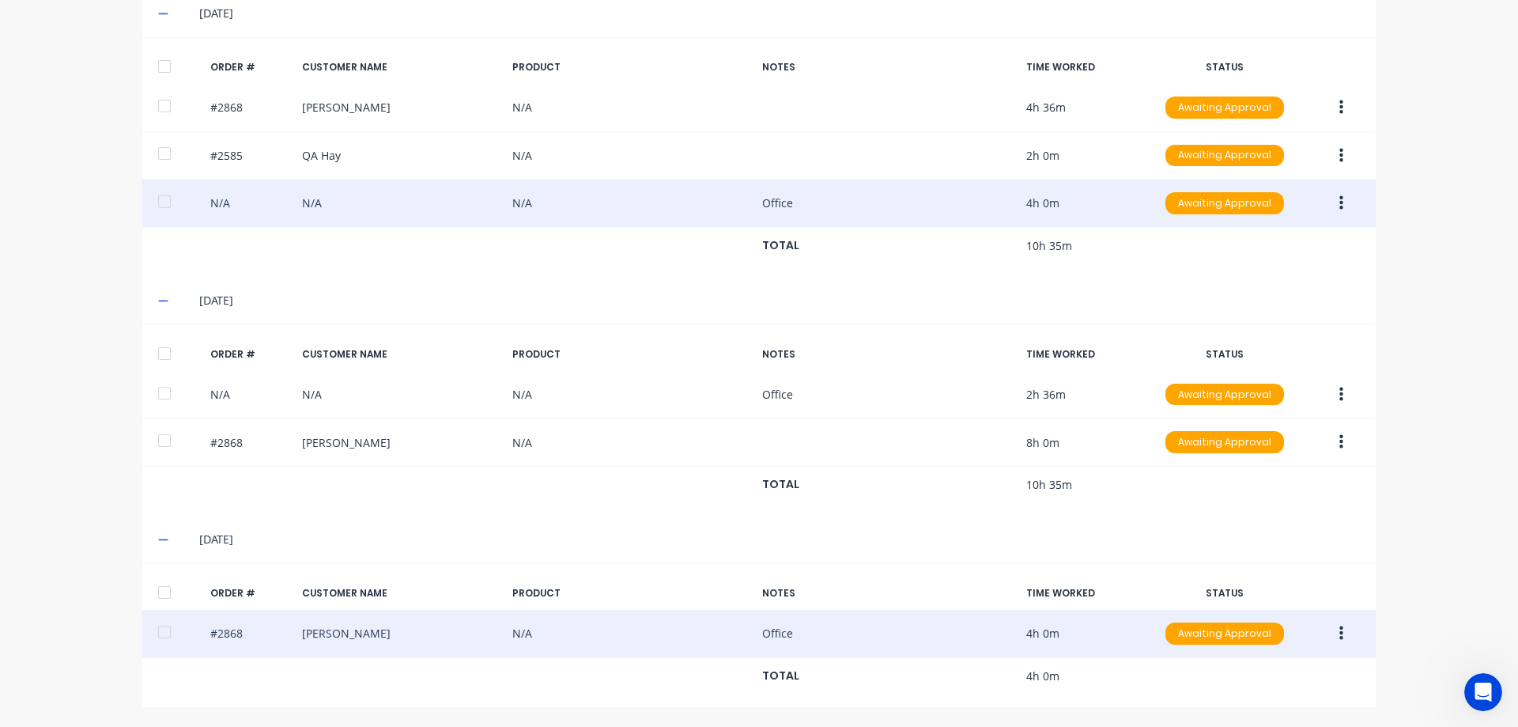
click at [1339, 629] on icon "button" at bounding box center [1341, 633] width 4 height 14
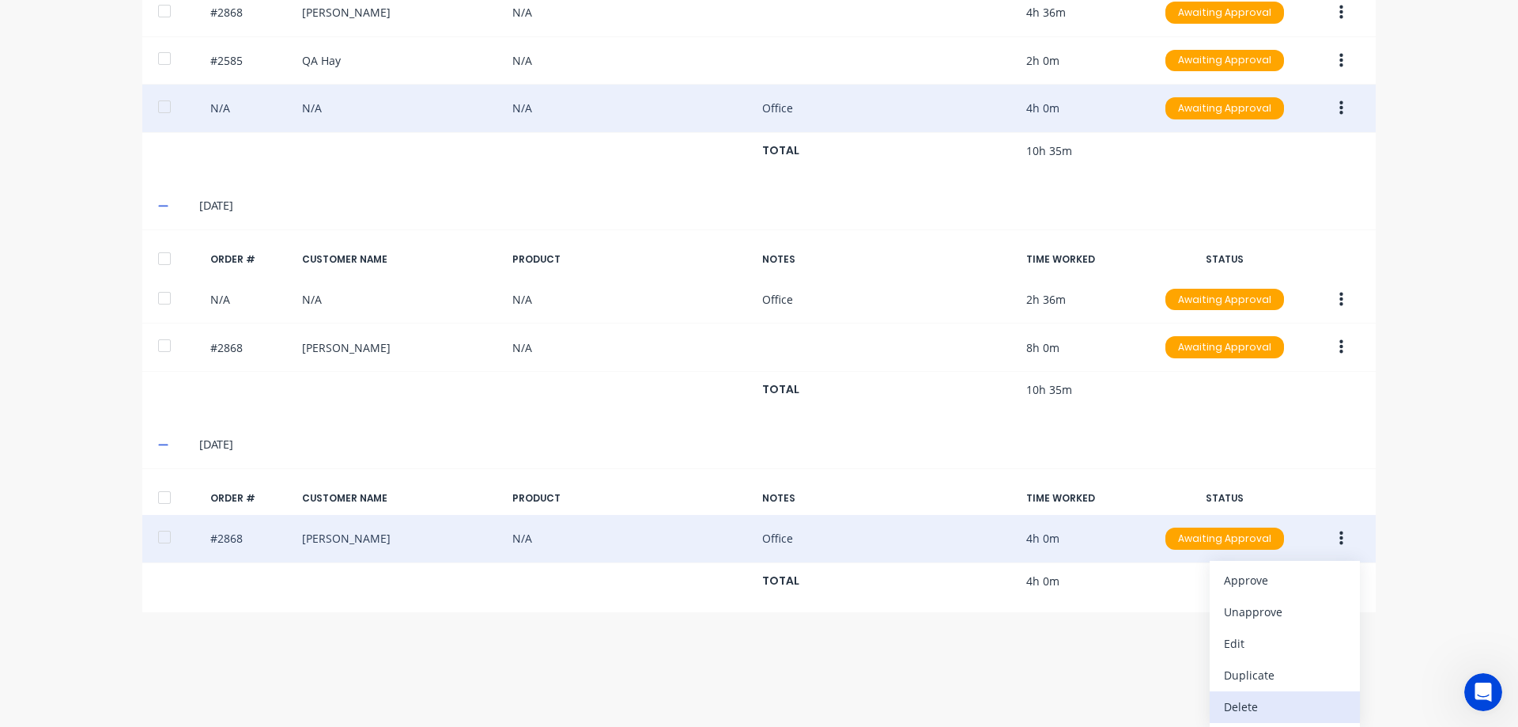
click at [1266, 696] on div "Delete" at bounding box center [1285, 706] width 122 height 23
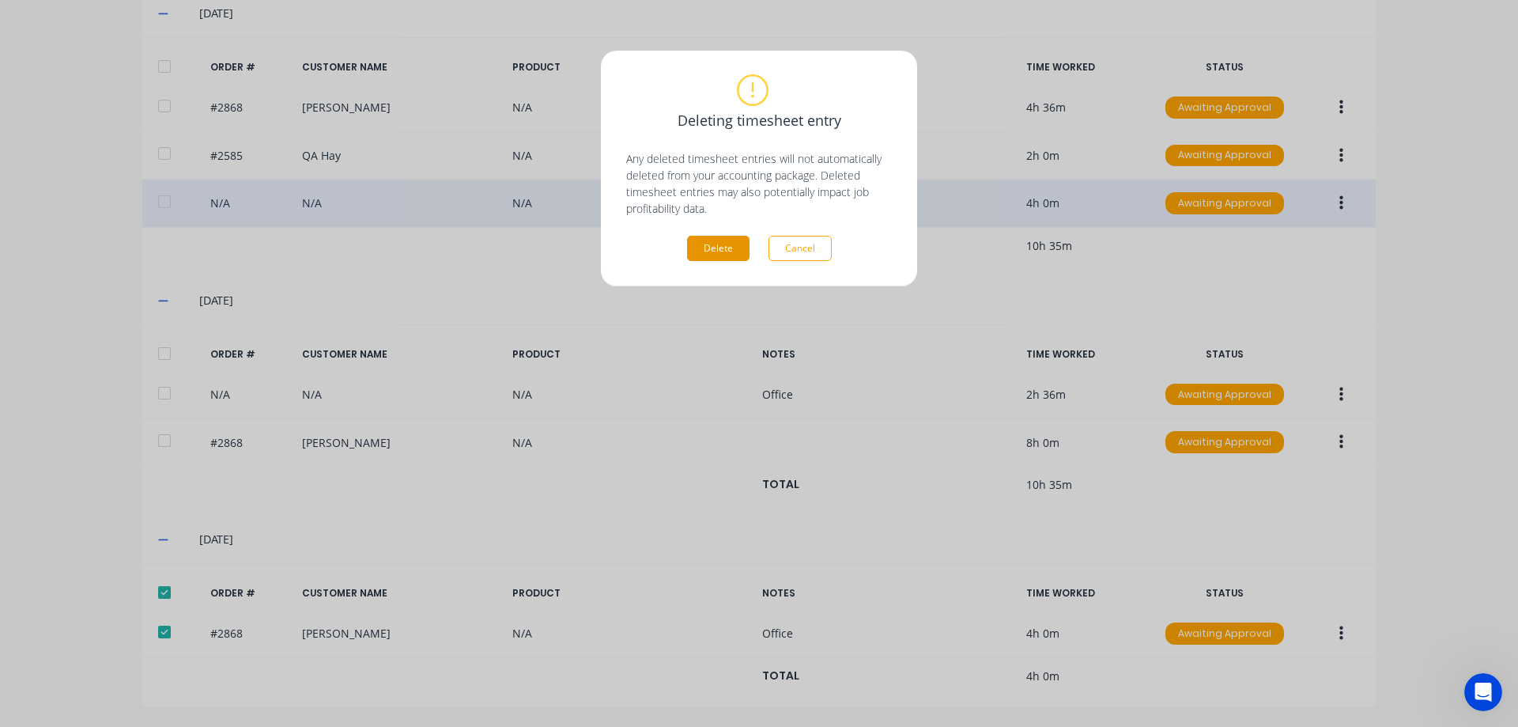
click at [712, 243] on button "Delete" at bounding box center [718, 248] width 62 height 25
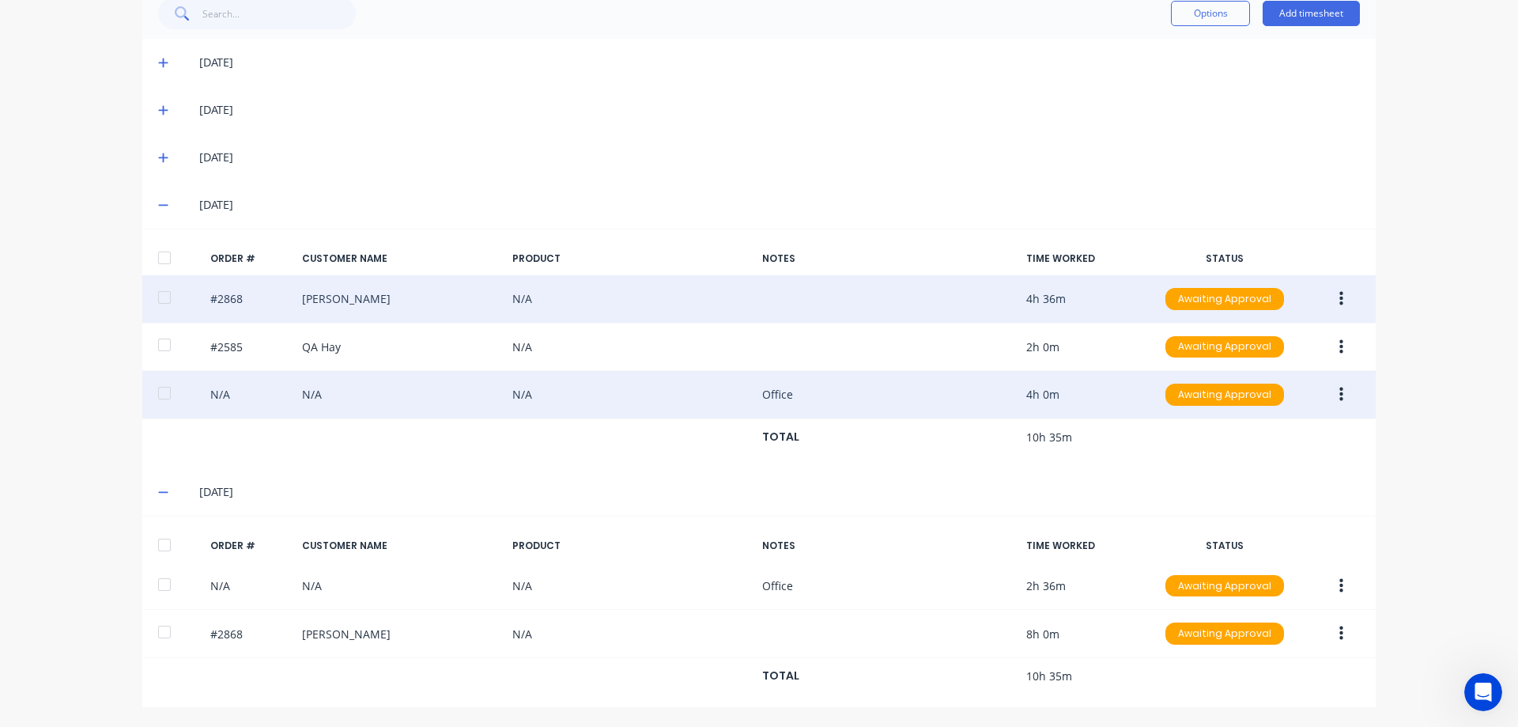
scroll to position [379, 0]
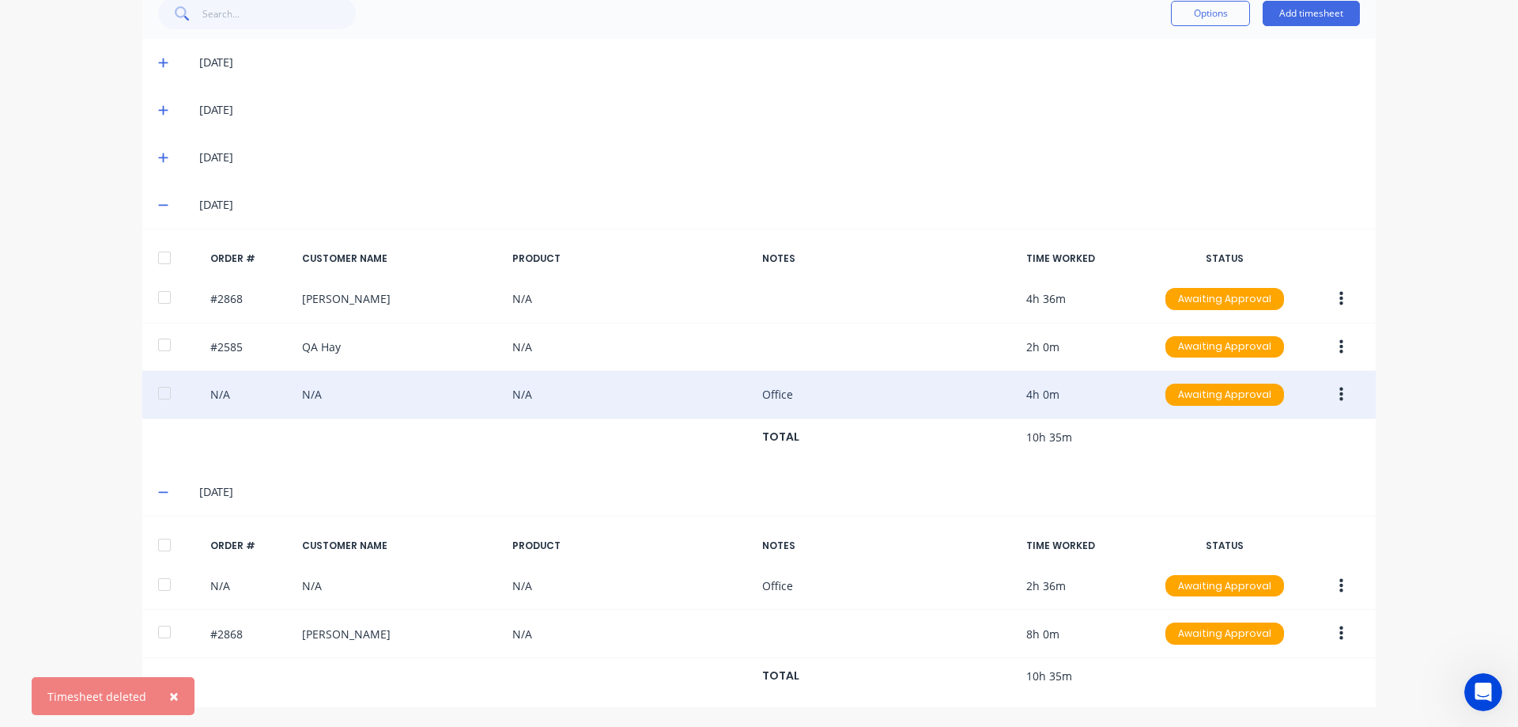
click at [1339, 400] on icon "button" at bounding box center [1341, 394] width 4 height 14
click at [1310, 523] on div "Duplicate" at bounding box center [1285, 530] width 122 height 23
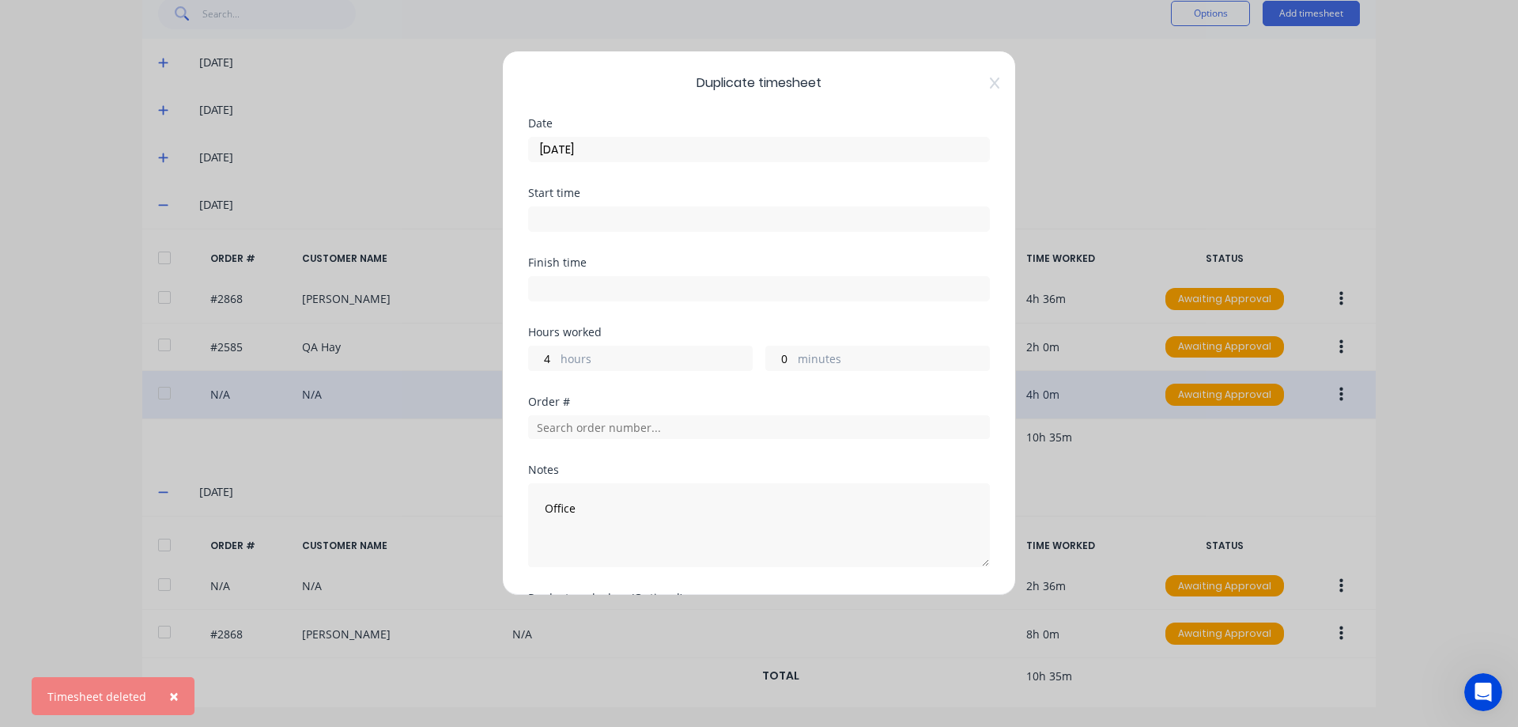
click at [695, 148] on input "[DATE]" at bounding box center [759, 150] width 460 height 24
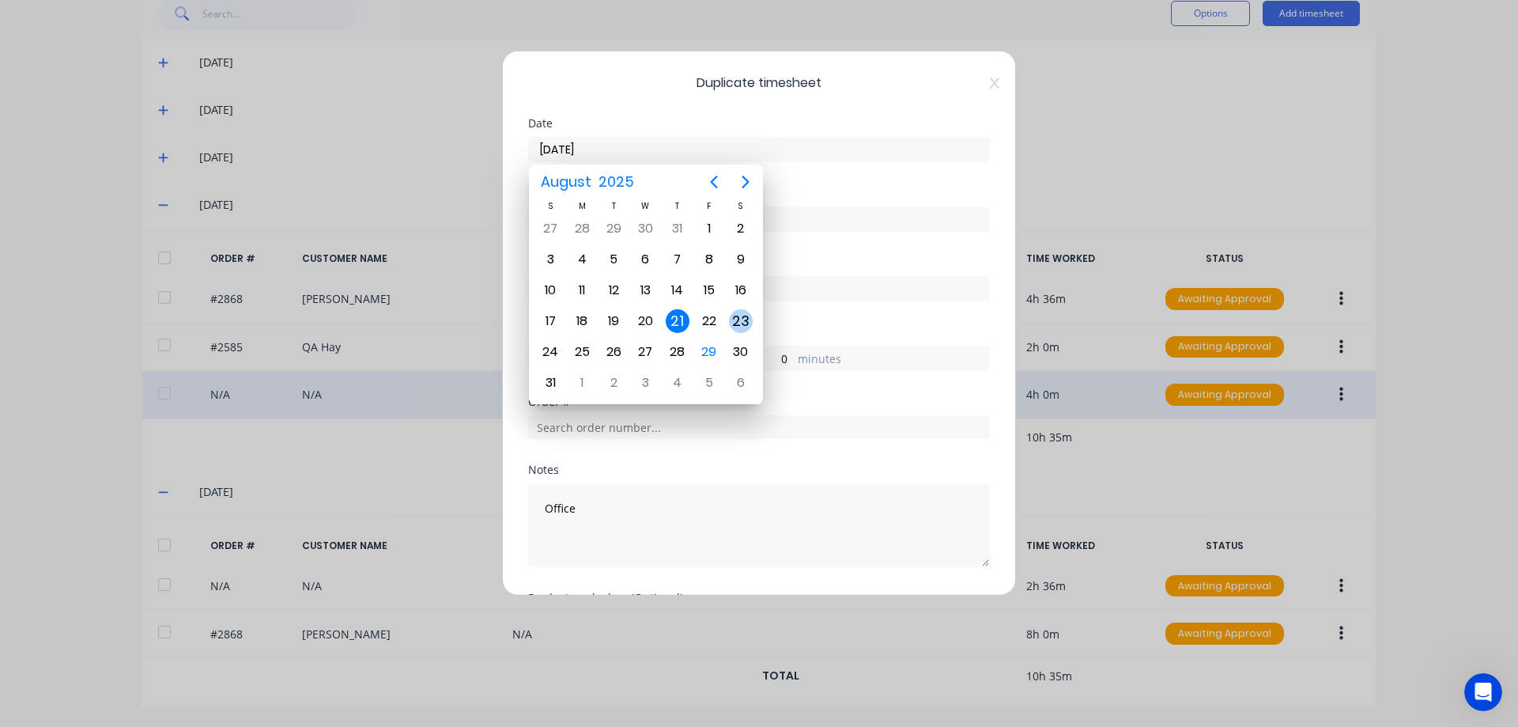
click at [745, 326] on div "23" at bounding box center [741, 321] width 24 height 24
type input "[DATE]"
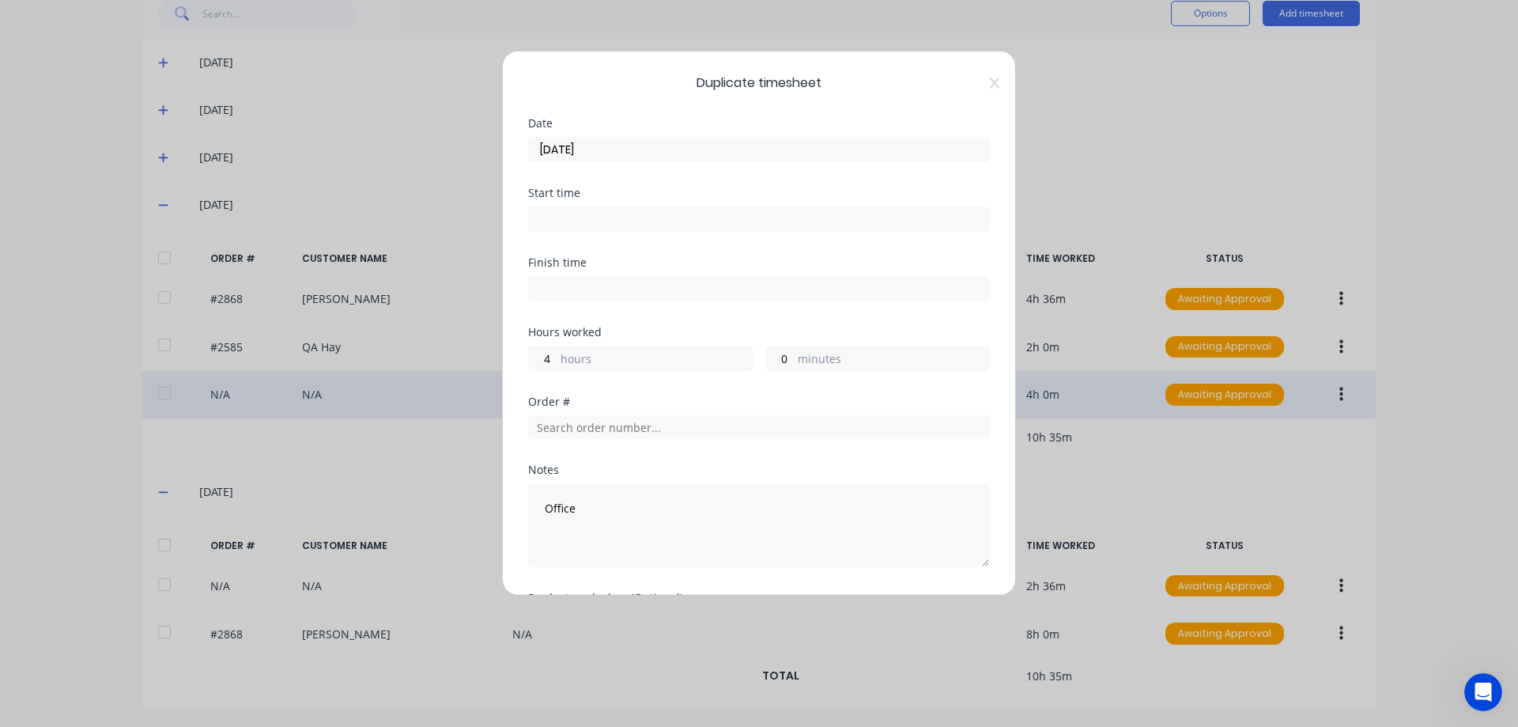
scroll to position [167, 0]
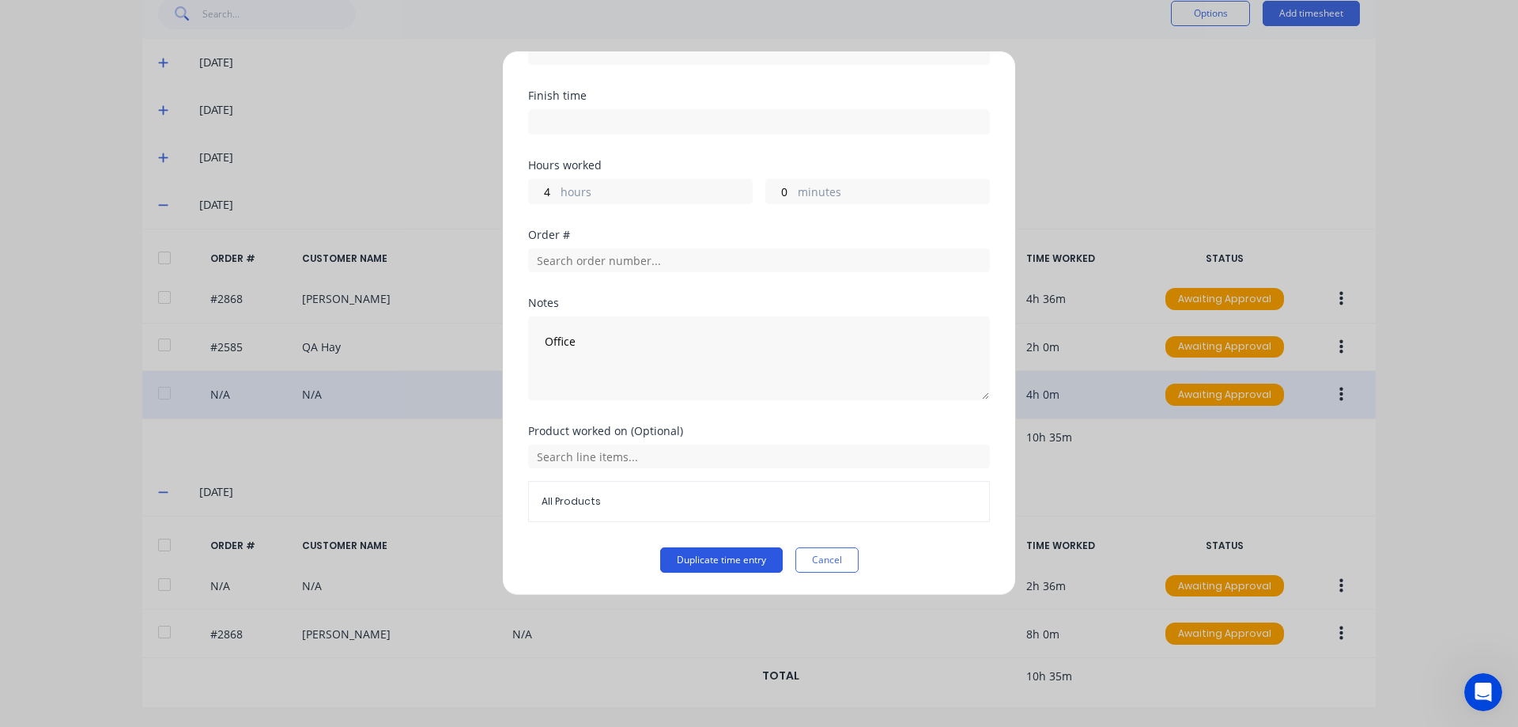
click at [671, 552] on button "Duplicate time entry" at bounding box center [721, 559] width 123 height 25
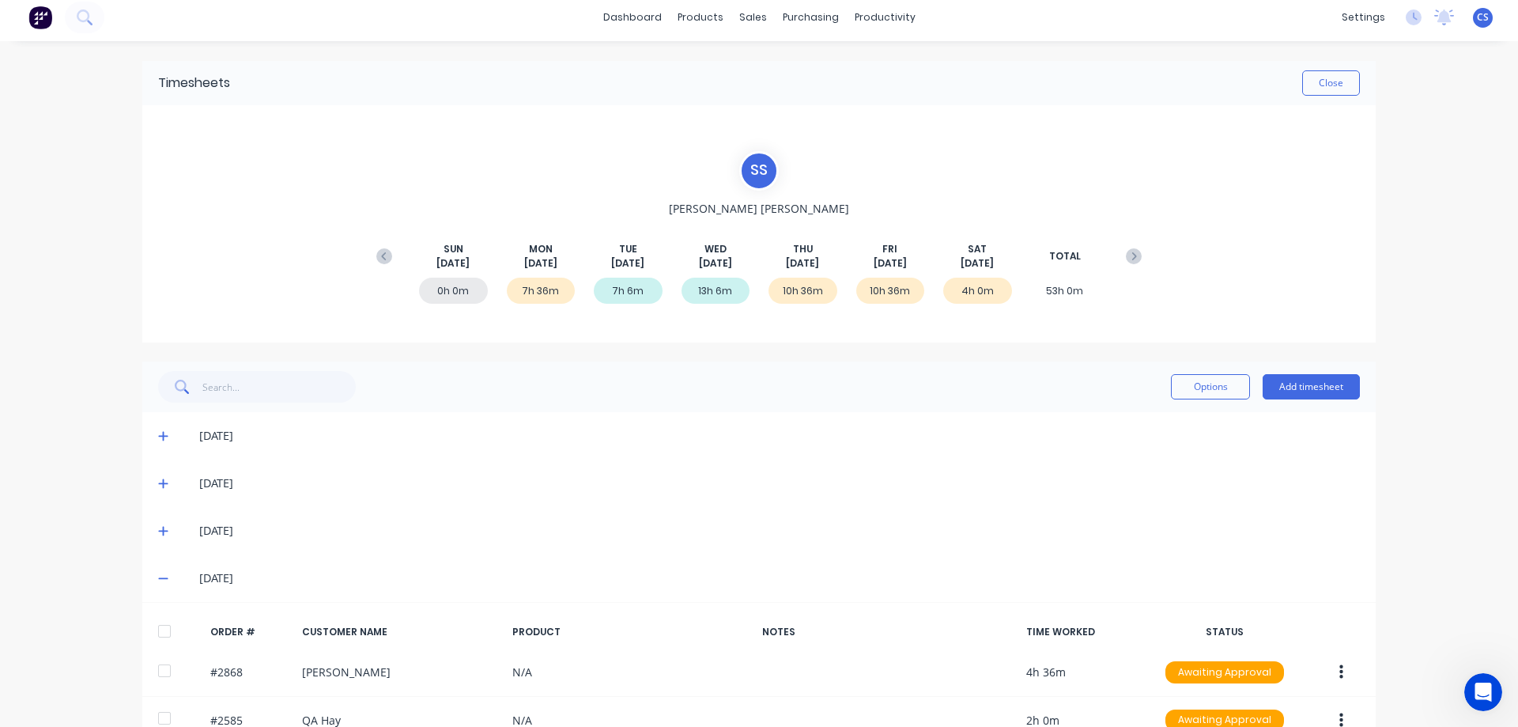
scroll to position [0, 0]
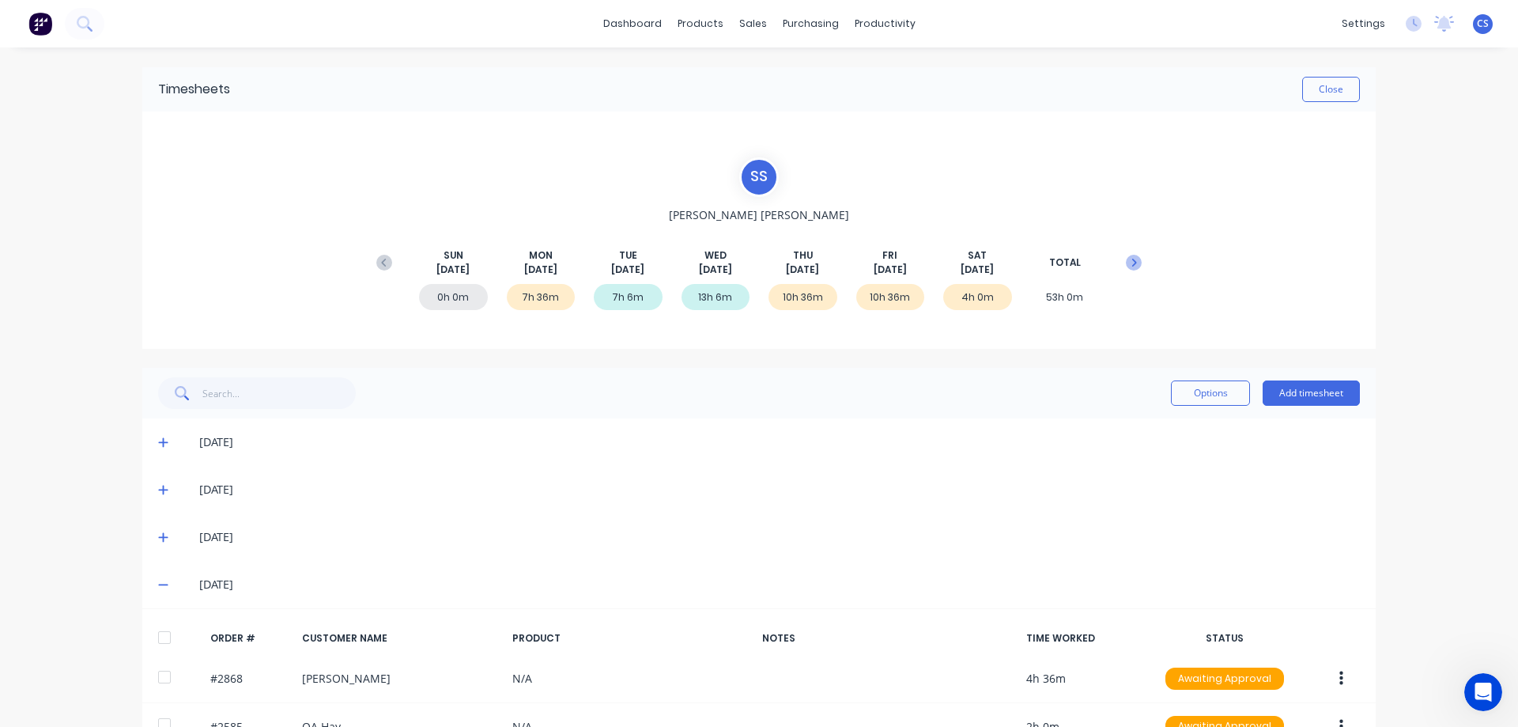
click at [1126, 266] on icon at bounding box center [1134, 263] width 16 height 16
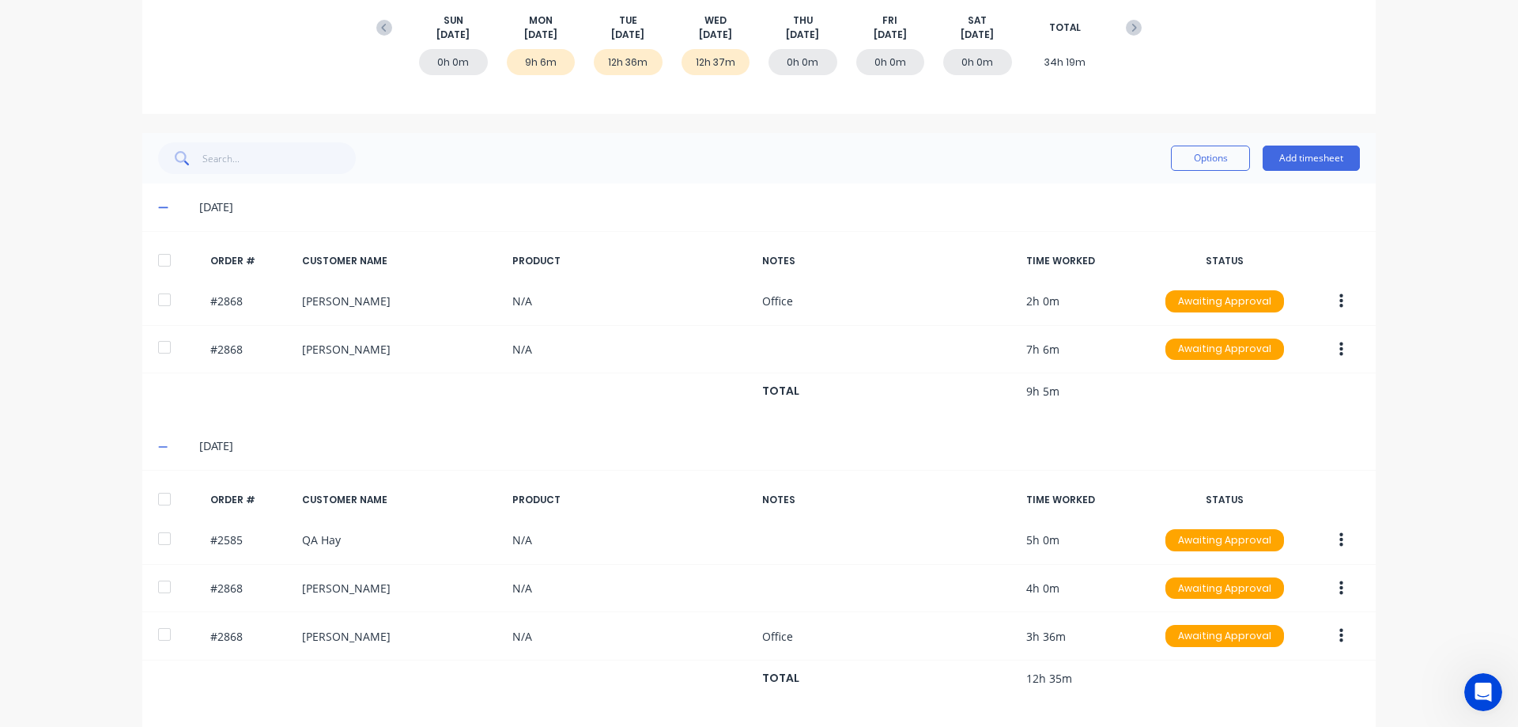
scroll to position [316, 0]
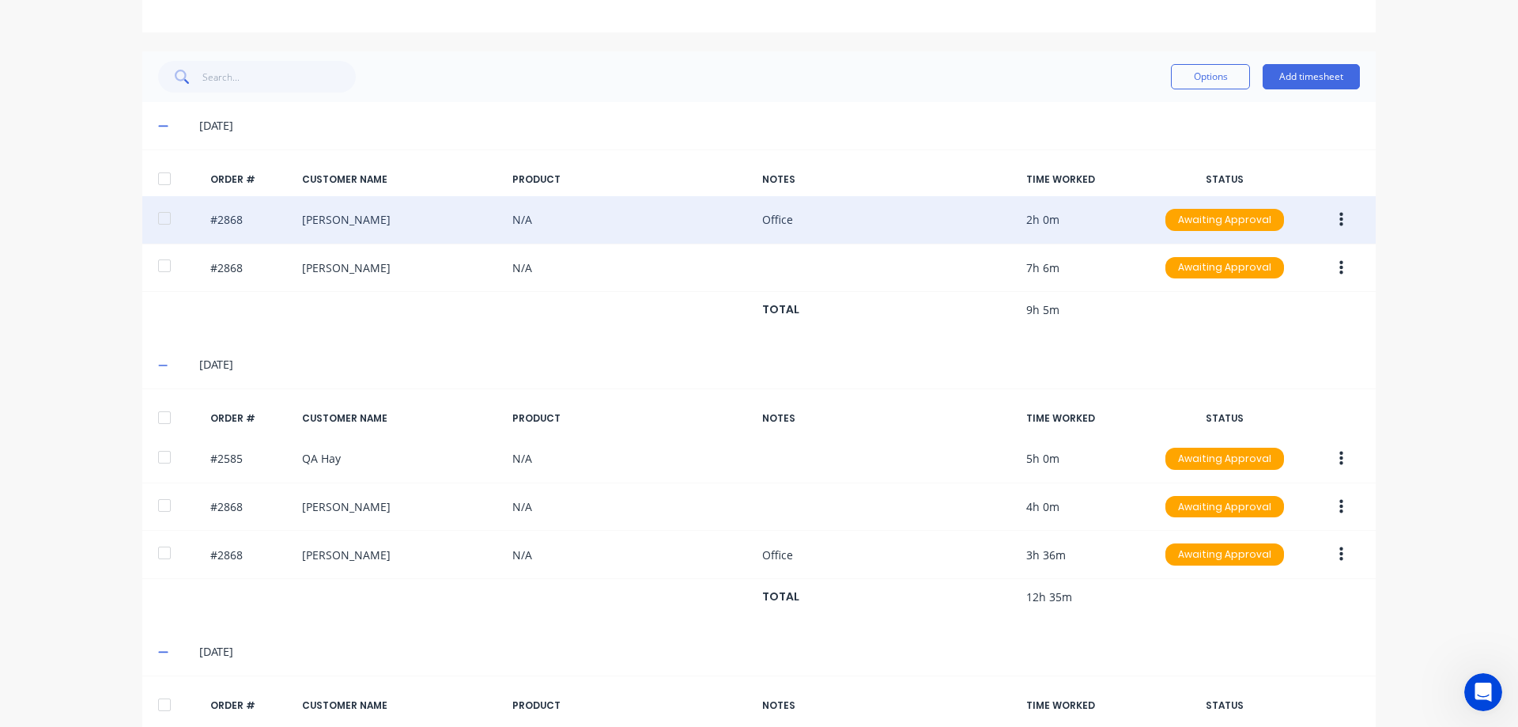
click at [1330, 214] on button "button" at bounding box center [1341, 220] width 37 height 28
click at [1287, 398] on div "Delete" at bounding box center [1285, 387] width 122 height 23
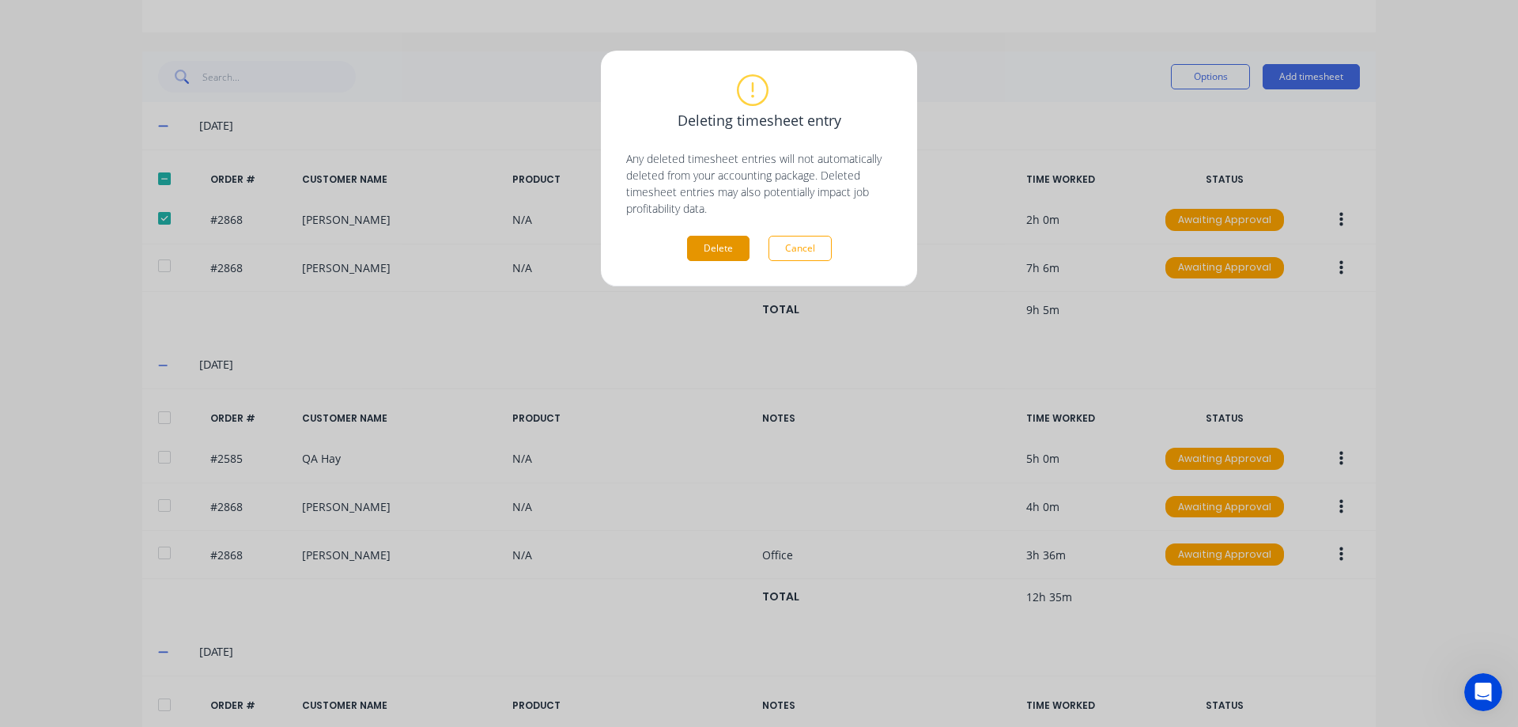
click at [743, 244] on button "Delete" at bounding box center [718, 248] width 62 height 25
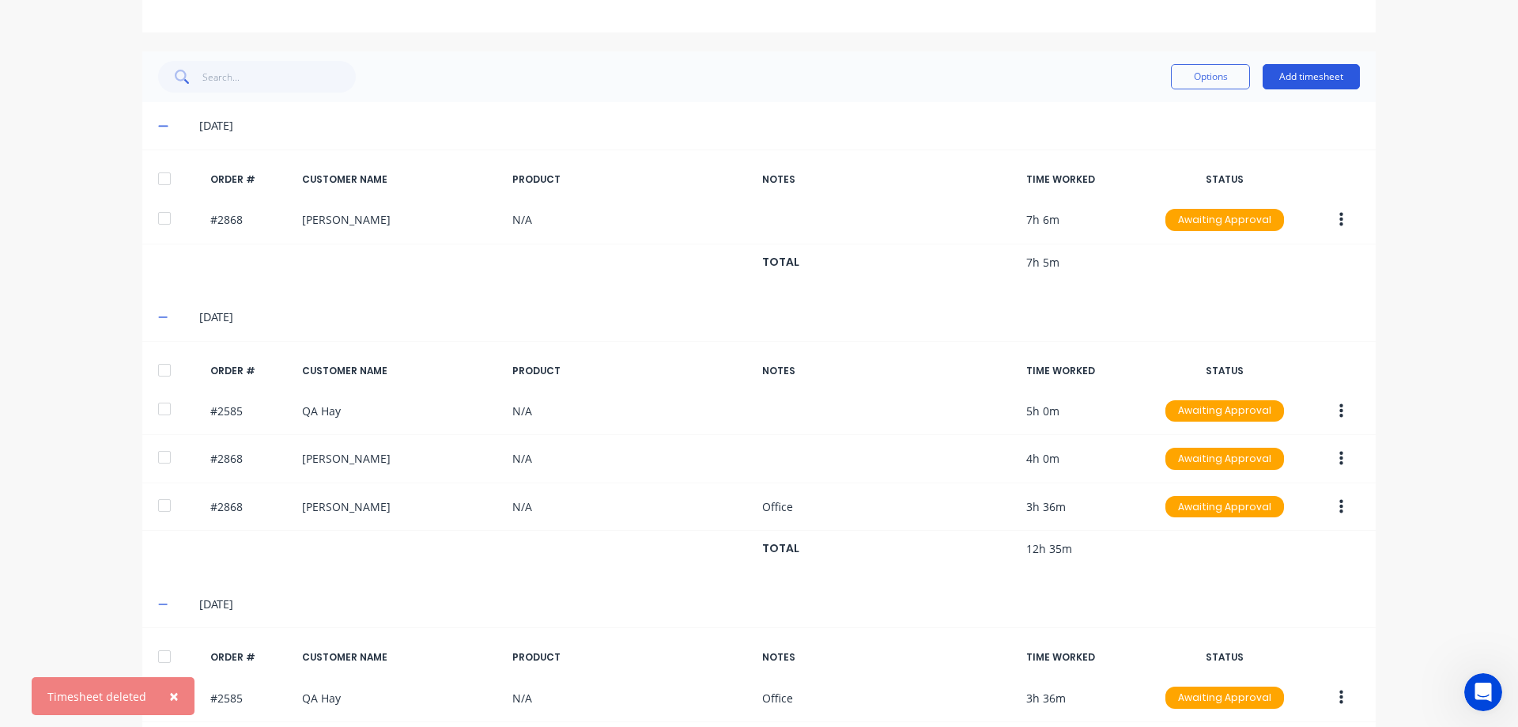
click at [1292, 76] on button "Add timesheet" at bounding box center [1311, 76] width 97 height 25
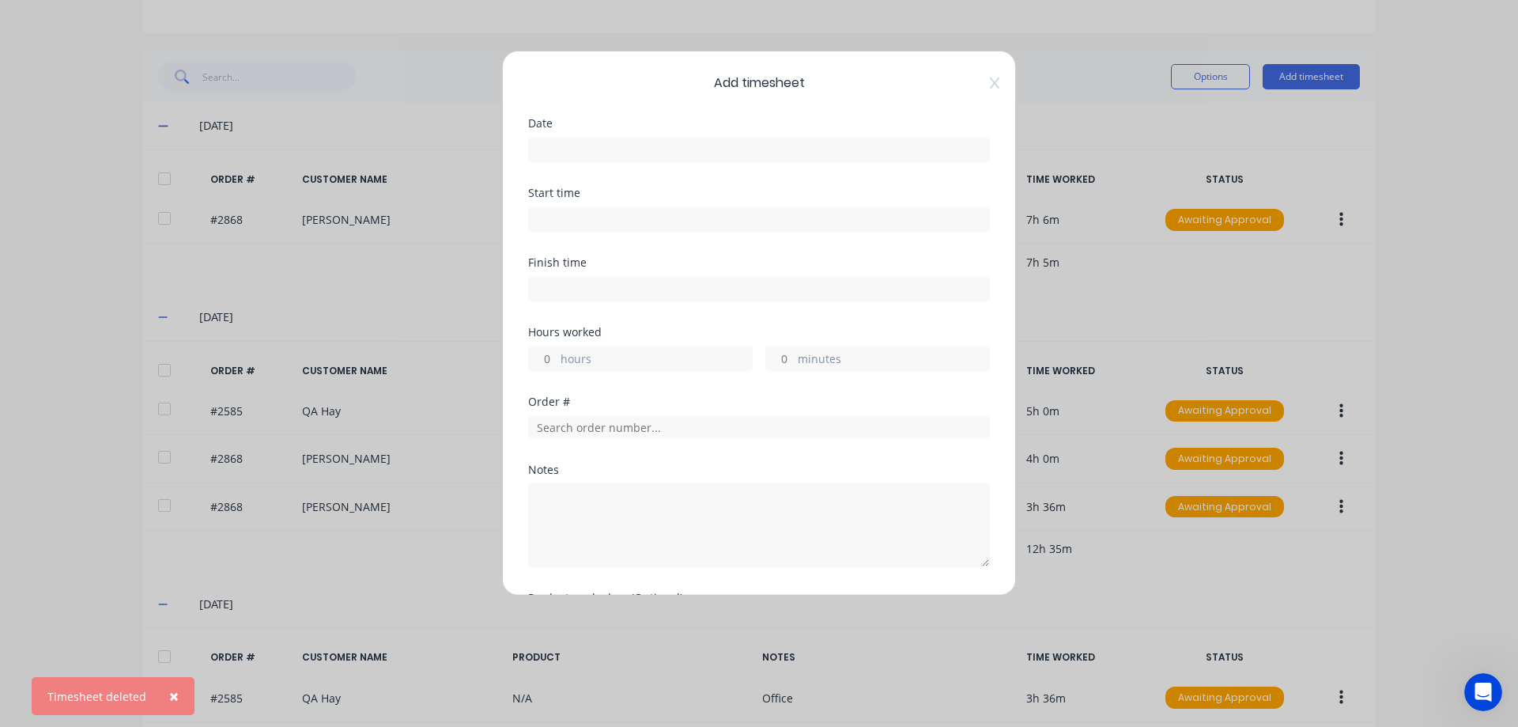
click at [625, 150] on input at bounding box center [759, 150] width 460 height 24
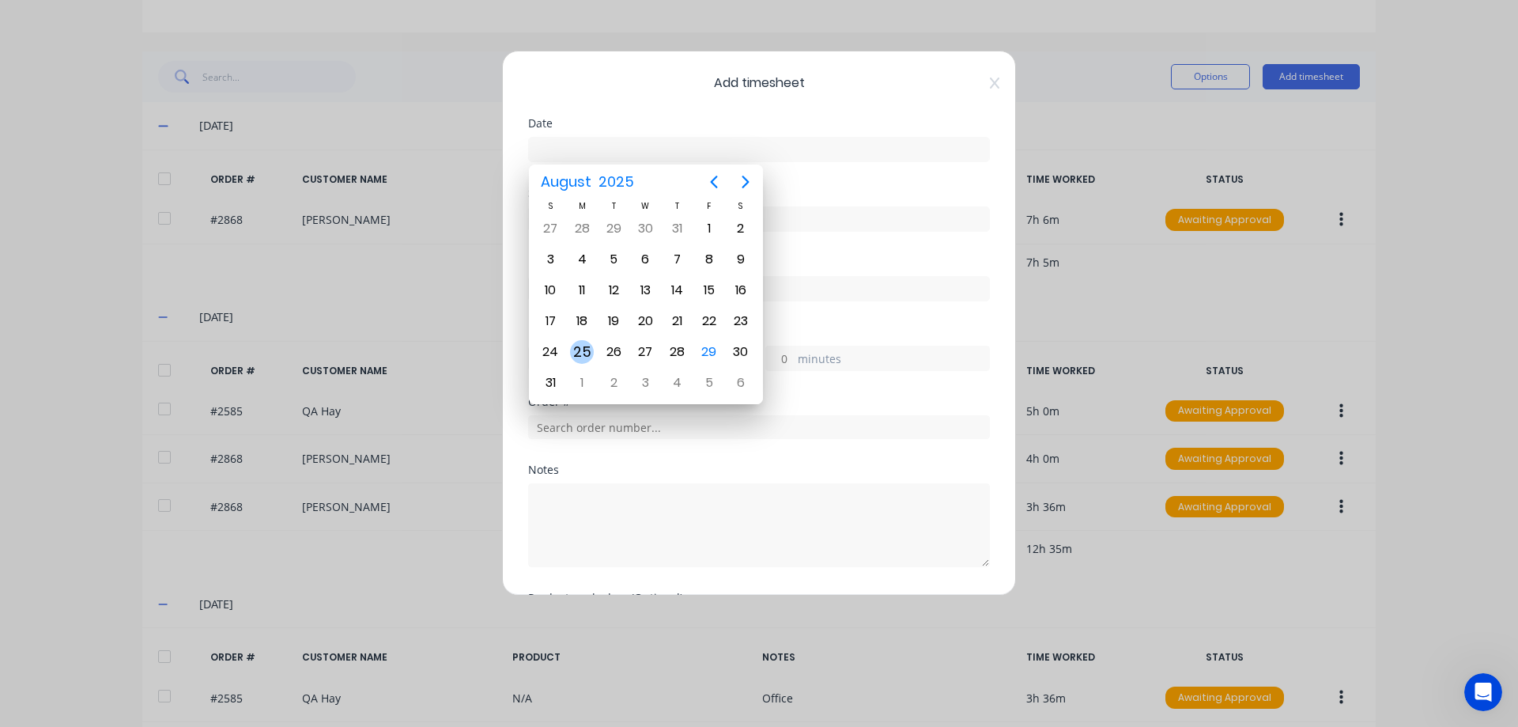
click at [594, 346] on div "25" at bounding box center [582, 352] width 32 height 30
type input "[DATE]"
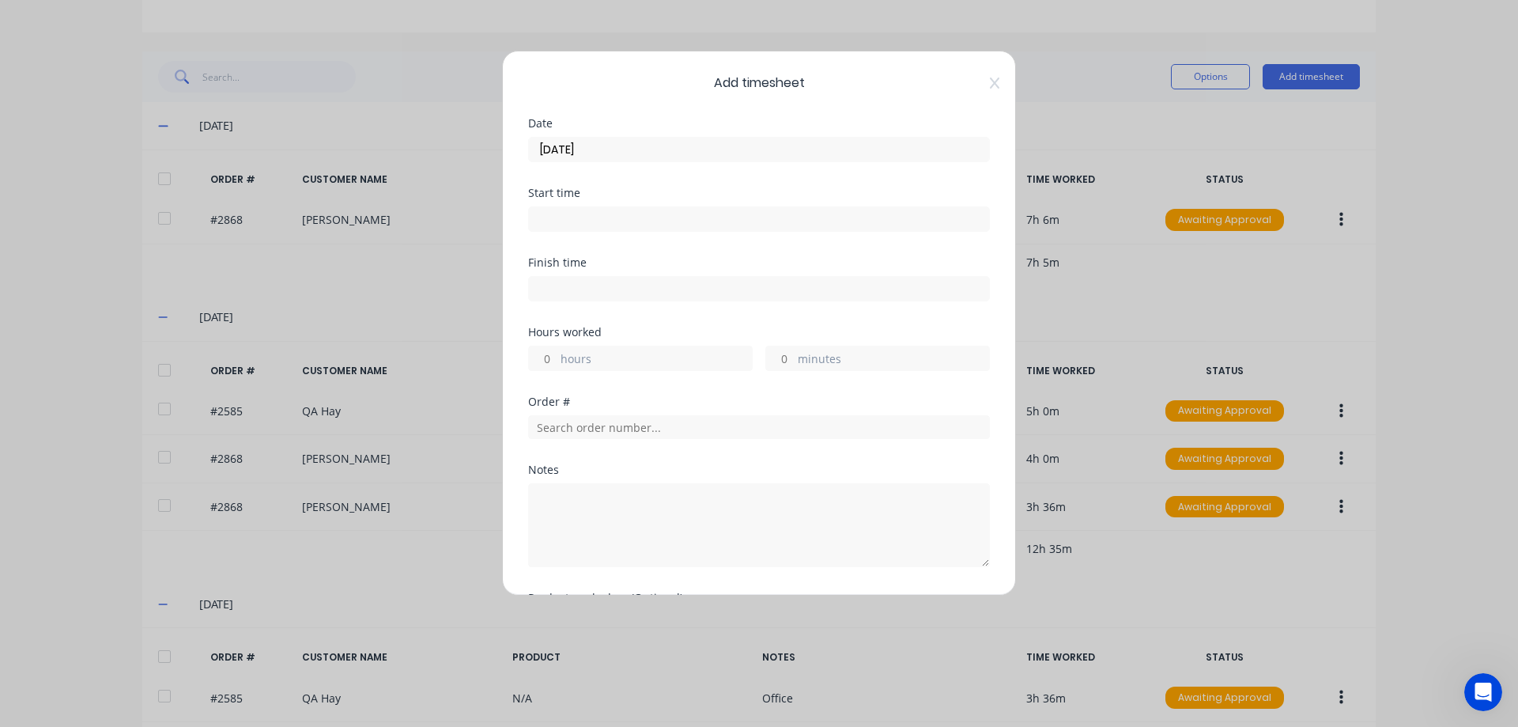
click at [568, 357] on label "hours" at bounding box center [655, 360] width 191 height 20
click at [557, 357] on input "hours" at bounding box center [543, 358] width 28 height 24
type input "2"
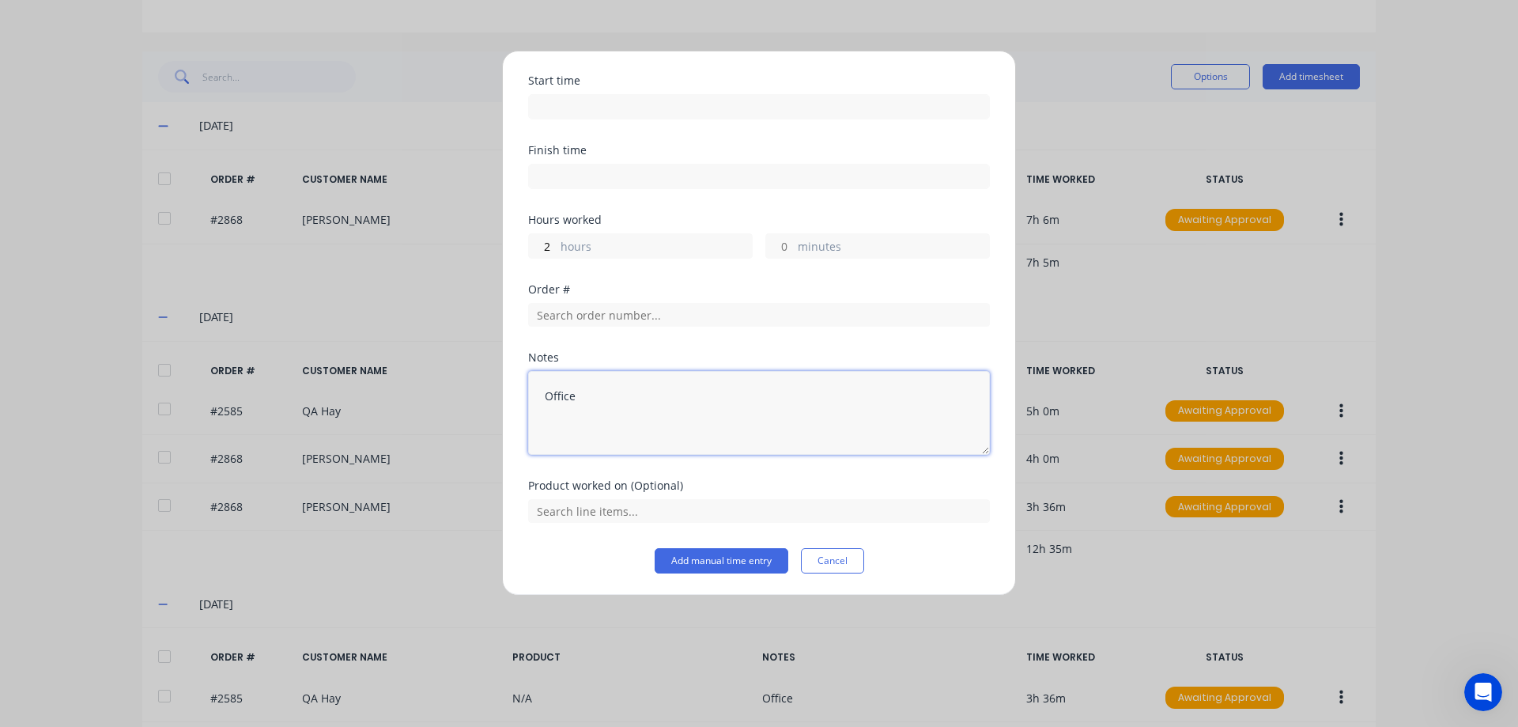
scroll to position [113, 0]
type textarea "Office"
click at [720, 557] on button "Add manual time entry" at bounding box center [722, 559] width 134 height 25
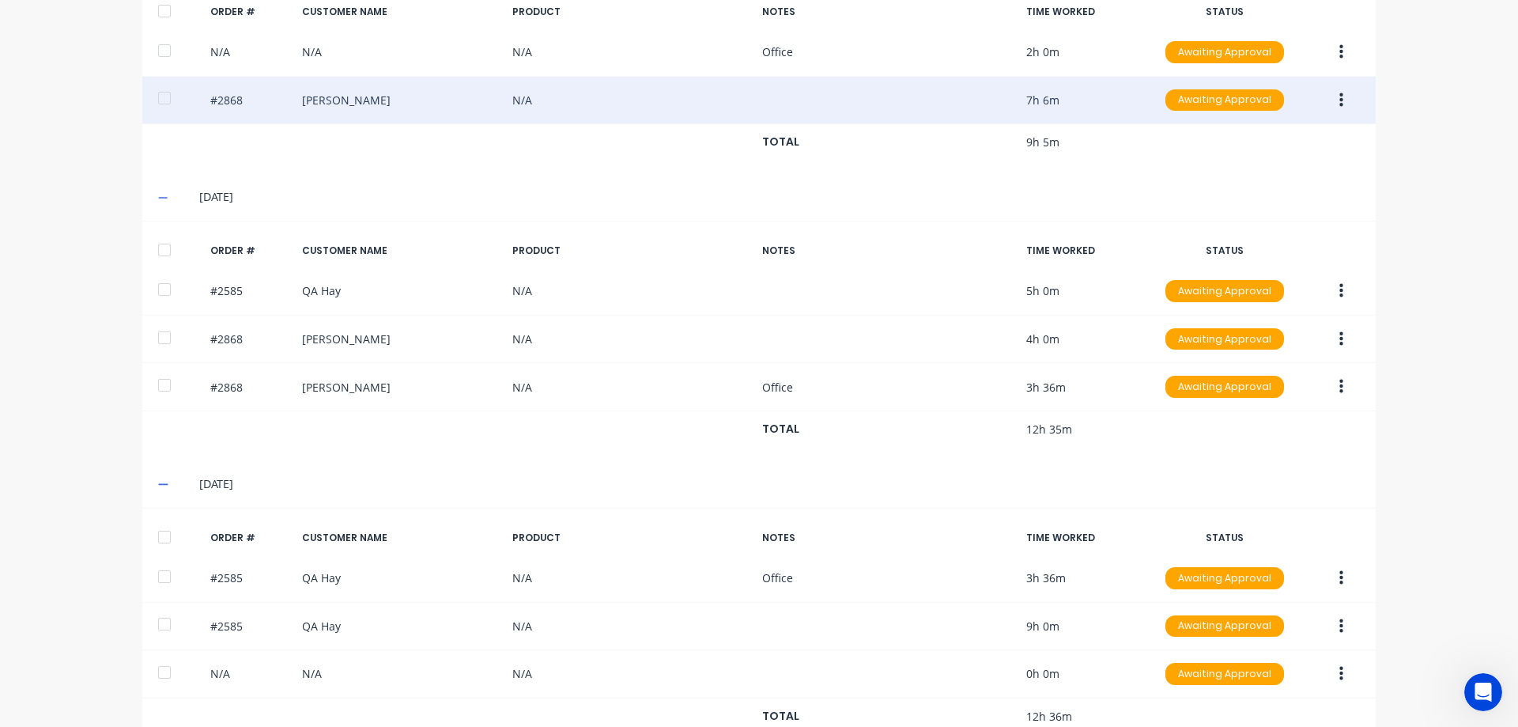
scroll to position [524, 0]
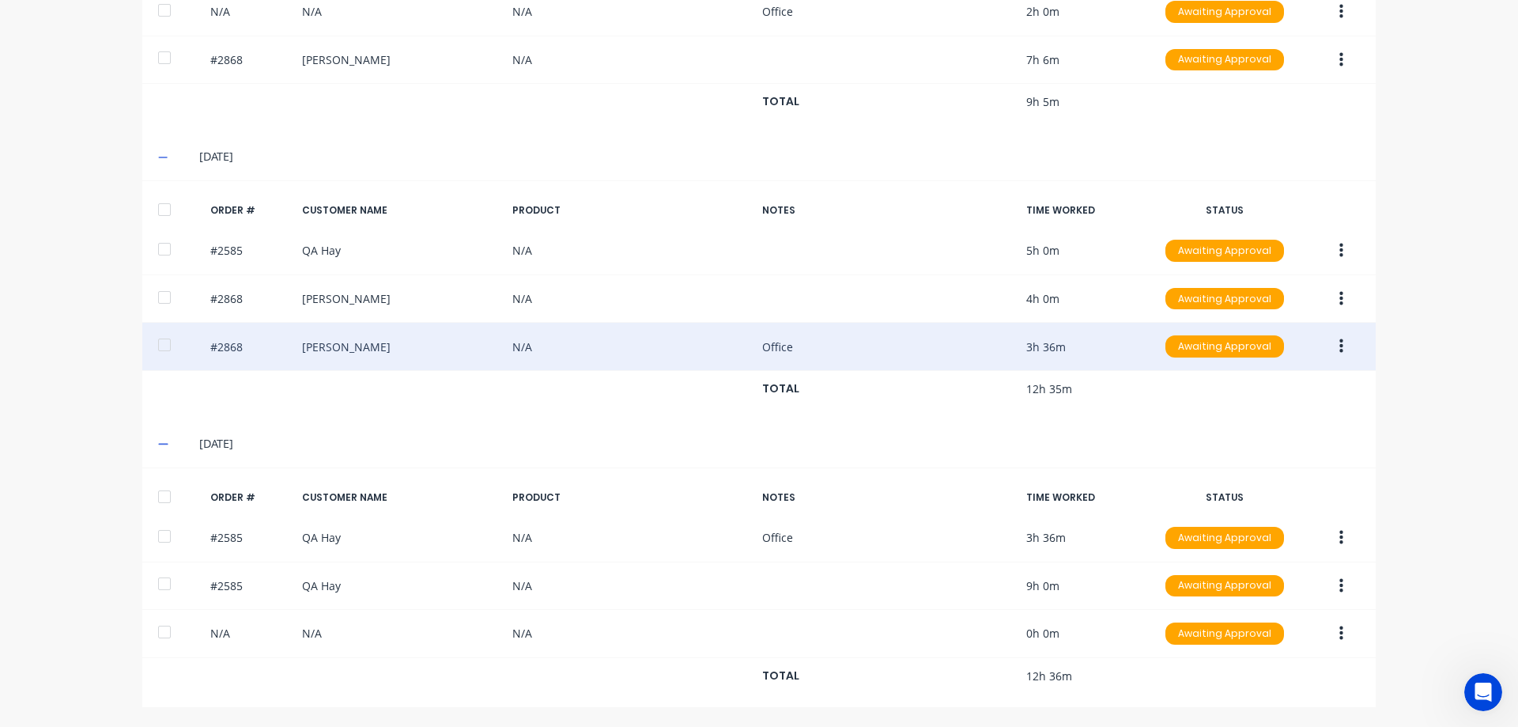
click at [1339, 350] on icon "button" at bounding box center [1341, 346] width 4 height 14
click at [1267, 508] on div "Delete" at bounding box center [1285, 514] width 122 height 23
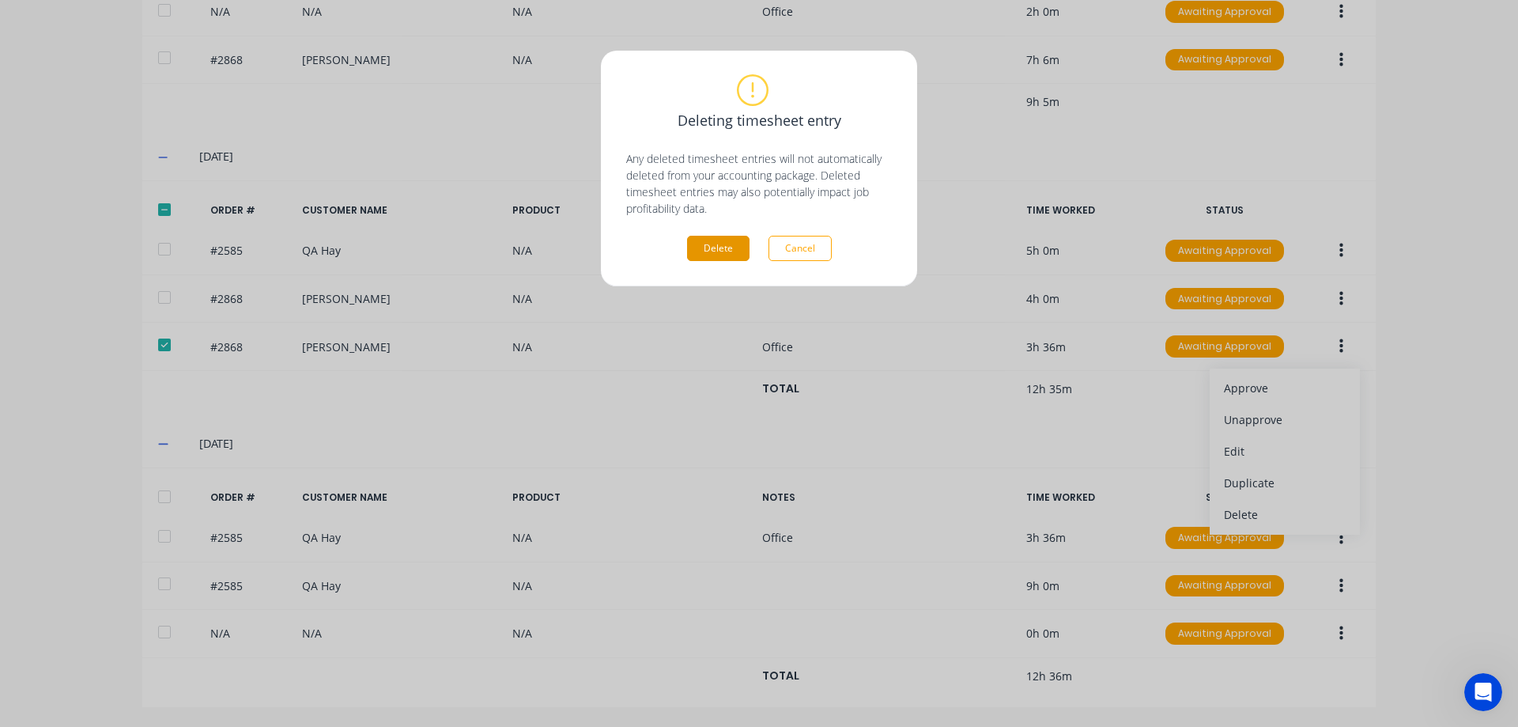
click at [711, 243] on button "Delete" at bounding box center [718, 248] width 62 height 25
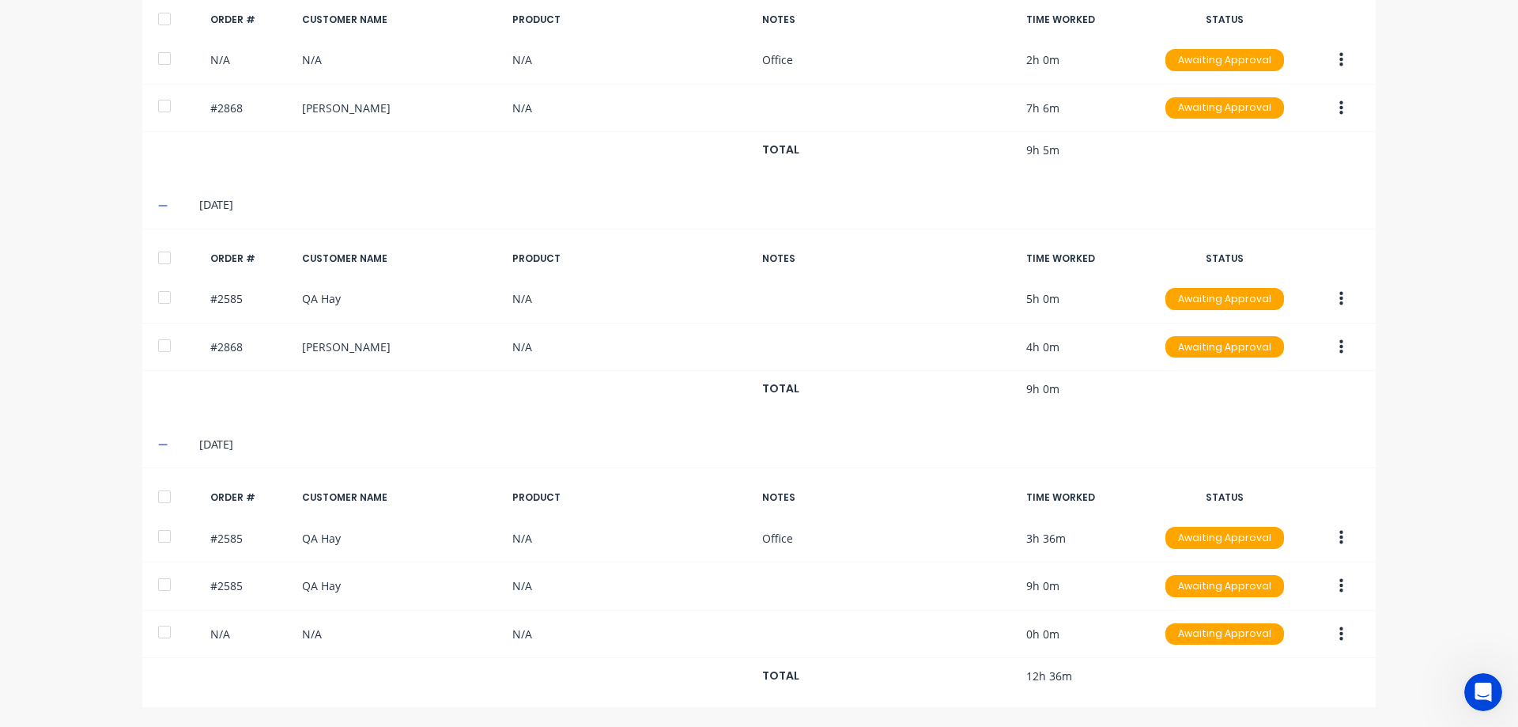
scroll to position [476, 0]
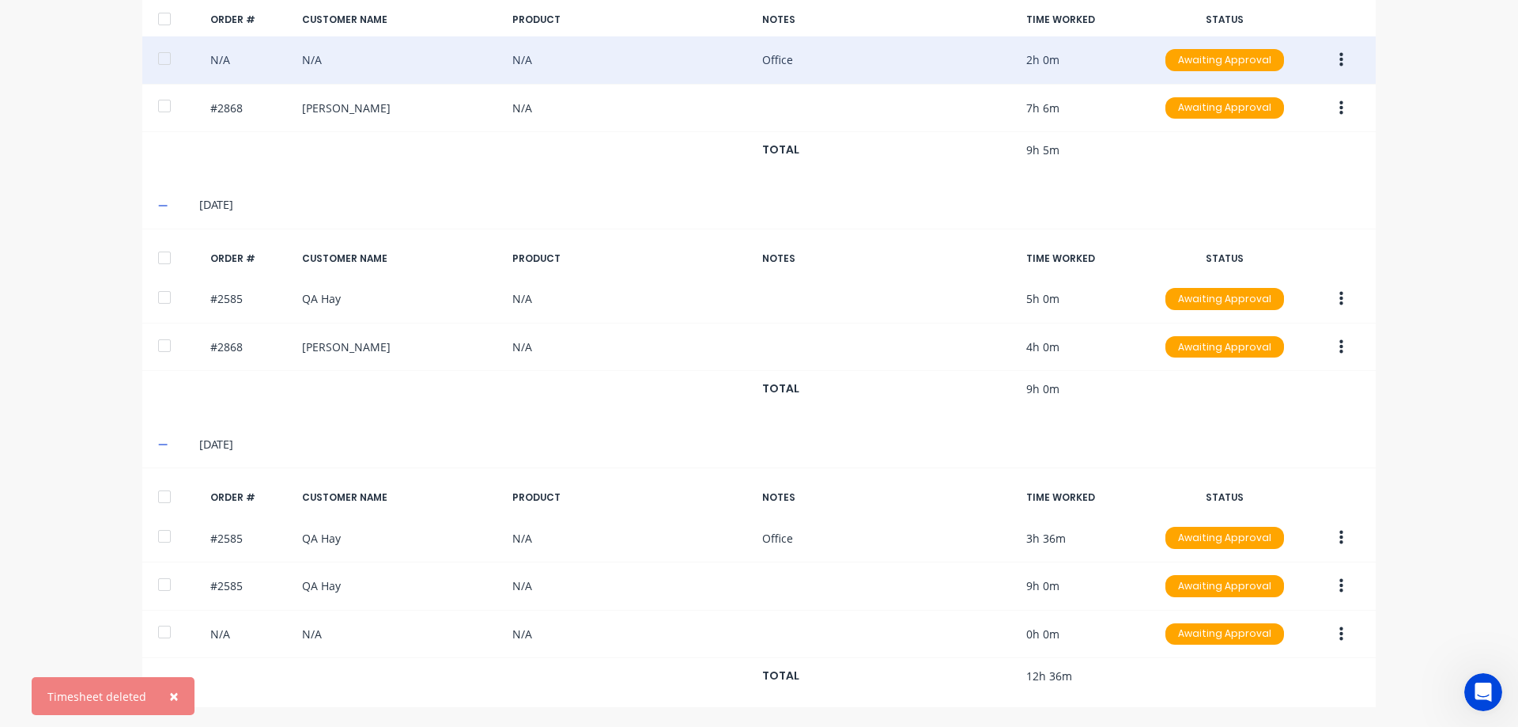
click at [1339, 62] on button "button" at bounding box center [1341, 60] width 37 height 28
click at [1278, 196] on div "Duplicate" at bounding box center [1285, 196] width 122 height 23
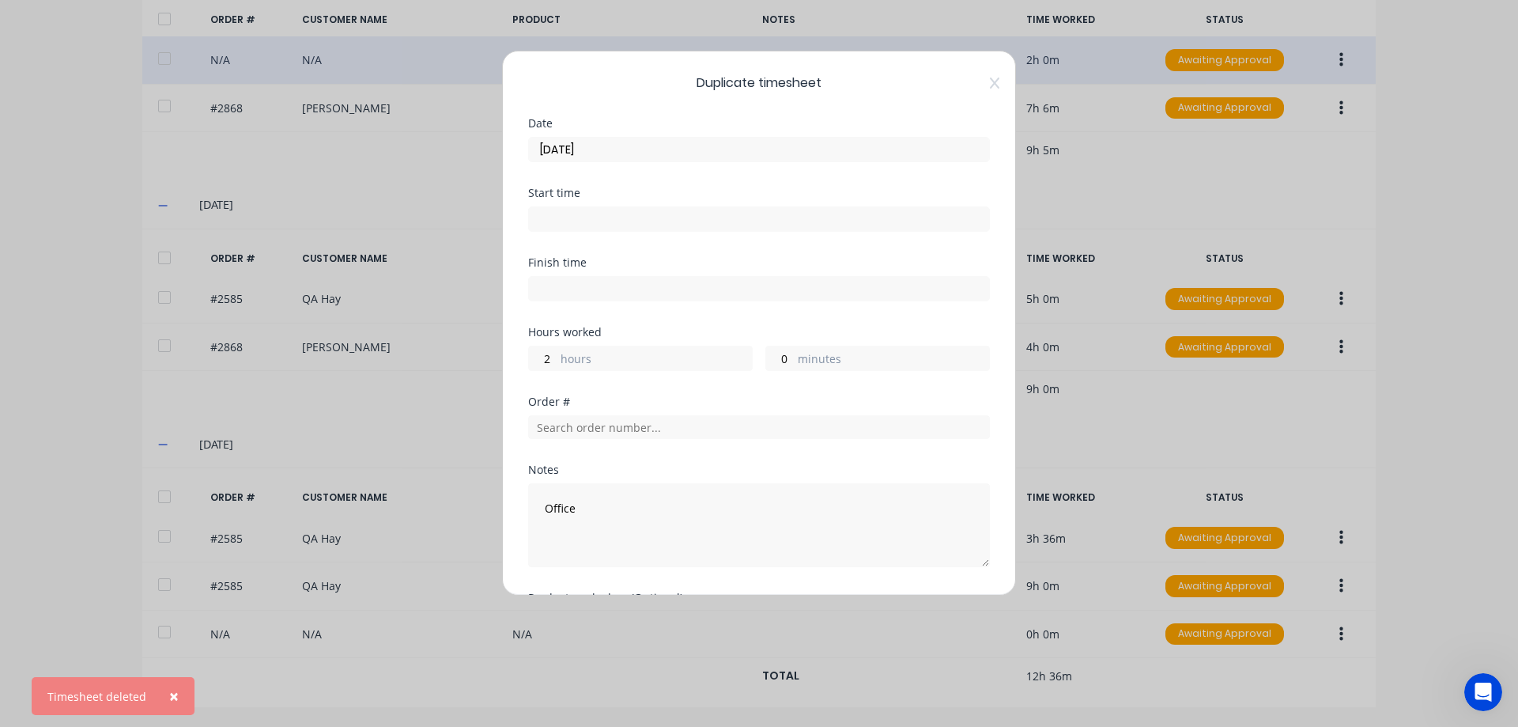
click at [650, 150] on input "[DATE]" at bounding box center [759, 150] width 460 height 24
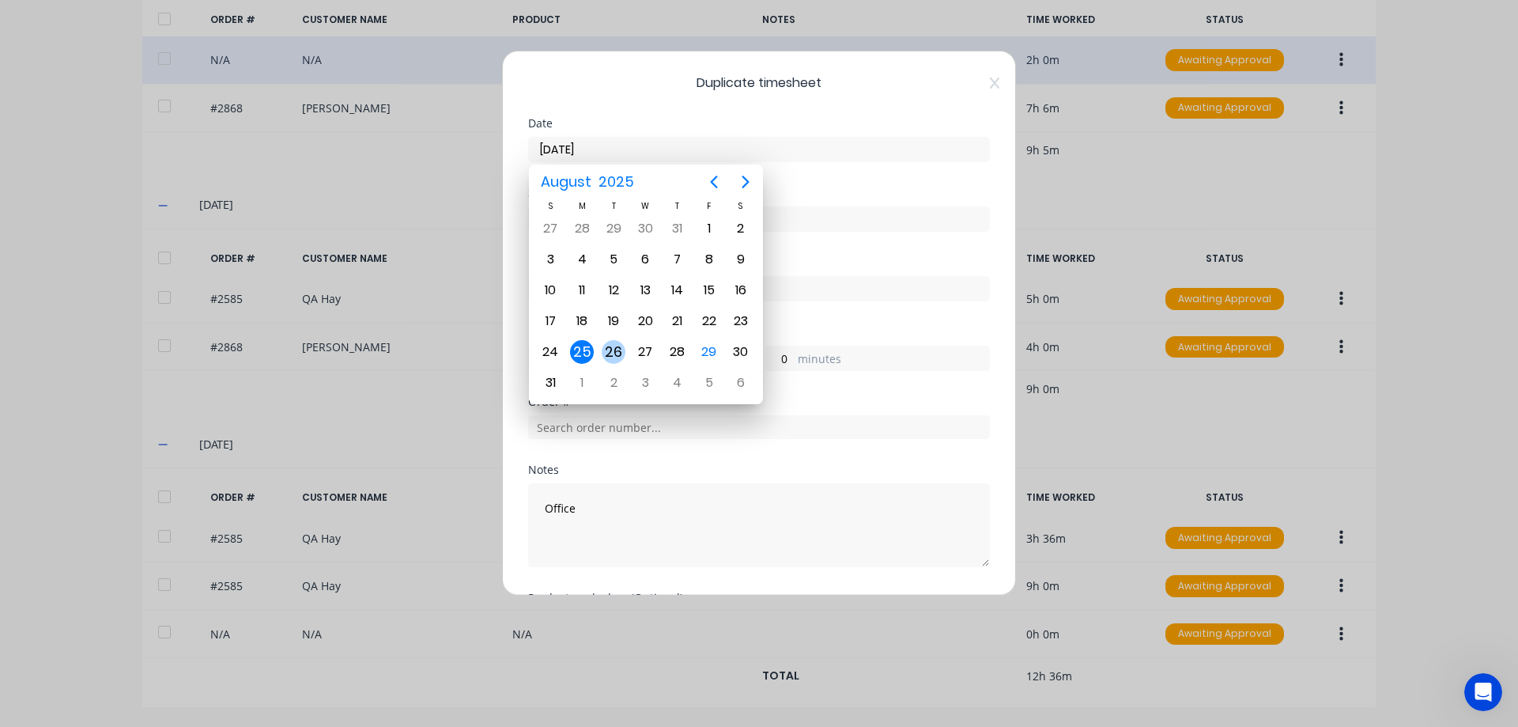
click at [613, 345] on div "26" at bounding box center [614, 352] width 24 height 24
type input "[DATE]"
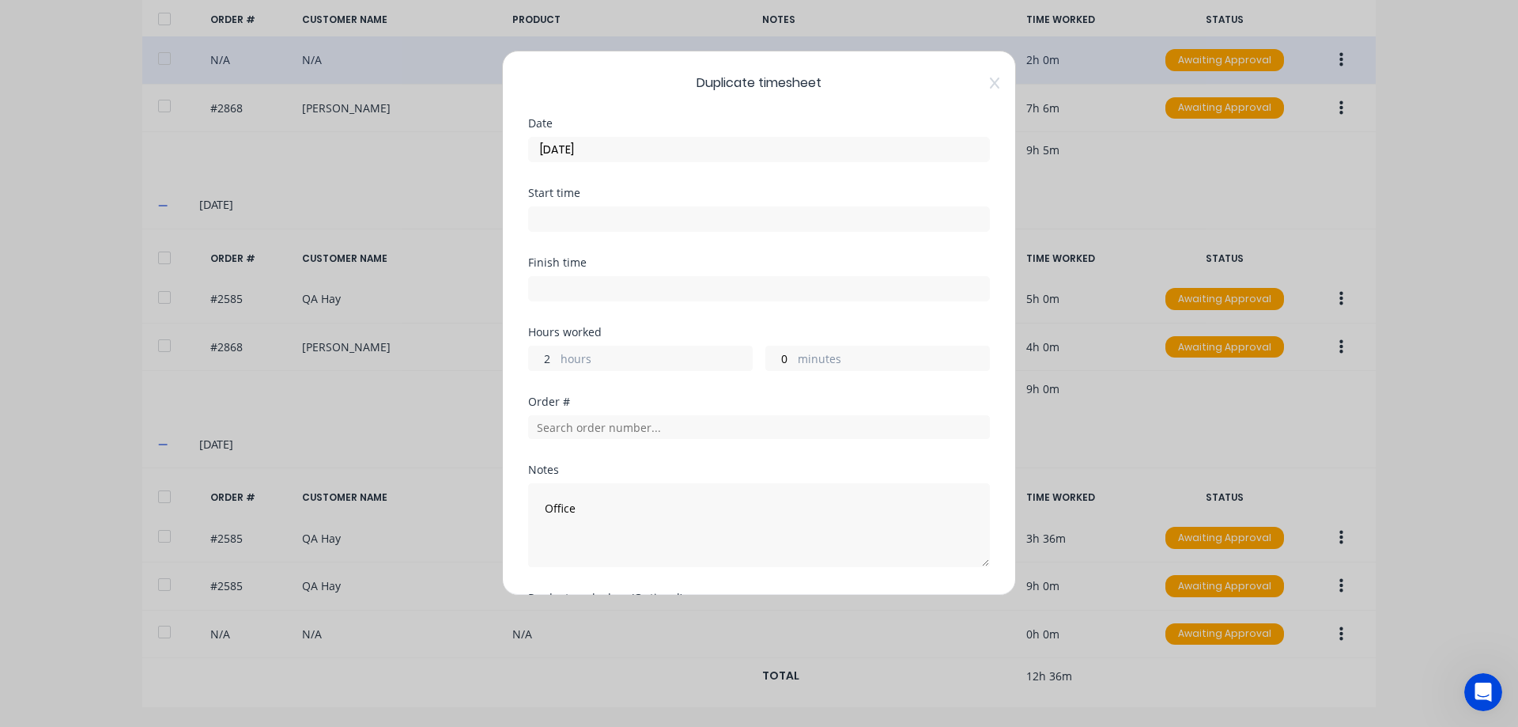
drag, startPoint x: 551, startPoint y: 356, endPoint x: 542, endPoint y: 357, distance: 8.8
click at [542, 357] on input "2" at bounding box center [543, 358] width 28 height 24
type input "3"
type input "36"
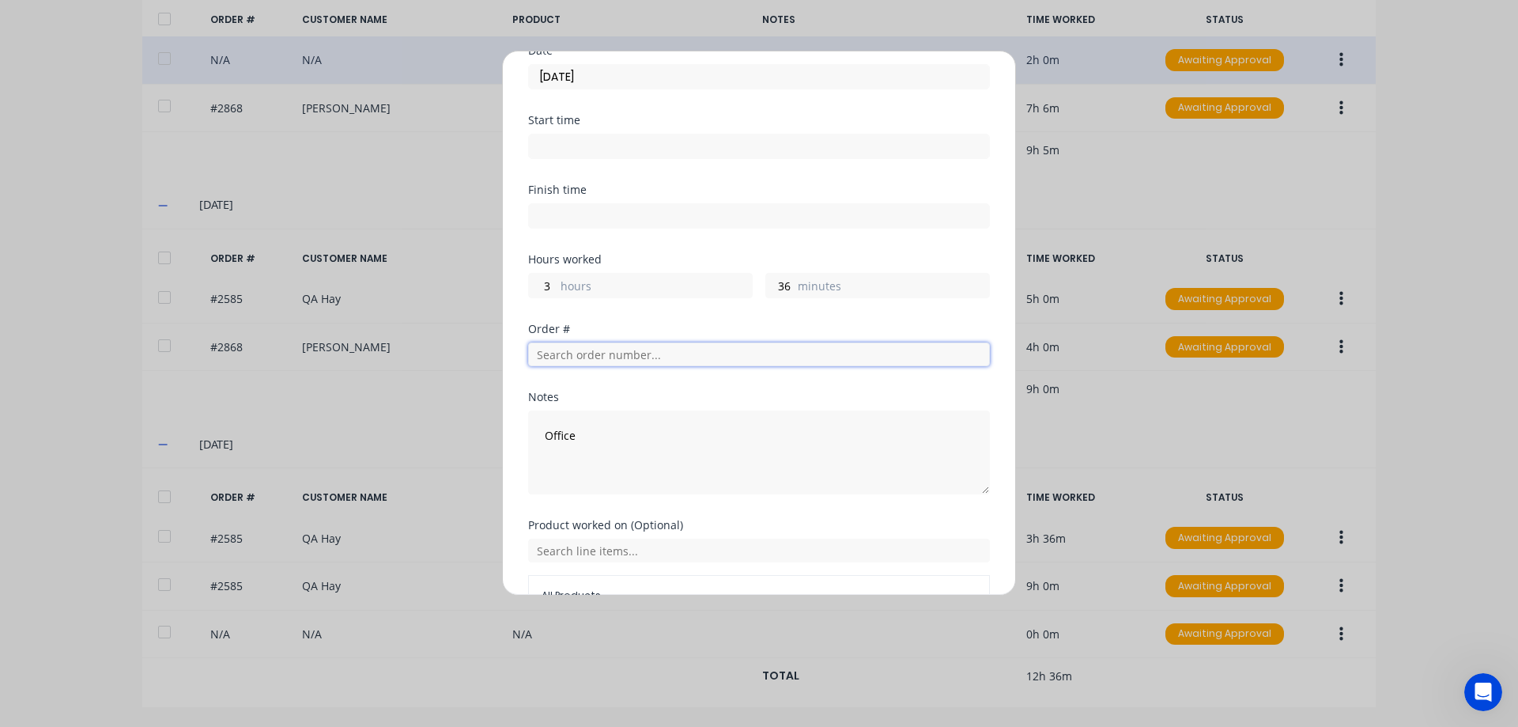
scroll to position [167, 0]
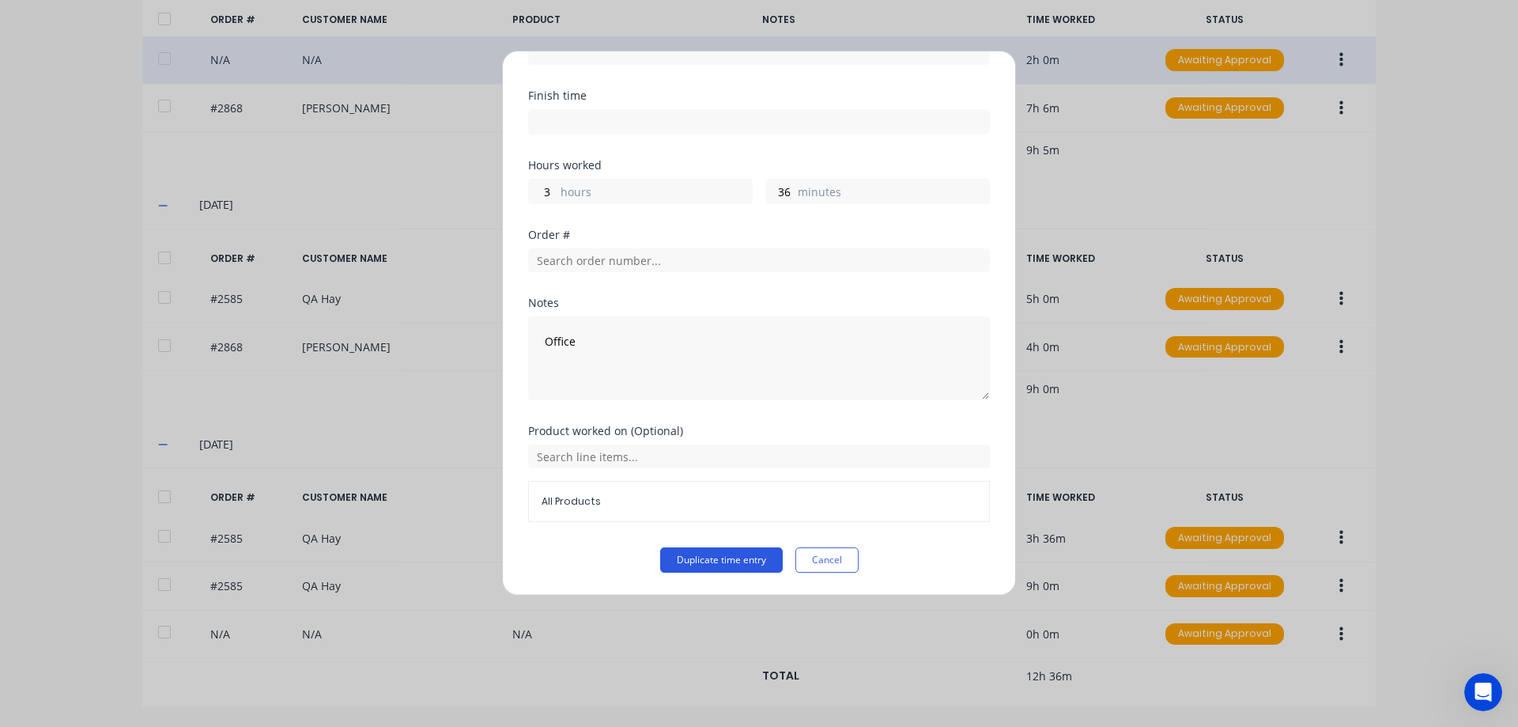
click at [689, 549] on button "Duplicate time entry" at bounding box center [721, 559] width 123 height 25
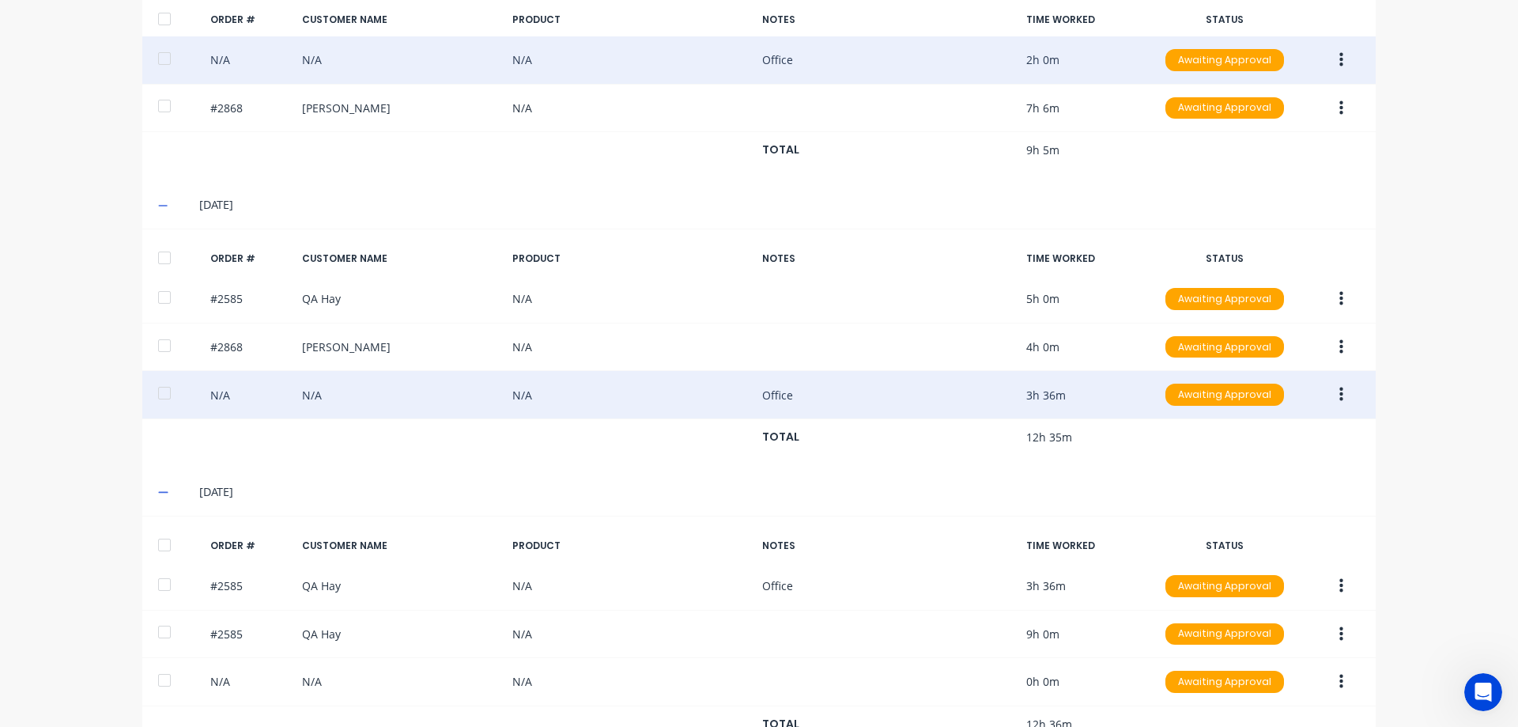
scroll to position [524, 0]
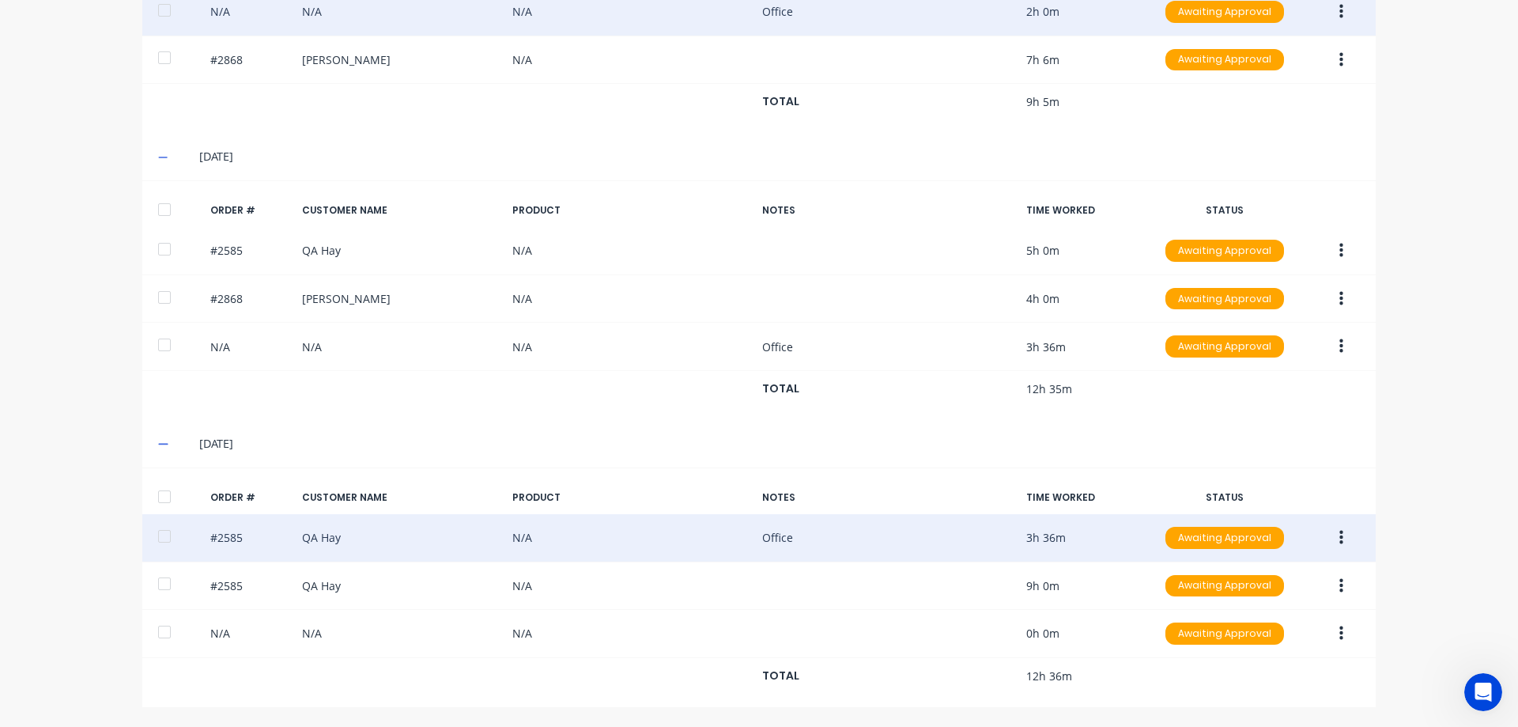
click at [1338, 535] on button "button" at bounding box center [1341, 537] width 37 height 28
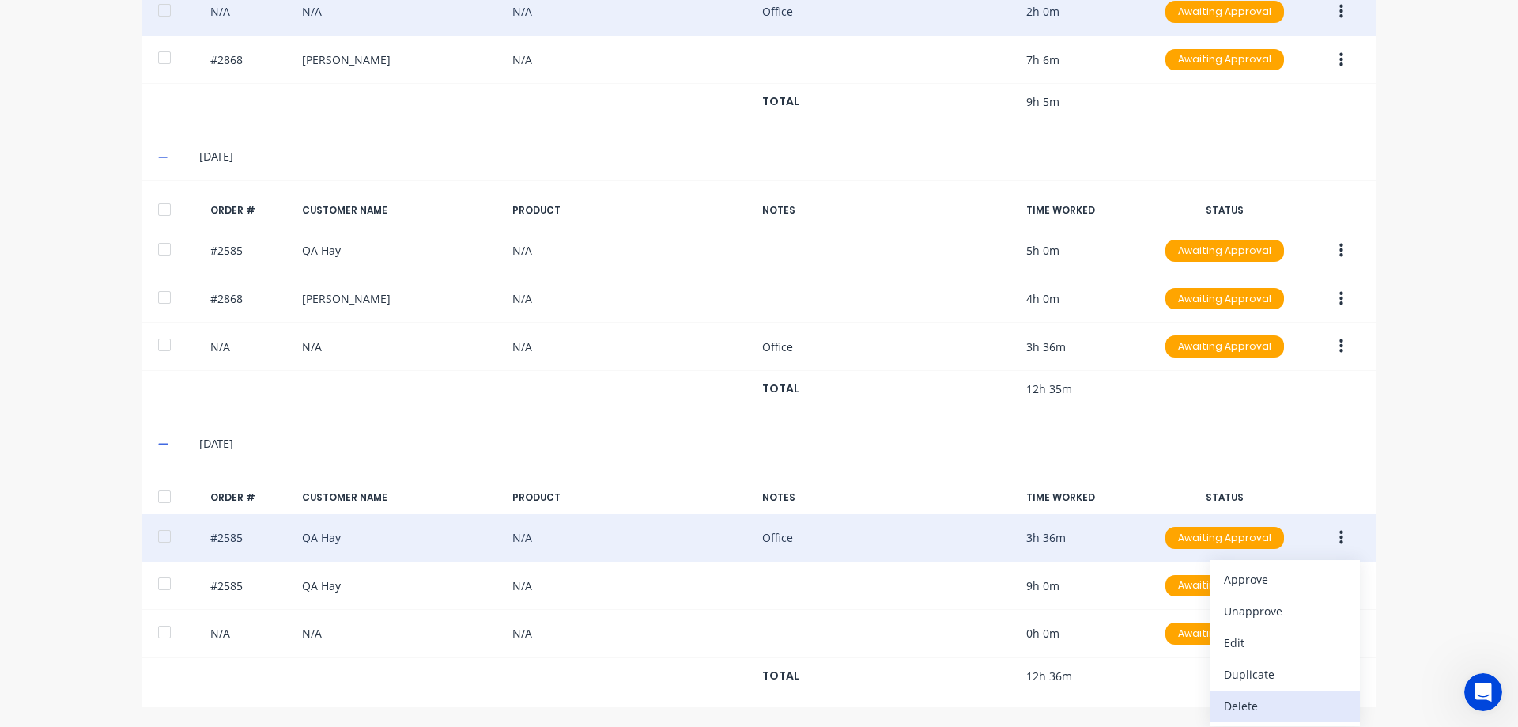
click at [1290, 706] on div "Delete" at bounding box center [1285, 705] width 122 height 23
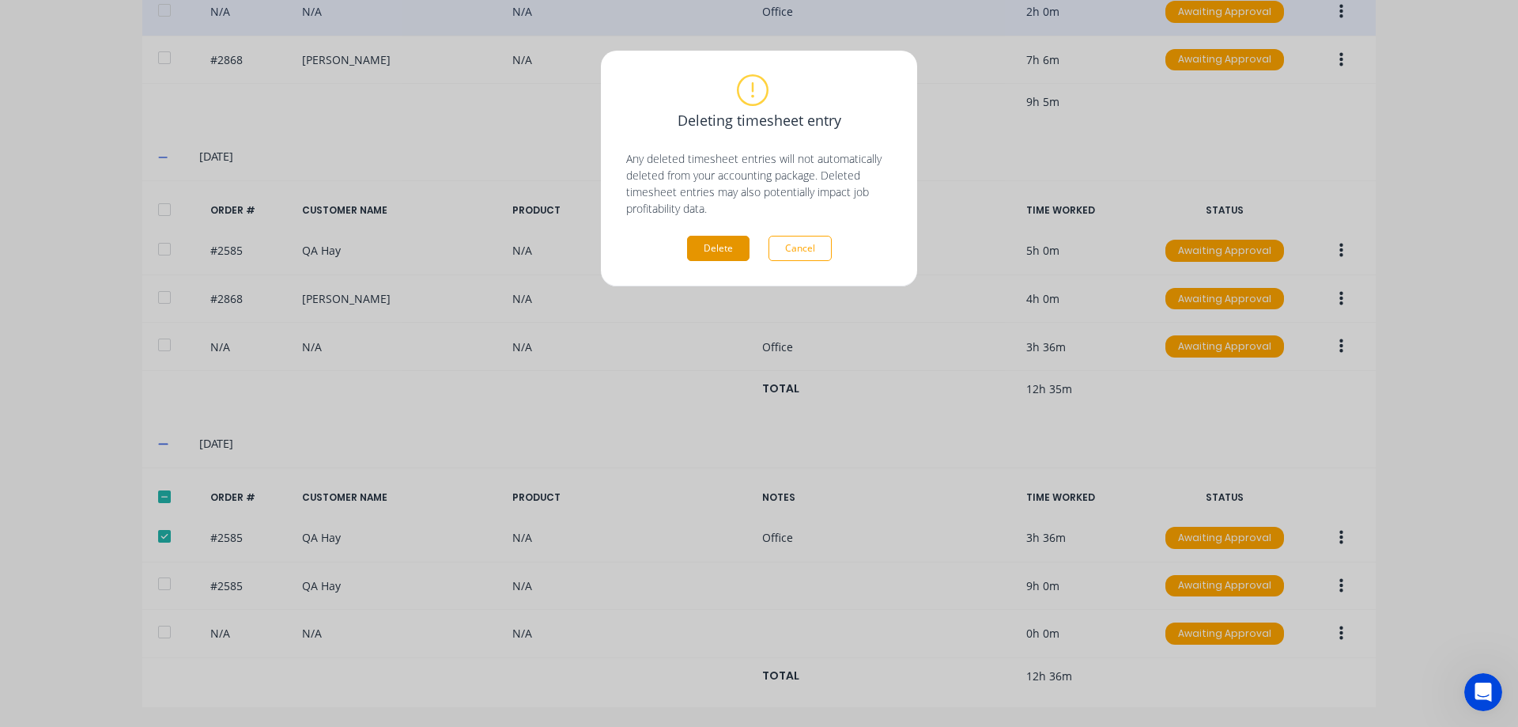
click at [717, 243] on button "Delete" at bounding box center [718, 248] width 62 height 25
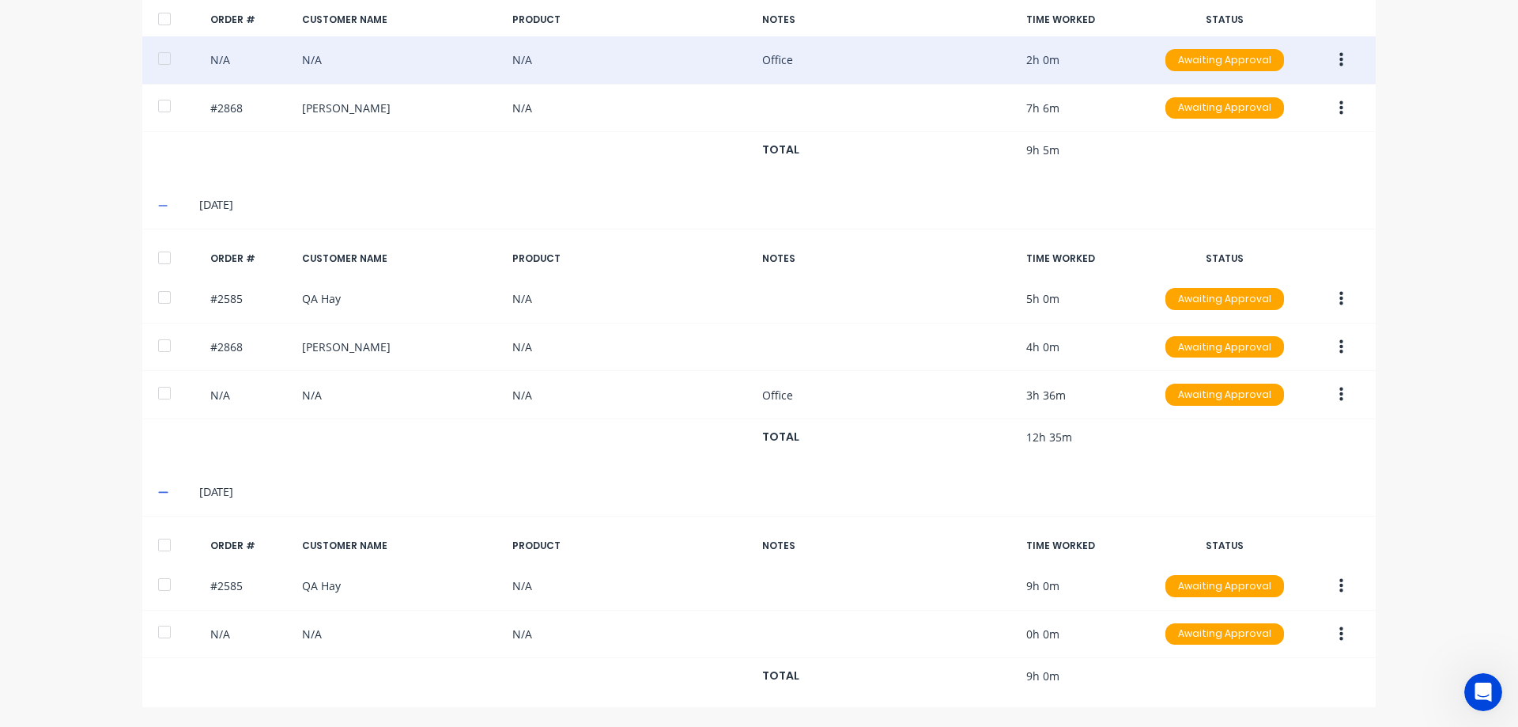
scroll to position [476, 0]
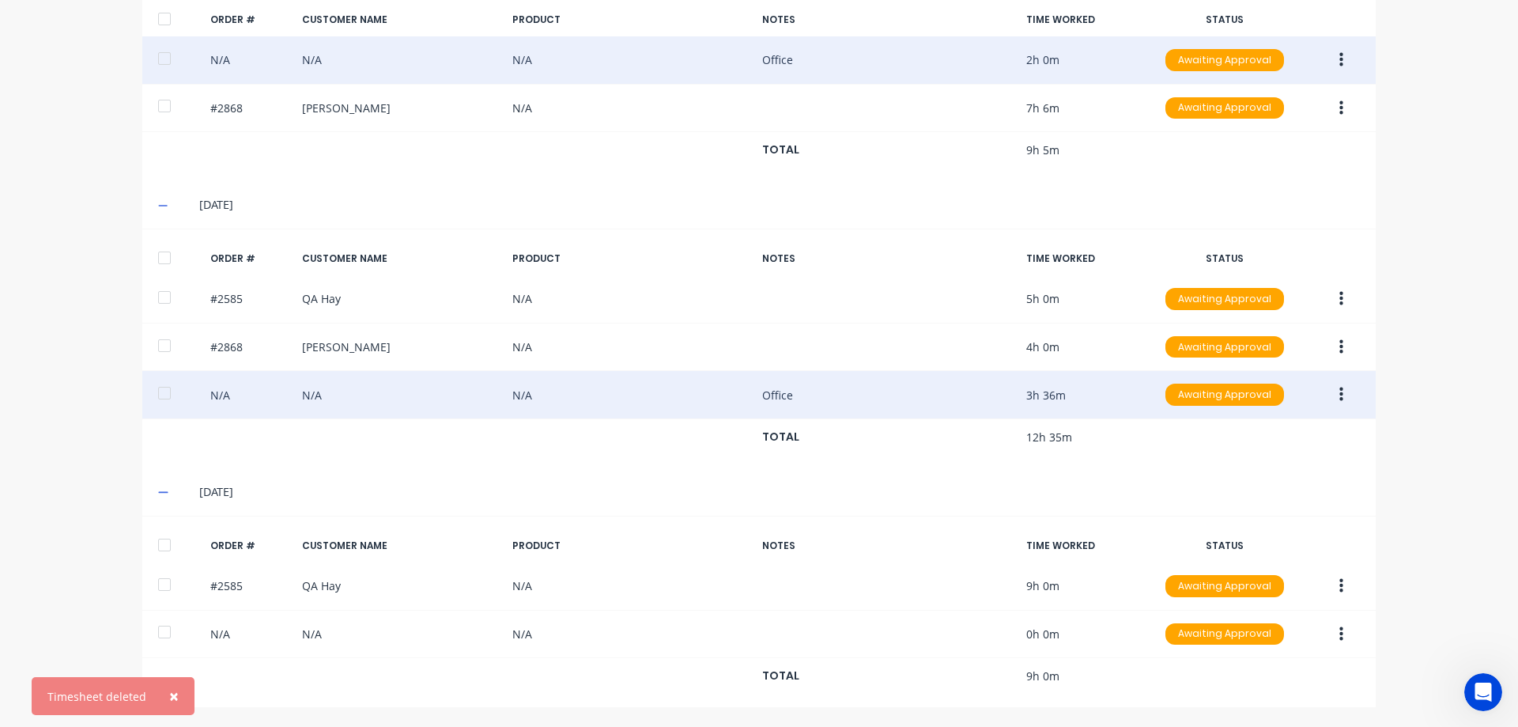
click at [1339, 396] on button "button" at bounding box center [1341, 394] width 37 height 28
click at [1294, 539] on div "Duplicate" at bounding box center [1285, 530] width 122 height 23
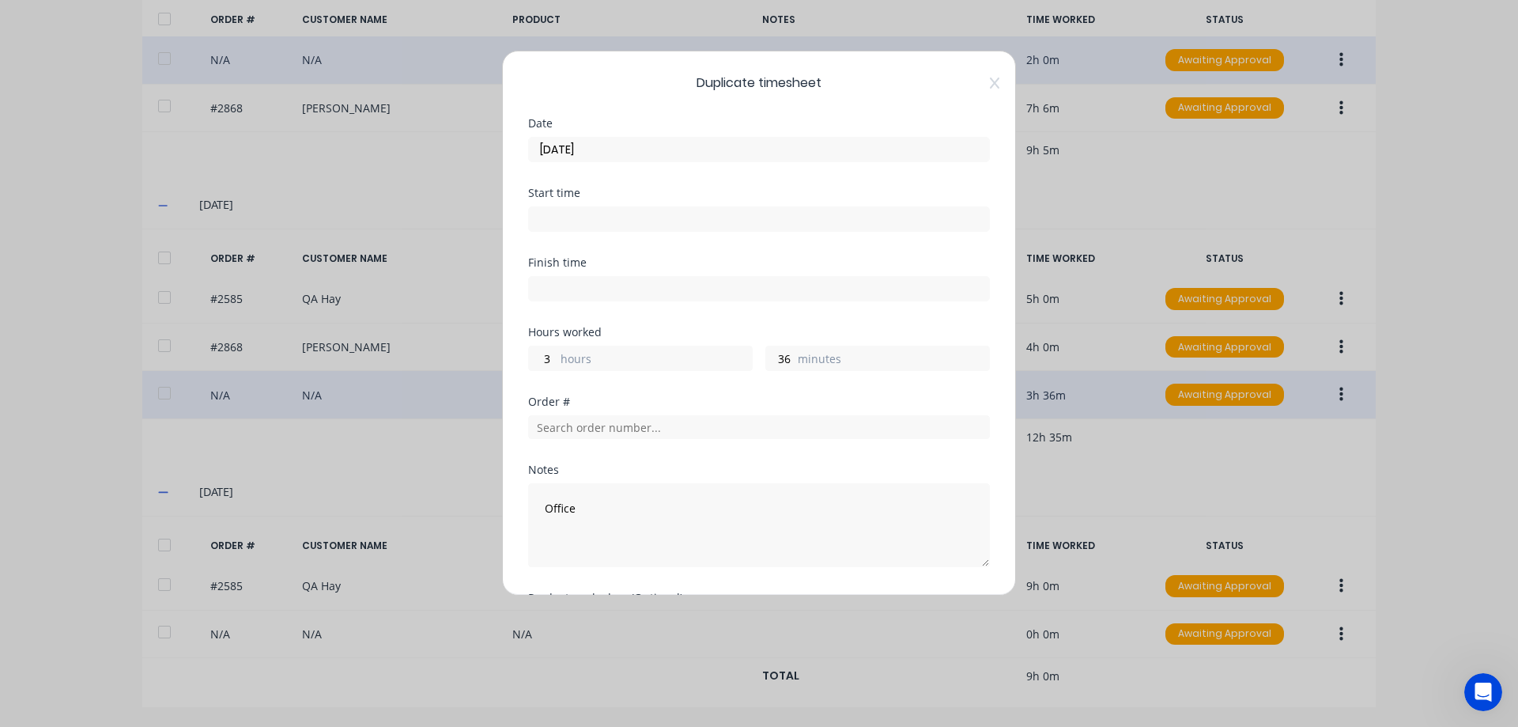
click at [613, 147] on input "[DATE]" at bounding box center [759, 150] width 460 height 24
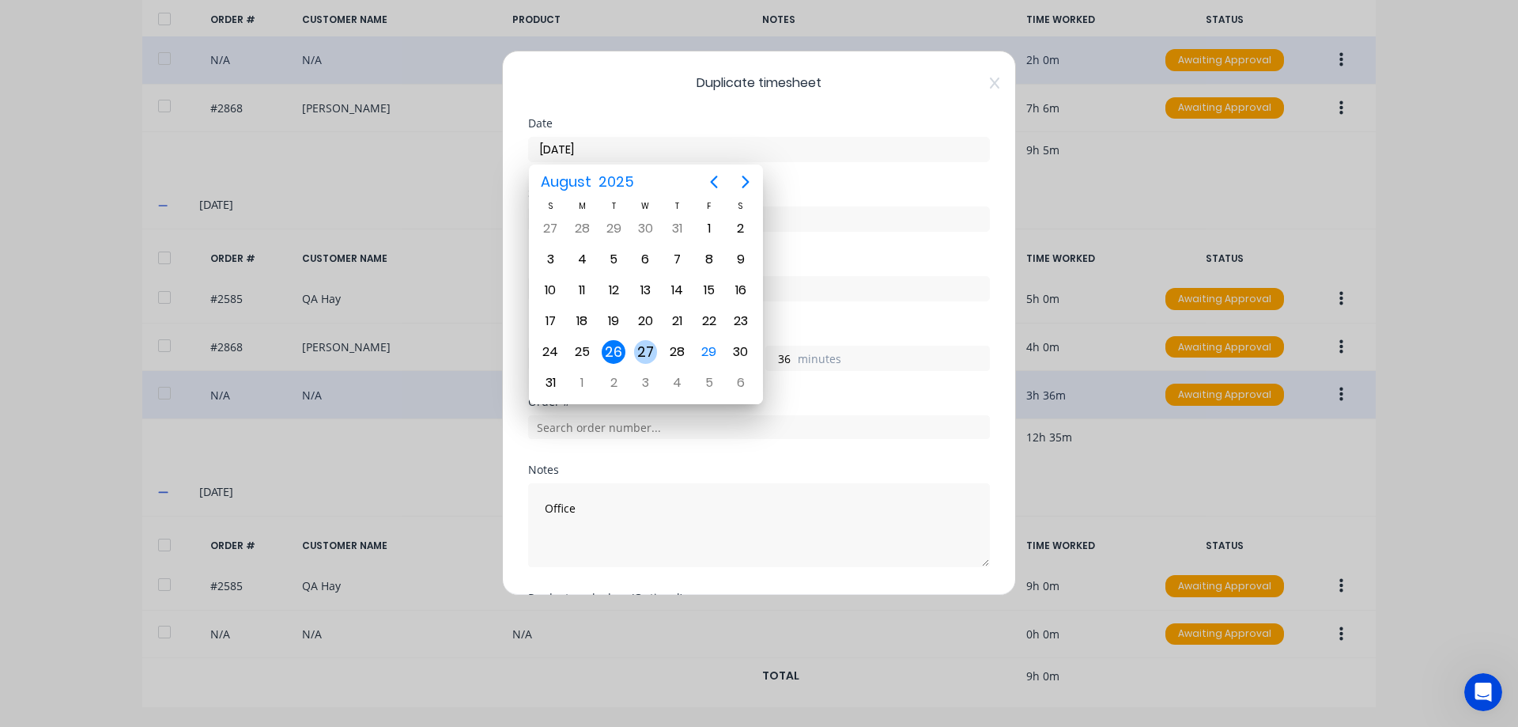
click at [648, 351] on div "27" at bounding box center [646, 352] width 24 height 24
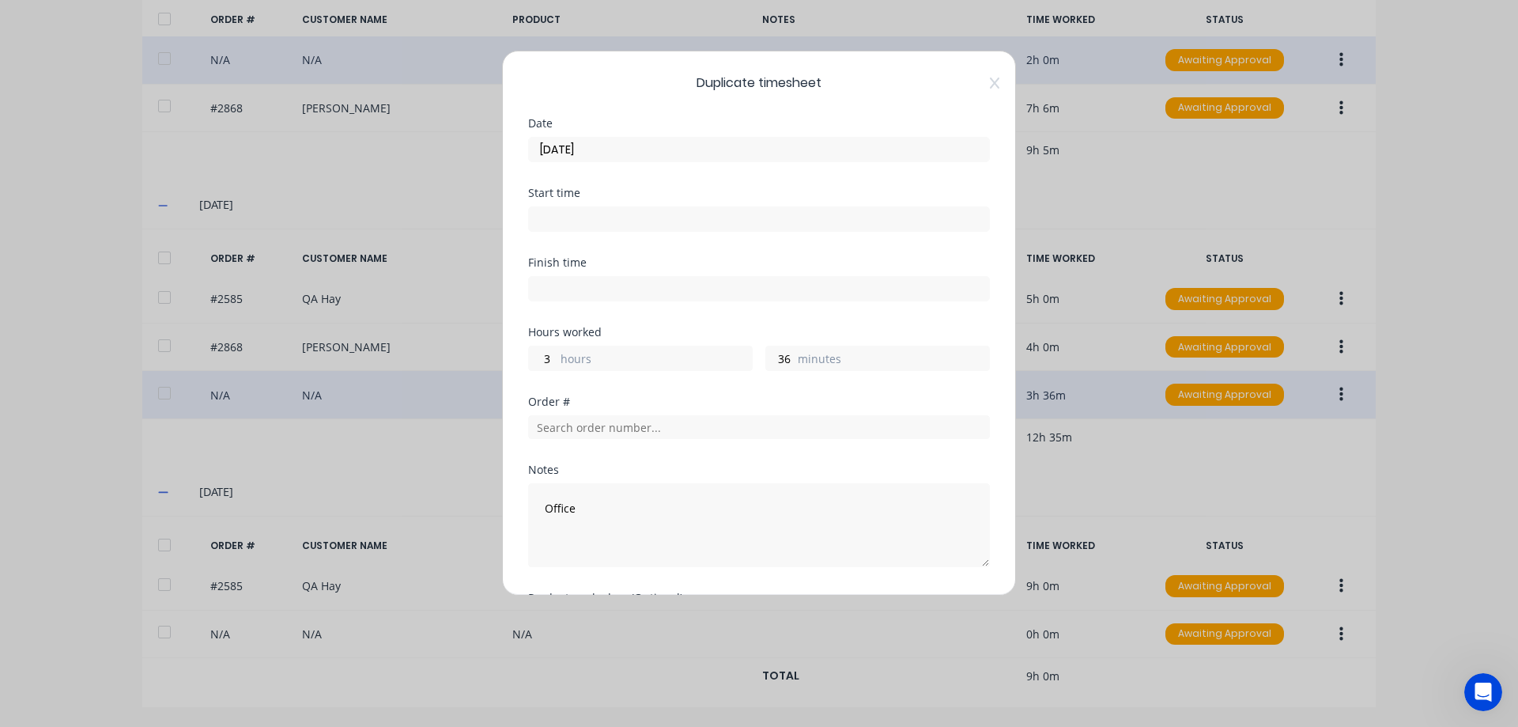
type input "[DATE]"
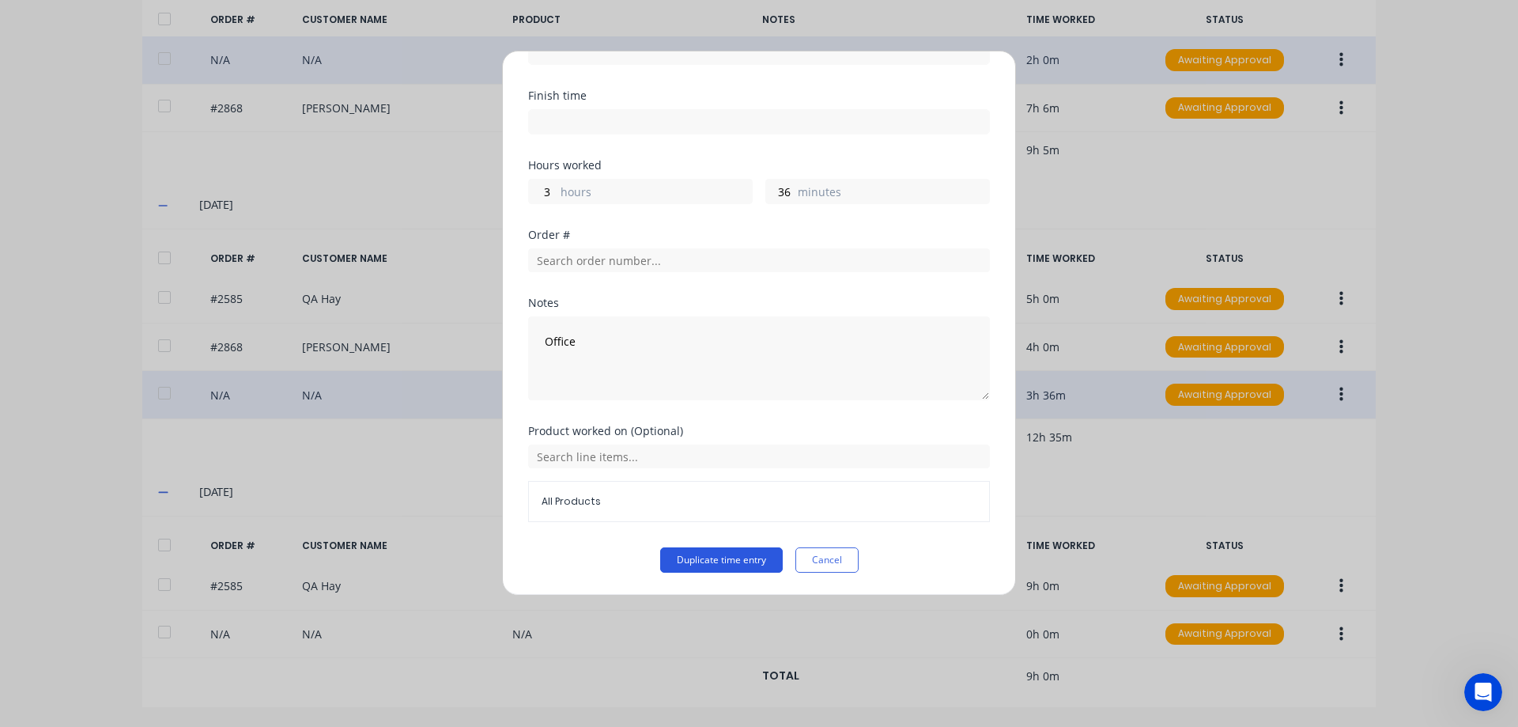
click at [734, 561] on button "Duplicate time entry" at bounding box center [721, 559] width 123 height 25
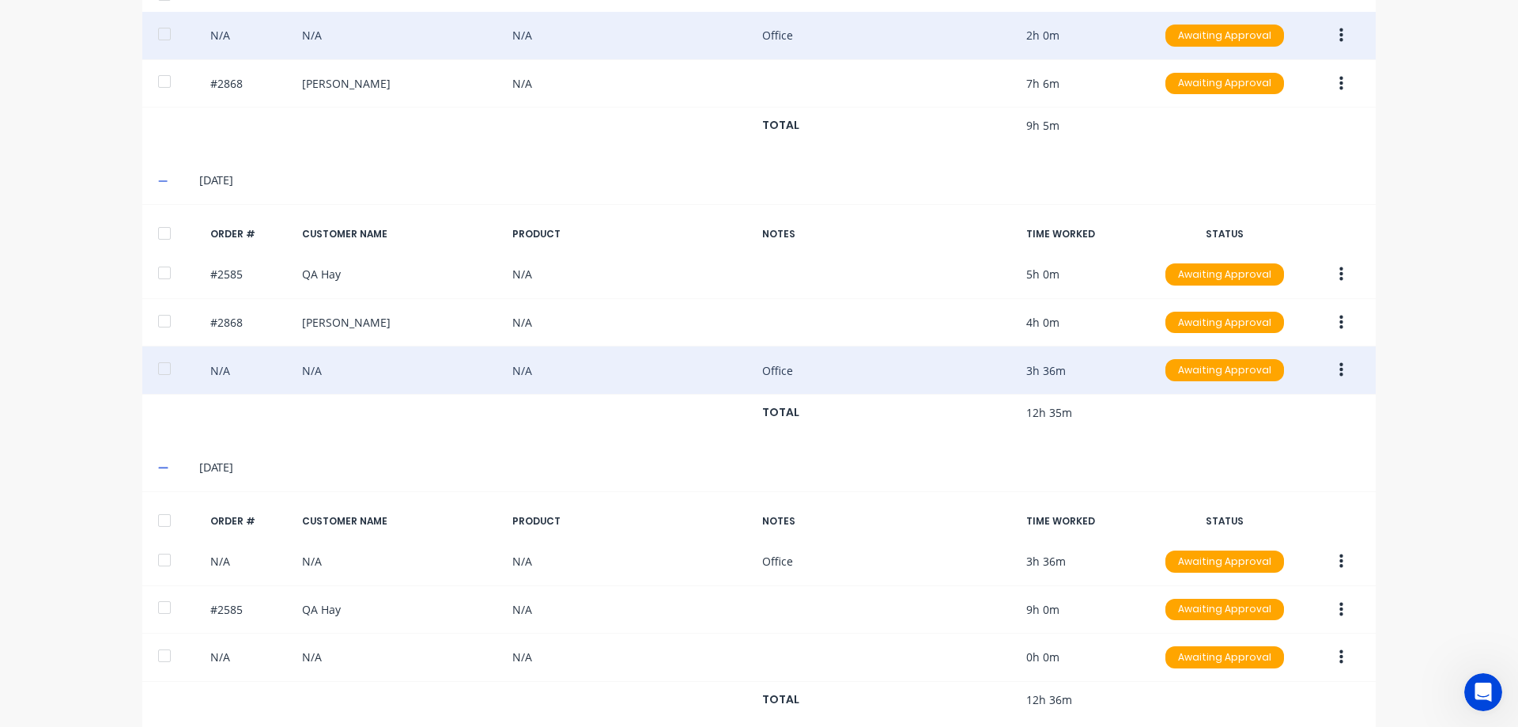
scroll to position [524, 0]
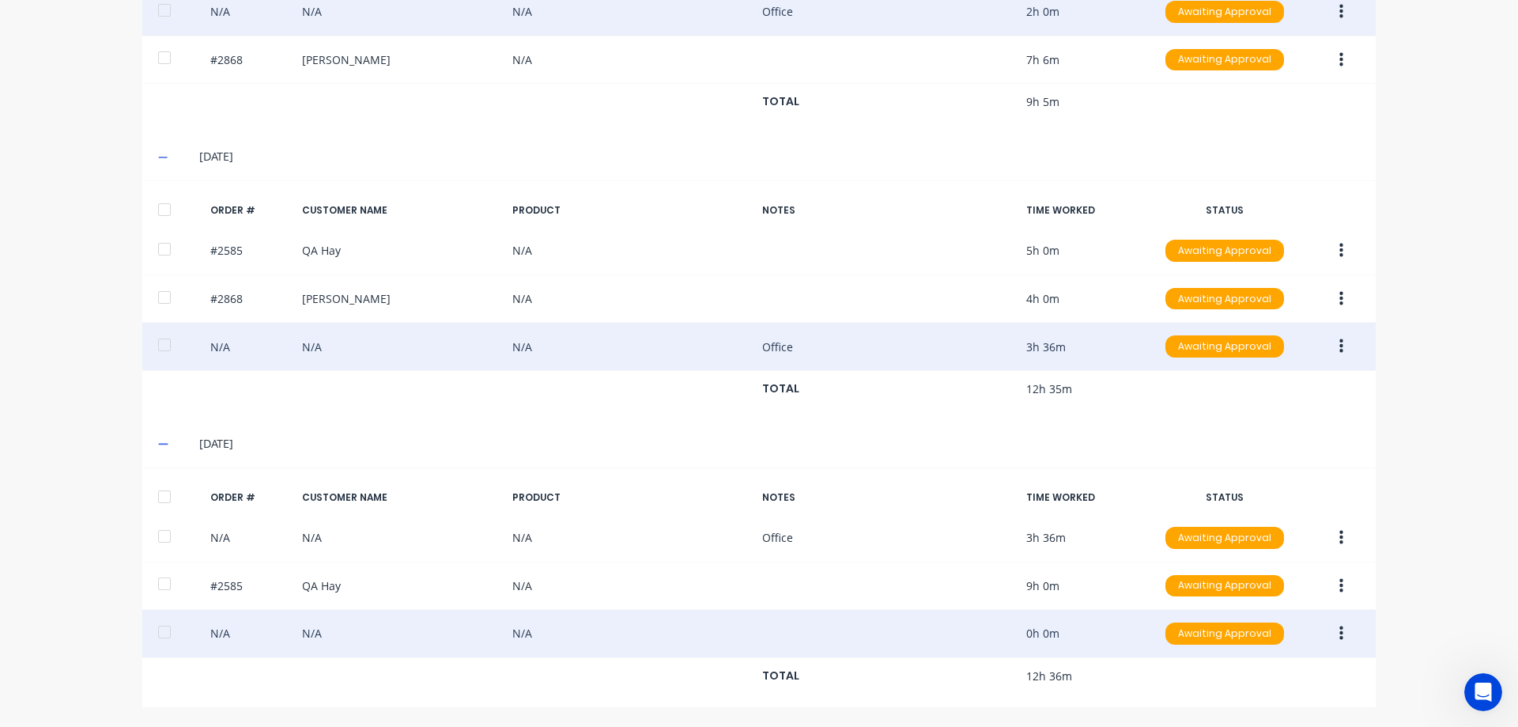
click at [903, 631] on div "N/A N/A N/A 0h 0m Awaiting Approval" at bounding box center [758, 634] width 1233 height 48
click at [1342, 632] on button "button" at bounding box center [1341, 633] width 37 height 28
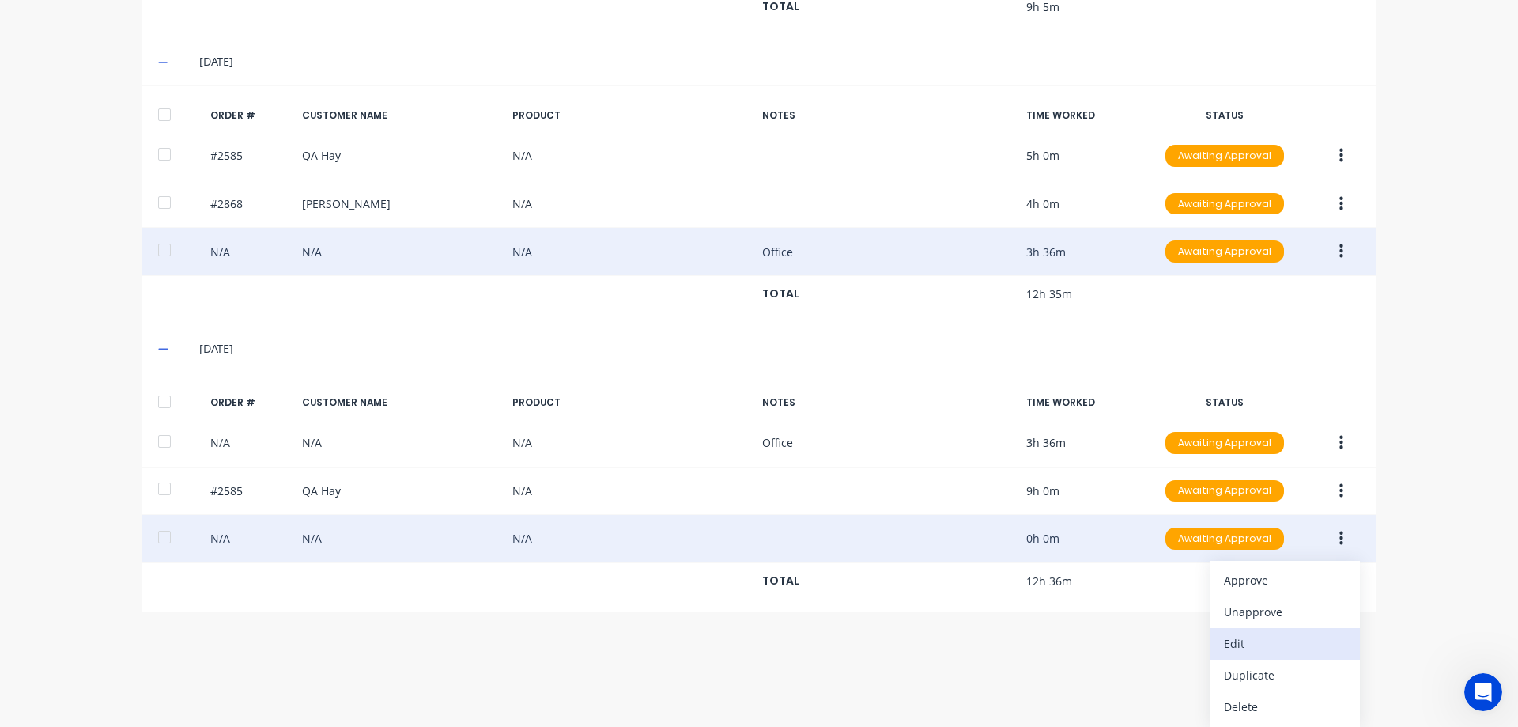
click at [1270, 641] on div "Edit" at bounding box center [1285, 643] width 122 height 23
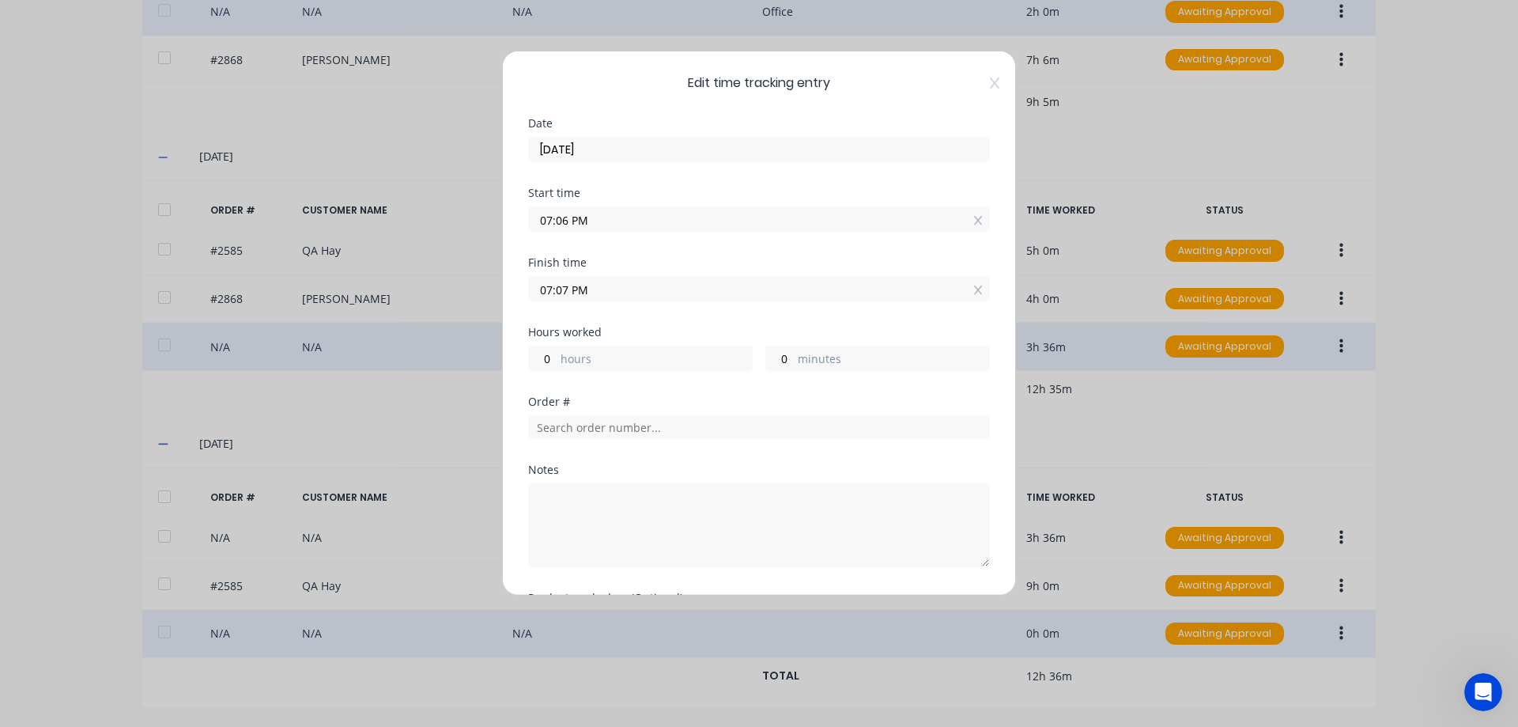
type input "1"
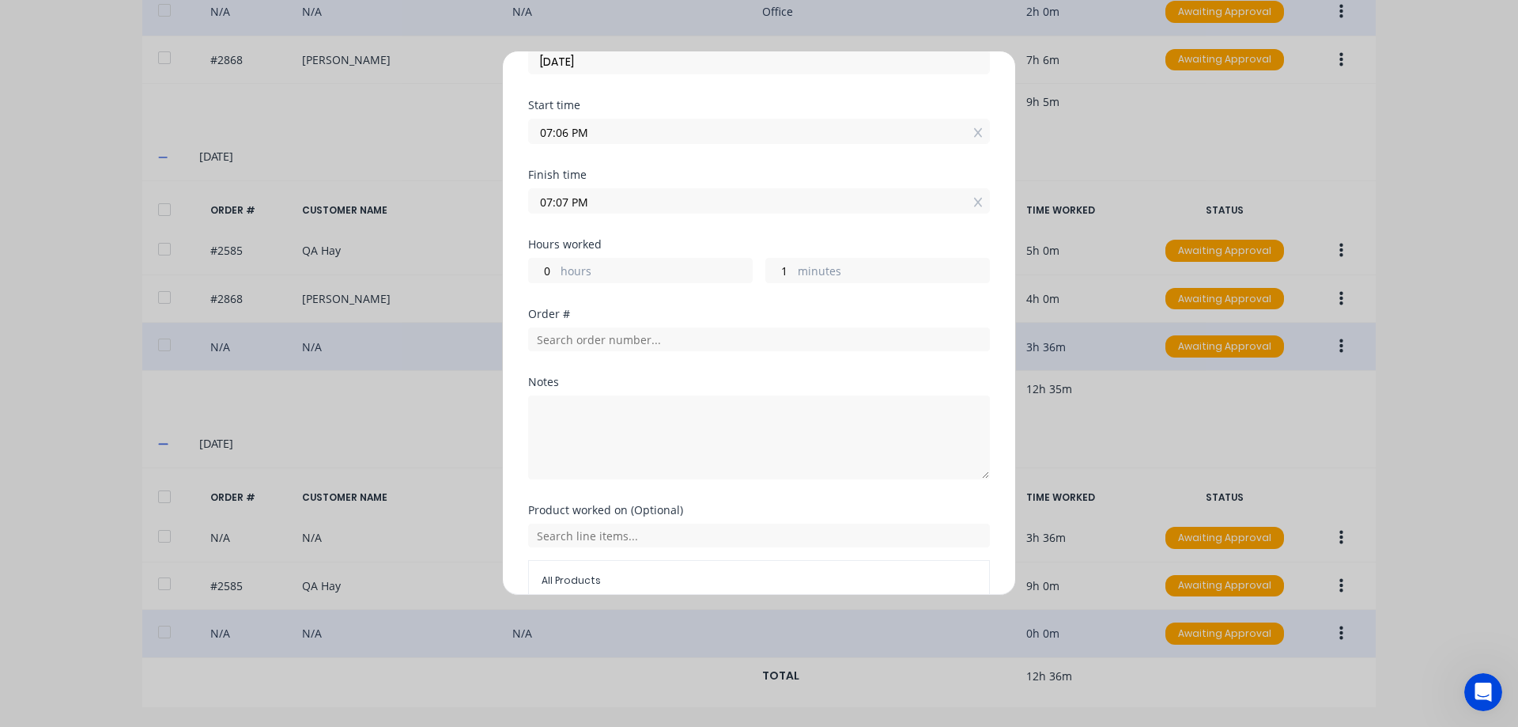
scroll to position [167, 0]
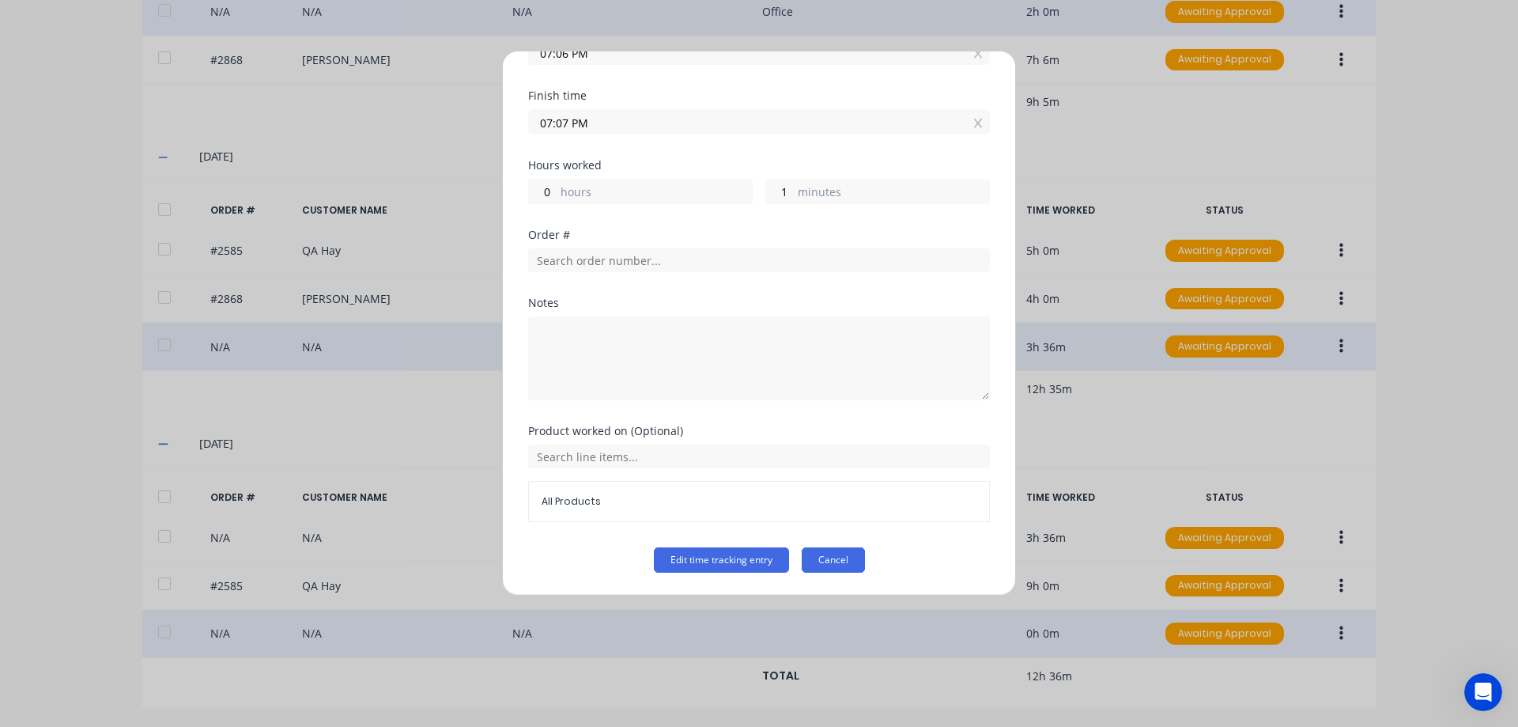
click at [816, 555] on button "Cancel" at bounding box center [833, 559] width 63 height 25
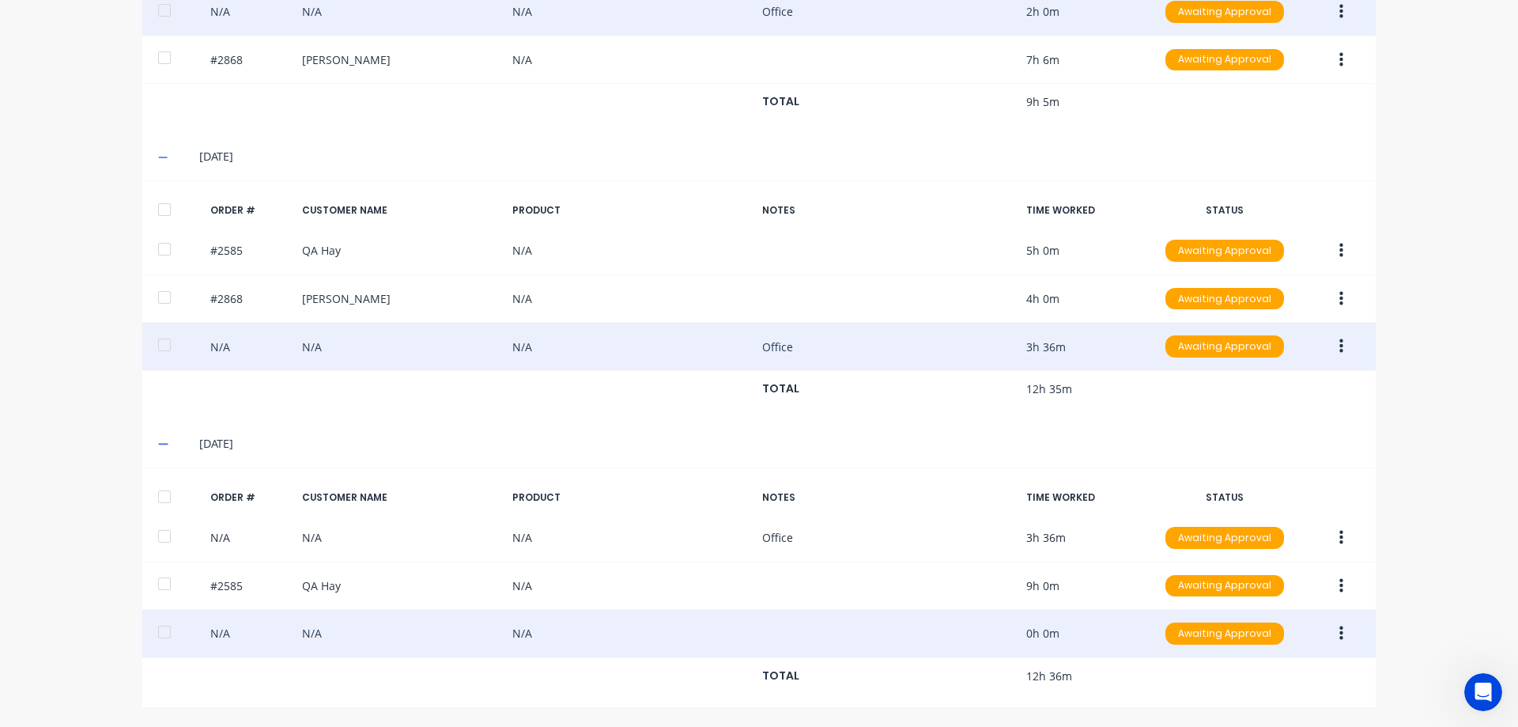
click at [1331, 636] on button "button" at bounding box center [1341, 633] width 37 height 28
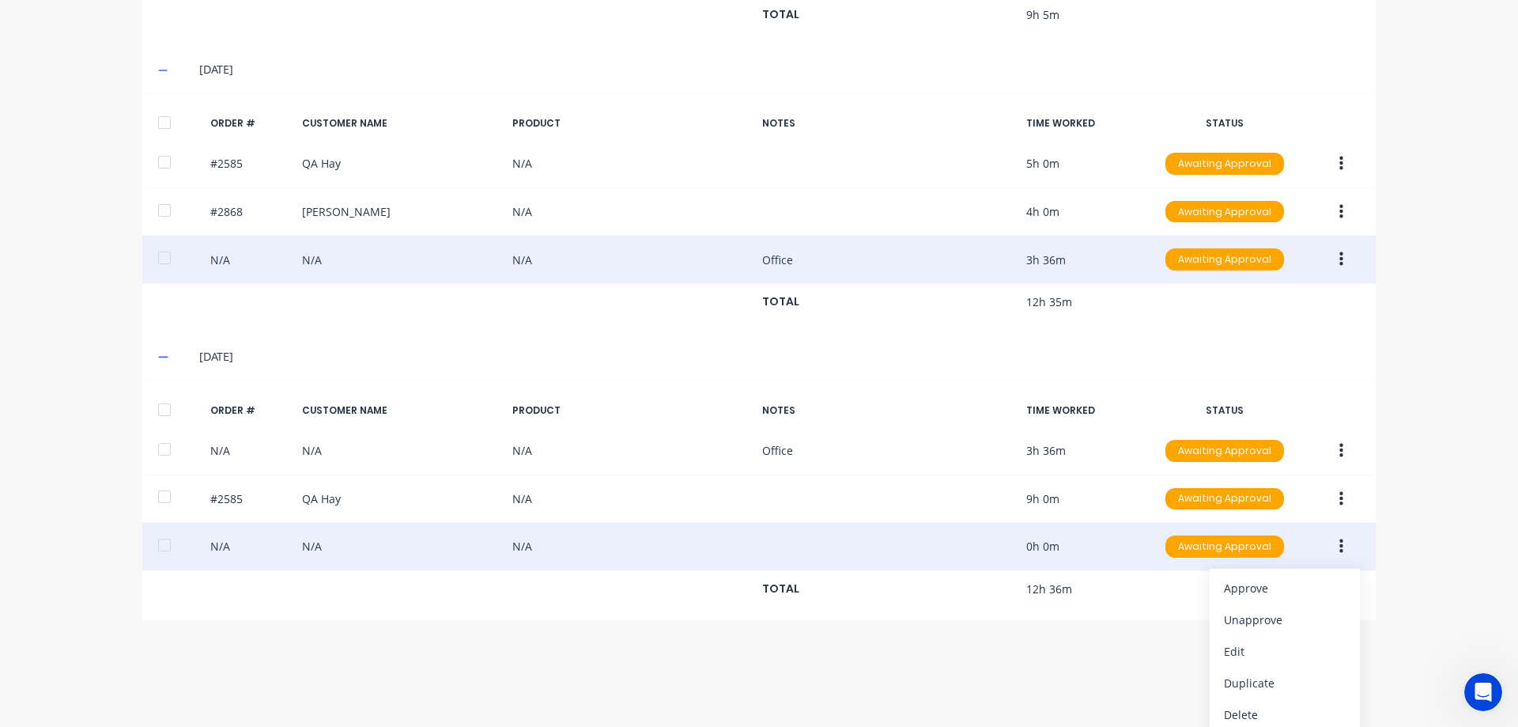
scroll to position [619, 0]
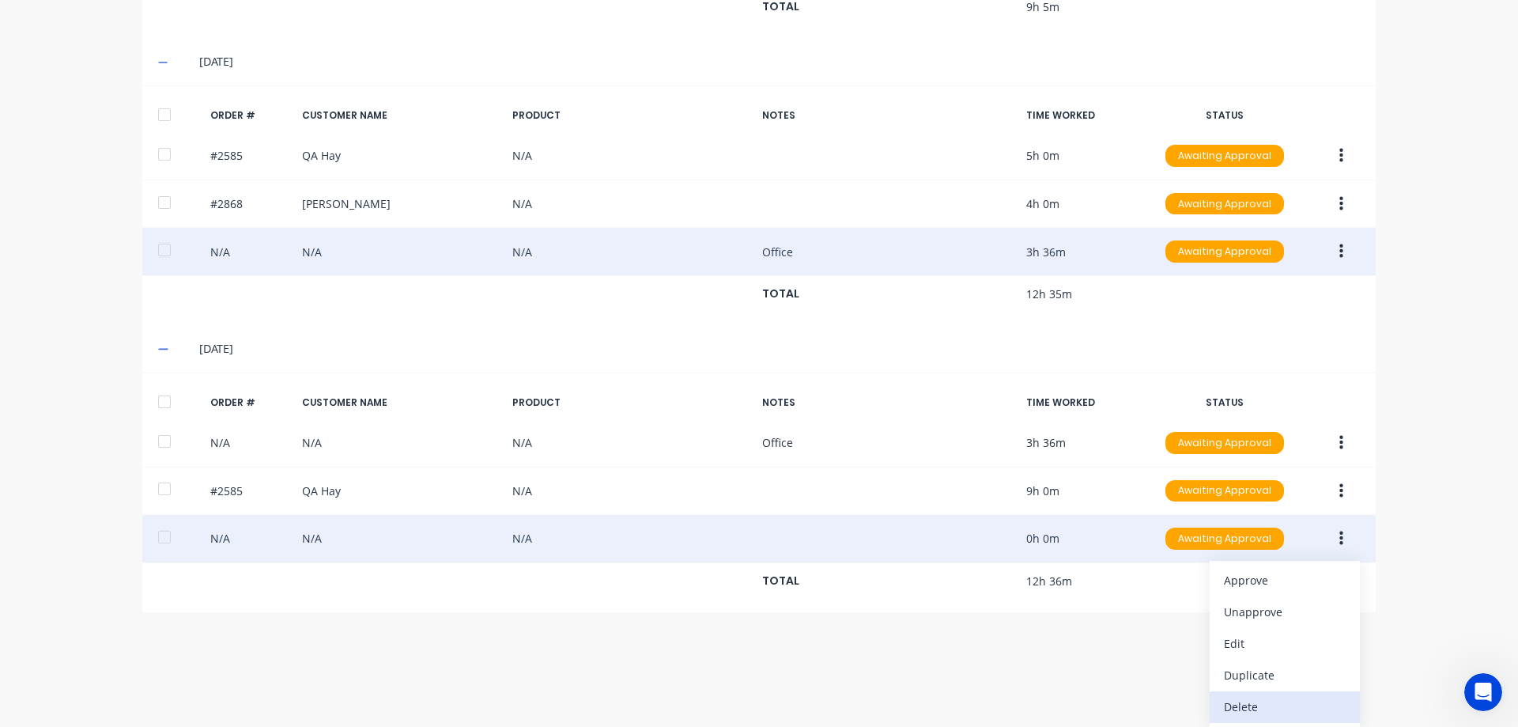
click at [1292, 709] on div "Delete" at bounding box center [1285, 706] width 122 height 23
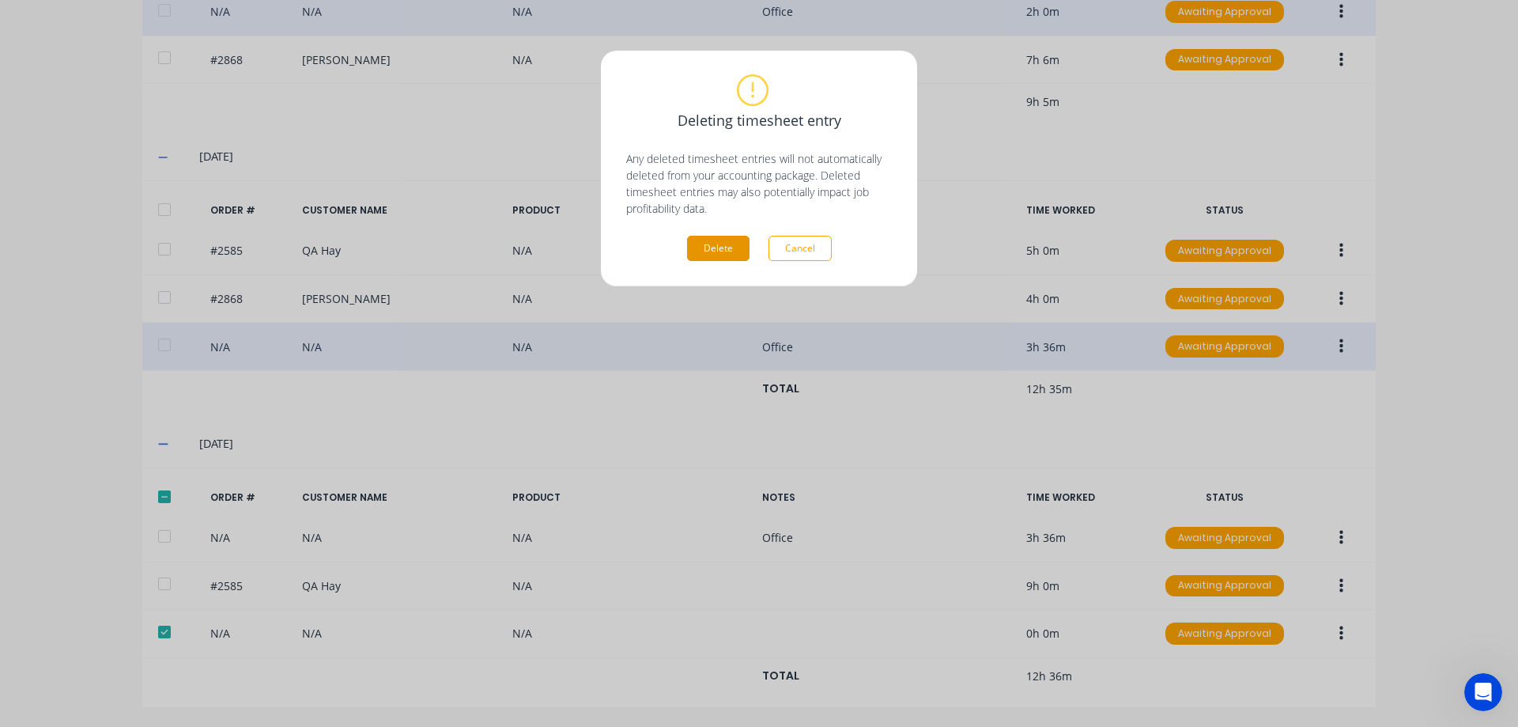
click at [727, 253] on button "Delete" at bounding box center [718, 248] width 62 height 25
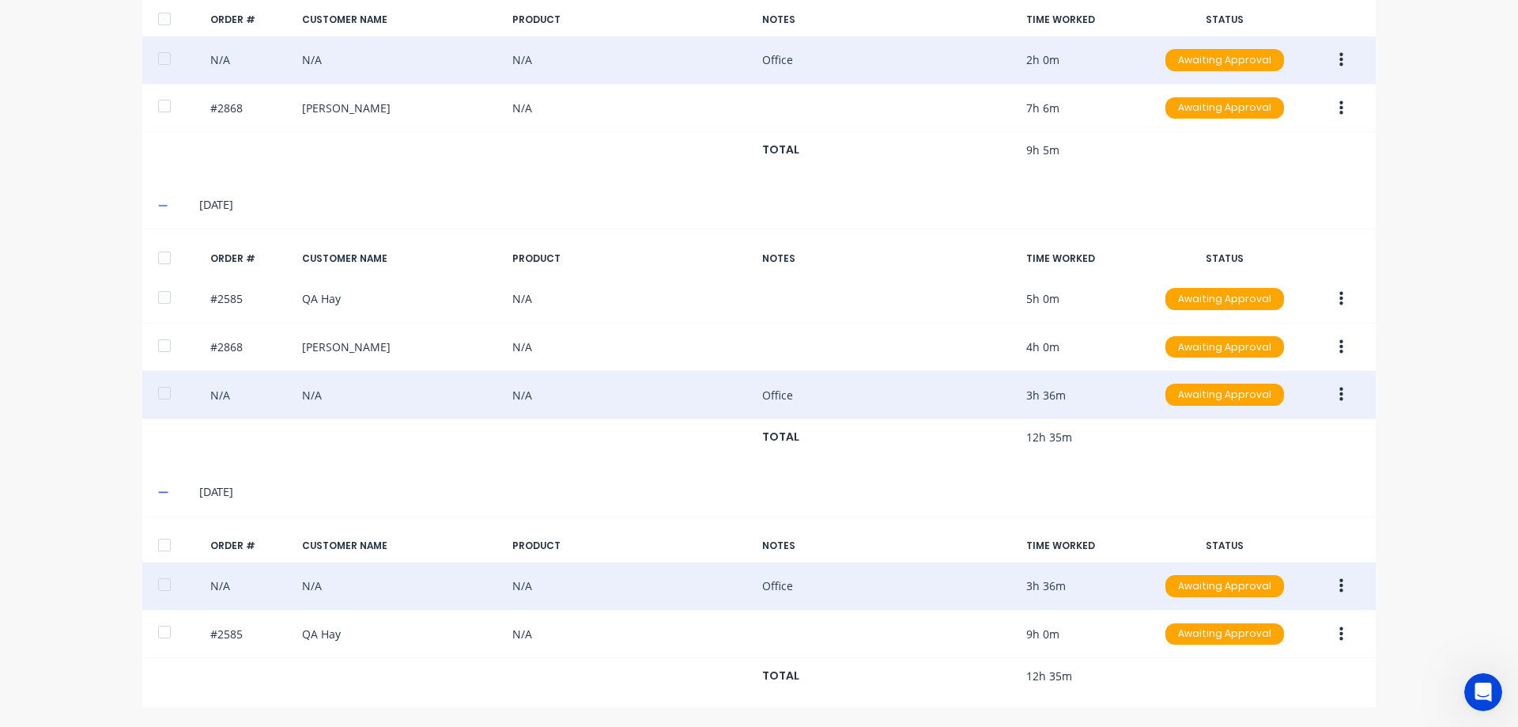
scroll to position [0, 0]
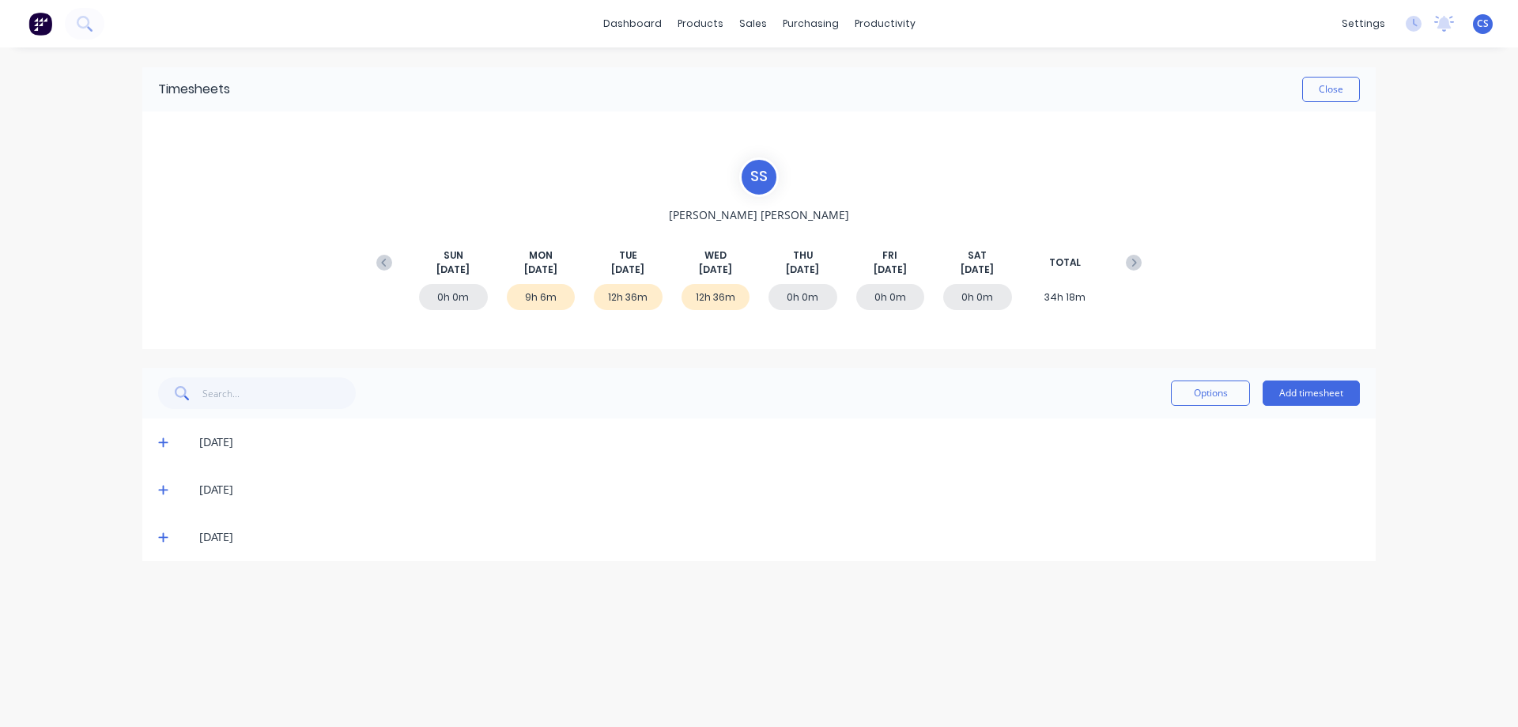
click at [1314, 513] on div "[DATE]" at bounding box center [758, 536] width 1233 height 47
click at [1440, 385] on div "dashboard products sales purchasing productivity dashboard products Product Cat…" at bounding box center [759, 363] width 1518 height 727
click at [1408, 149] on div "dashboard products sales purchasing productivity dashboard products Product Cat…" at bounding box center [759, 363] width 1518 height 727
